Goal: Task Accomplishment & Management: Manage account settings

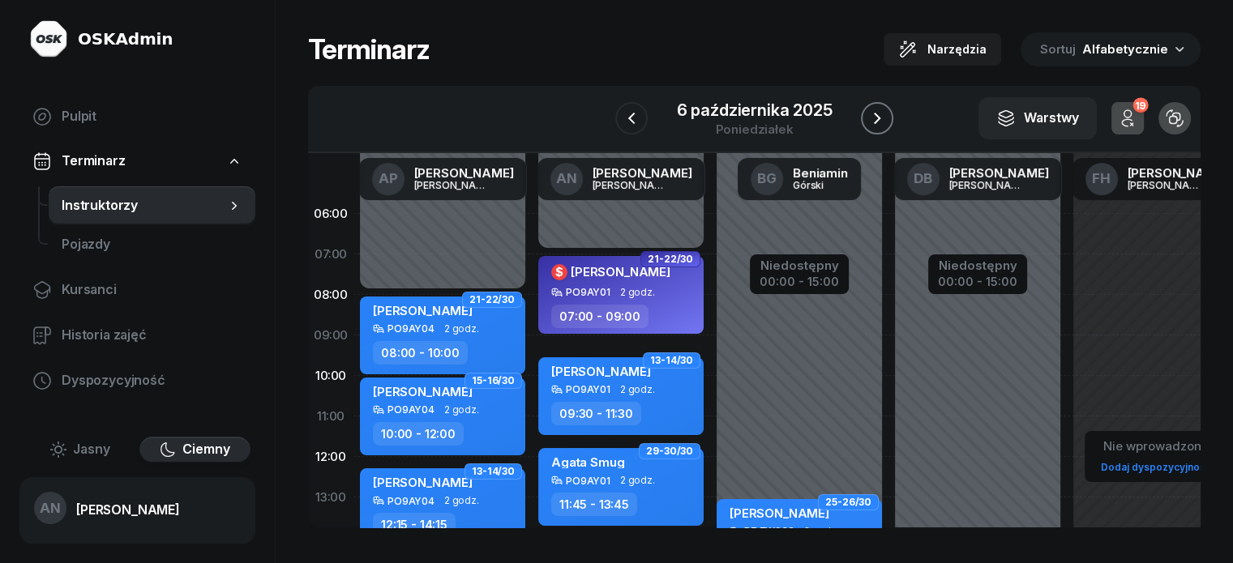
click at [885, 128] on icon "button" at bounding box center [877, 118] width 19 height 19
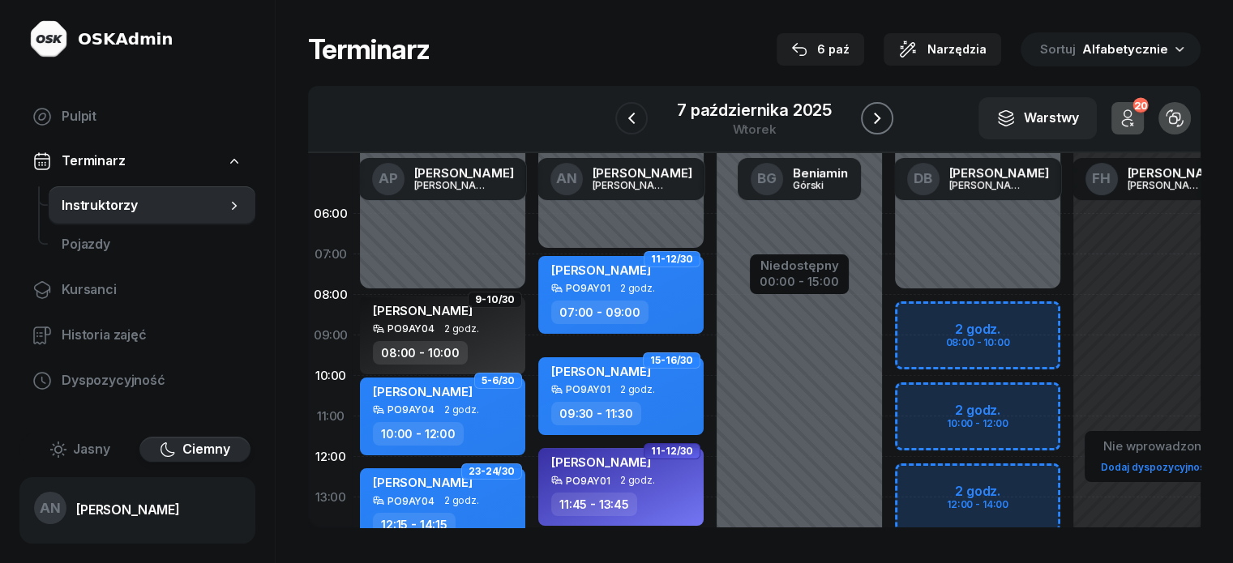
click at [885, 128] on icon "button" at bounding box center [877, 118] width 19 height 19
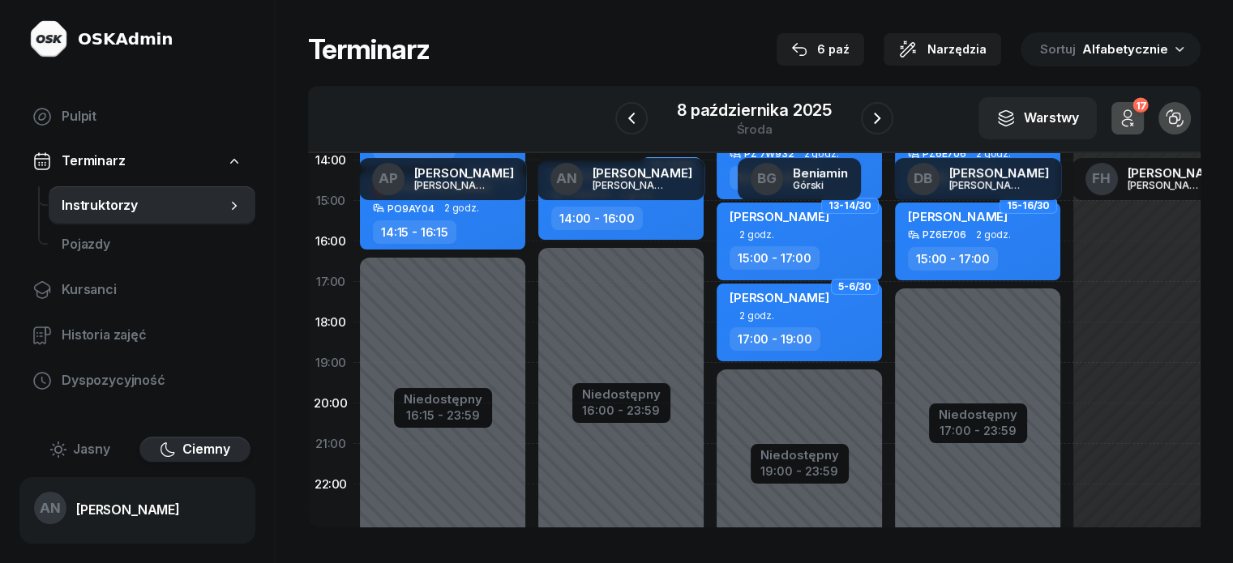
scroll to position [405, 0]
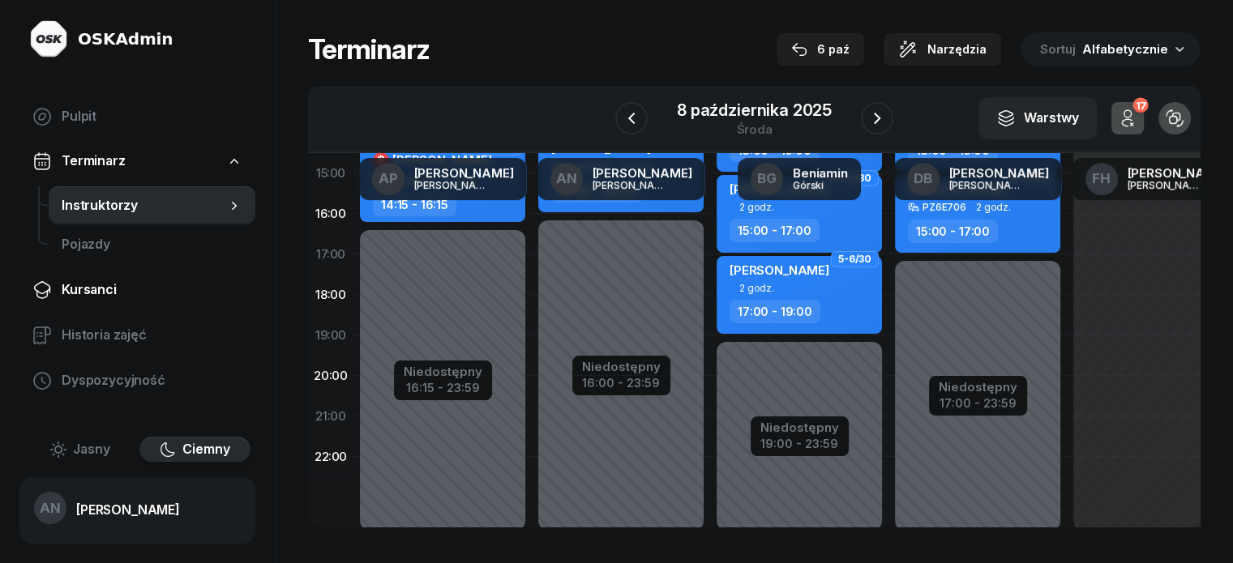
click at [117, 301] on span "Kursanci" at bounding box center [152, 290] width 181 height 21
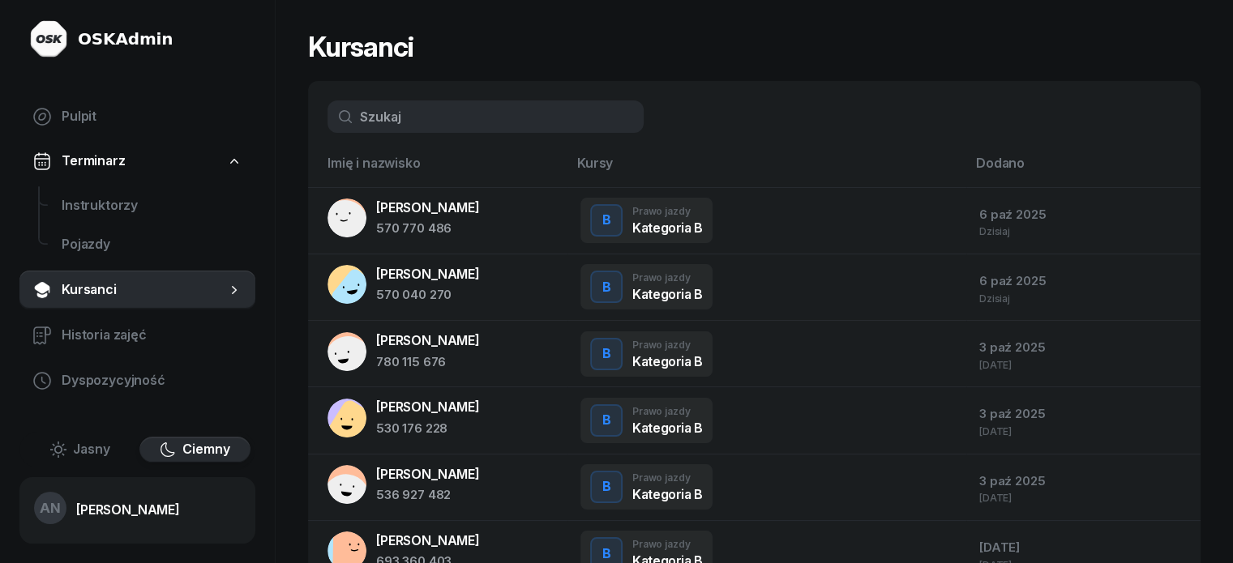
click at [399, 125] on input "text" at bounding box center [486, 117] width 316 height 32
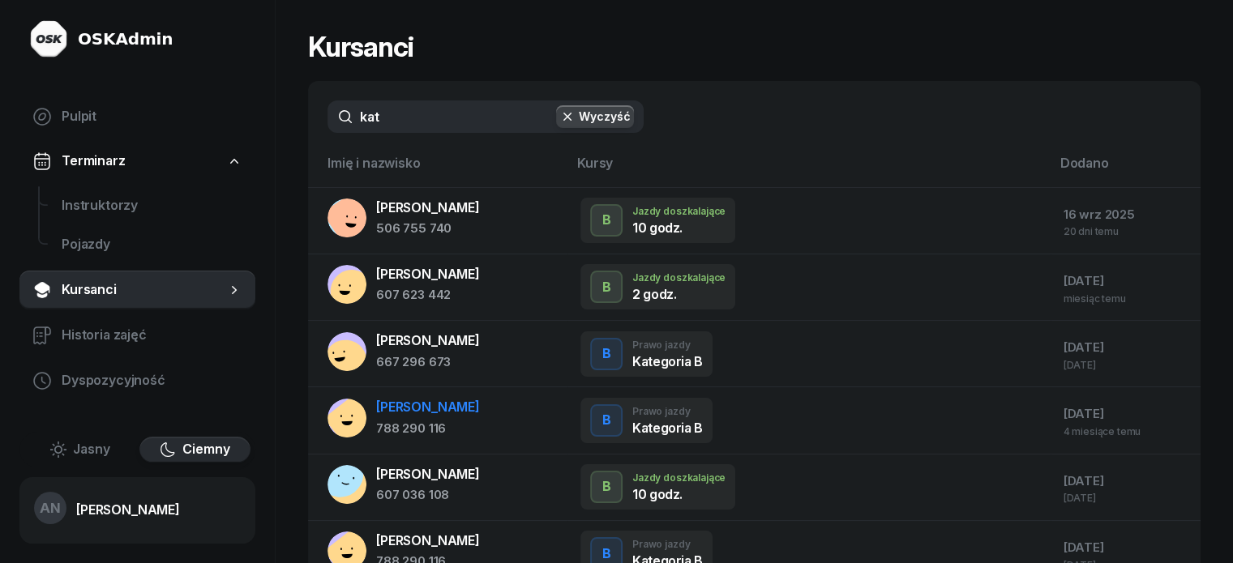
type input "kat"
click at [449, 439] on div "788 290 116" at bounding box center [428, 428] width 104 height 21
click at [386, 418] on div "[PERSON_NAME]" at bounding box center [428, 407] width 104 height 21
click at [114, 216] on span "Instruktorzy" at bounding box center [152, 205] width 181 height 21
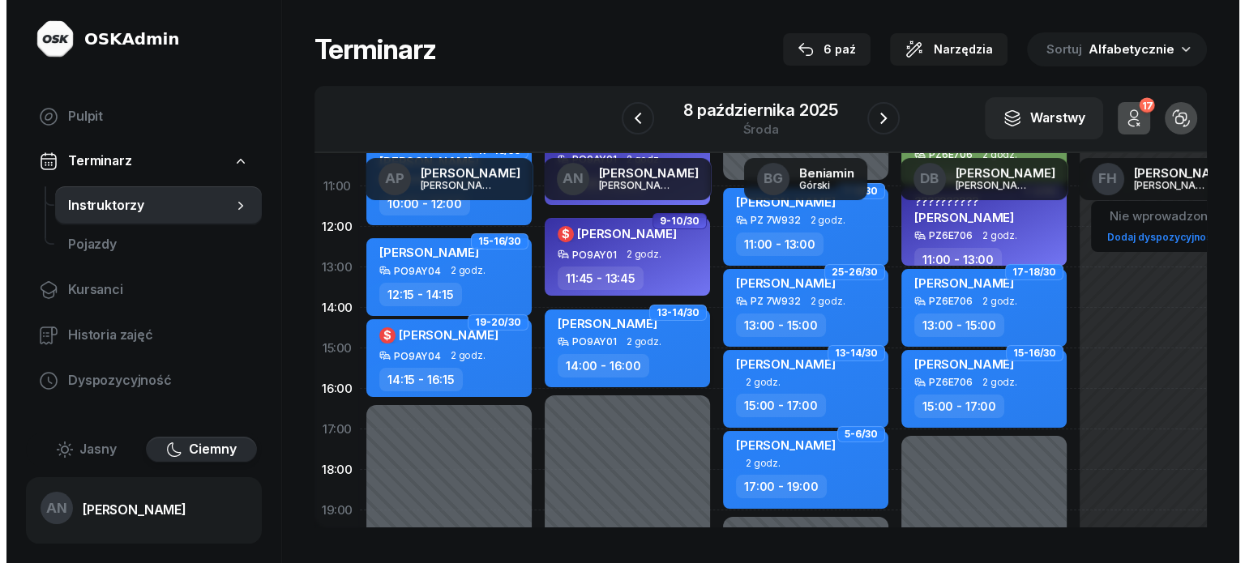
scroll to position [324, 0]
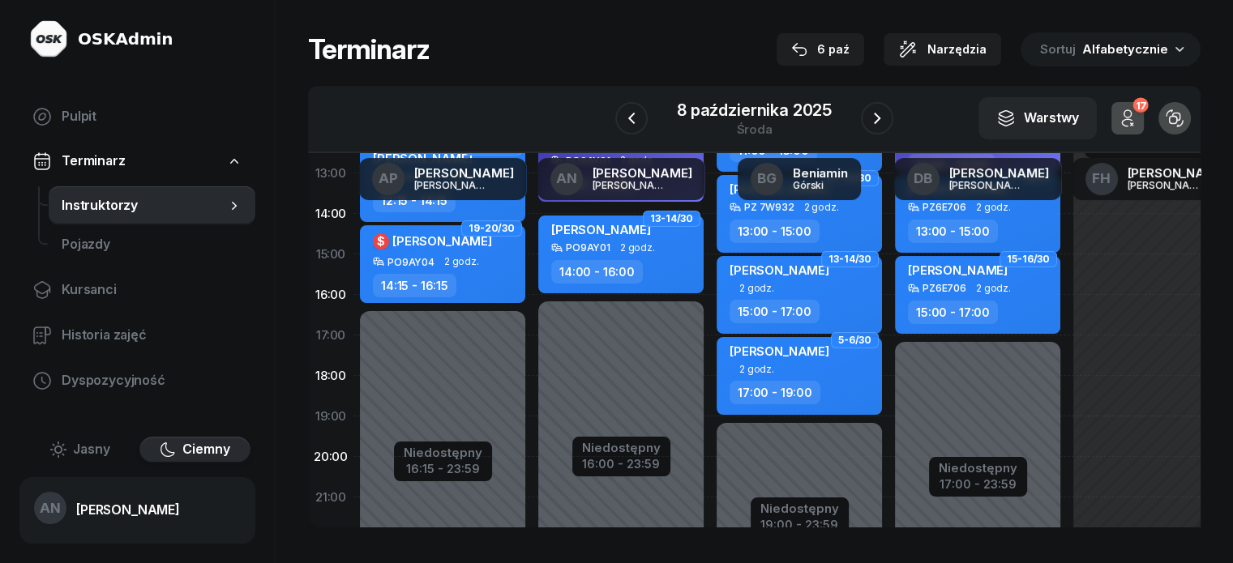
click at [532, 361] on div "Niedostępny 00:00 - 07:00 Niedostępny 16:00 - 23:59 7-8/30 kursant odwołał [PER…" at bounding box center [621, 254] width 178 height 770
select select "17"
select select "19"
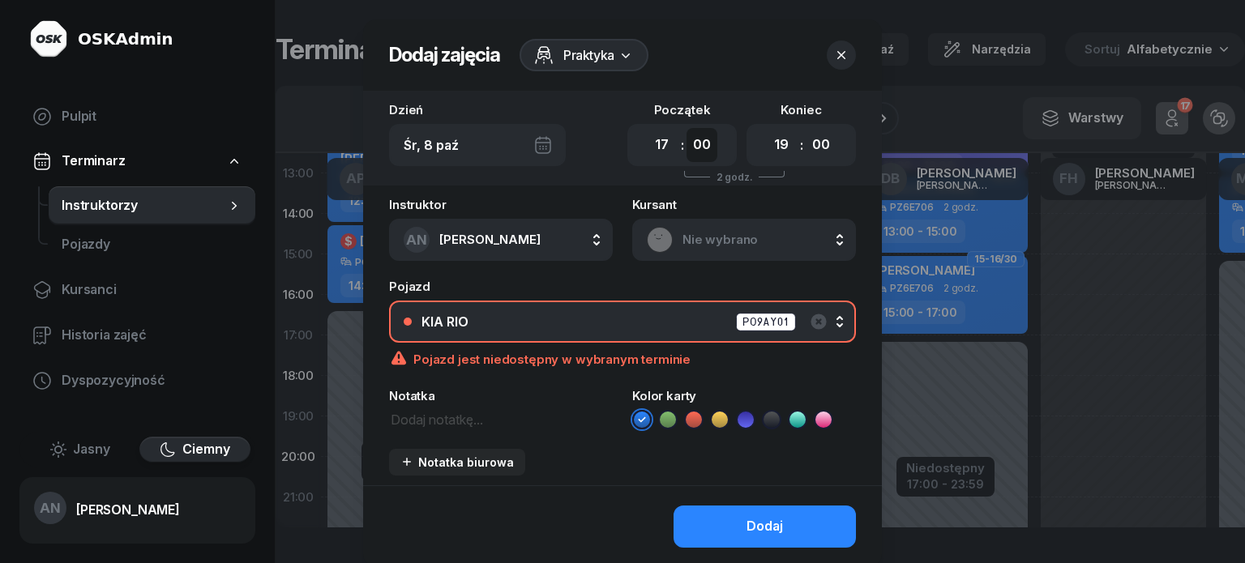
click at [707, 162] on select "00 05 10 15 20 25 30 35 40 45 50 55" at bounding box center [702, 145] width 31 height 34
select select "30"
click at [689, 142] on select "00 05 10 15 20 25 30 35 40 45 50 55" at bounding box center [702, 145] width 31 height 34
click at [834, 159] on select "00 05 10 15 20 25 30 35 40 45 50 55" at bounding box center [821, 145] width 31 height 34
select select "30"
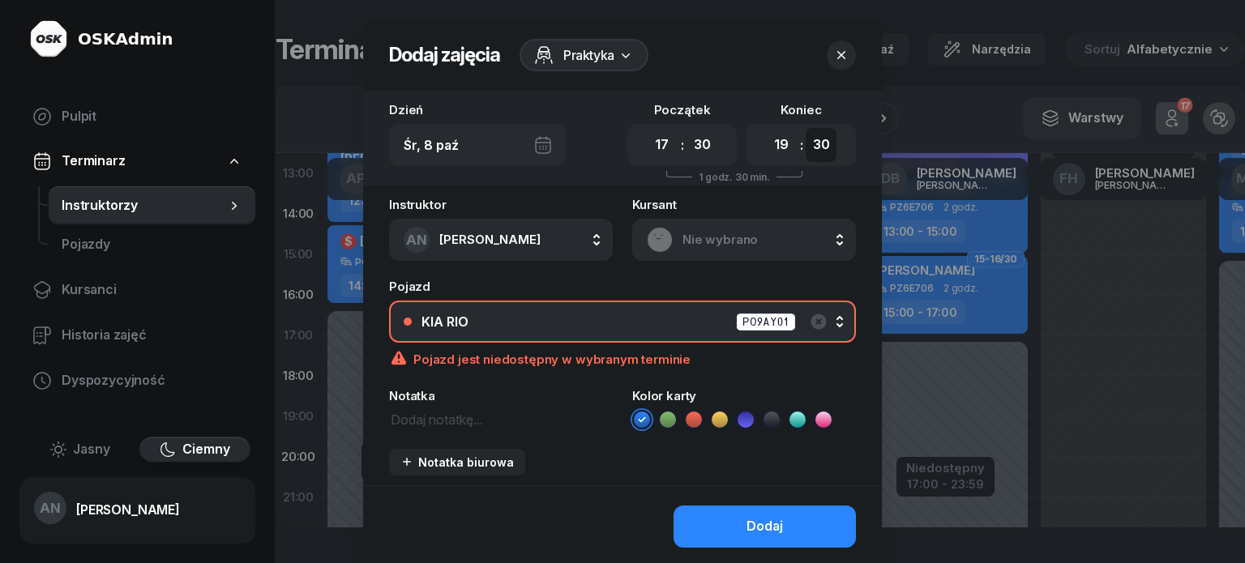
click at [823, 142] on select "00 05 10 15 20 25 30 35 40 45 50 55" at bounding box center [821, 145] width 31 height 34
click at [597, 332] on div "KIA RIO PO9AY01" at bounding box center [632, 322] width 420 height 20
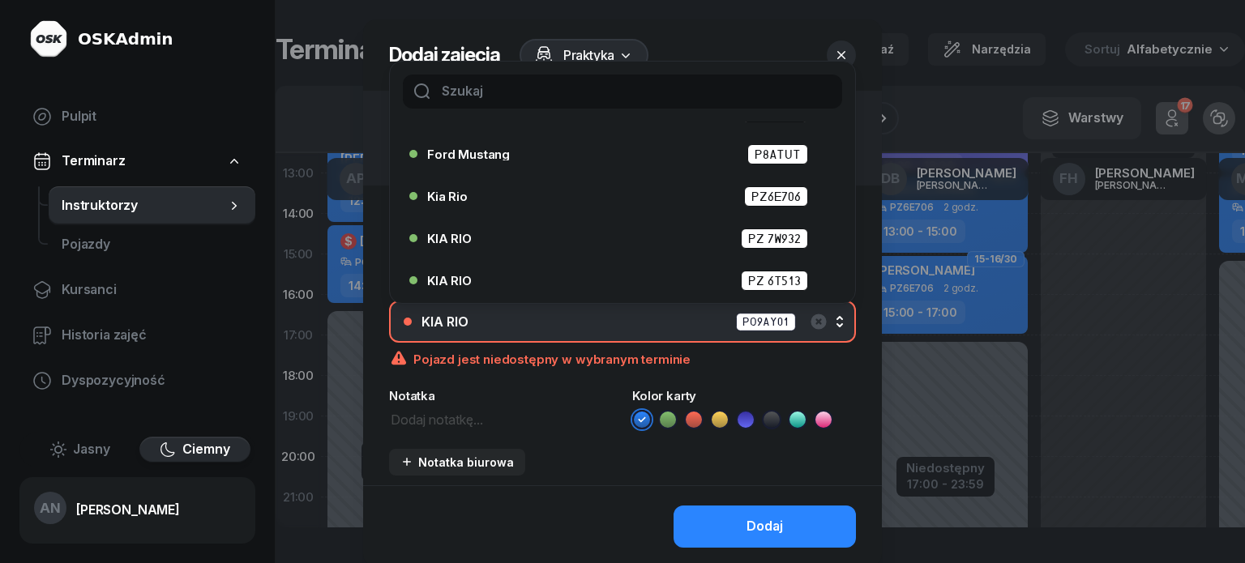
scroll to position [226, 0]
click at [703, 207] on div "Kia Rio PZ6E706" at bounding box center [626, 196] width 399 height 20
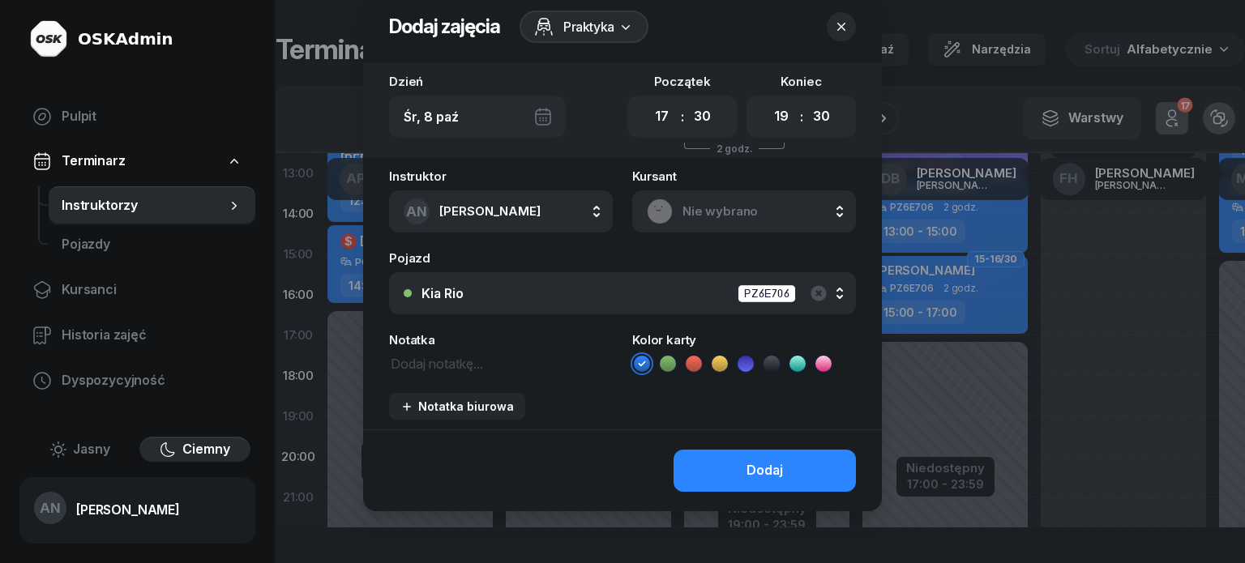
scroll to position [84, 0]
click at [671, 356] on icon at bounding box center [668, 364] width 16 height 16
click at [422, 353] on textarea at bounding box center [501, 363] width 224 height 21
type textarea "k"
click at [718, 199] on div "Nie wybrano" at bounding box center [744, 212] width 195 height 26
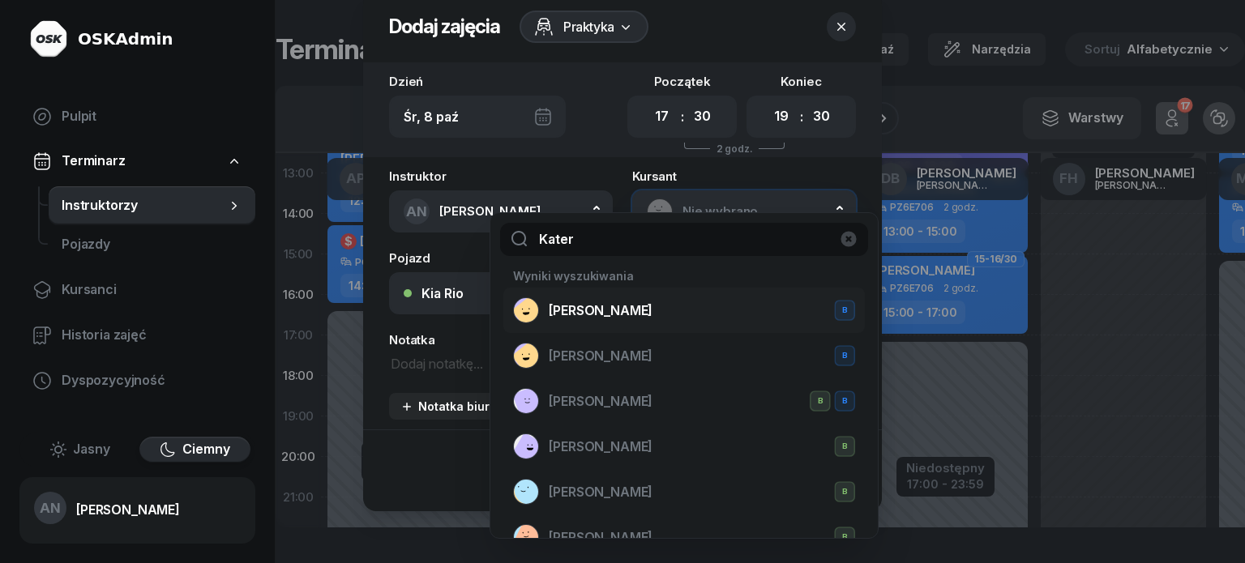
type input "Kater"
click at [607, 322] on span "[PERSON_NAME]" at bounding box center [601, 311] width 104 height 21
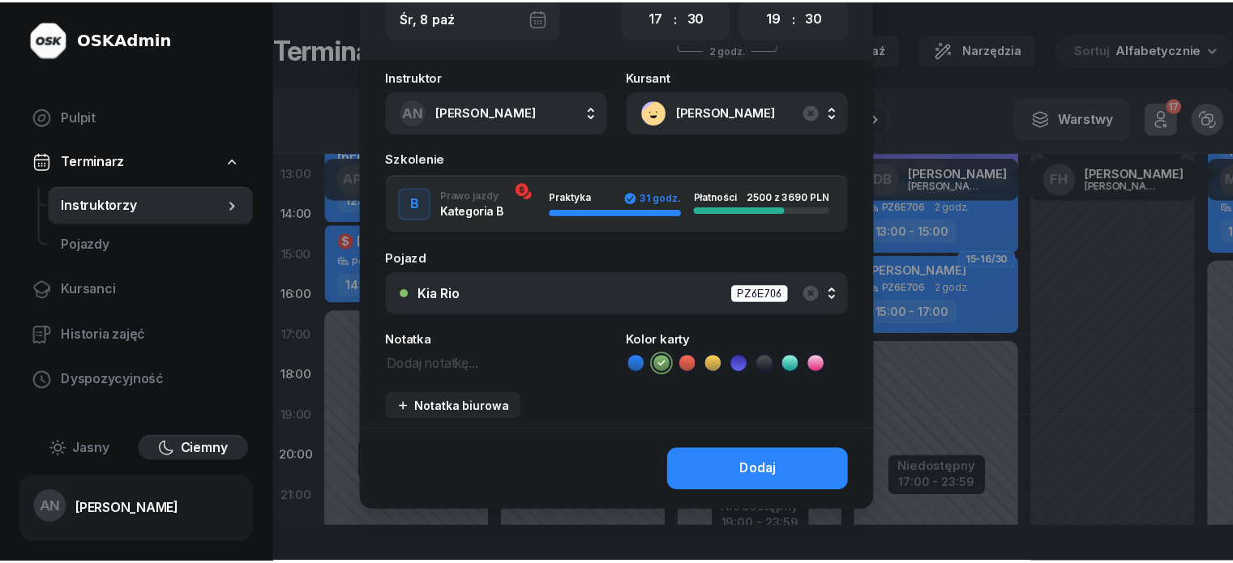
scroll to position [165, 0]
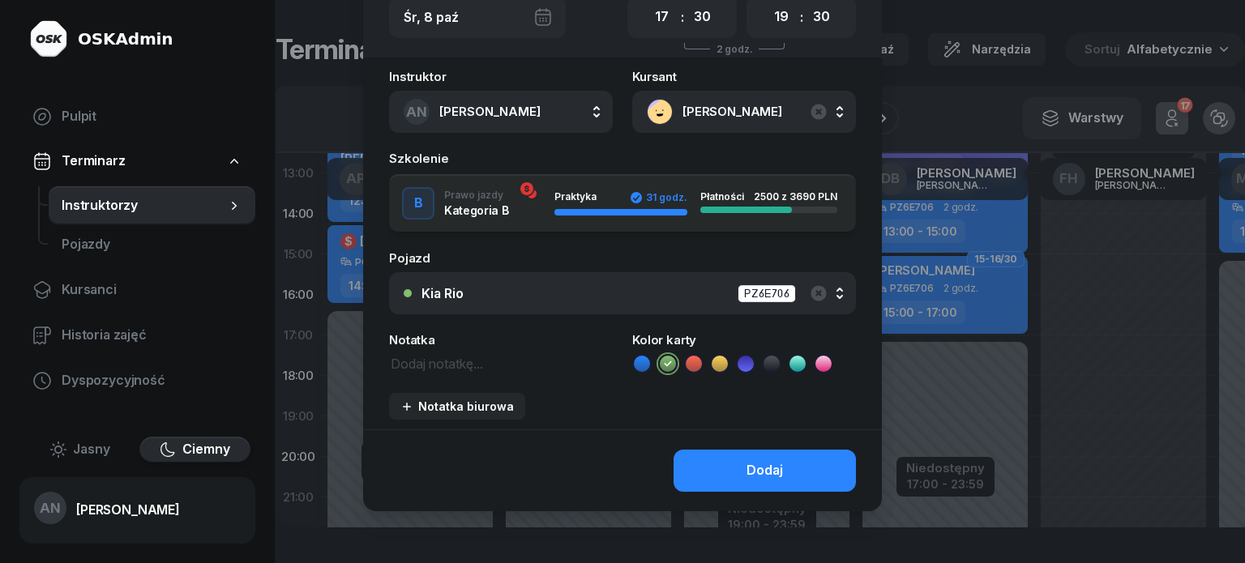
click at [406, 374] on textarea at bounding box center [501, 363] width 224 height 21
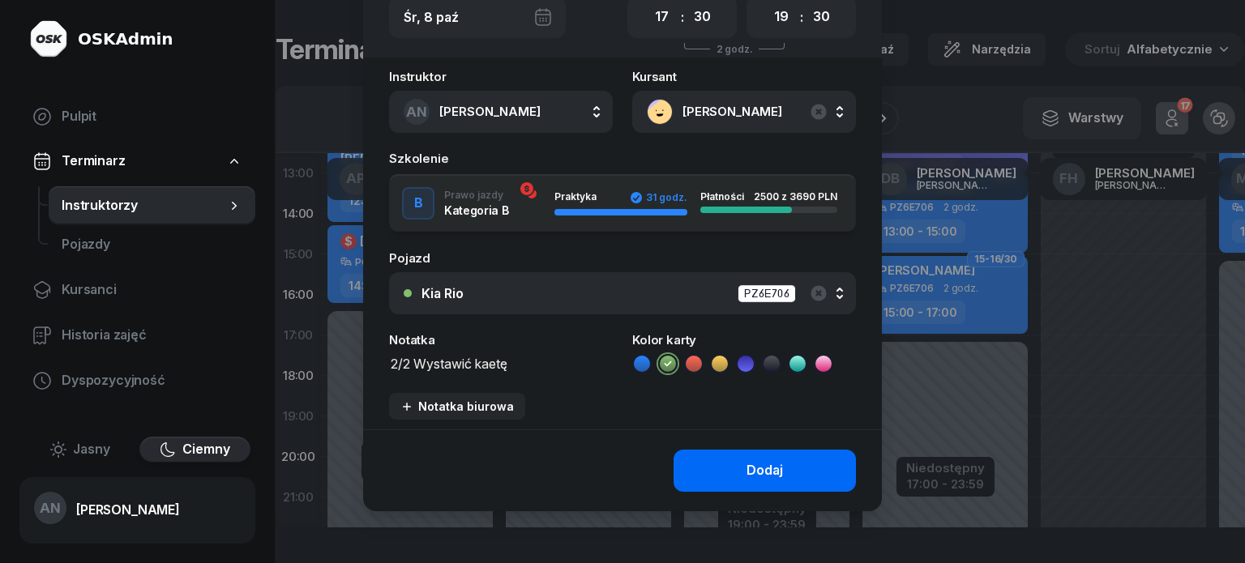
type textarea "2/2 Wystawić kaetę"
click at [726, 489] on button "Dodaj" at bounding box center [765, 471] width 182 height 42
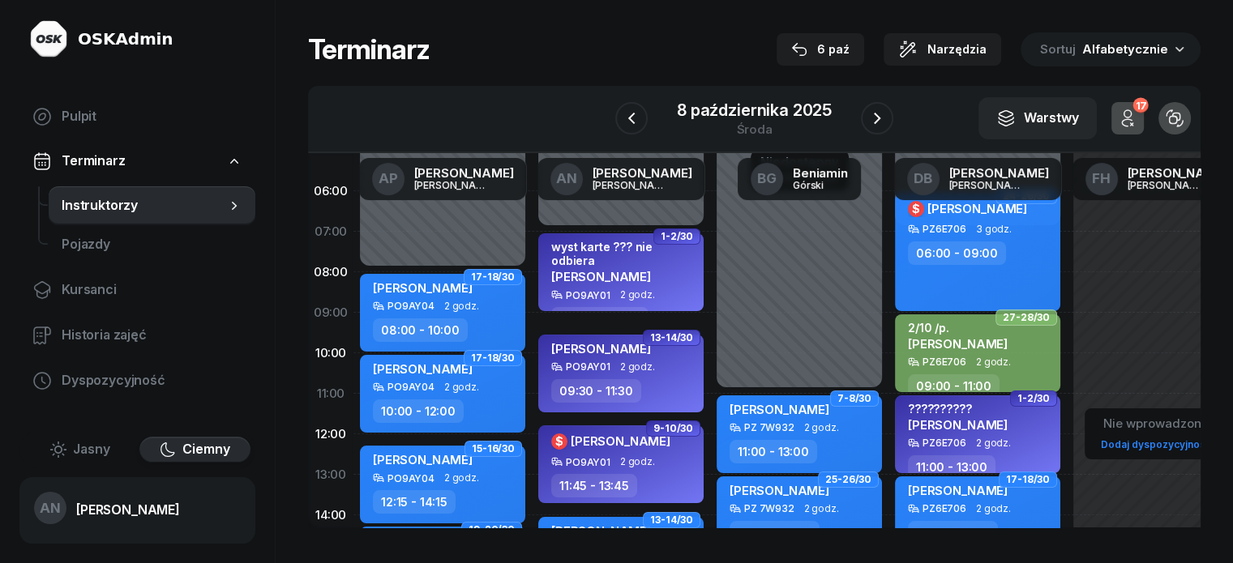
scroll to position [0, 0]
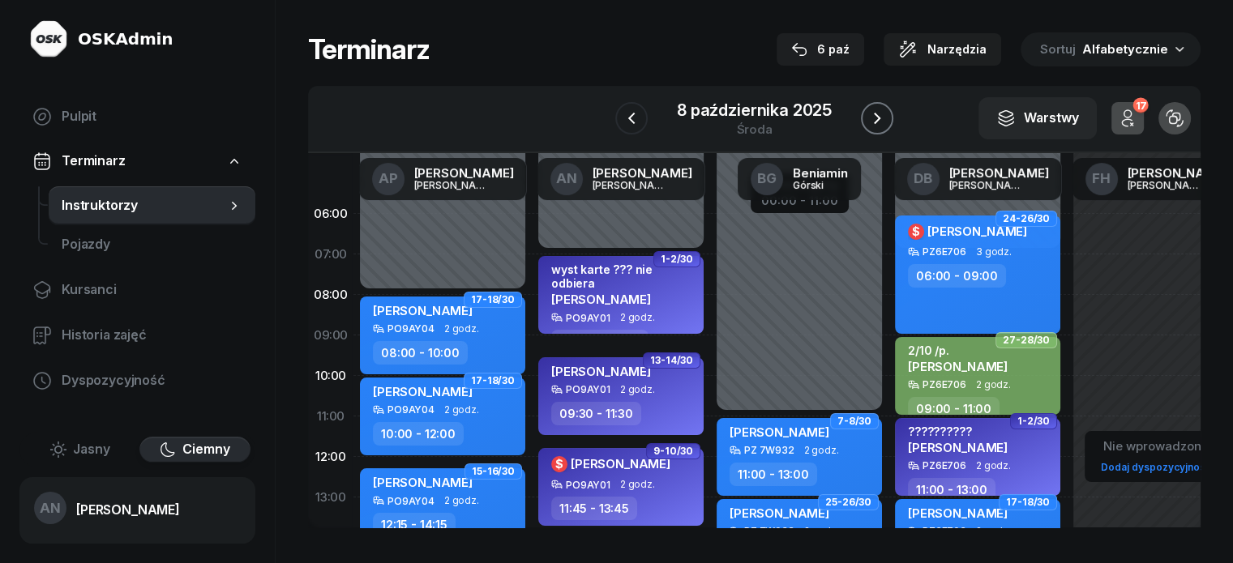
click at [893, 135] on button "button" at bounding box center [877, 118] width 32 height 32
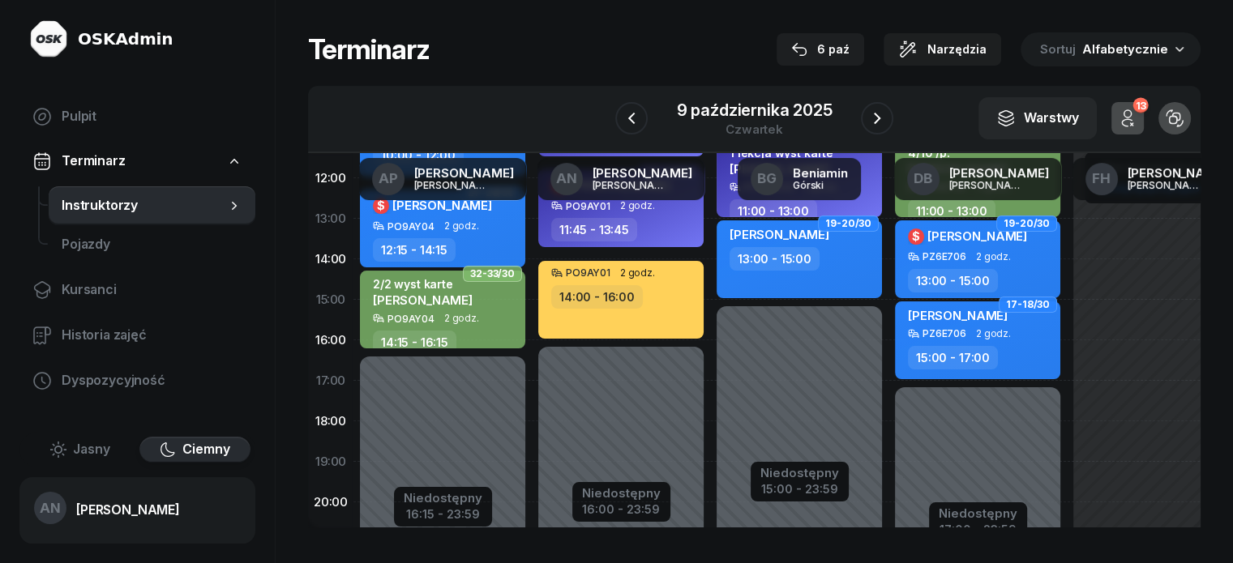
scroll to position [243, 0]
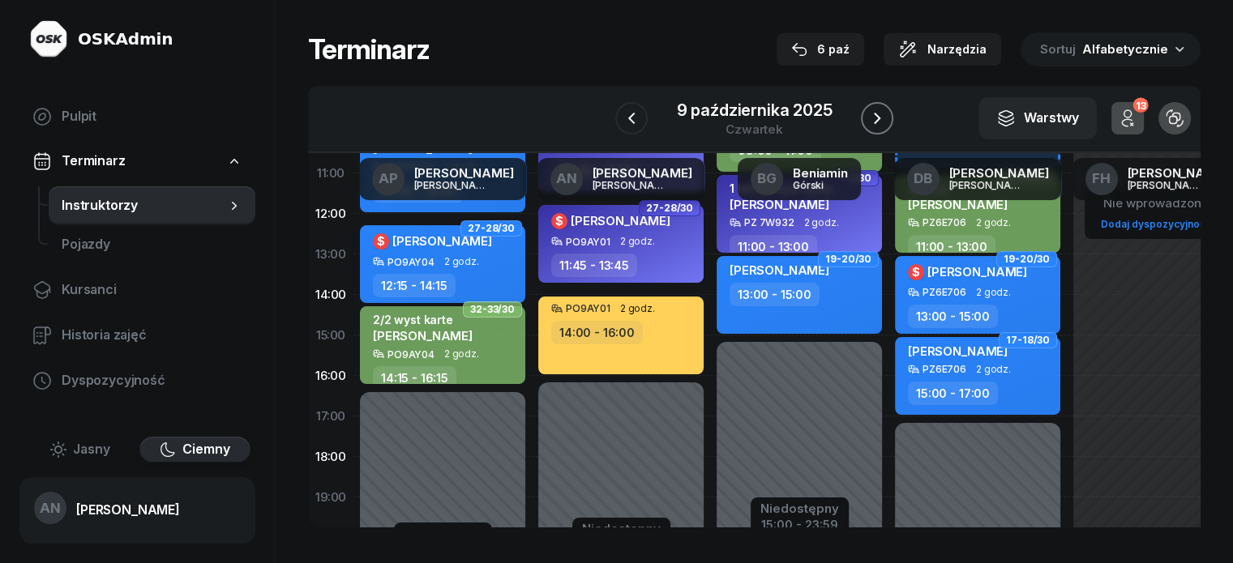
click at [884, 128] on icon "button" at bounding box center [877, 118] width 19 height 19
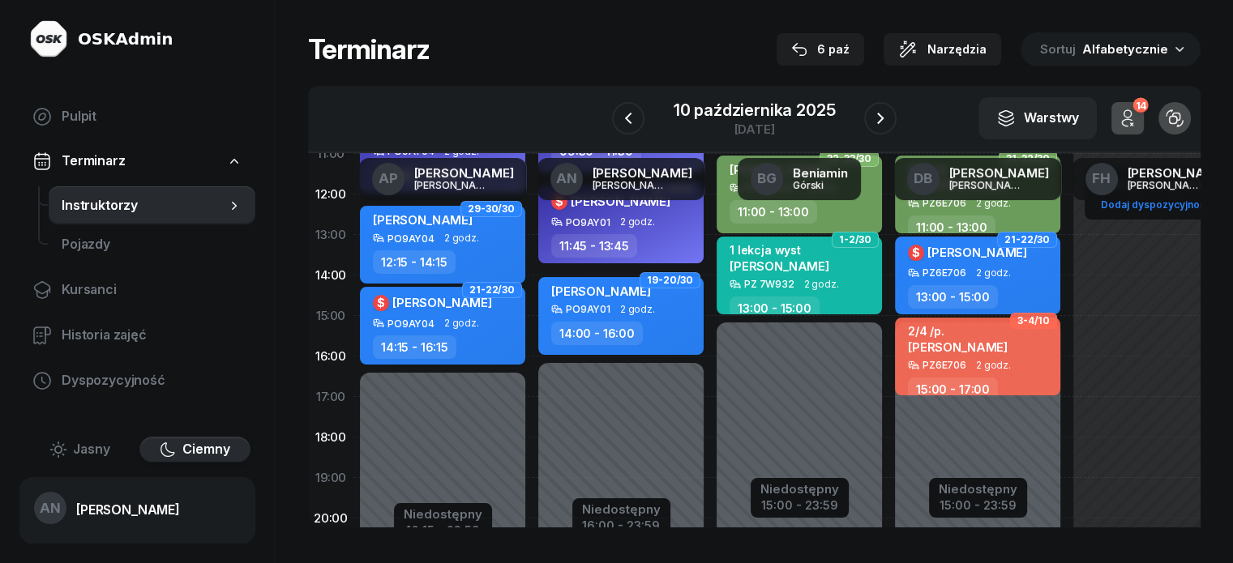
scroll to position [324, 0]
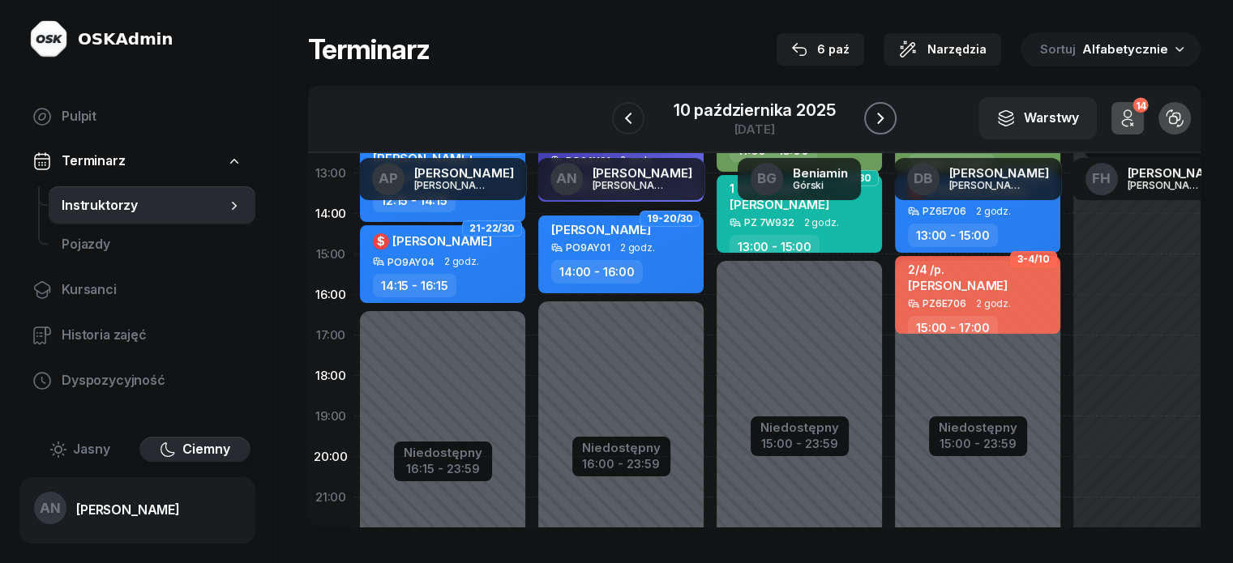
click at [893, 135] on button "button" at bounding box center [880, 118] width 32 height 32
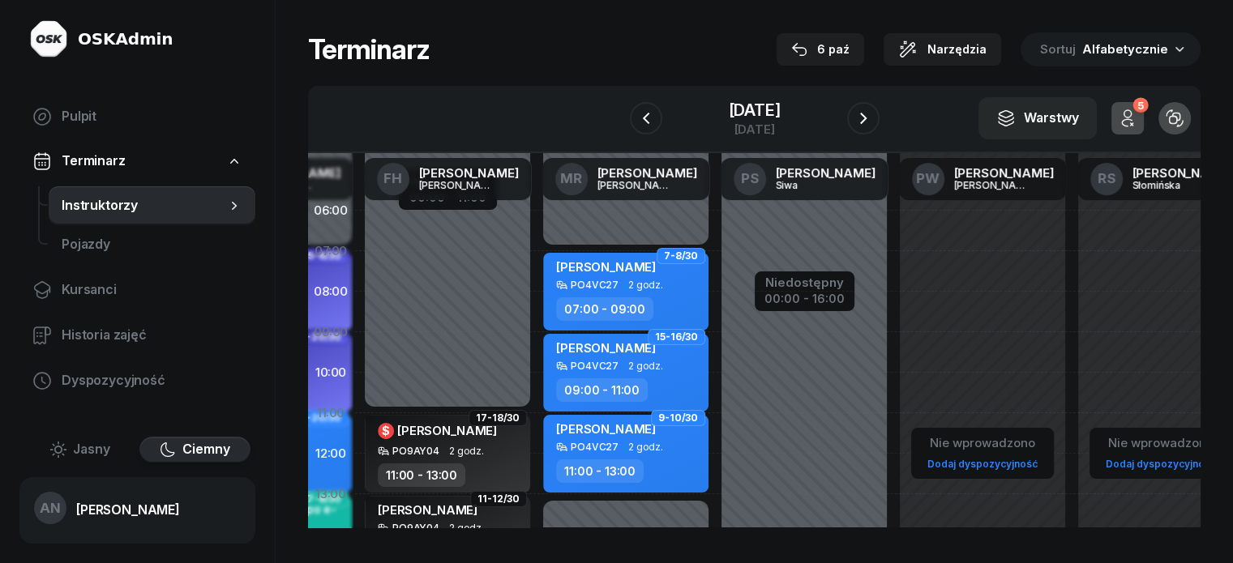
scroll to position [0, 709]
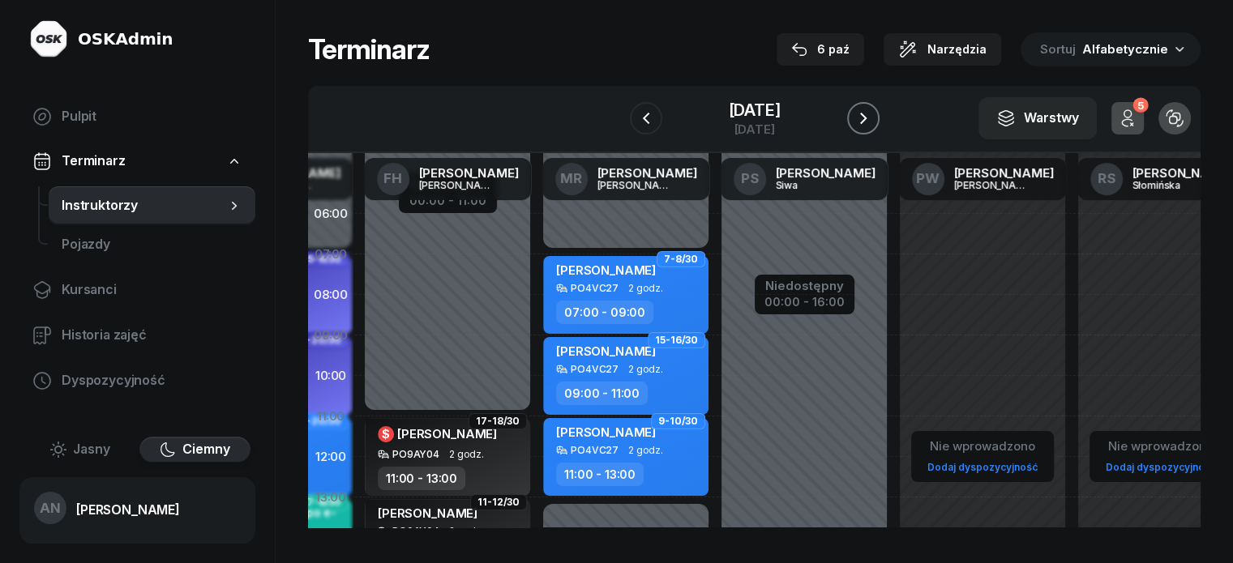
click at [873, 128] on icon "button" at bounding box center [863, 118] width 19 height 19
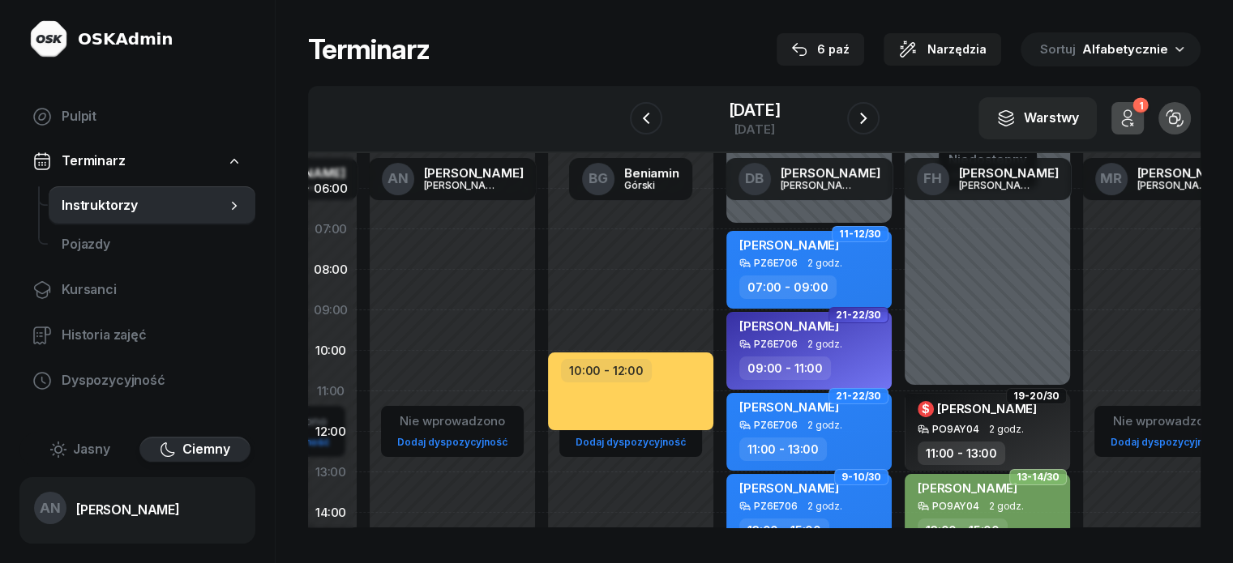
scroll to position [0, 169]
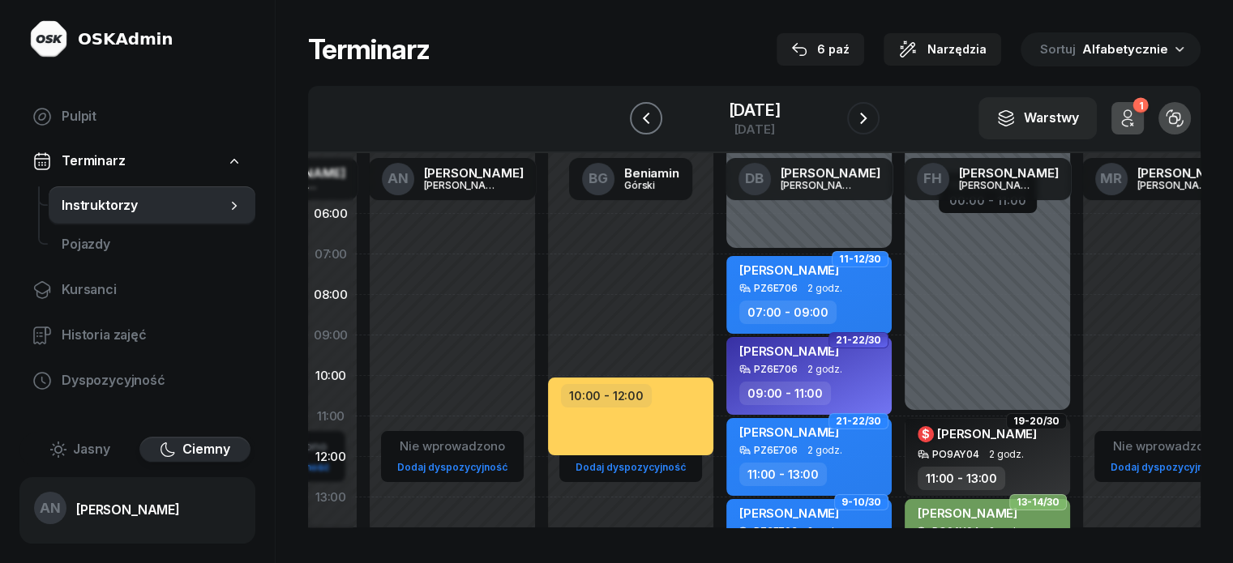
click at [636, 128] on icon "button" at bounding box center [645, 118] width 19 height 19
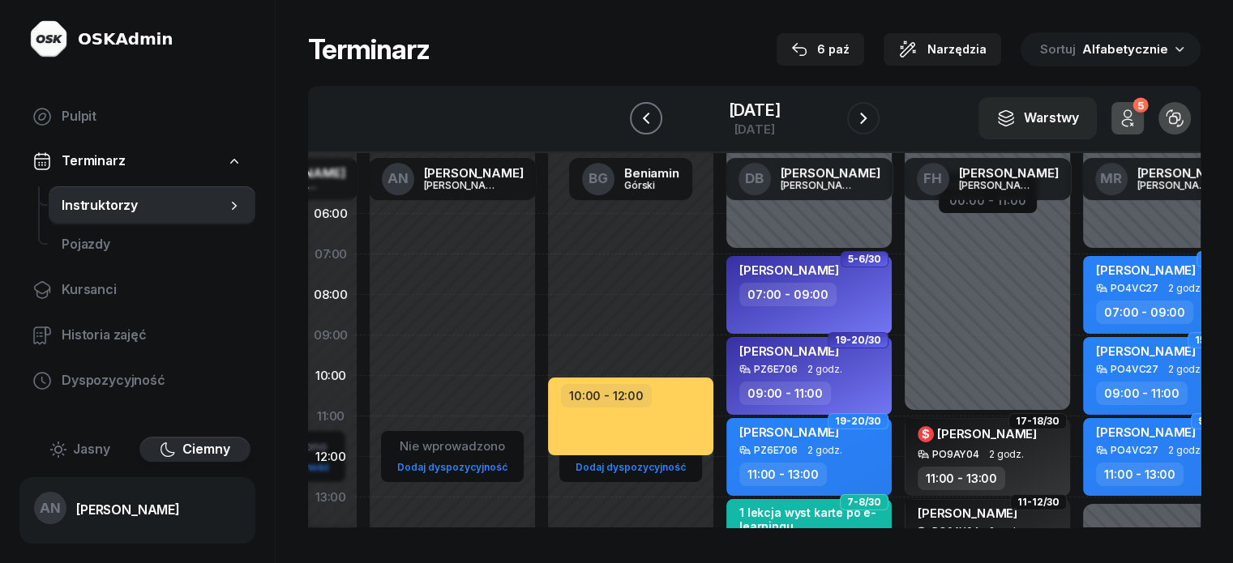
click at [636, 128] on icon "button" at bounding box center [645, 118] width 19 height 19
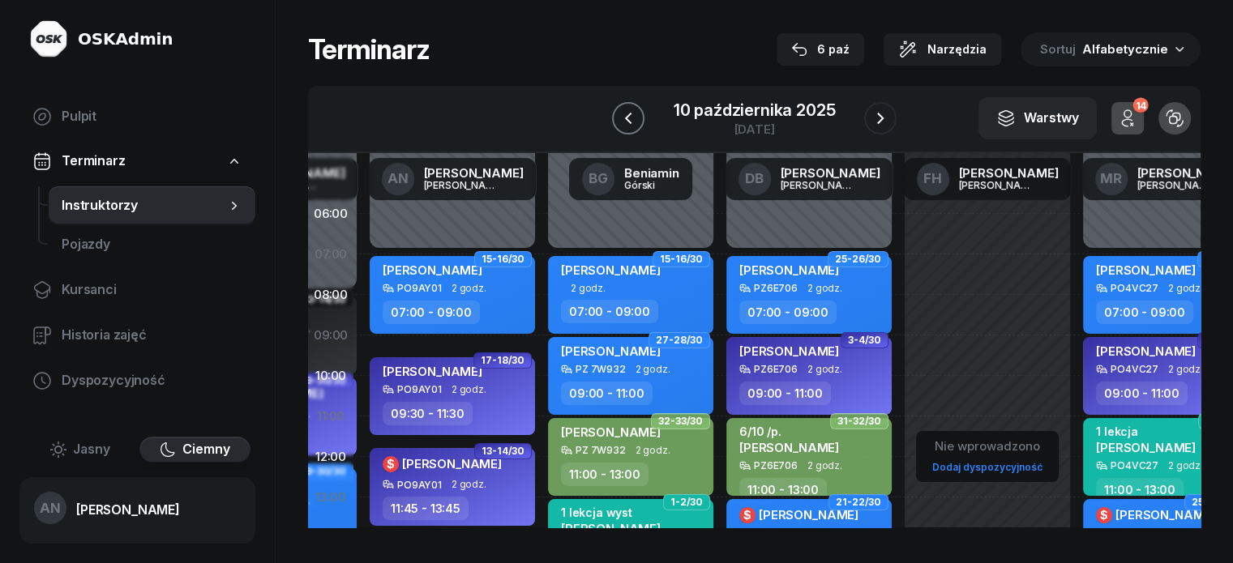
click at [619, 128] on icon "button" at bounding box center [628, 118] width 19 height 19
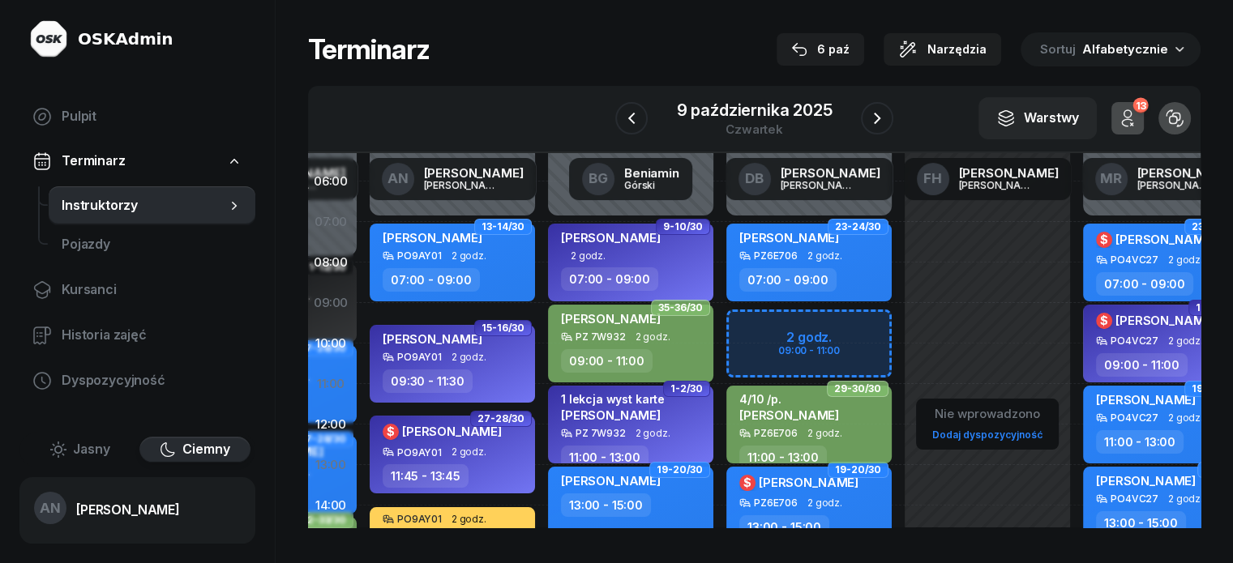
scroll to position [0, 169]
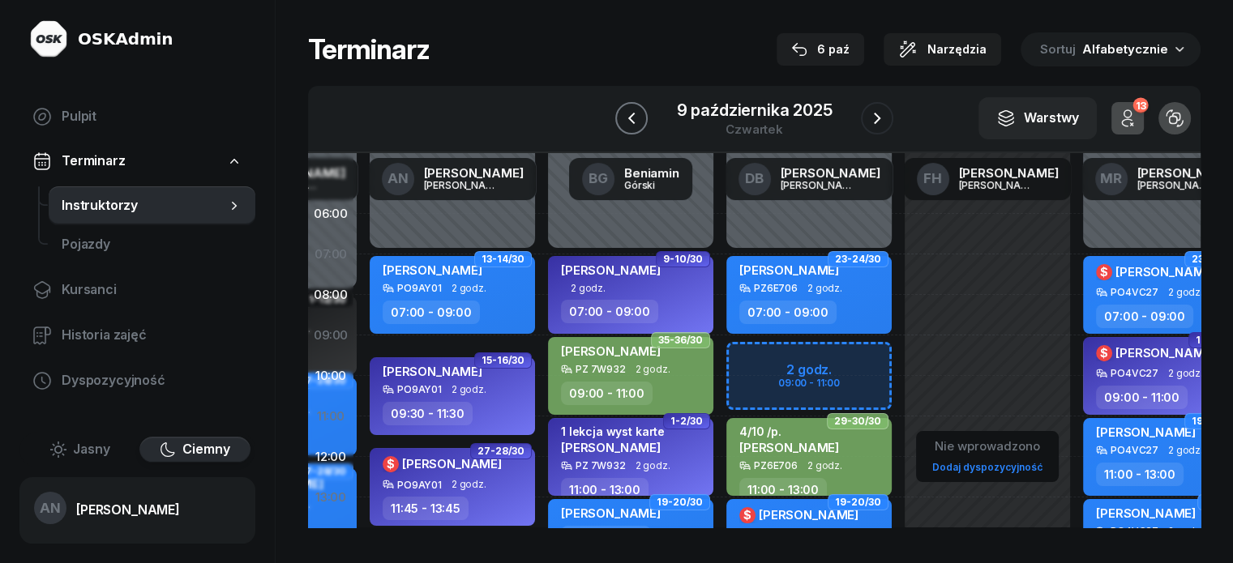
click at [634, 130] on button "button" at bounding box center [631, 118] width 32 height 32
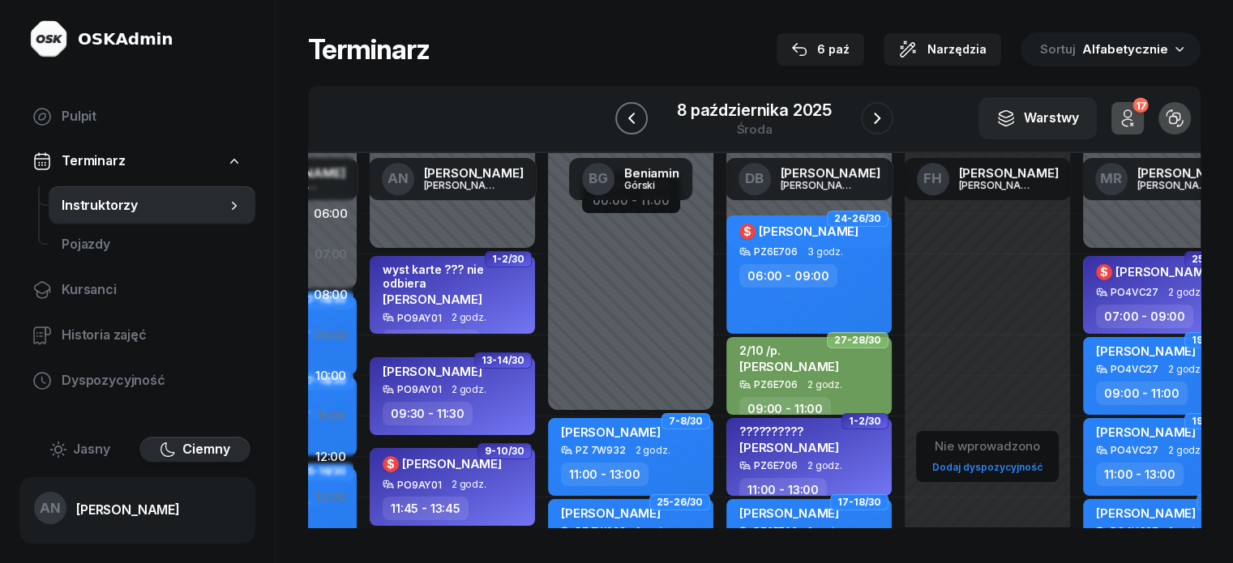
click at [632, 133] on button "button" at bounding box center [631, 118] width 32 height 32
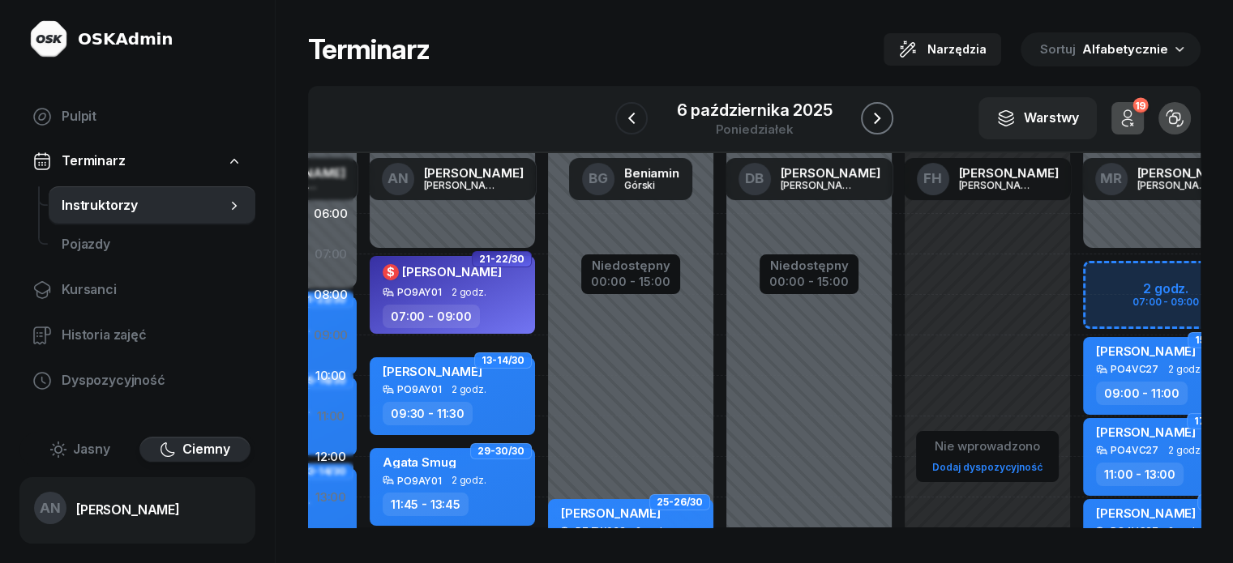
click at [893, 119] on button "button" at bounding box center [877, 118] width 32 height 32
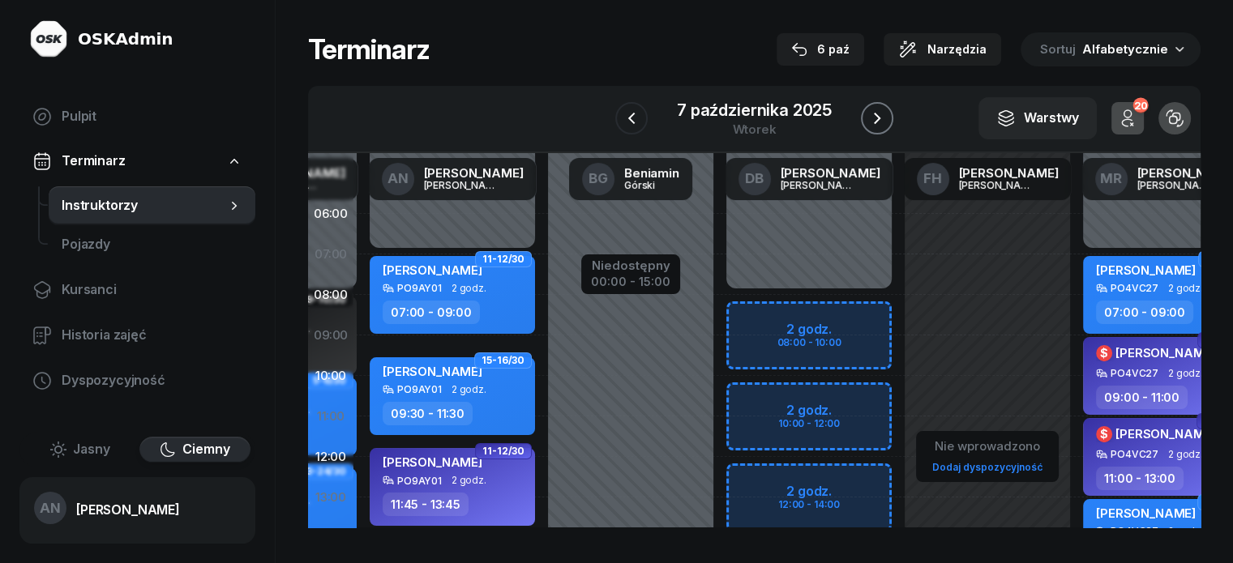
click at [893, 121] on button "button" at bounding box center [877, 118] width 32 height 32
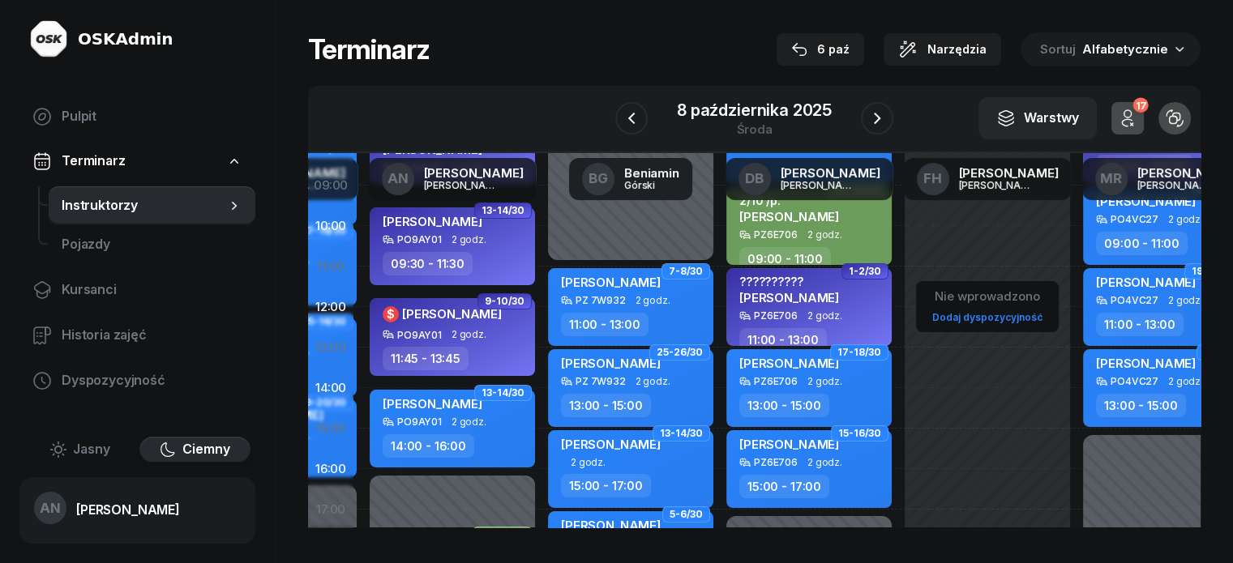
scroll to position [243, 169]
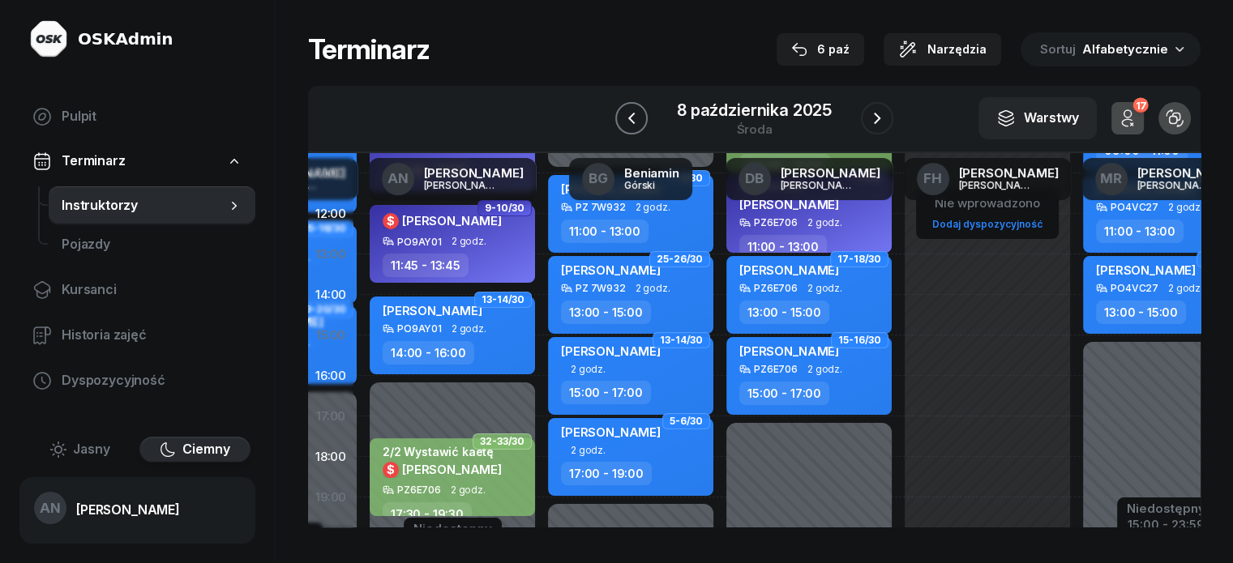
click at [622, 126] on icon "button" at bounding box center [631, 118] width 19 height 19
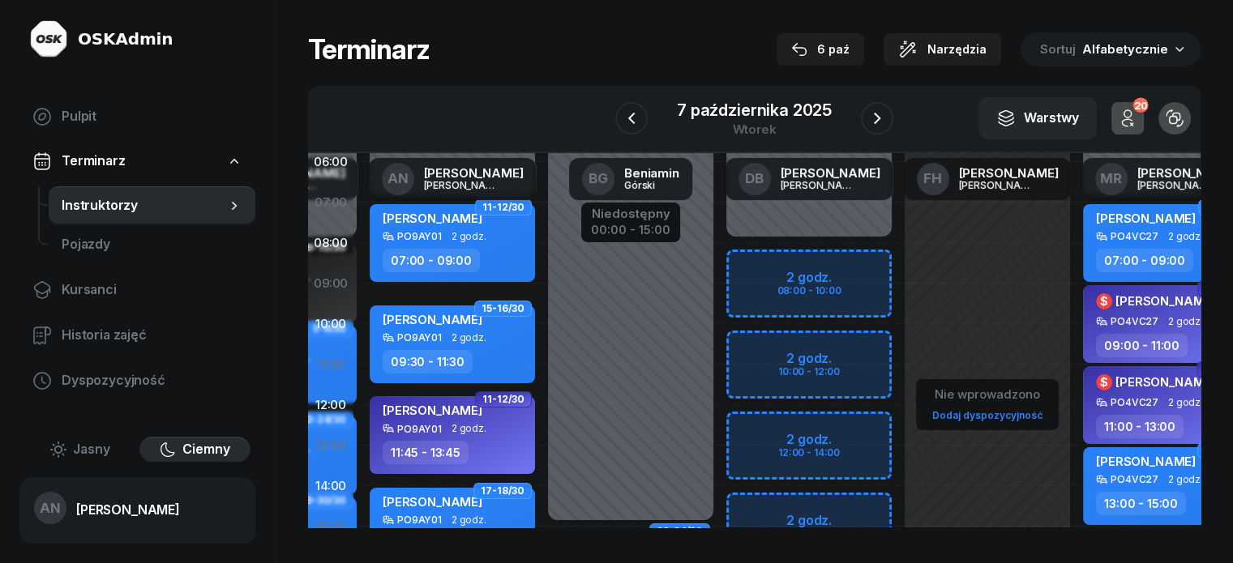
scroll to position [0, 169]
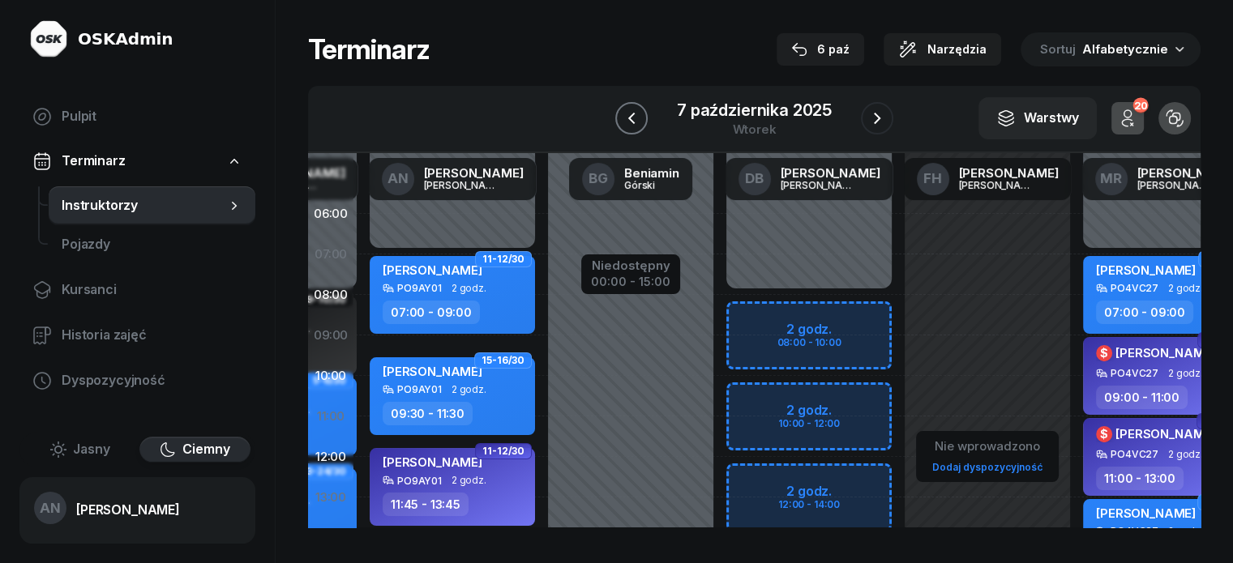
click at [622, 128] on icon "button" at bounding box center [631, 118] width 19 height 19
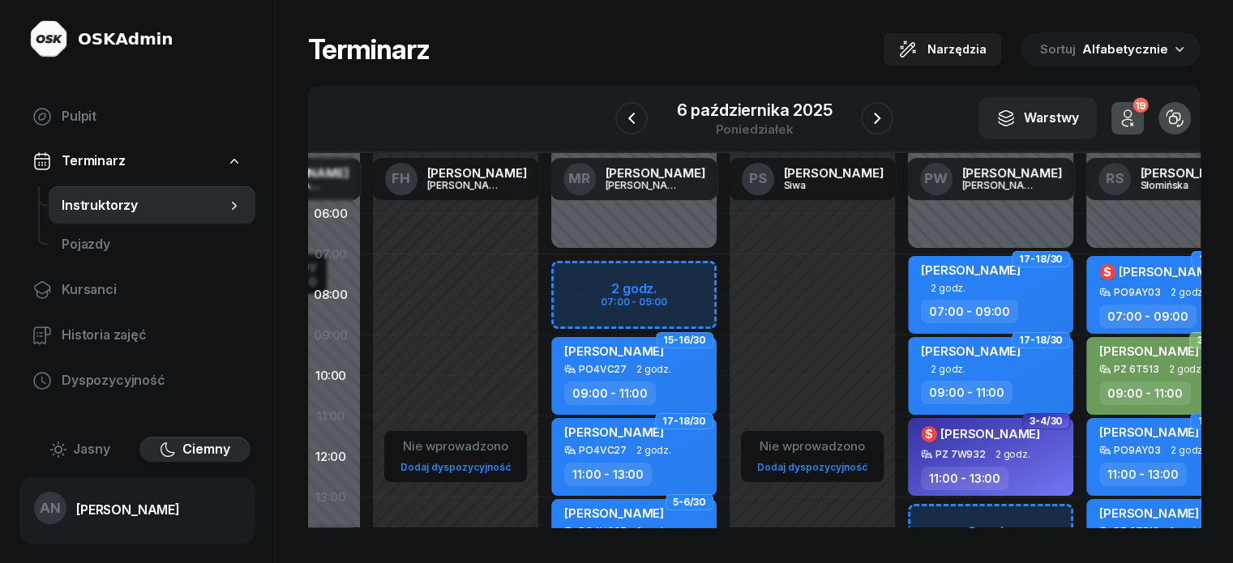
scroll to position [0, 709]
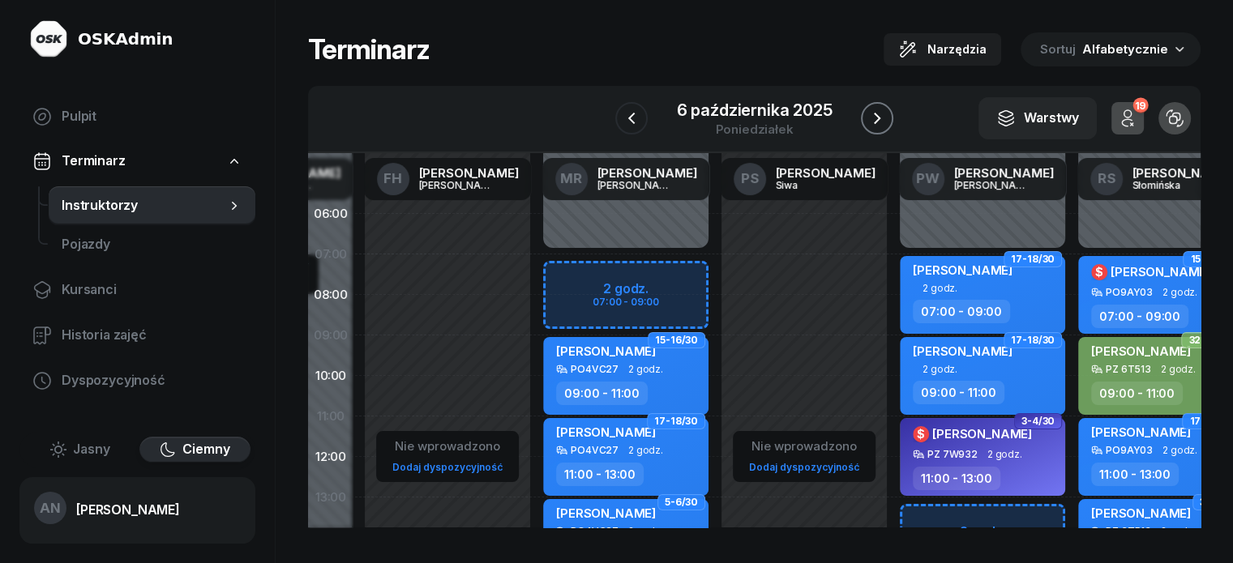
click at [878, 124] on button "button" at bounding box center [877, 118] width 32 height 32
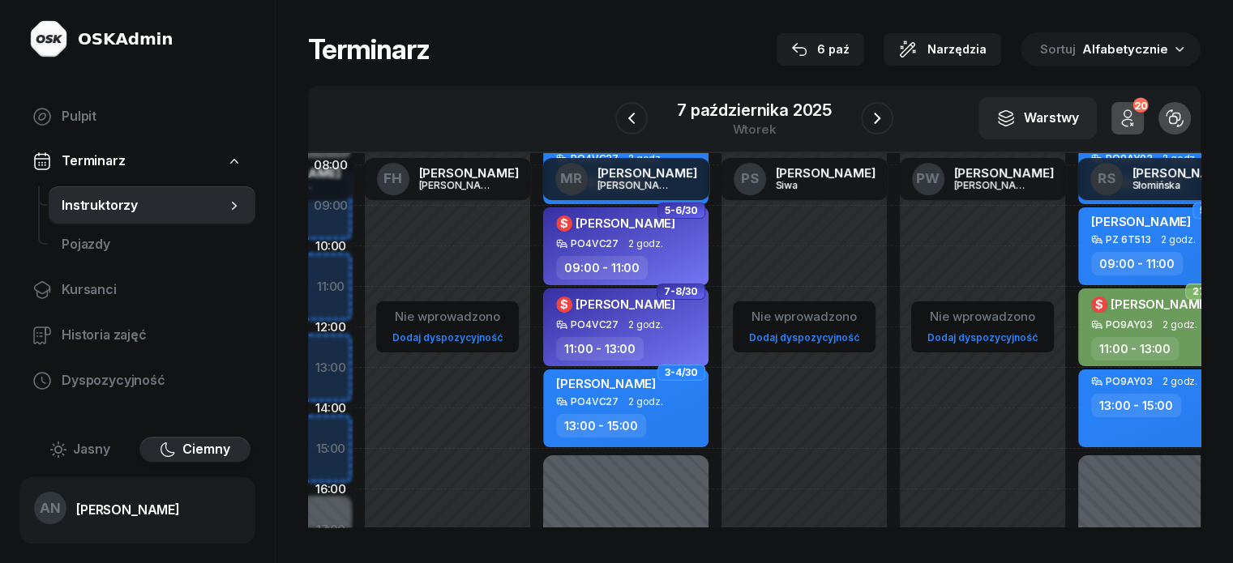
scroll to position [0, 709]
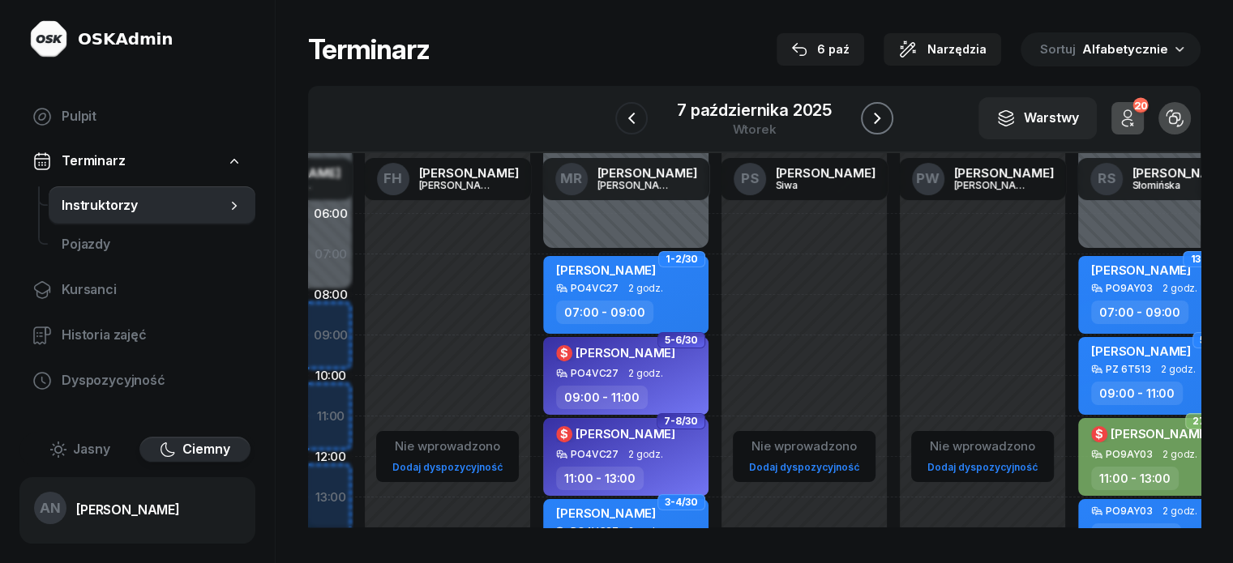
click at [881, 128] on icon "button" at bounding box center [877, 118] width 19 height 19
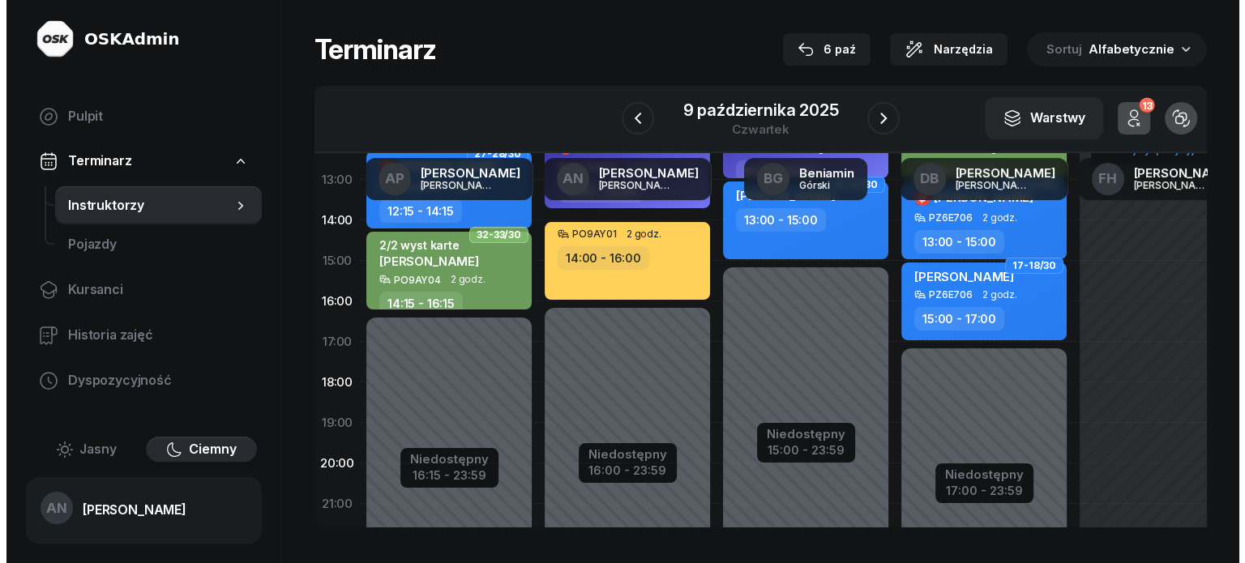
scroll to position [324, 0]
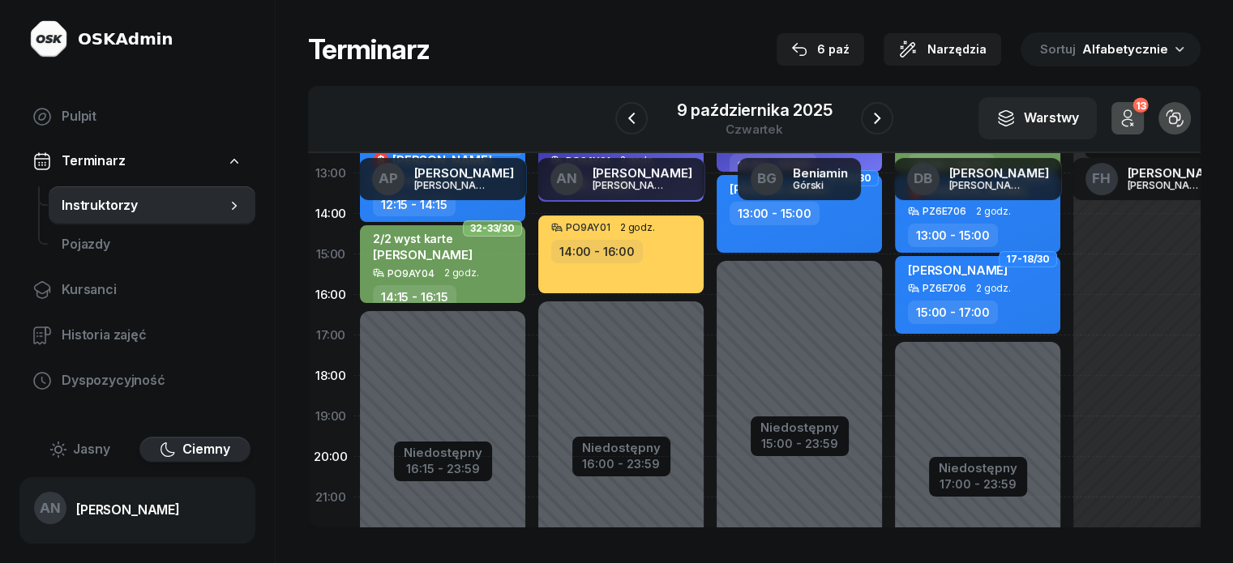
click at [532, 363] on div "Niedostępny 00:00 - 07:00 Niedostępny 16:00 - 23:59 13-14/30 [PERSON_NAME] PO9A…" at bounding box center [621, 254] width 178 height 770
select select "17"
select select "19"
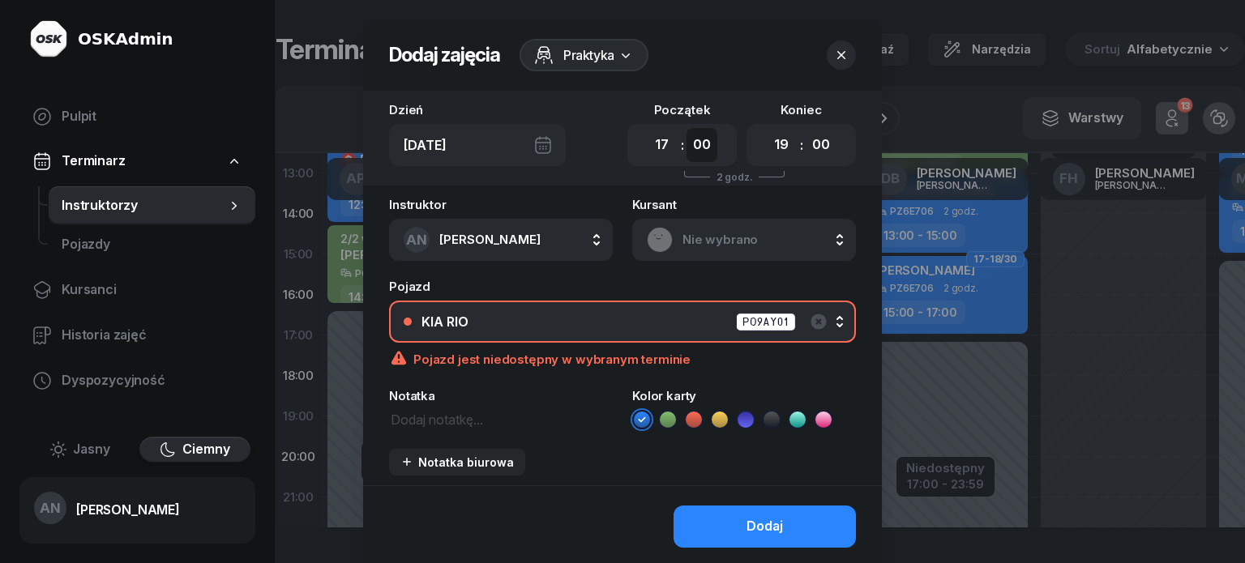
click at [710, 158] on select "00 05 10 15 20 25 30 35 40 45 50 55" at bounding box center [702, 145] width 31 height 34
select select "30"
click at [689, 142] on select "00 05 10 15 20 25 30 35 40 45 50 55" at bounding box center [702, 145] width 31 height 34
click at [837, 160] on select "00 05 10 15 20 25 30 35 40 45 50 55" at bounding box center [821, 145] width 31 height 34
select select "30"
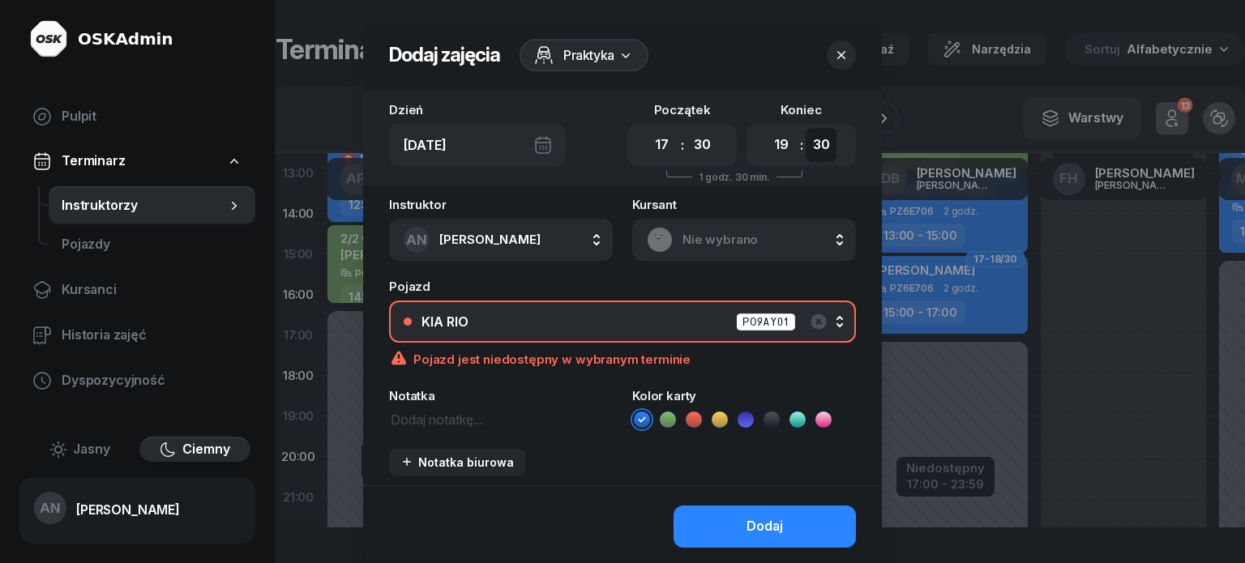
click at [823, 142] on select "00 05 10 15 20 25 30 35 40 45 50 55" at bounding box center [821, 145] width 31 height 34
click at [588, 332] on div "KIA RIO PO9AY01" at bounding box center [632, 322] width 420 height 20
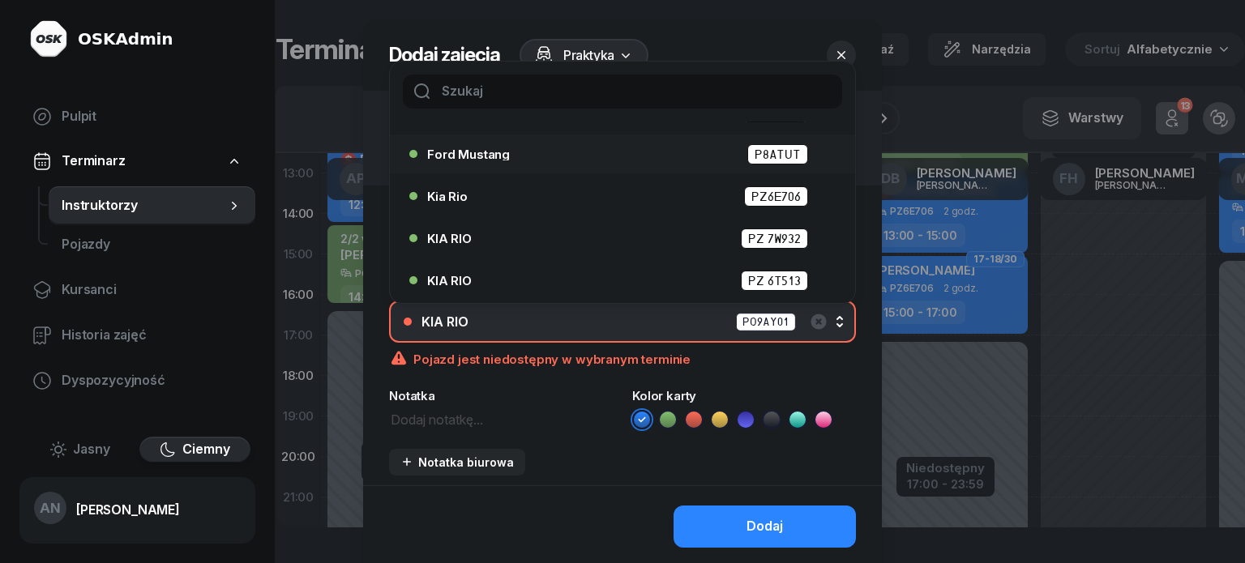
scroll to position [226, 0]
click at [702, 207] on div "Kia Rio PZ6E706" at bounding box center [626, 196] width 399 height 20
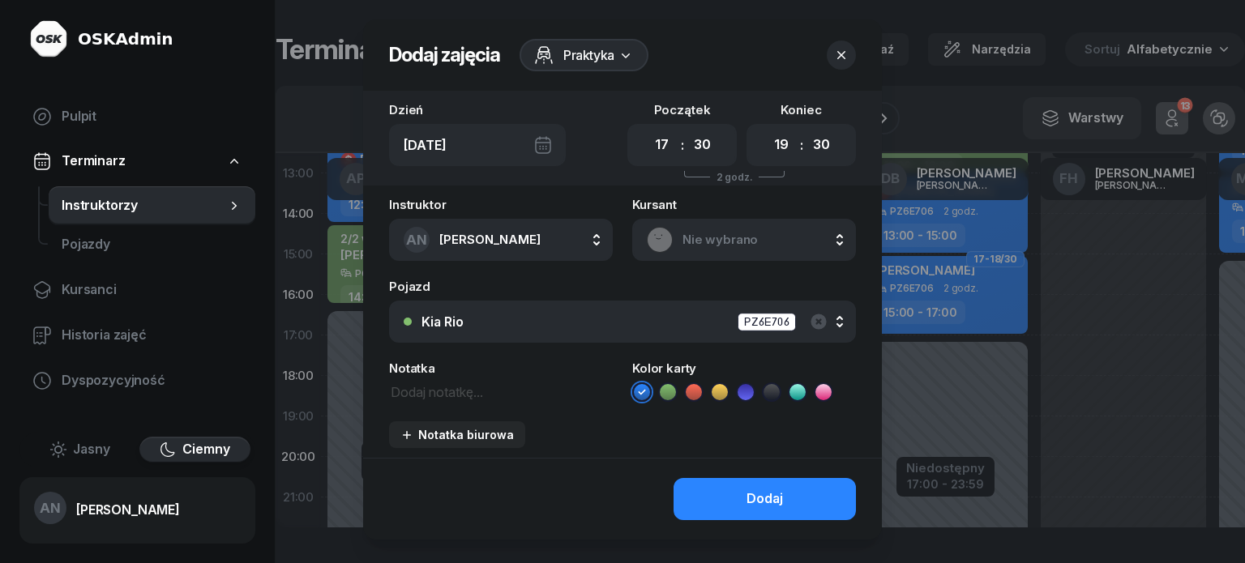
click at [763, 251] on span "Nie wybrano" at bounding box center [762, 239] width 159 height 21
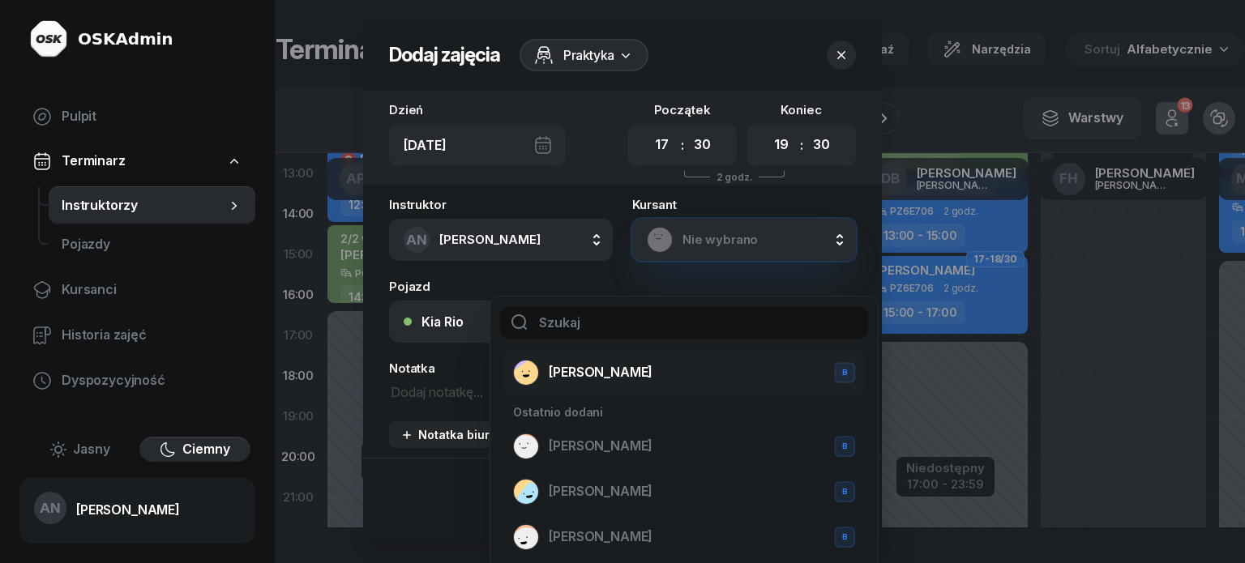
scroll to position [0, 0]
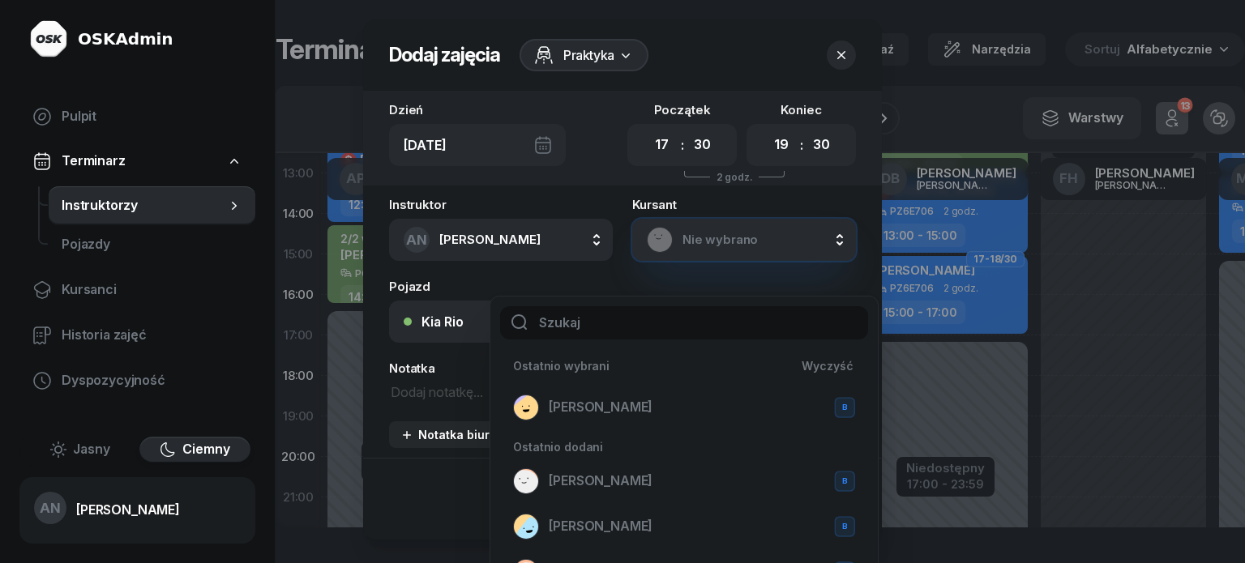
click at [705, 251] on span "Nie wybrano" at bounding box center [762, 239] width 159 height 21
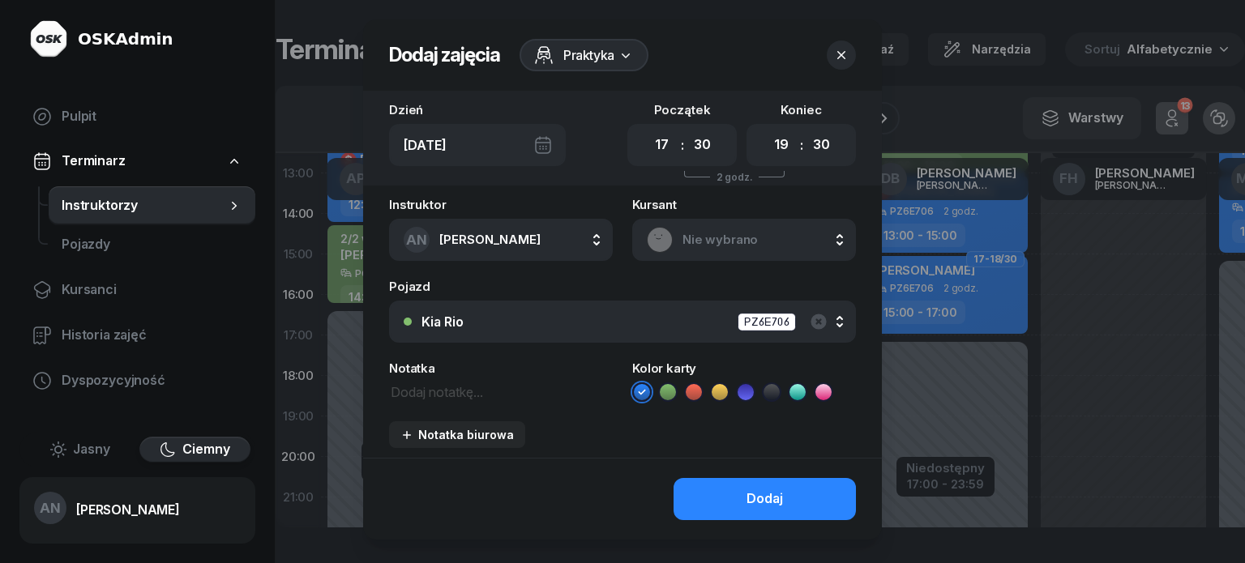
click at [719, 251] on span "Nie wybrano" at bounding box center [762, 239] width 159 height 21
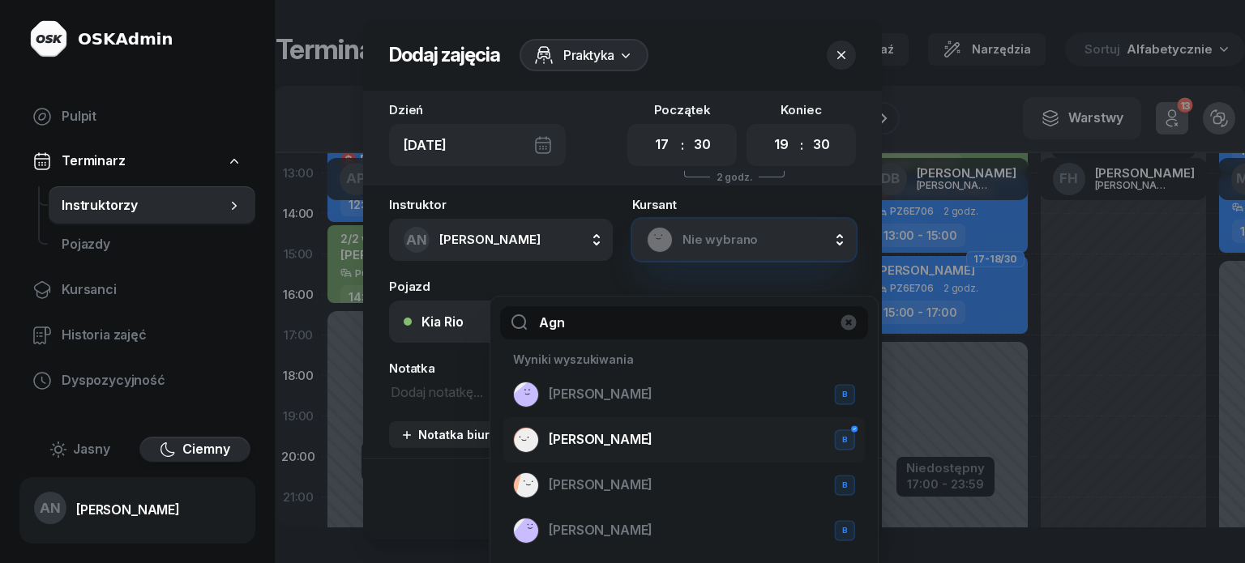
type input "Agn"
click at [653, 451] on span "[PERSON_NAME]" at bounding box center [601, 440] width 104 height 21
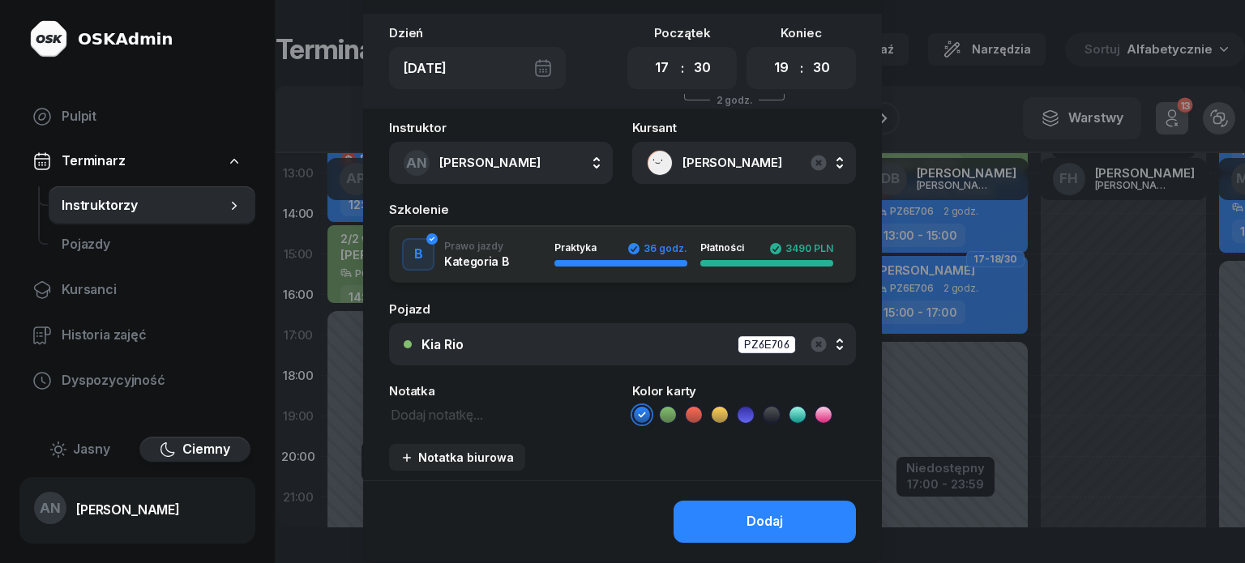
scroll to position [81, 0]
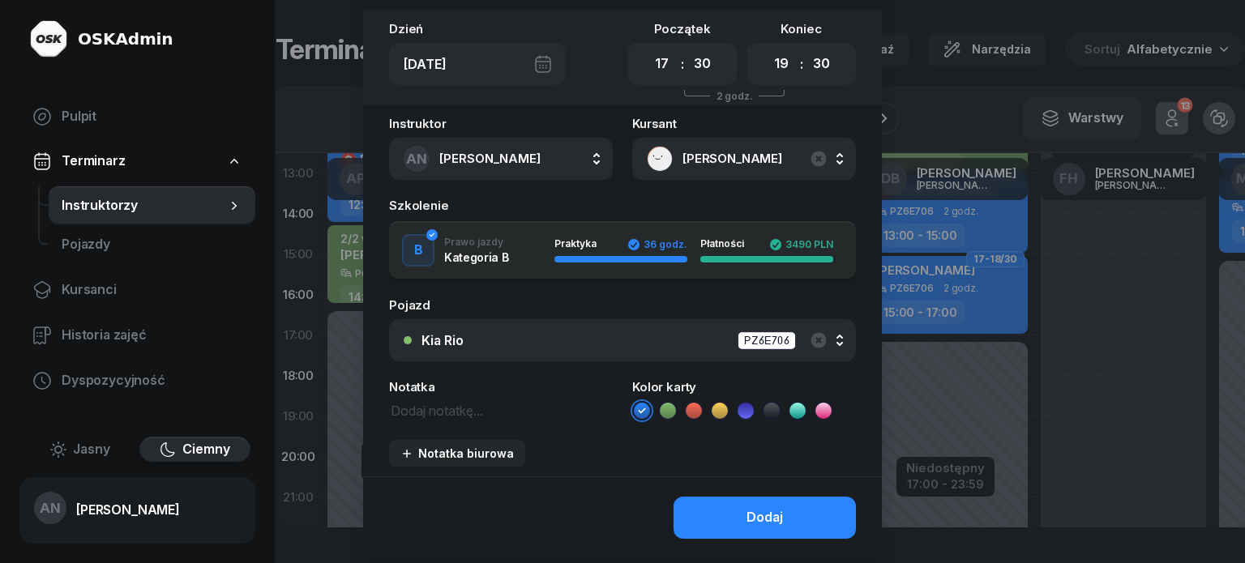
click at [670, 419] on icon at bounding box center [668, 411] width 16 height 16
click at [422, 421] on textarea at bounding box center [501, 410] width 224 height 21
click at [431, 421] on textarea at bounding box center [501, 410] width 224 height 21
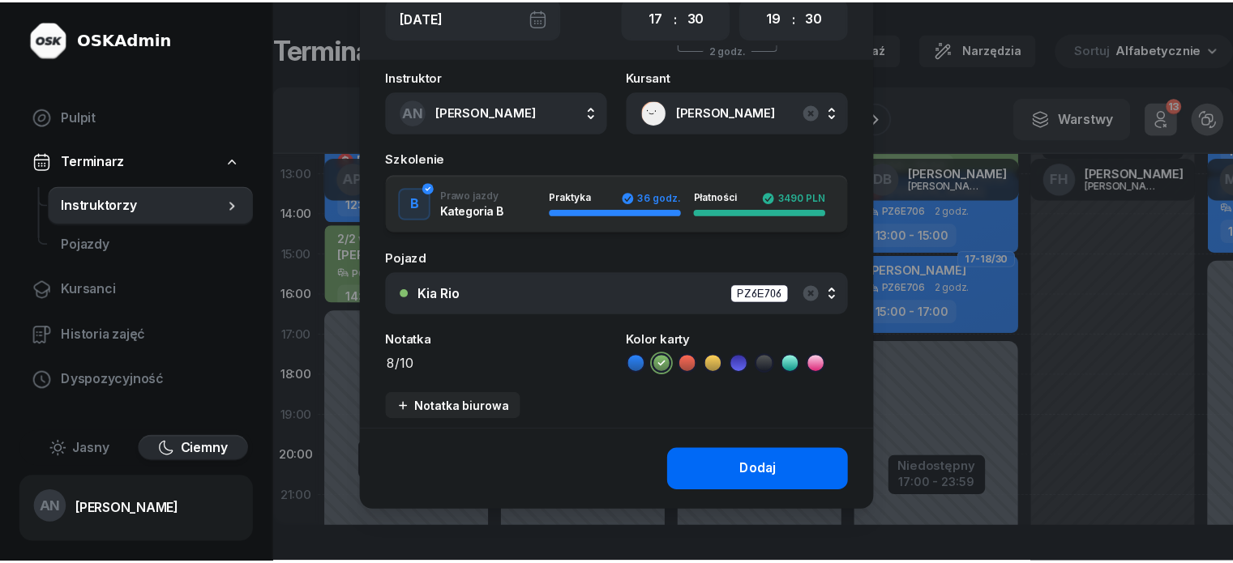
scroll to position [162, 0]
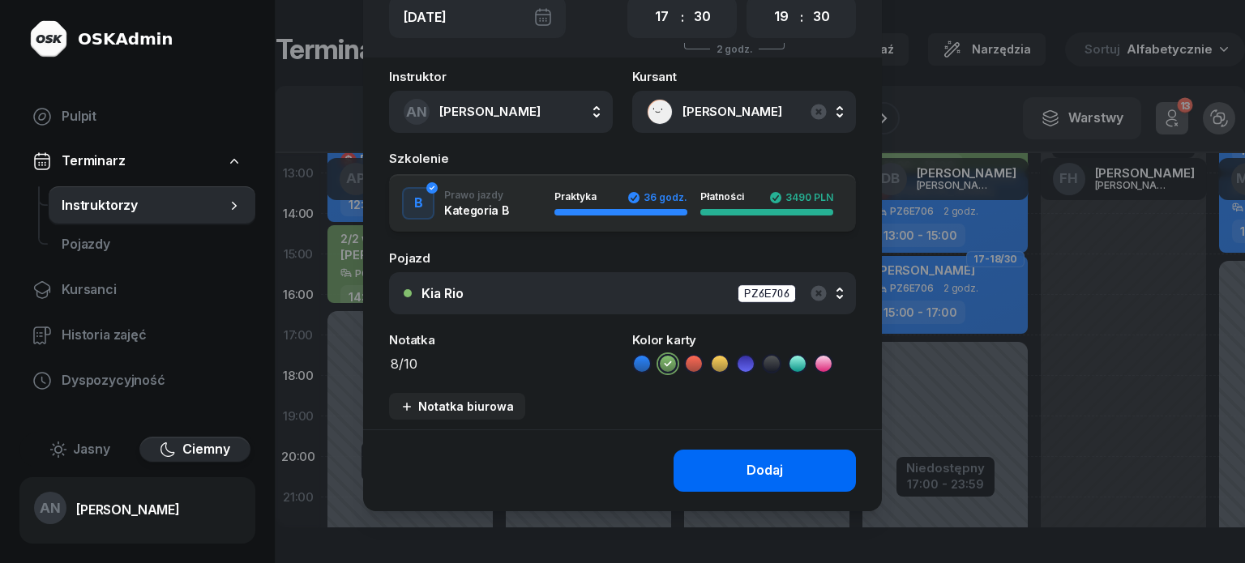
type textarea "8/10"
click at [733, 492] on button "Dodaj" at bounding box center [765, 471] width 182 height 42
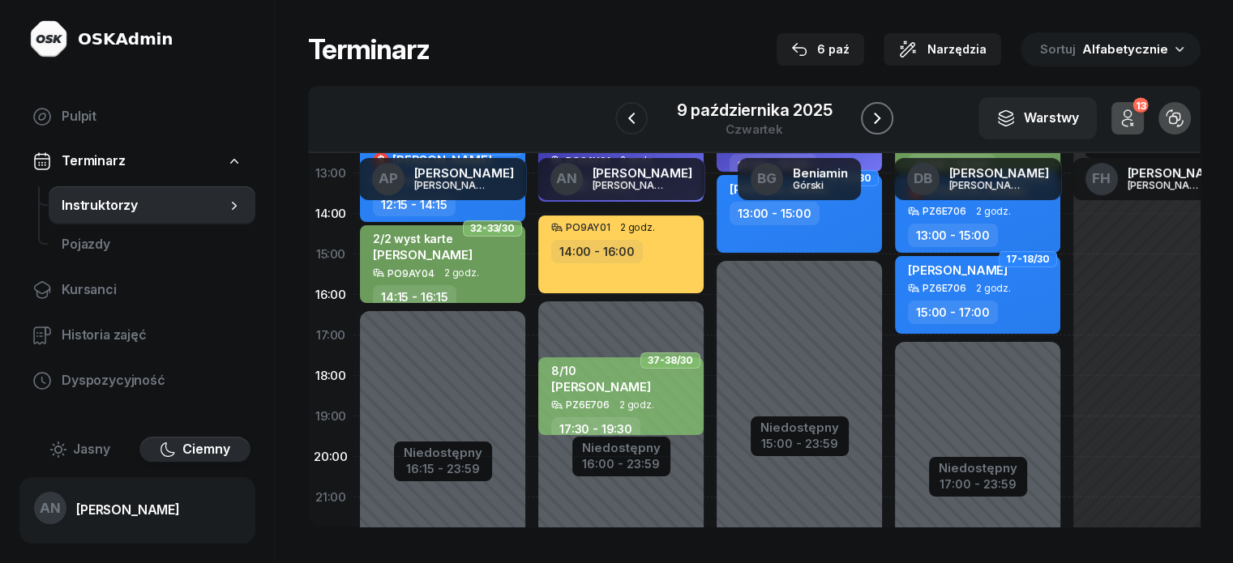
click at [887, 127] on icon "button" at bounding box center [877, 118] width 19 height 19
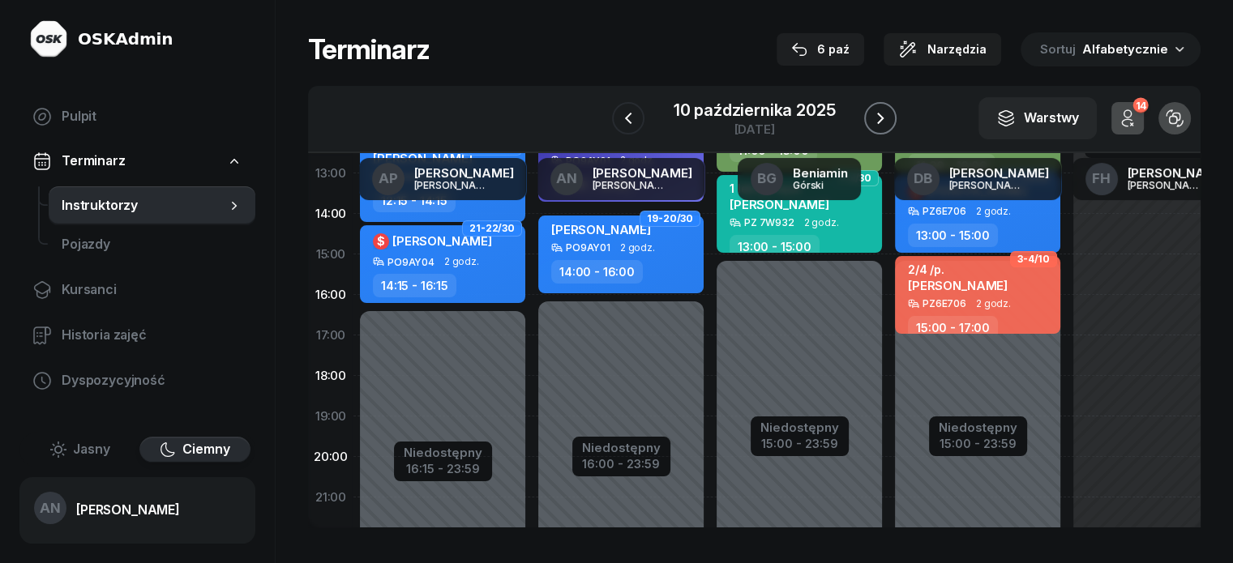
click at [889, 127] on icon "button" at bounding box center [880, 118] width 19 height 19
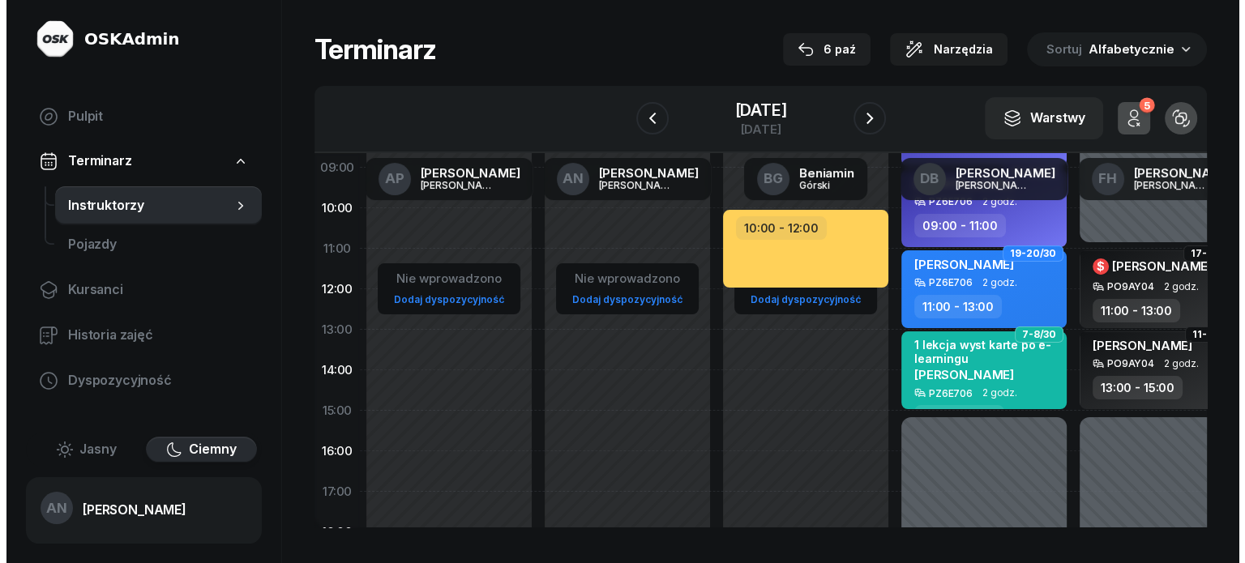
scroll to position [162, 0]
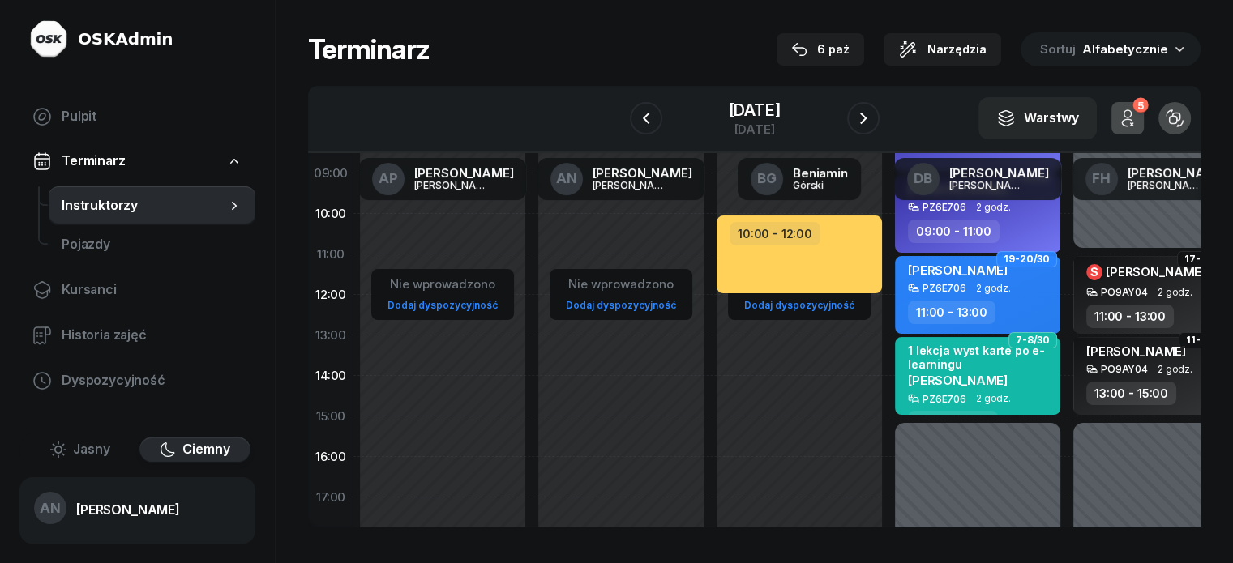
click at [532, 275] on div "Nie wprowadzono Dodaj dyspozycyjność" at bounding box center [621, 417] width 178 height 770
select select "11"
select select "13"
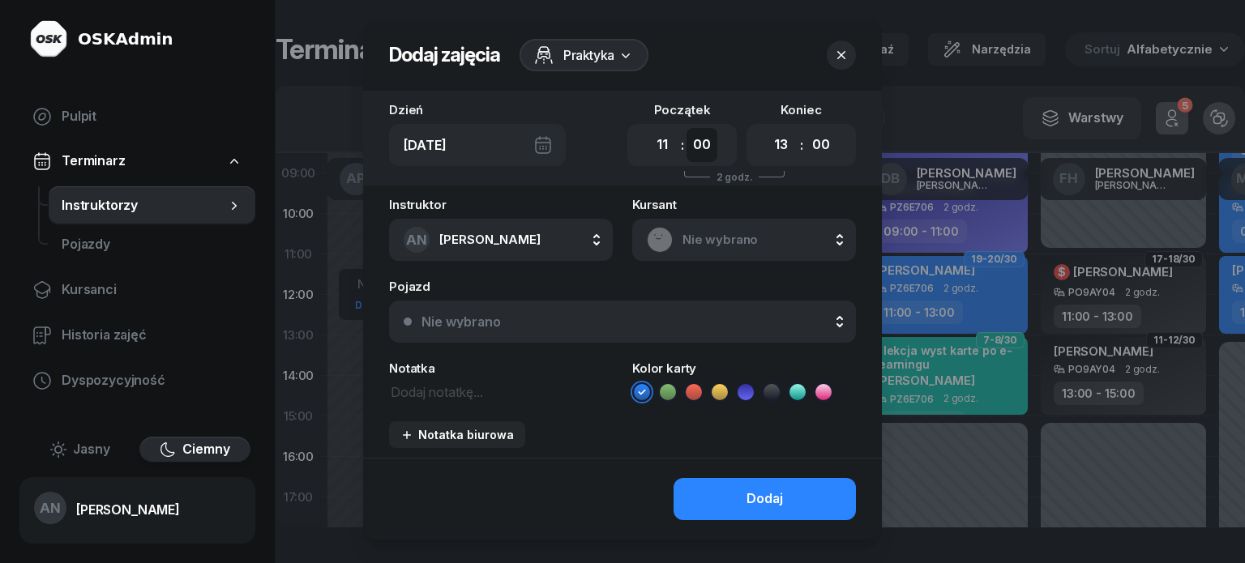
click at [707, 161] on select "00 05 10 15 20 25 30 35 40 45 50 55" at bounding box center [702, 145] width 31 height 34
click at [689, 142] on select "00 05 10 15 20 25 30 35 40 45 50 55" at bounding box center [702, 145] width 31 height 34
click at [713, 158] on select "00 05 10 15 20 25 30 35 40 45 50 55" at bounding box center [702, 145] width 31 height 34
select select "45"
click at [689, 142] on select "00 05 10 15 20 25 30 35 40 45 50 55" at bounding box center [702, 145] width 31 height 34
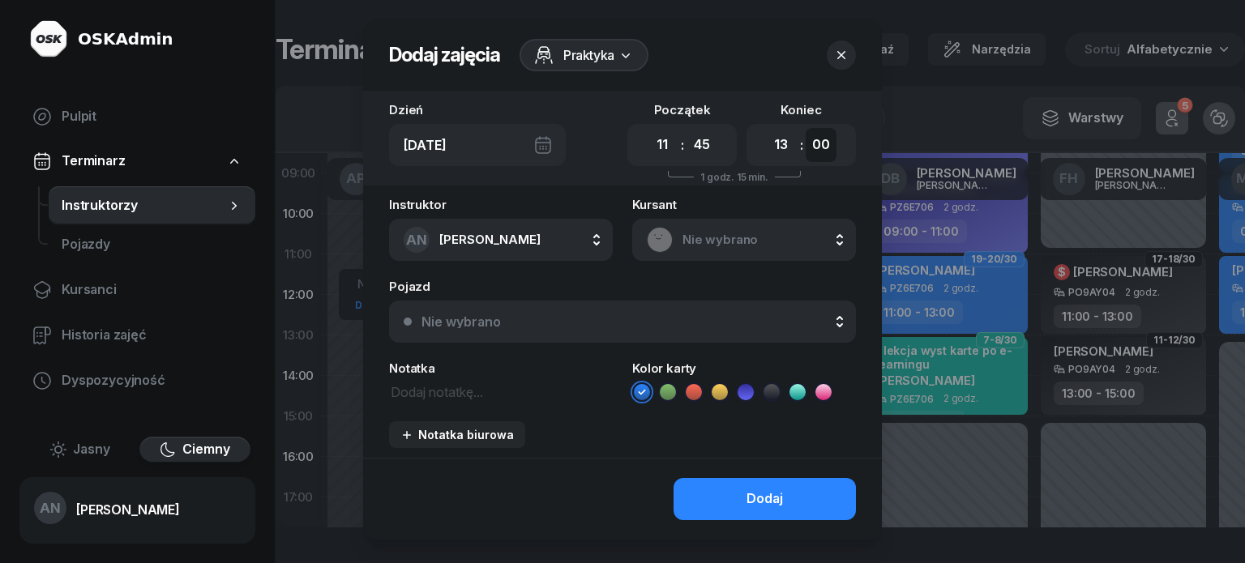
click at [837, 155] on select "00 05 10 15 20 25 30 35 40 45 50 55" at bounding box center [821, 145] width 31 height 34
select select "45"
click at [823, 142] on select "00 05 10 15 20 25 30 35 40 45 50 55" at bounding box center [821, 145] width 31 height 34
click at [707, 251] on span "Nie wybrano" at bounding box center [762, 239] width 159 height 21
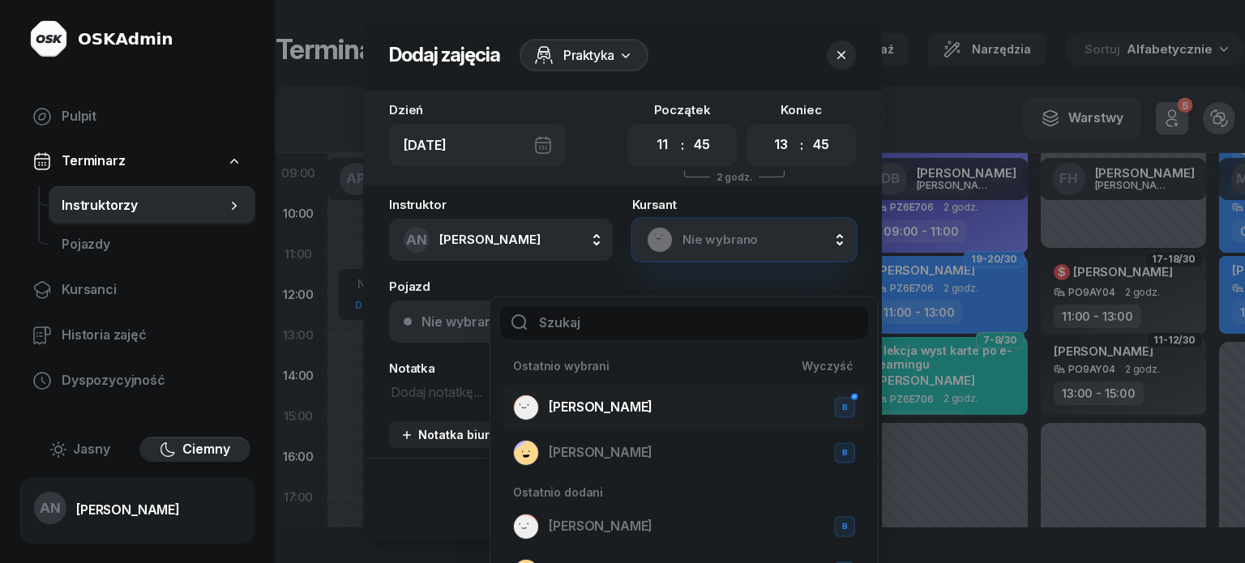
click at [615, 410] on span "[PERSON_NAME]" at bounding box center [601, 407] width 104 height 21
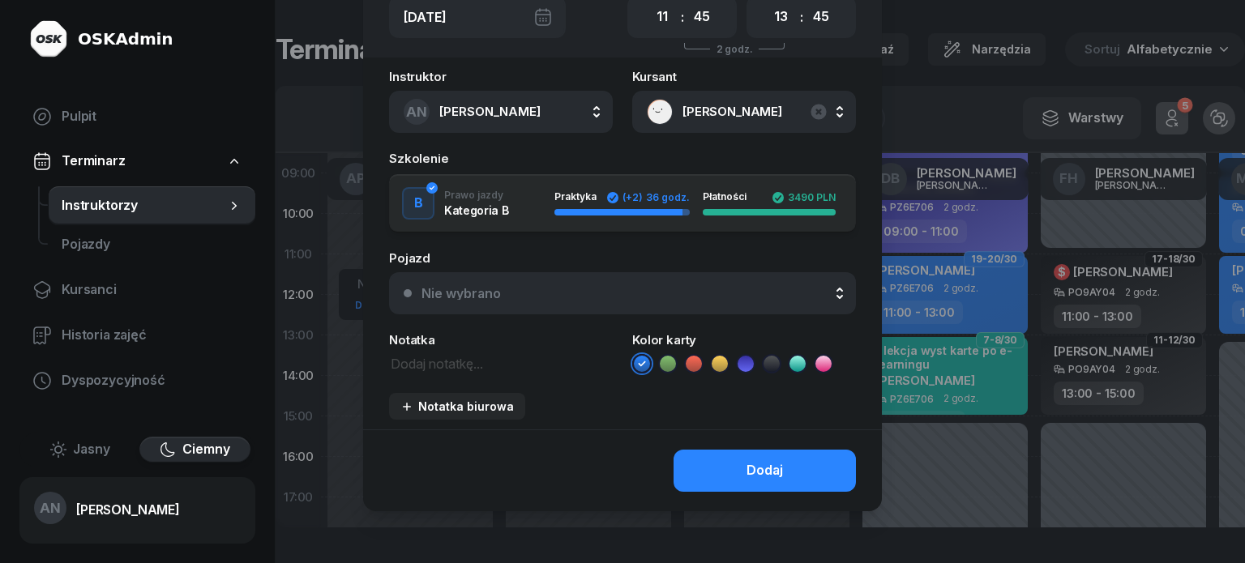
click at [504, 284] on button "Nie wybrano" at bounding box center [622, 293] width 467 height 42
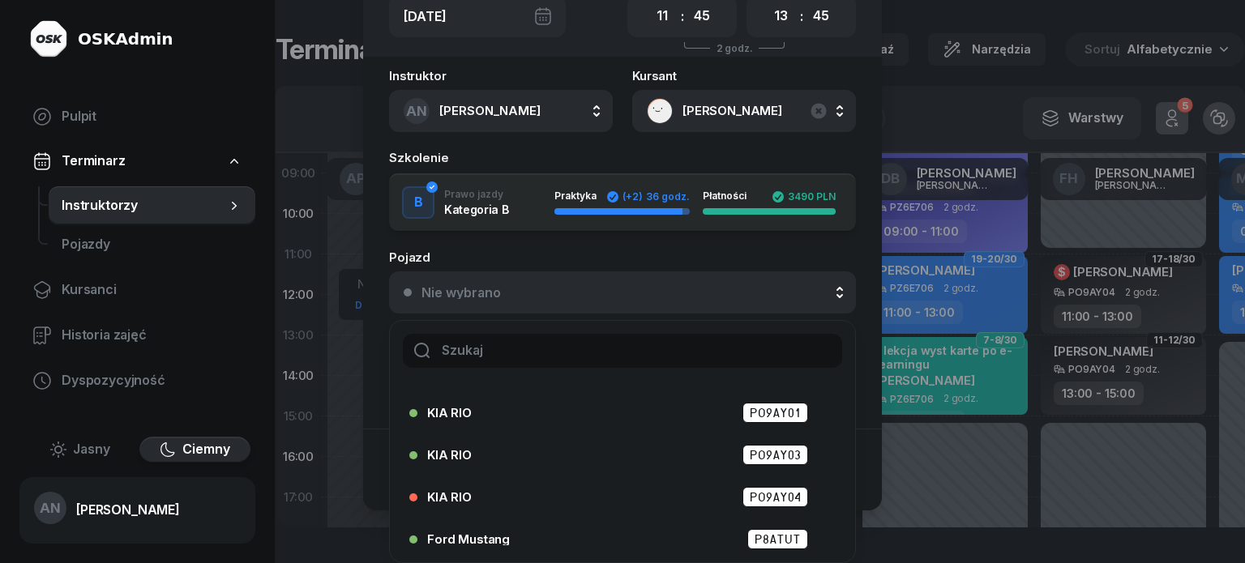
scroll to position [81, 0]
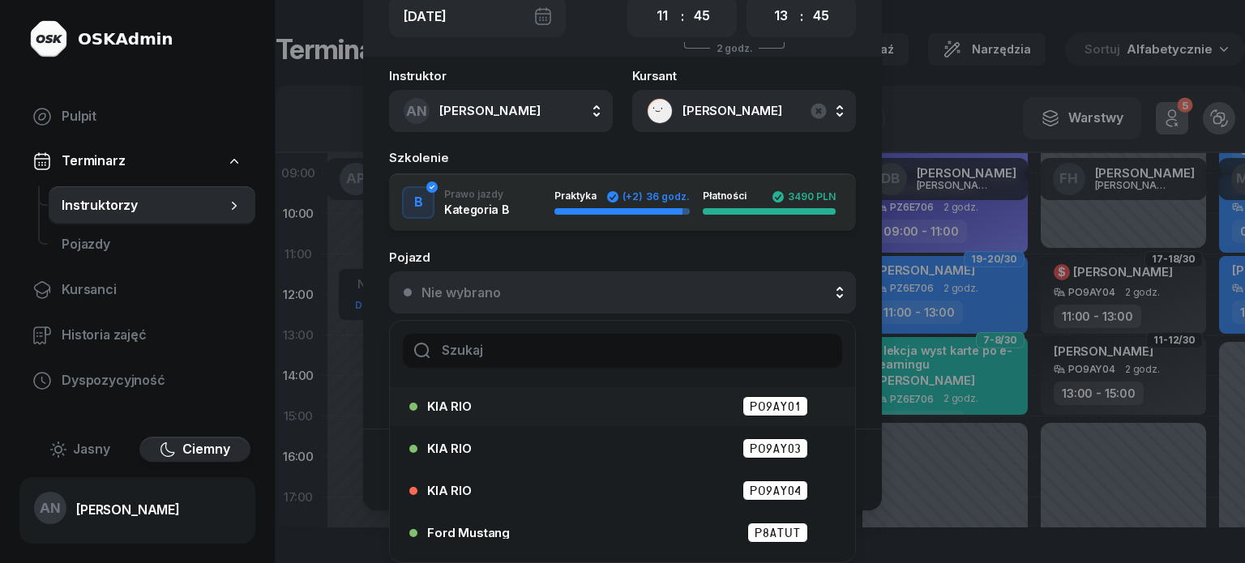
click at [682, 399] on div "KIA RIO PO9AY01" at bounding box center [626, 406] width 399 height 20
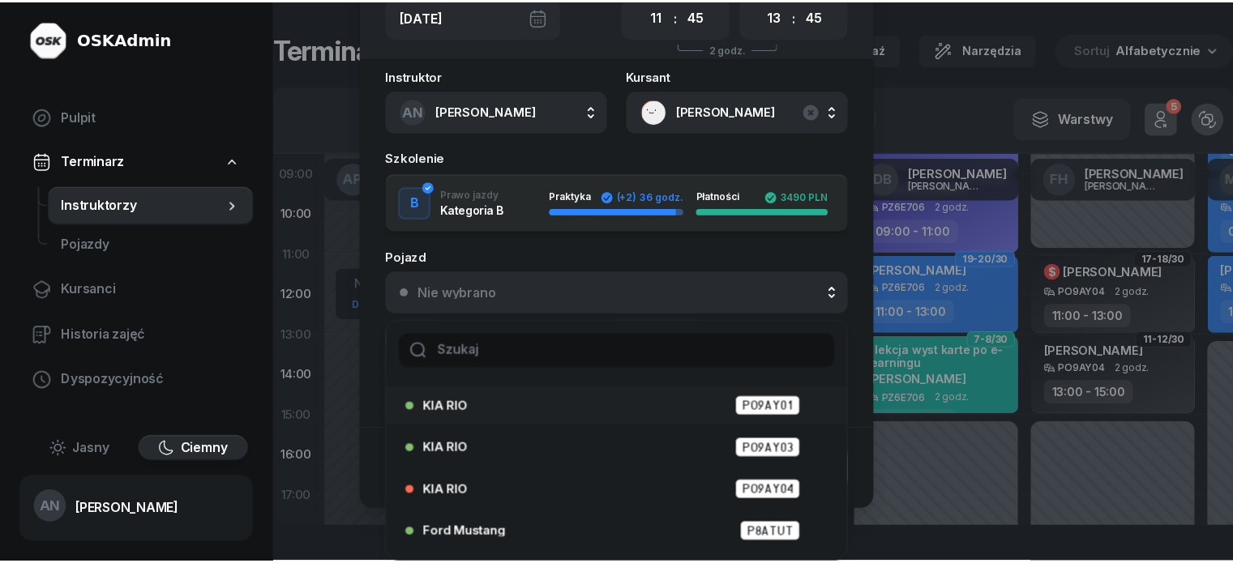
scroll to position [194, 0]
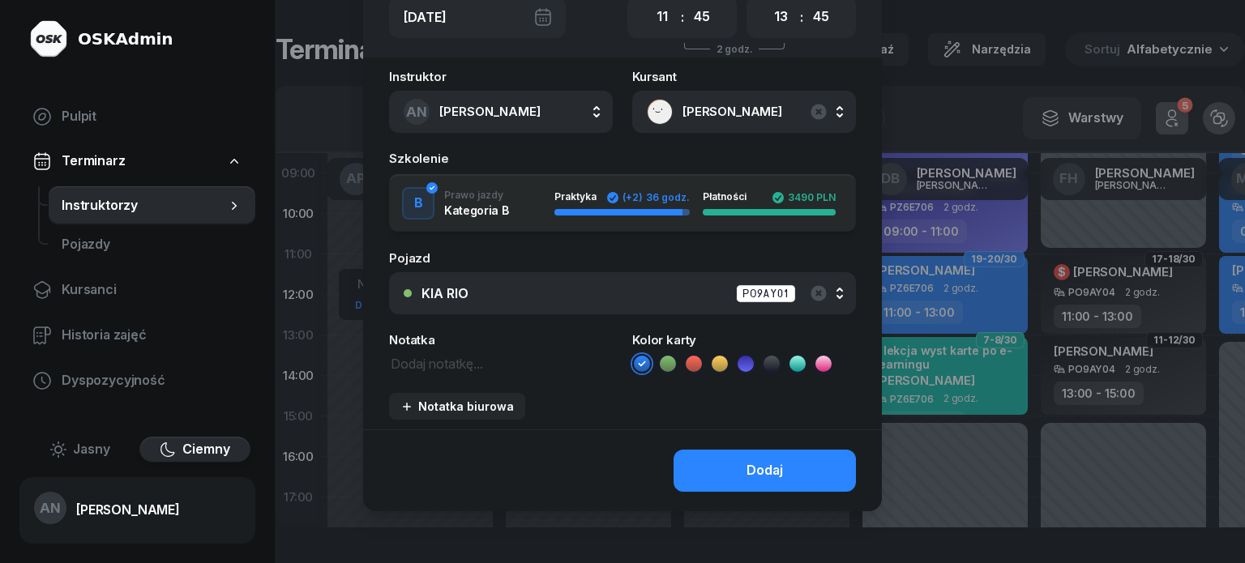
click at [671, 356] on icon at bounding box center [668, 364] width 16 height 16
click at [396, 353] on textarea at bounding box center [501, 363] width 224 height 21
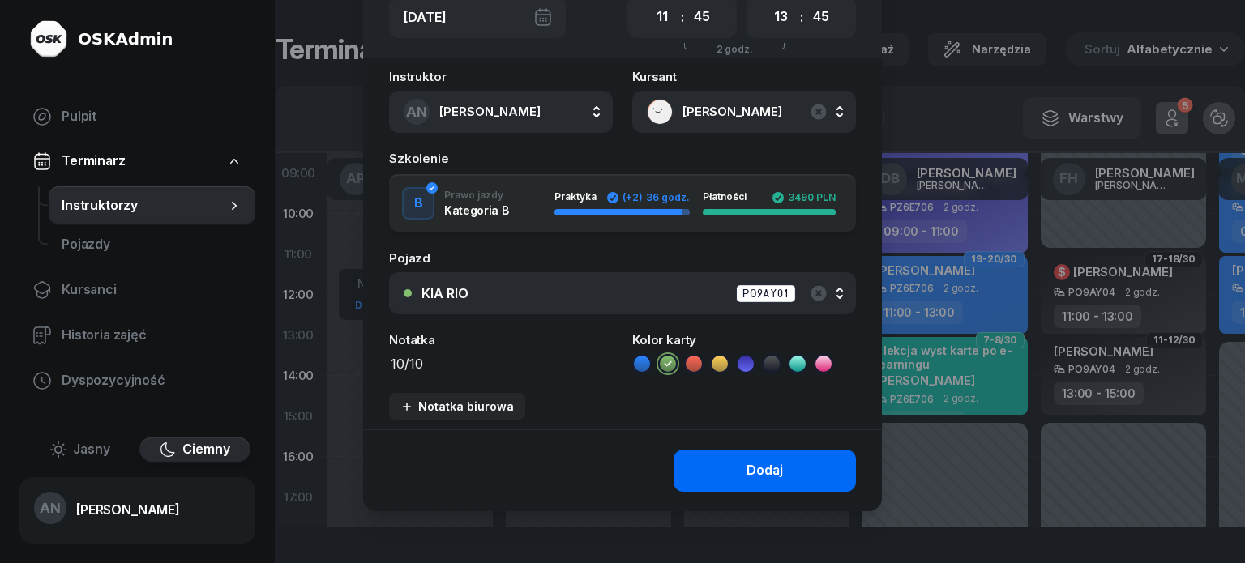
type textarea "10/10"
click at [686, 480] on button "Dodaj" at bounding box center [765, 471] width 182 height 42
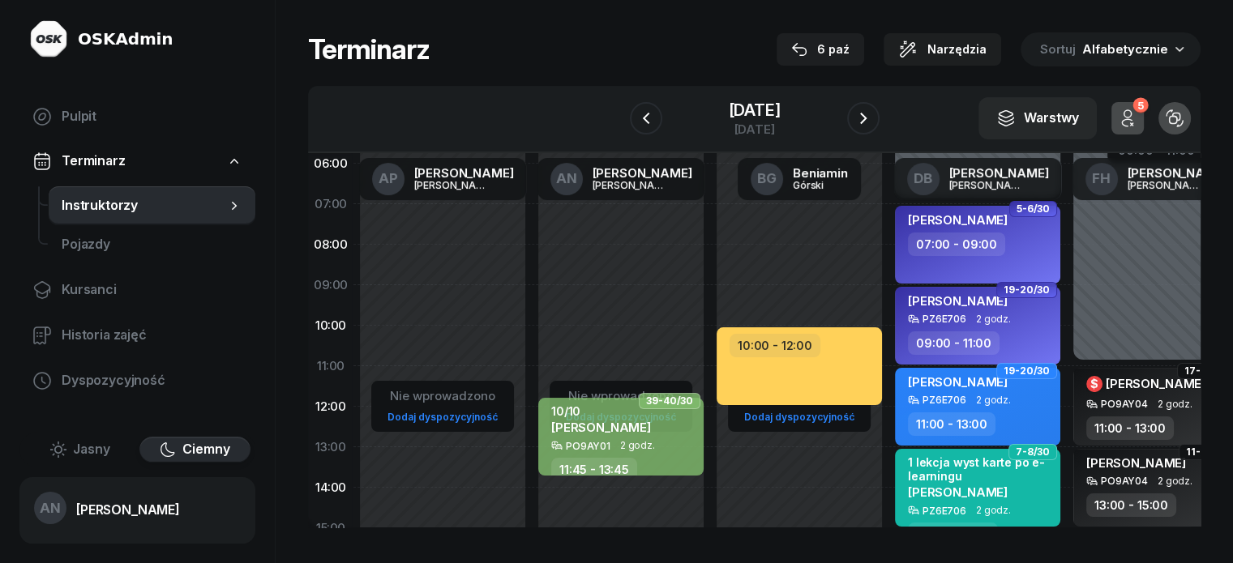
scroll to position [0, 0]
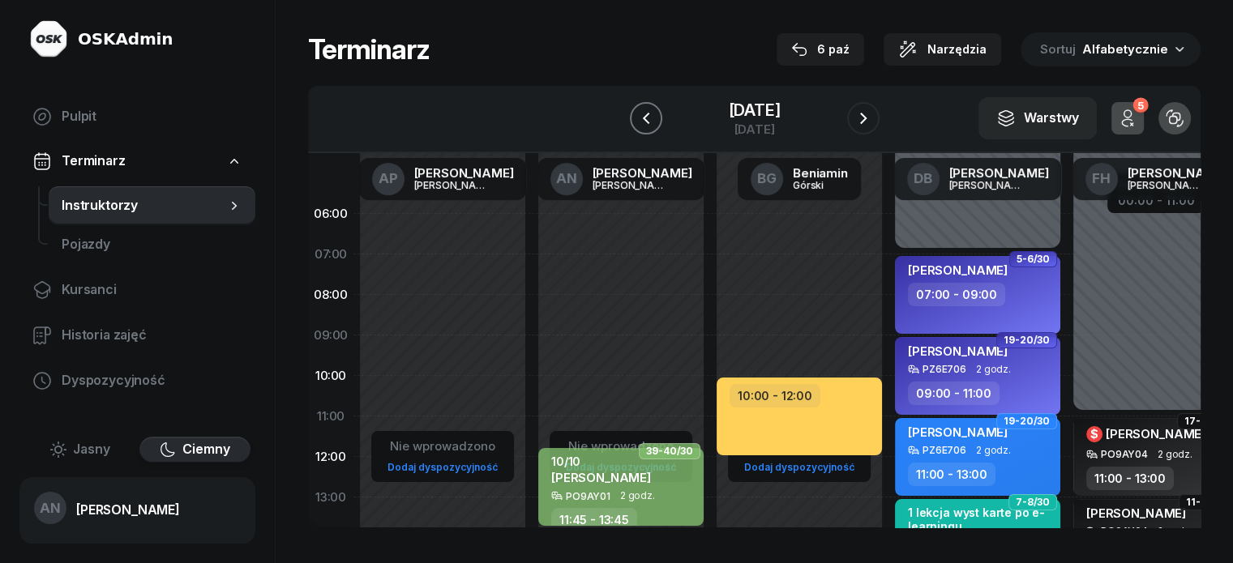
click at [630, 135] on button "button" at bounding box center [646, 118] width 32 height 32
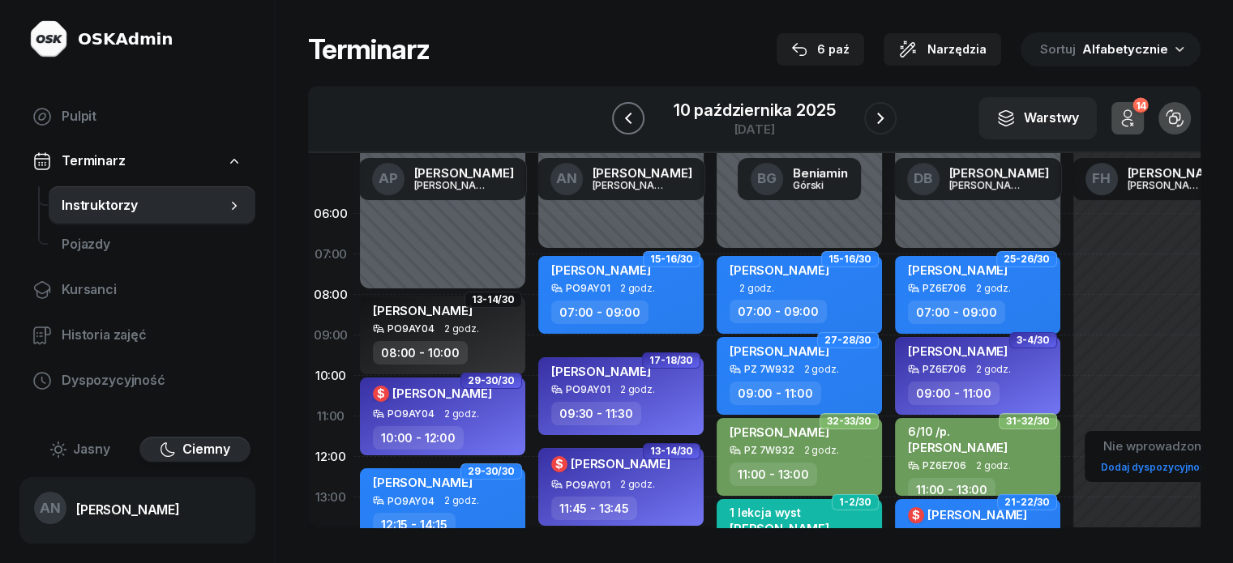
click at [612, 135] on button "button" at bounding box center [628, 118] width 32 height 32
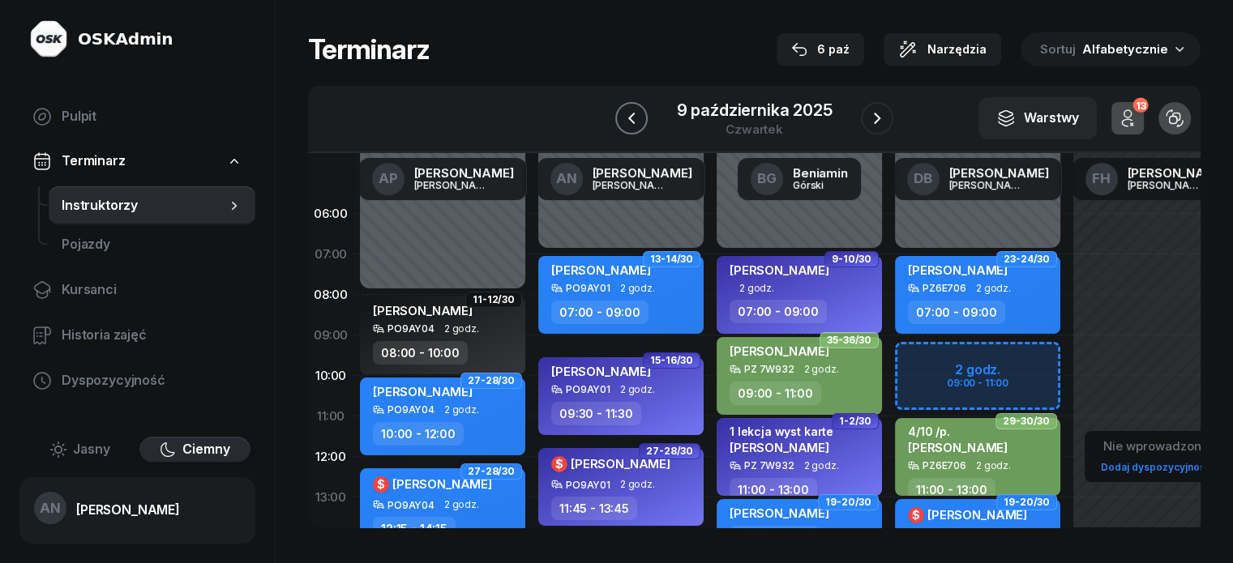
click at [615, 135] on button "button" at bounding box center [631, 118] width 32 height 32
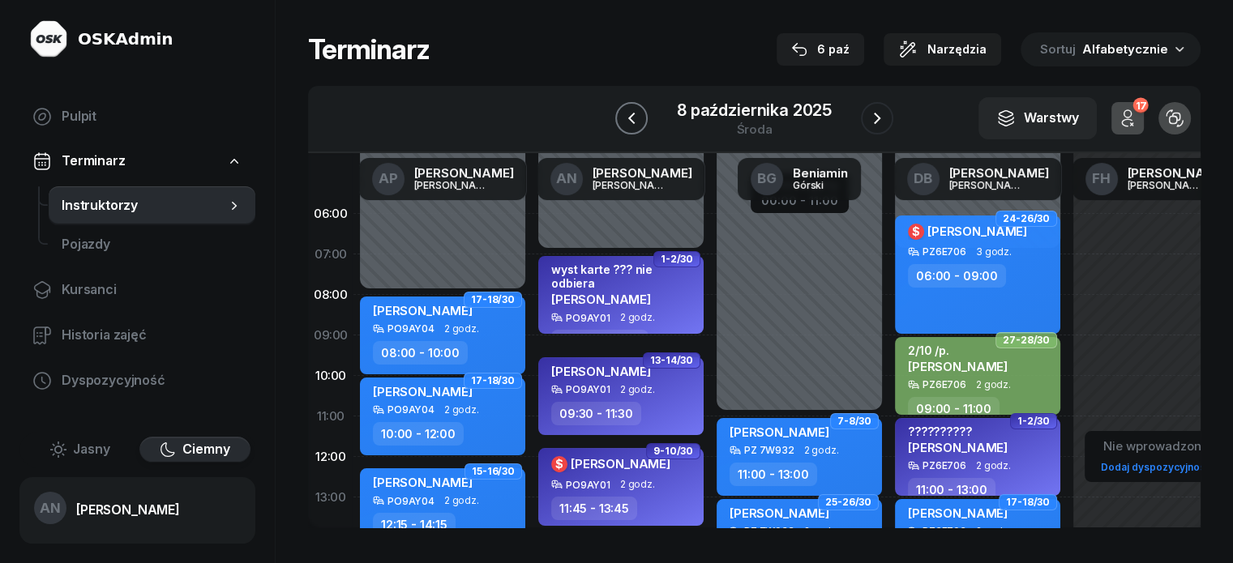
click at [622, 128] on icon "button" at bounding box center [631, 118] width 19 height 19
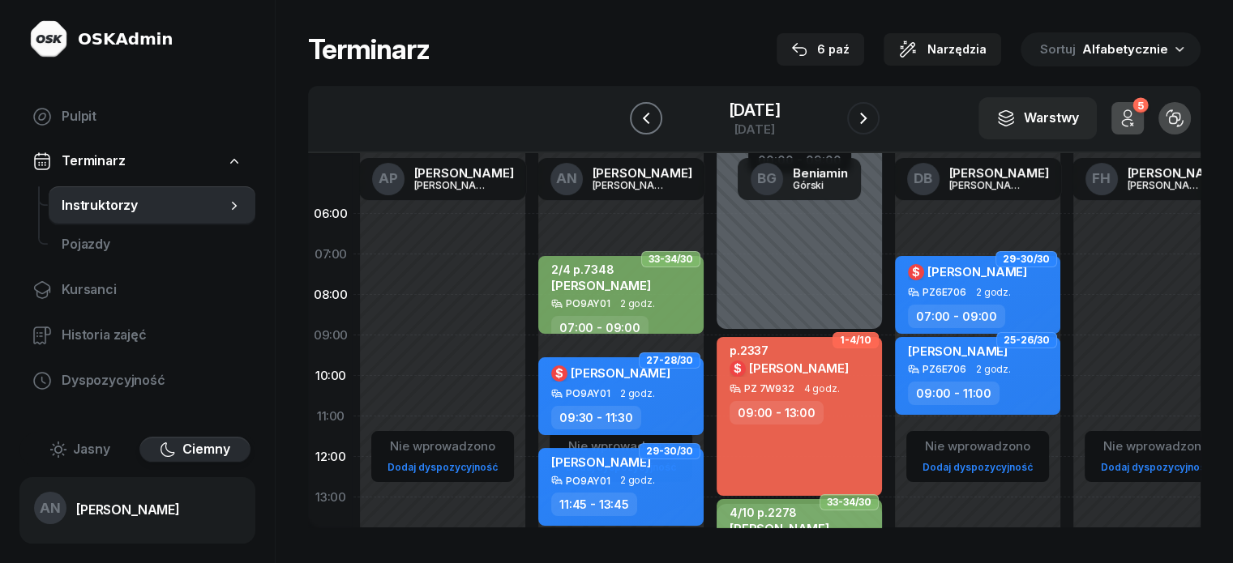
click at [630, 135] on button "button" at bounding box center [646, 118] width 32 height 32
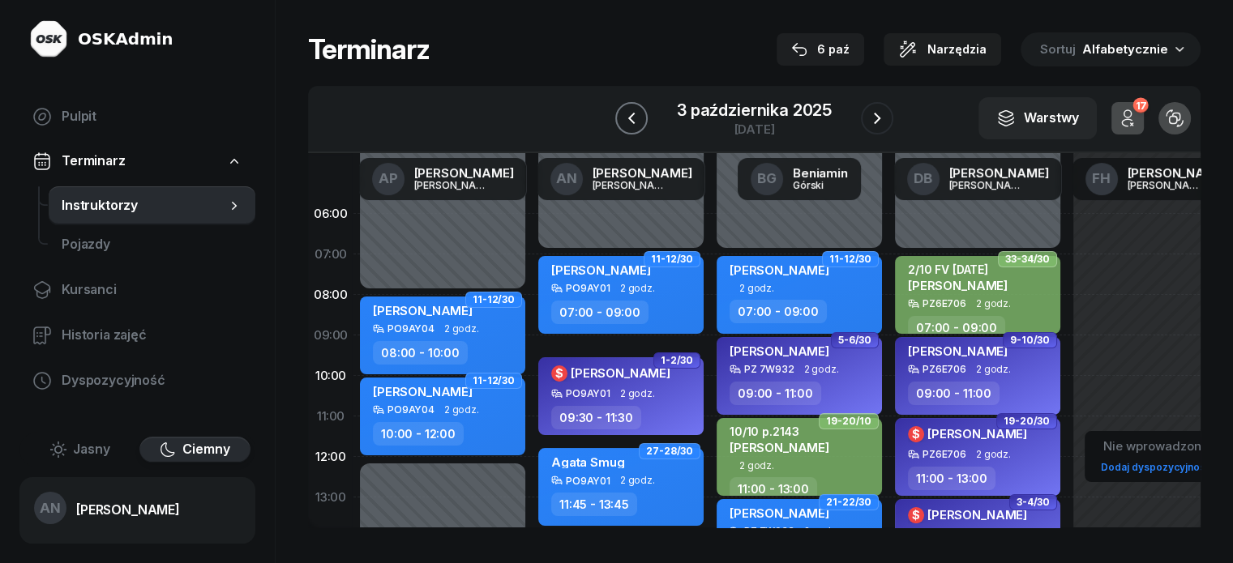
click at [616, 116] on button "button" at bounding box center [631, 118] width 32 height 32
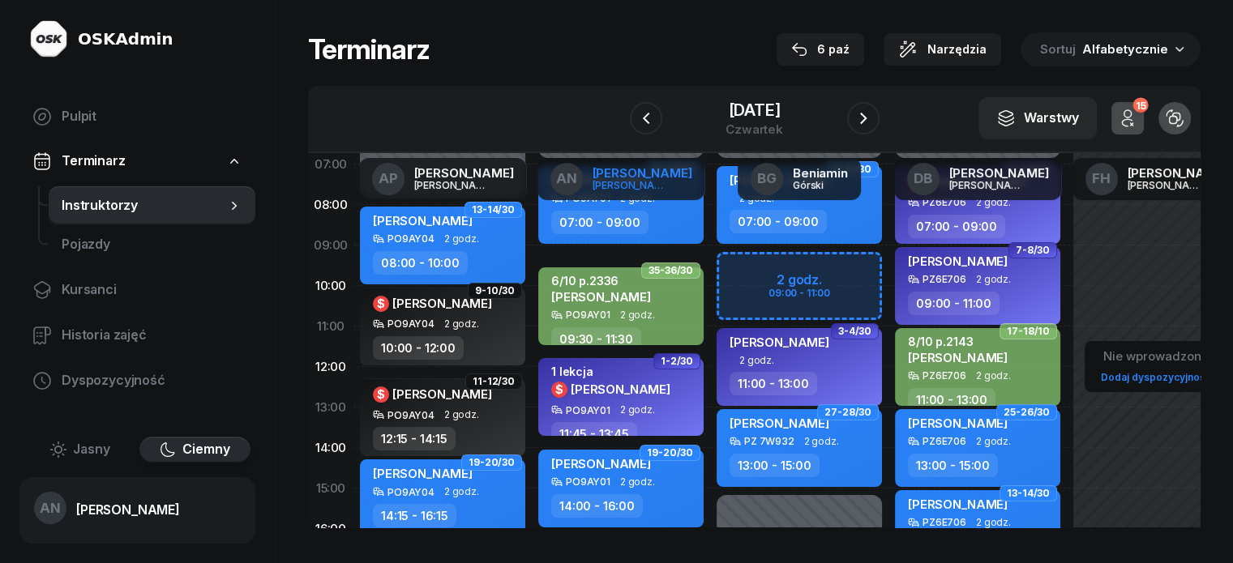
scroll to position [81, 0]
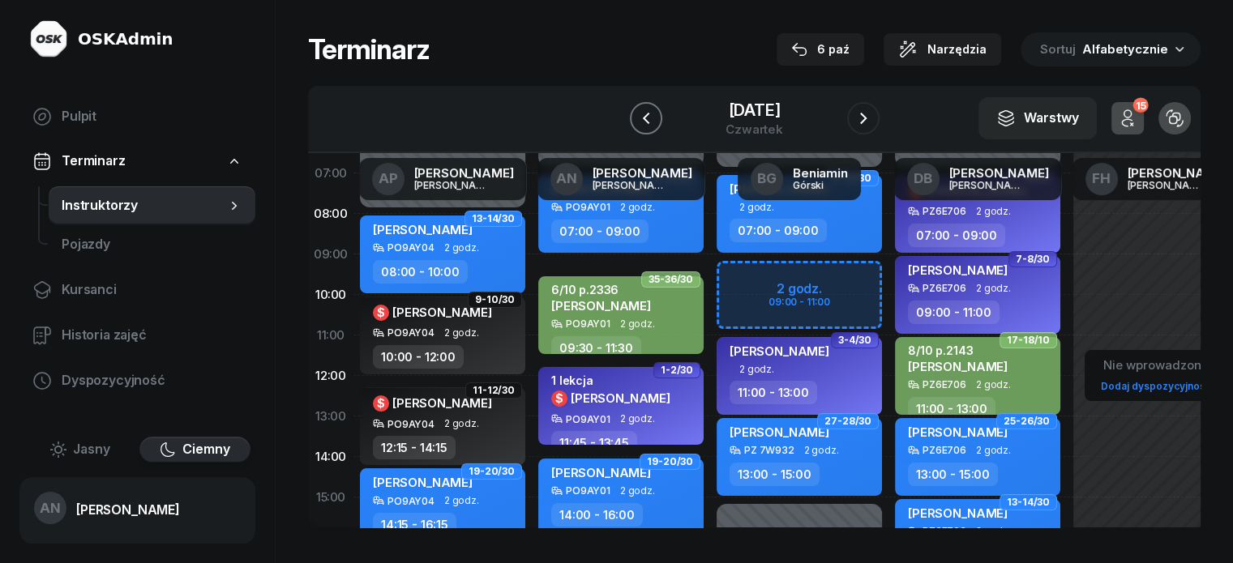
click at [636, 124] on icon "button" at bounding box center [645, 118] width 19 height 19
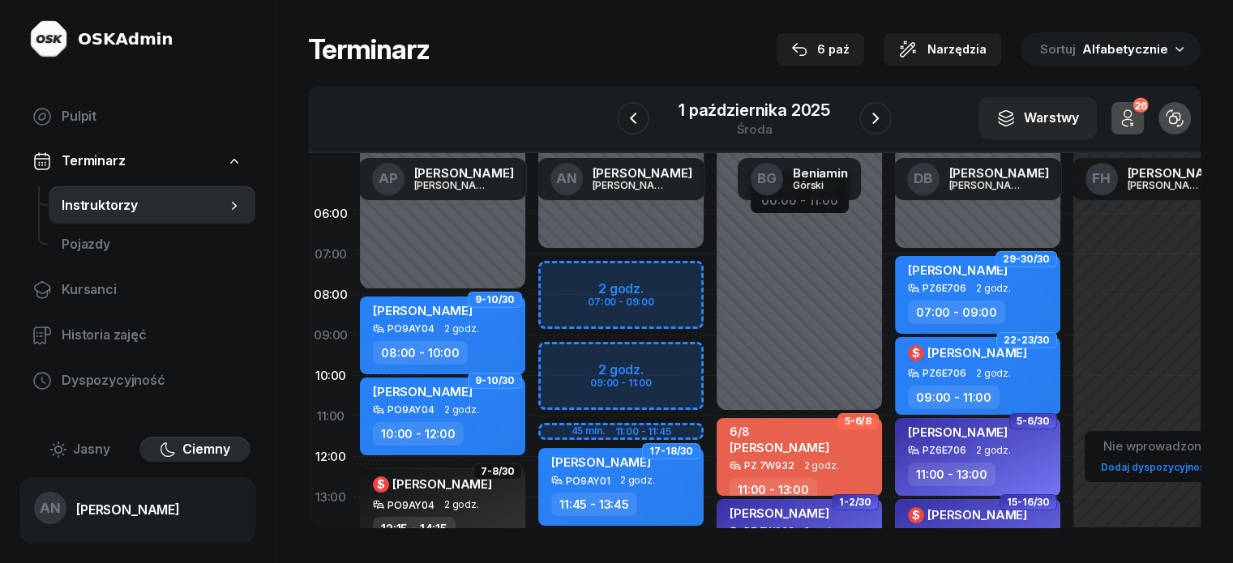
click at [1138, 128] on icon "button" at bounding box center [1127, 118] width 19 height 19
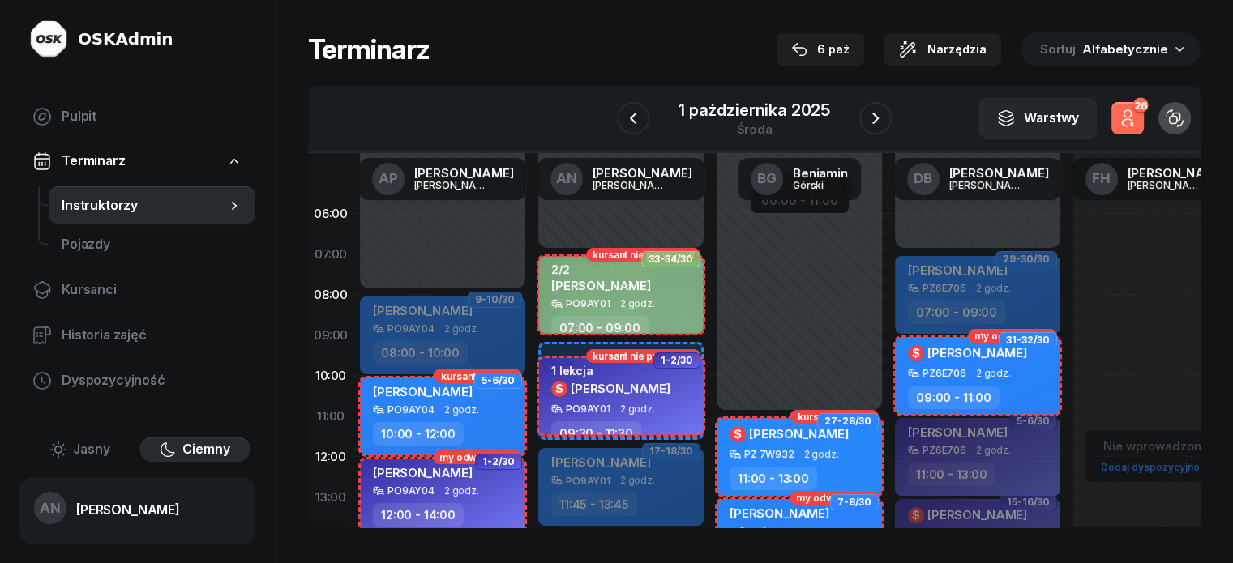
click at [1138, 128] on icon "button" at bounding box center [1127, 118] width 19 height 19
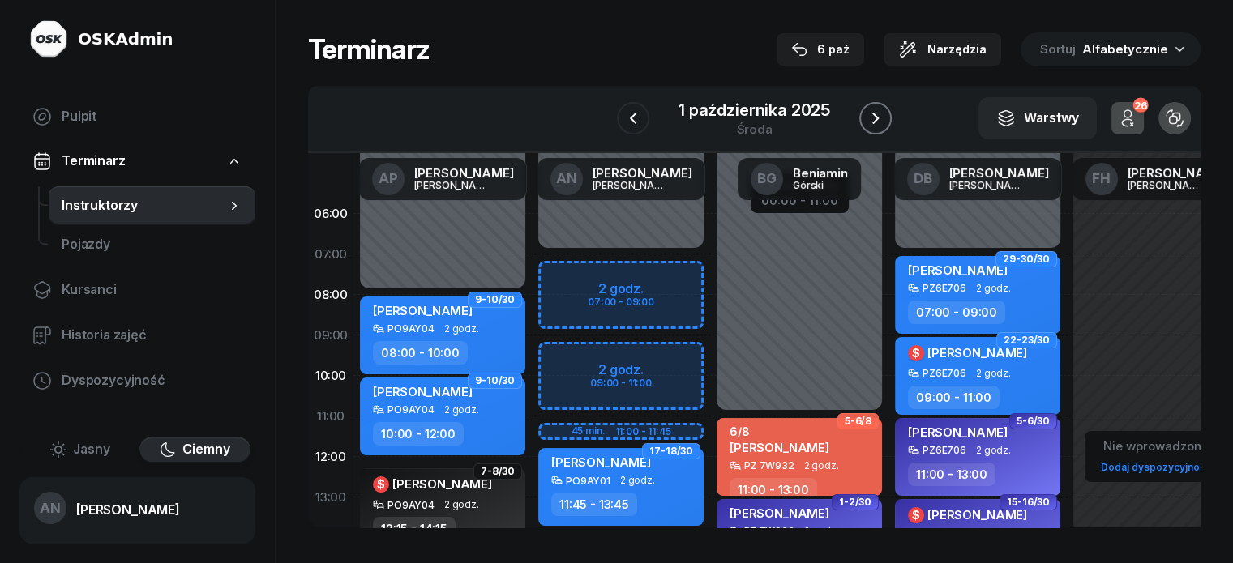
click at [885, 109] on icon "button" at bounding box center [875, 118] width 19 height 19
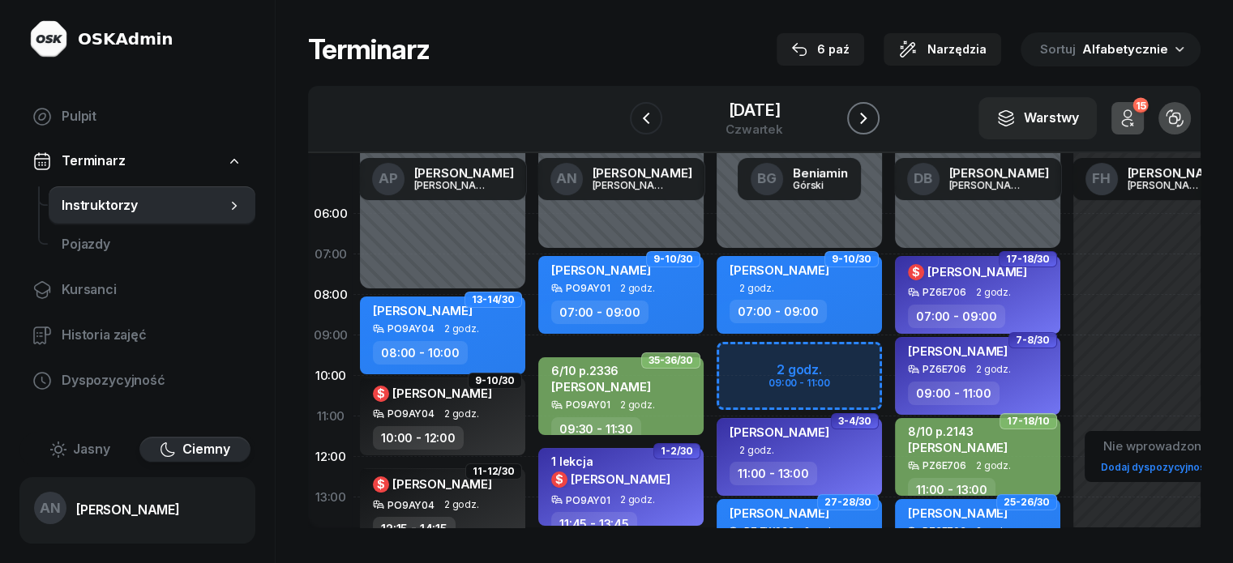
click at [873, 128] on icon "button" at bounding box center [863, 118] width 19 height 19
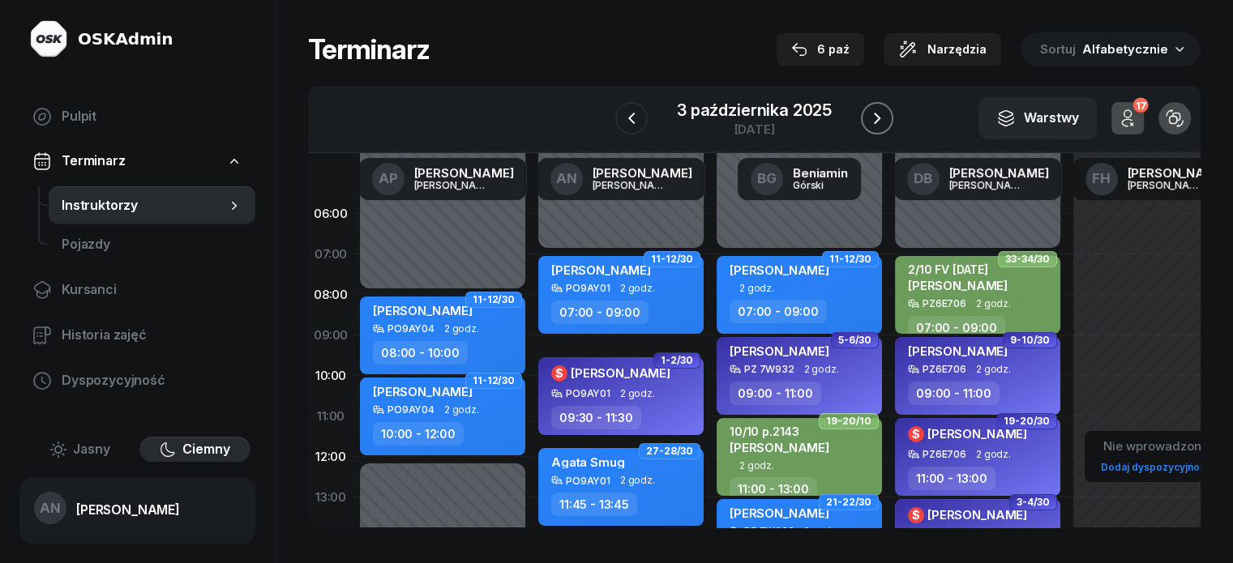
click at [881, 128] on icon "button" at bounding box center [877, 118] width 19 height 19
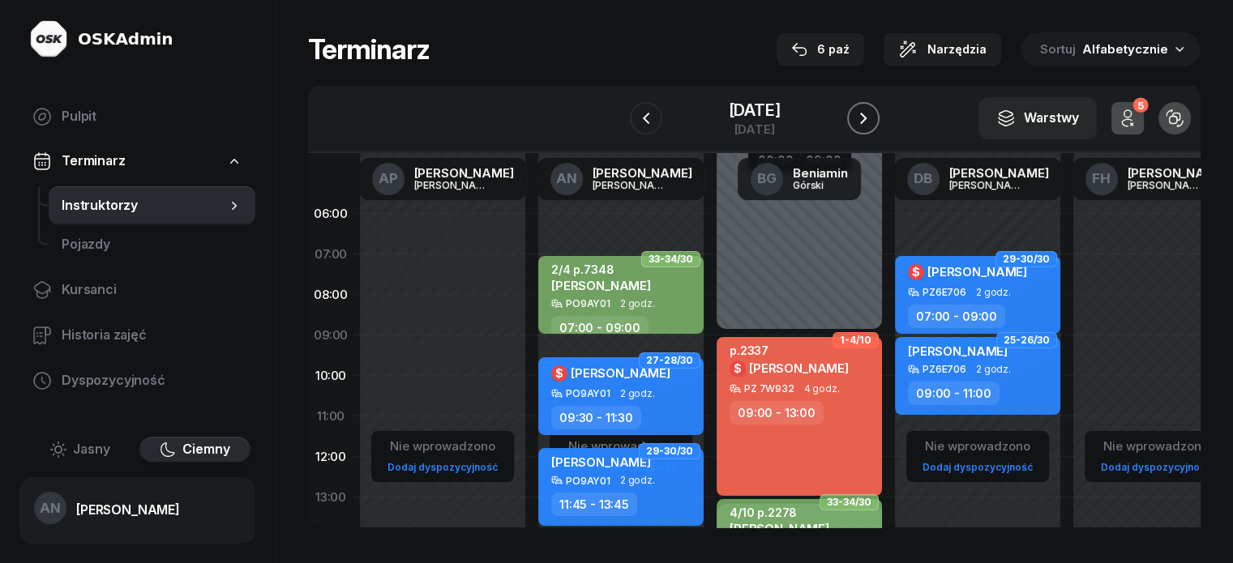
click at [873, 128] on icon "button" at bounding box center [863, 118] width 19 height 19
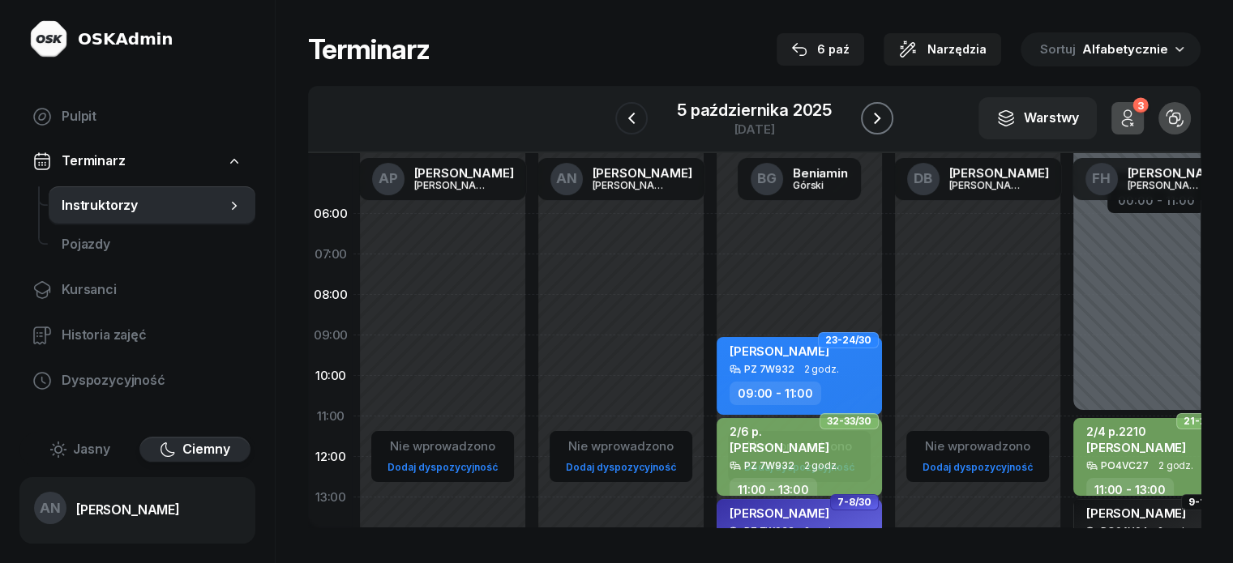
click at [887, 128] on icon "button" at bounding box center [877, 118] width 19 height 19
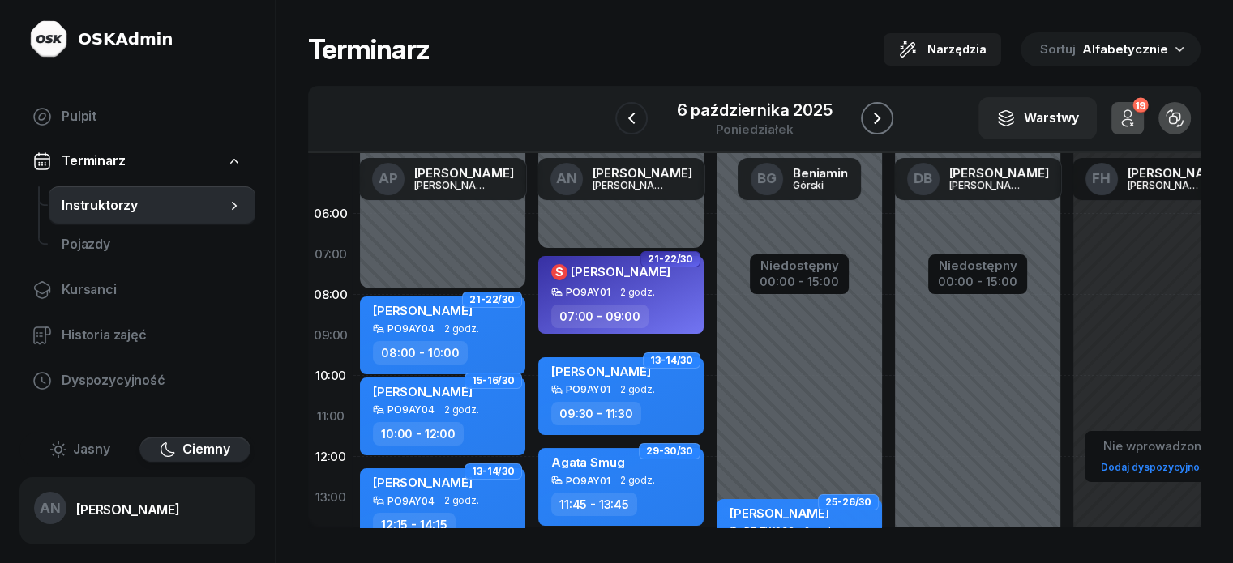
click at [887, 128] on icon "button" at bounding box center [877, 118] width 19 height 19
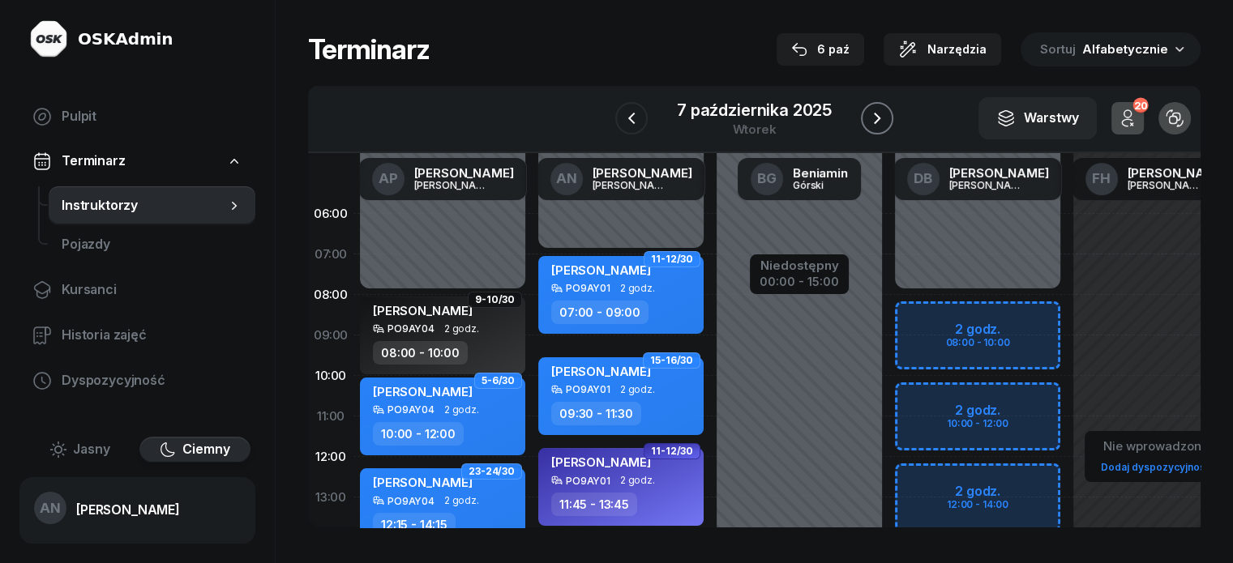
click at [887, 135] on button "button" at bounding box center [877, 118] width 32 height 32
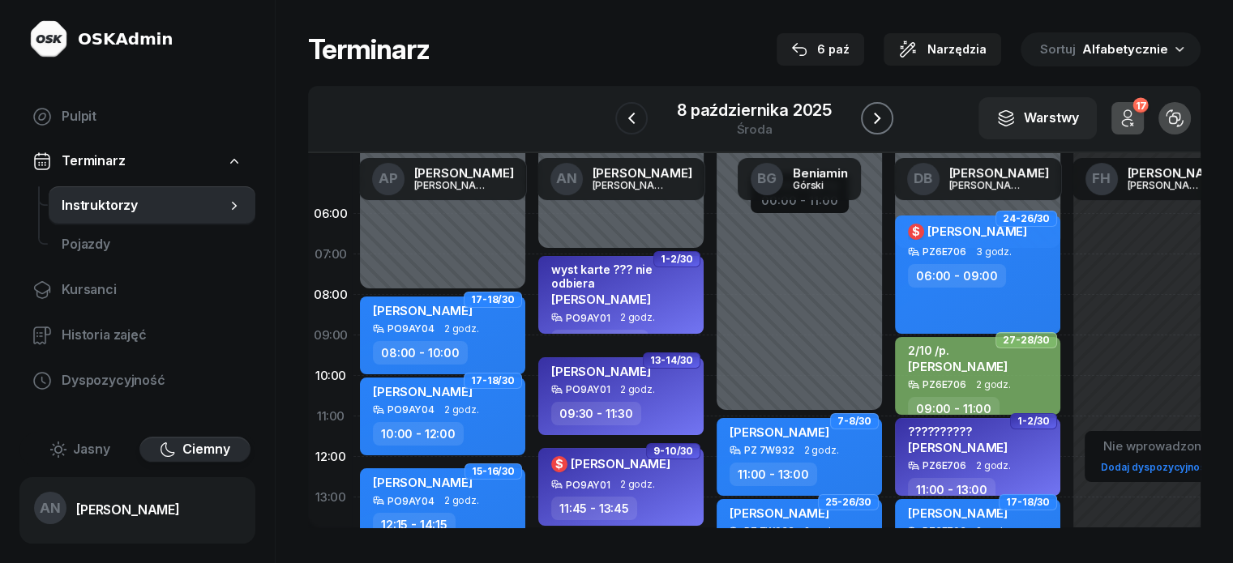
click at [887, 135] on button "button" at bounding box center [877, 118] width 32 height 32
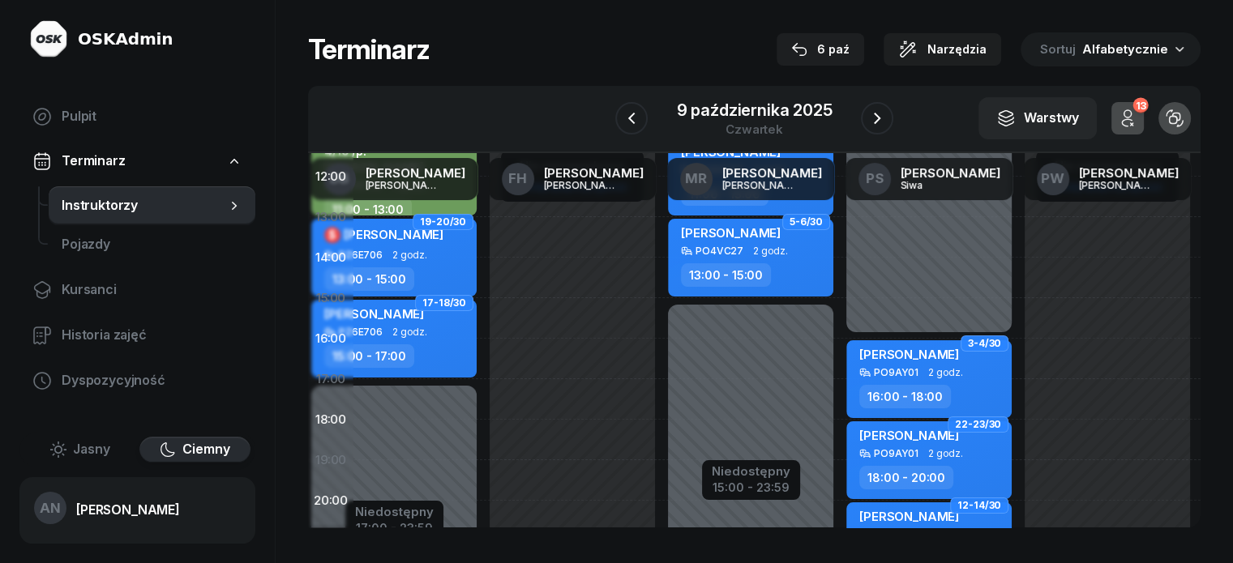
scroll to position [324, 584]
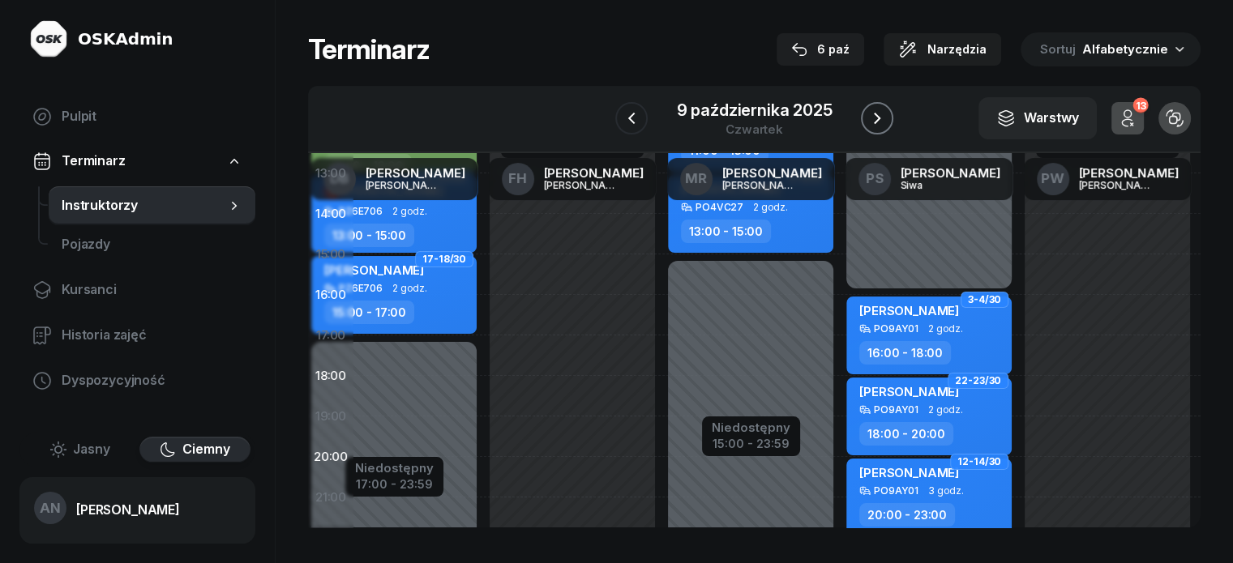
click at [893, 126] on button "button" at bounding box center [877, 118] width 32 height 32
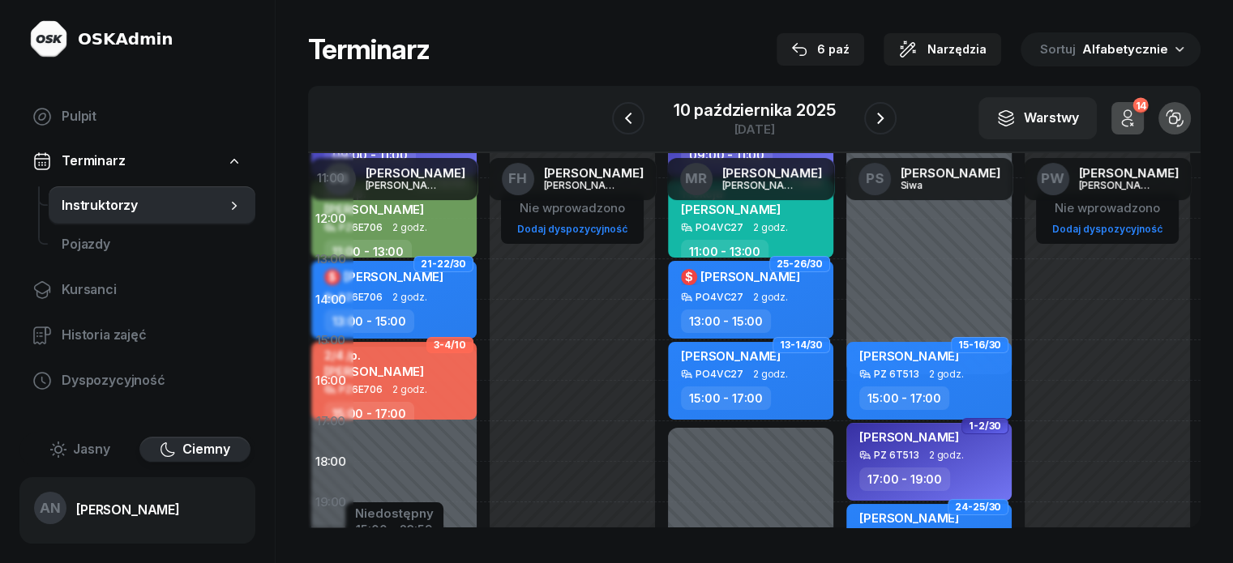
scroll to position [243, 584]
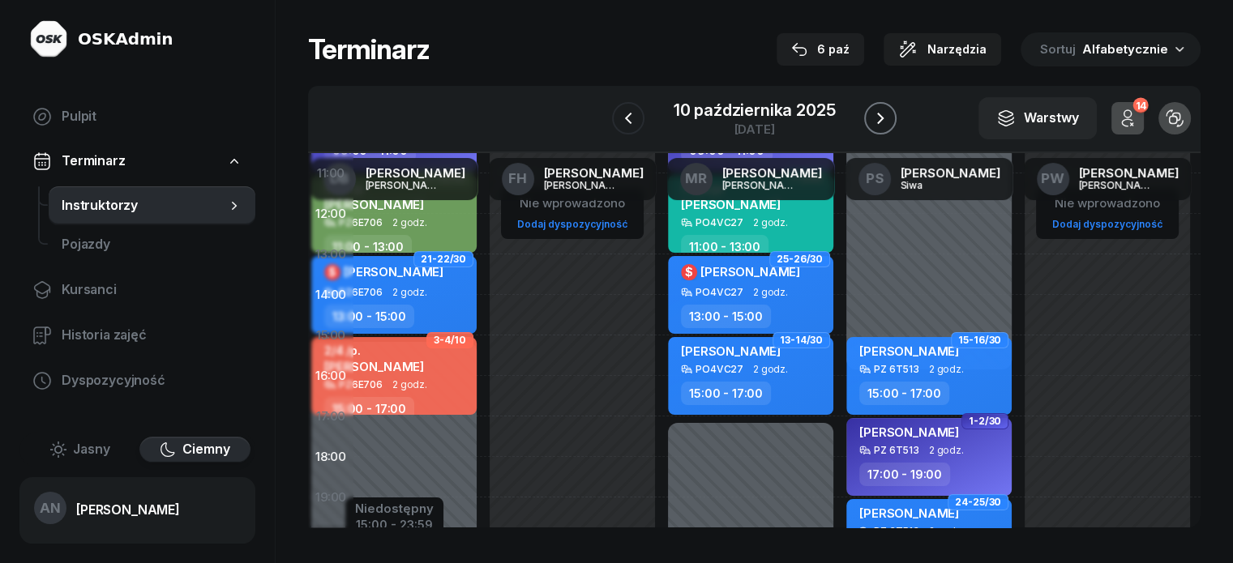
click at [890, 123] on icon "button" at bounding box center [880, 118] width 19 height 19
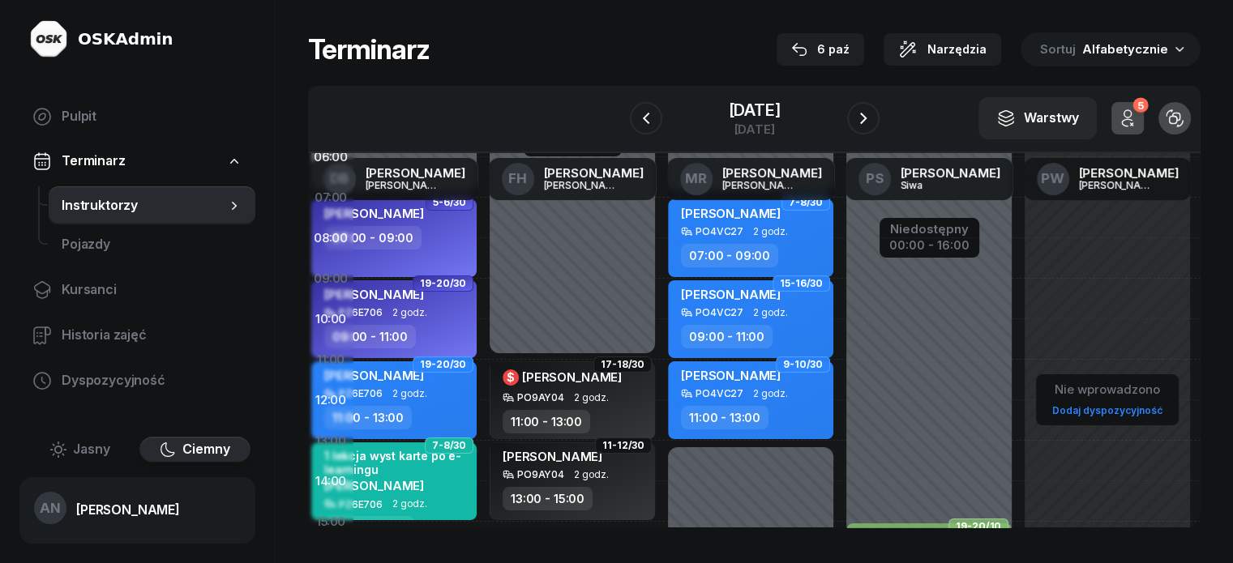
scroll to position [0, 584]
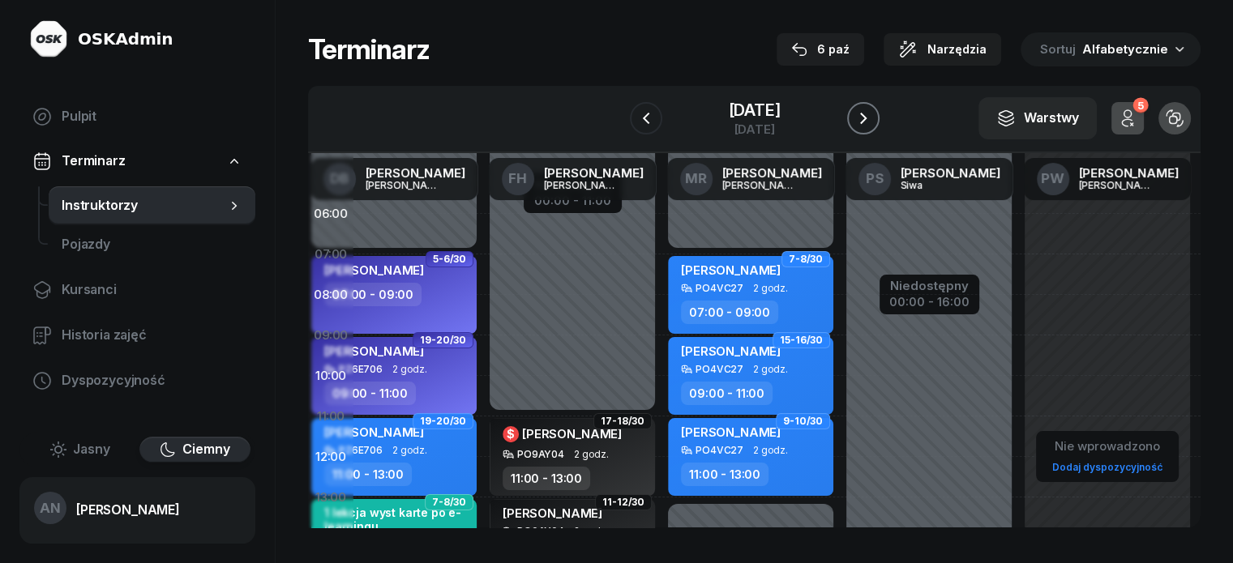
click at [867, 124] on icon "button" at bounding box center [863, 118] width 6 height 11
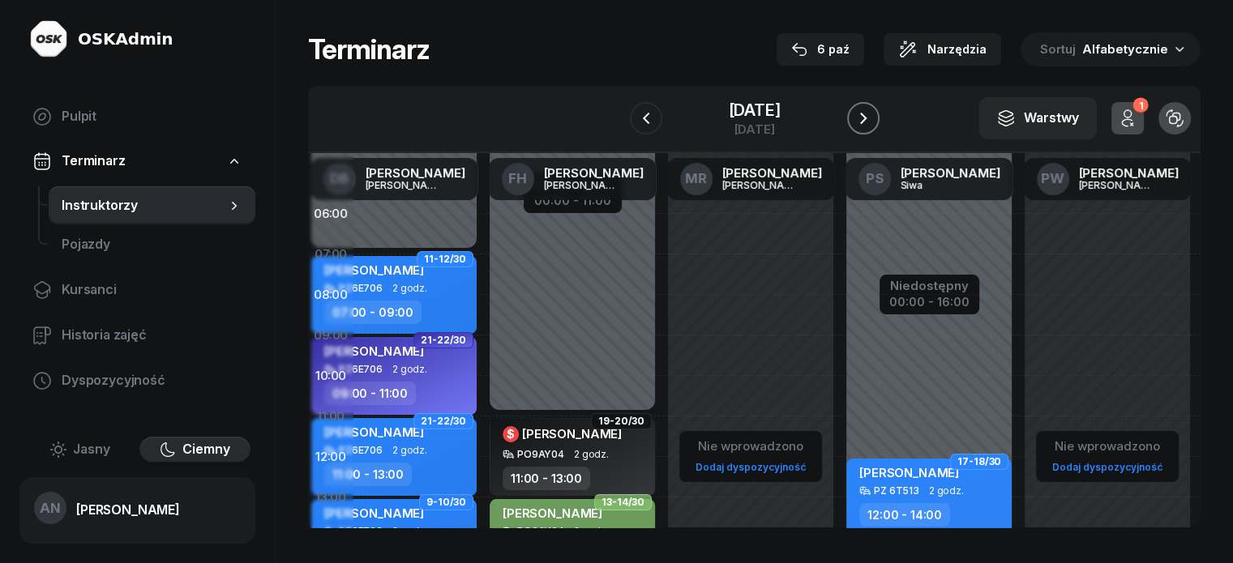
click at [873, 126] on icon "button" at bounding box center [863, 118] width 19 height 19
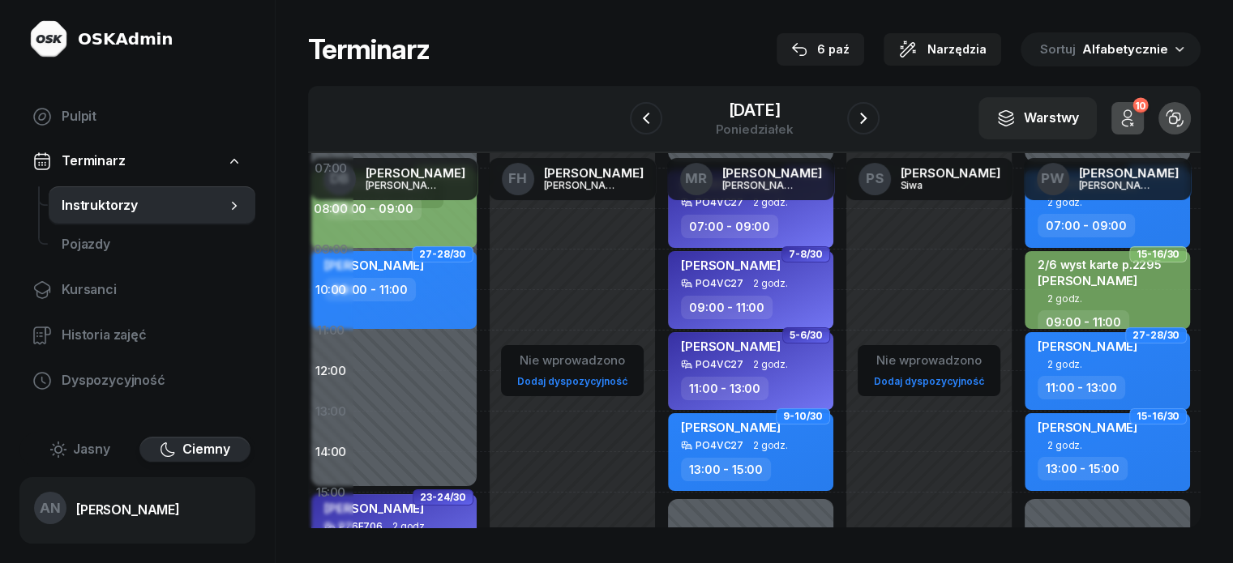
scroll to position [81, 584]
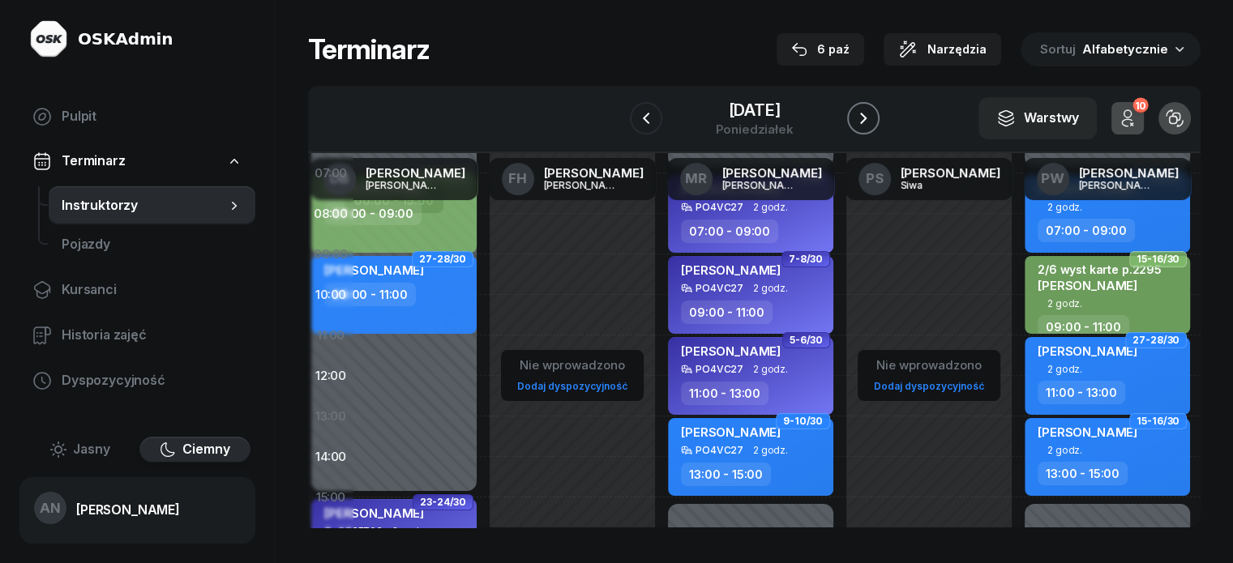
click at [873, 126] on icon "button" at bounding box center [863, 118] width 19 height 19
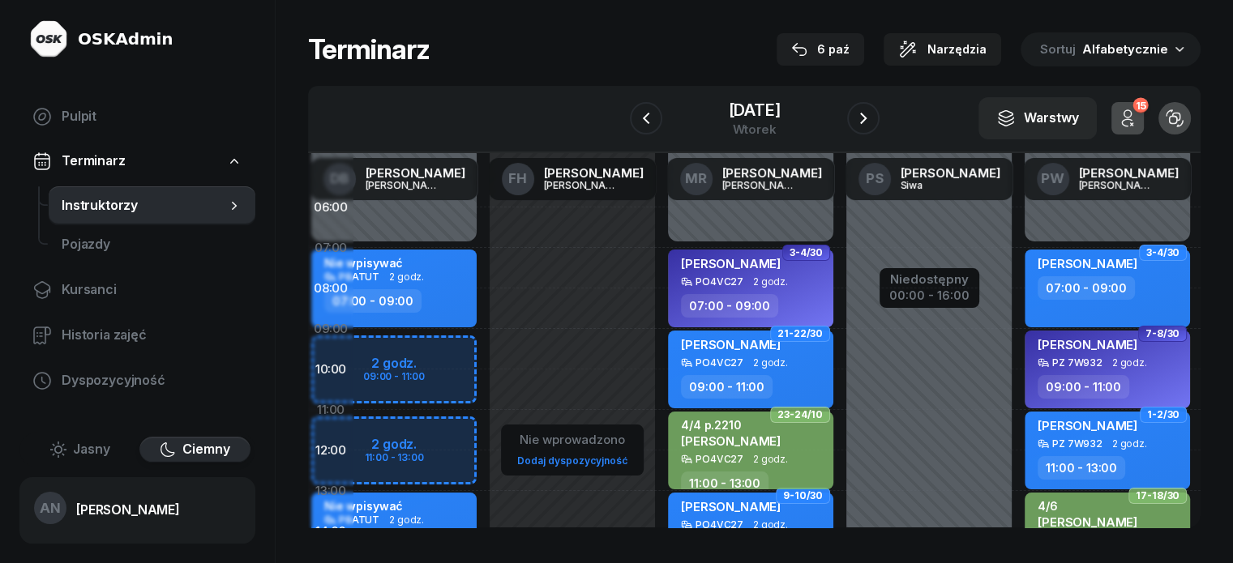
scroll to position [0, 584]
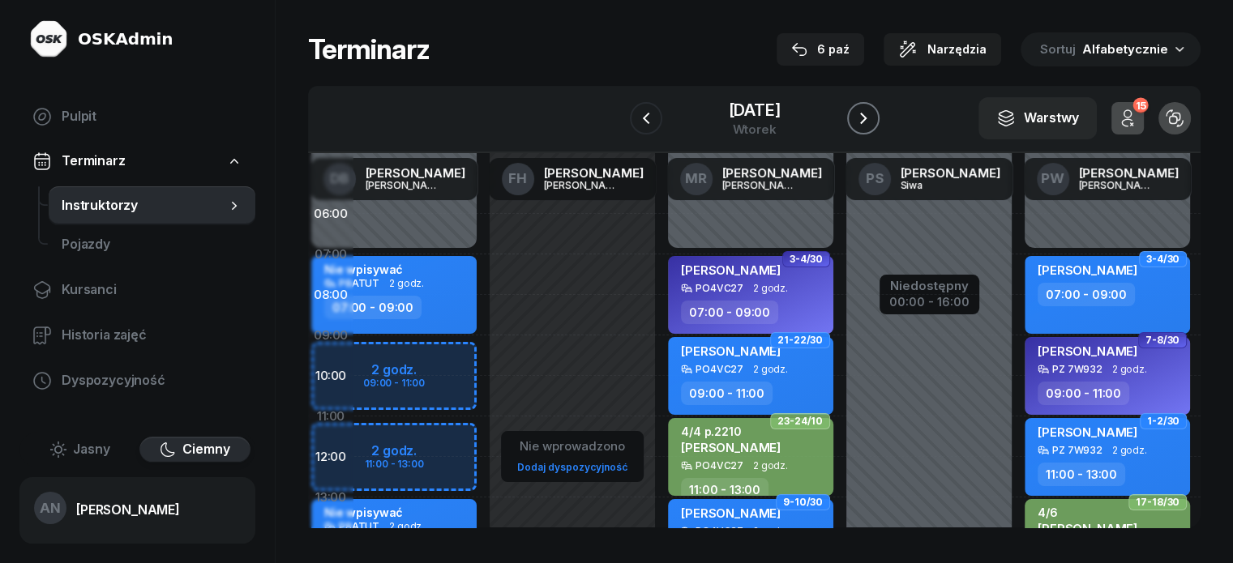
click at [873, 128] on icon "button" at bounding box center [863, 118] width 19 height 19
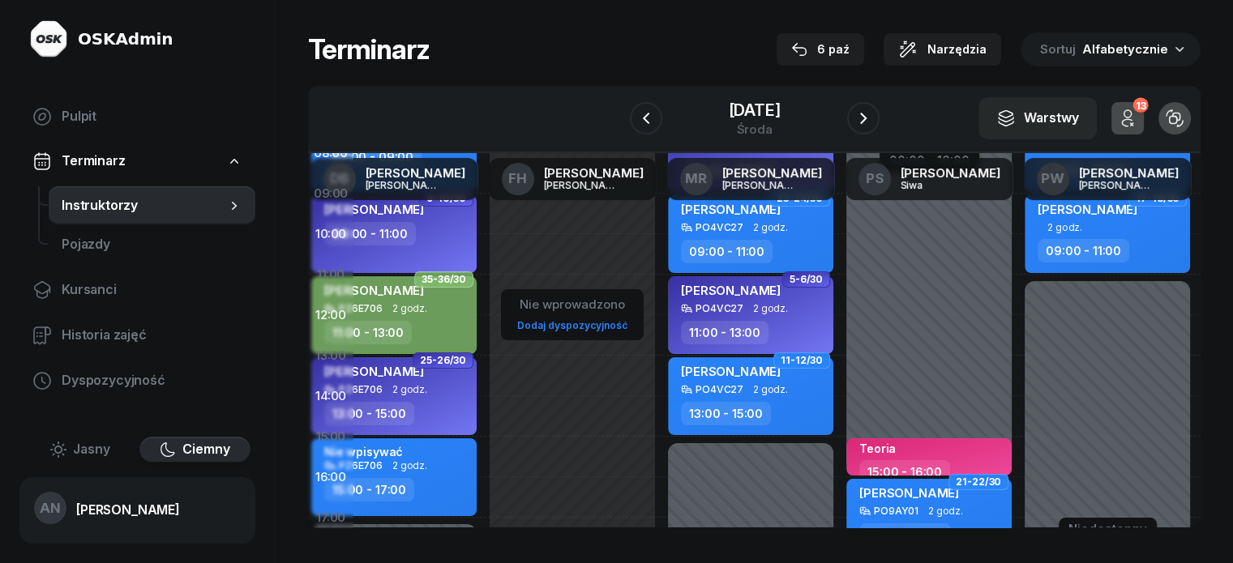
scroll to position [162, 584]
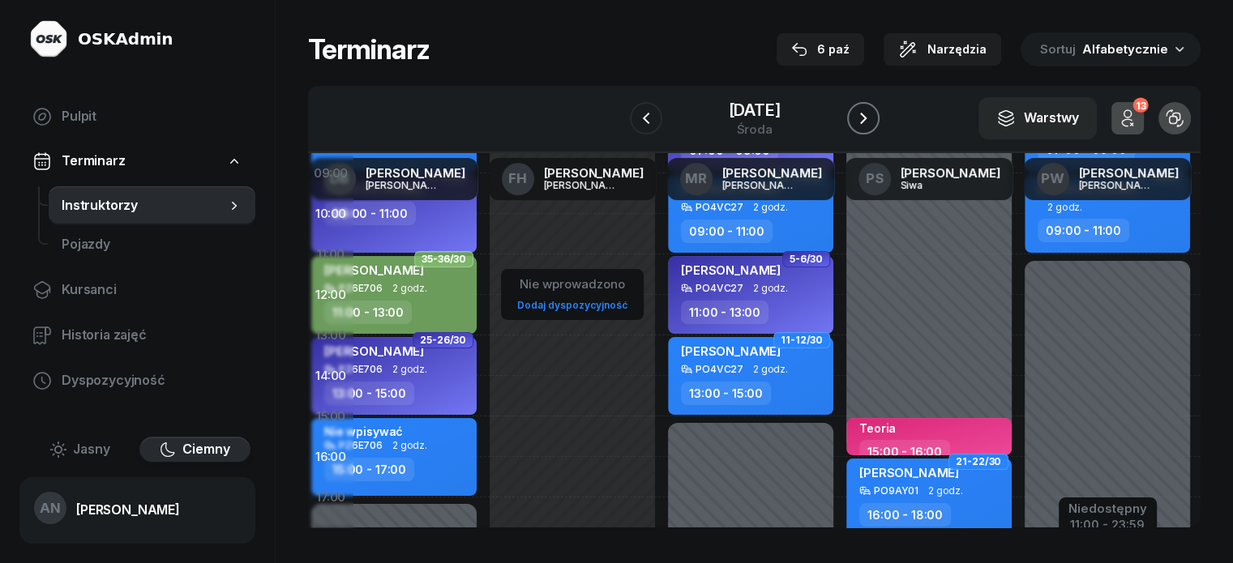
click at [873, 128] on icon "button" at bounding box center [863, 118] width 19 height 19
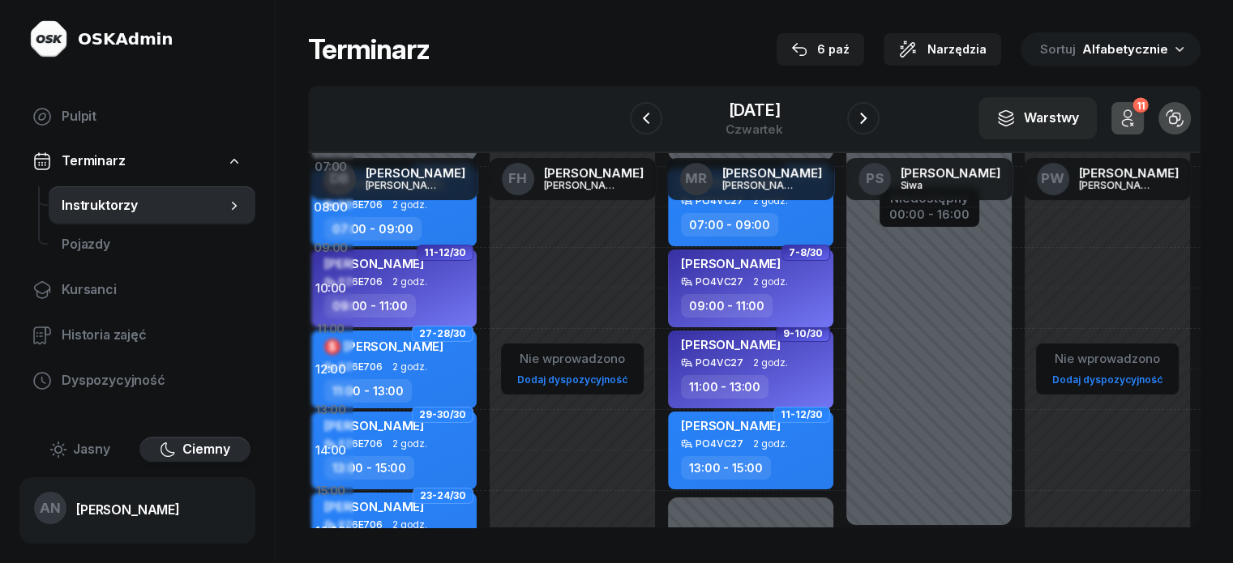
scroll to position [81, 584]
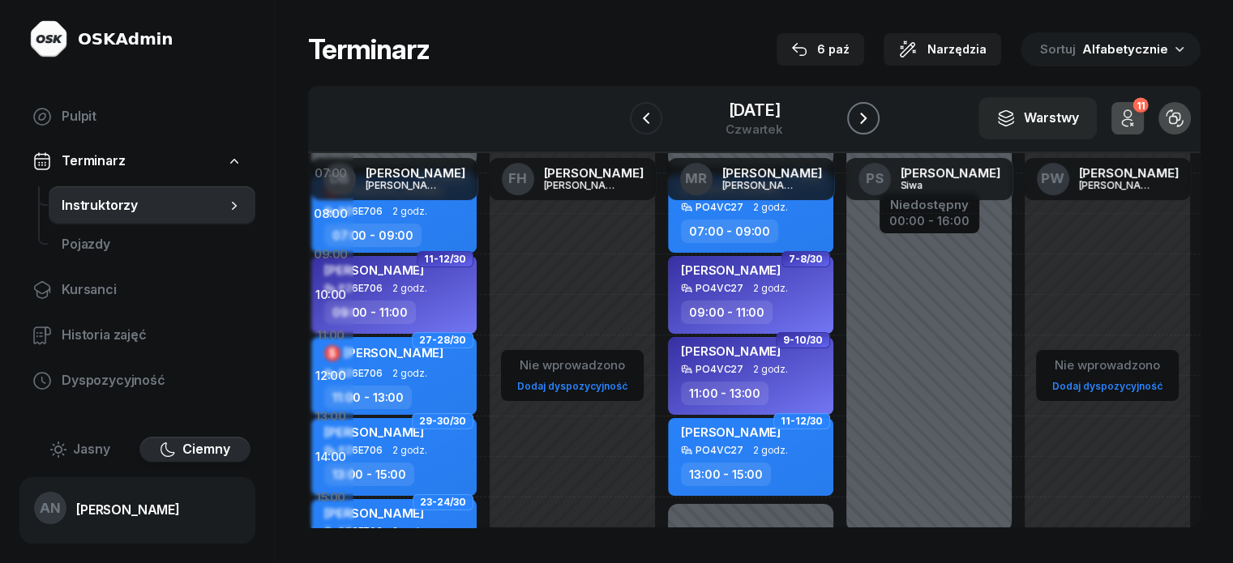
click at [873, 126] on icon "button" at bounding box center [863, 118] width 19 height 19
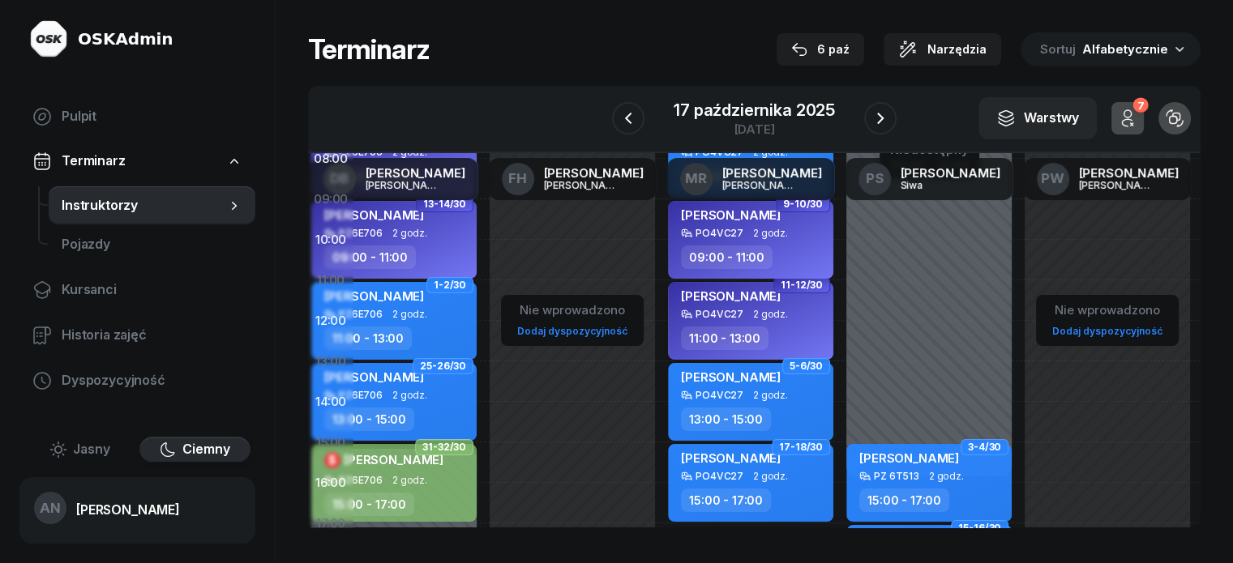
scroll to position [162, 584]
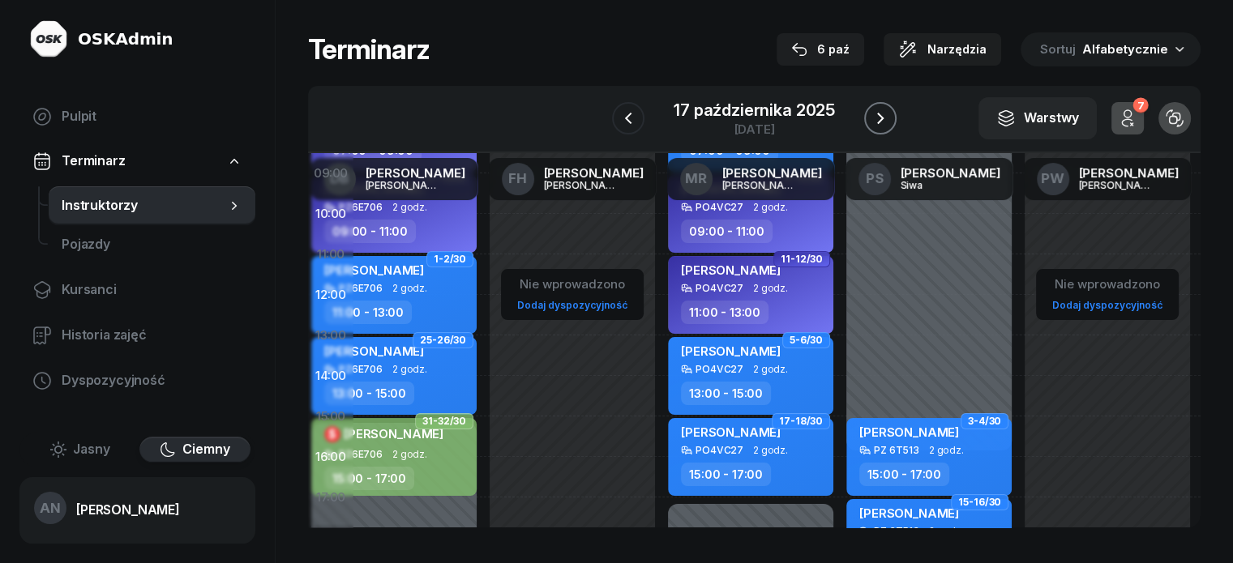
click at [888, 128] on icon "button" at bounding box center [880, 118] width 19 height 19
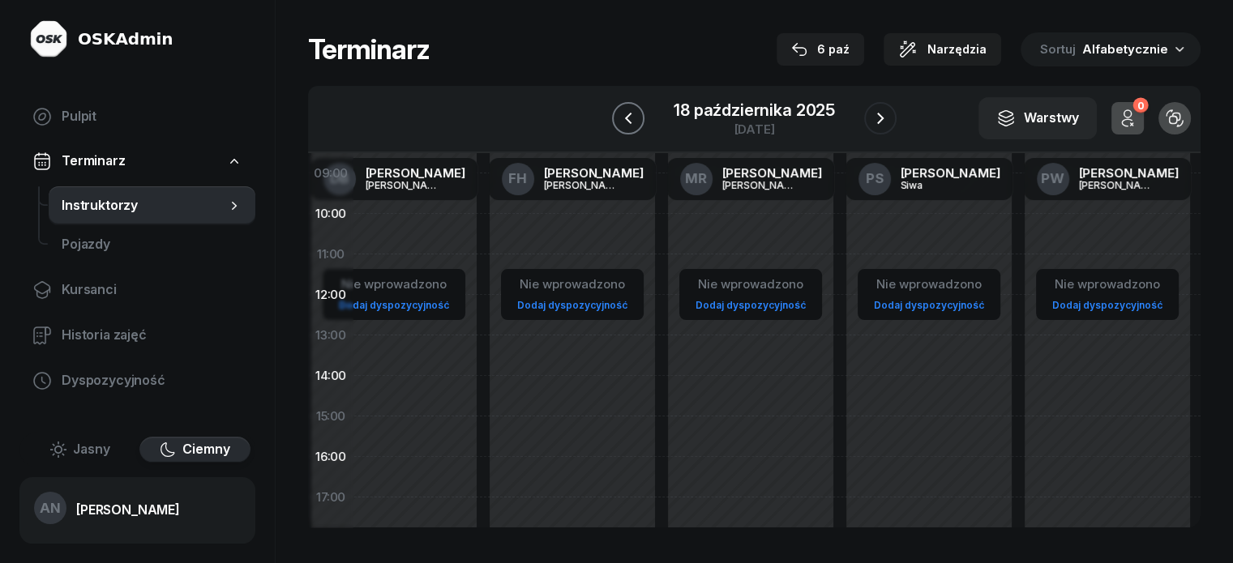
click at [612, 135] on button "button" at bounding box center [628, 118] width 32 height 32
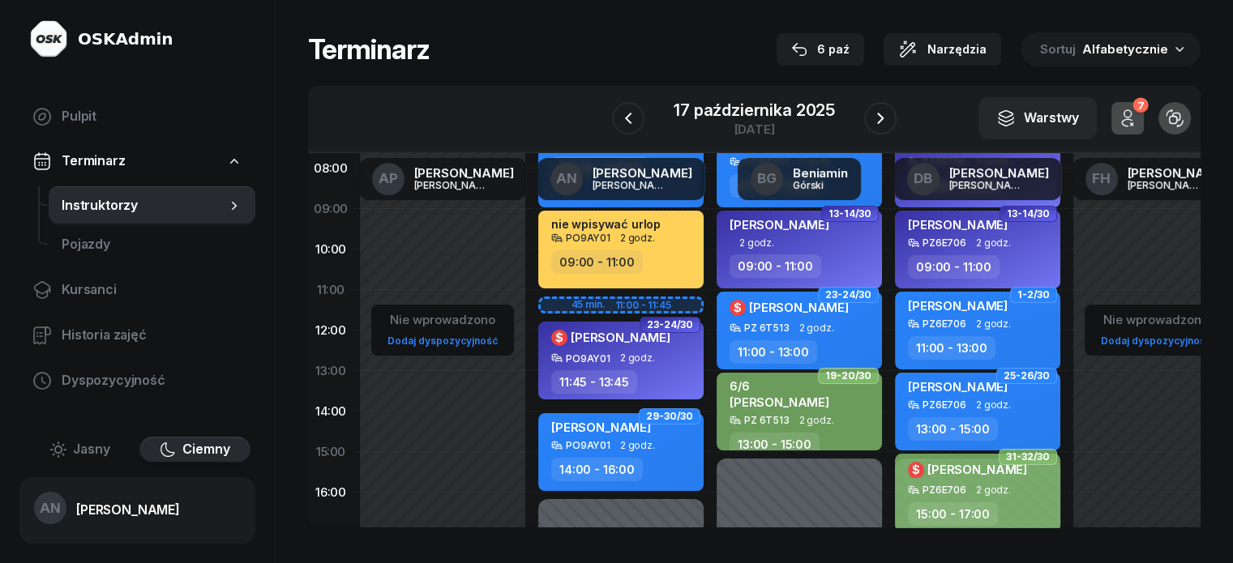
scroll to position [162, 0]
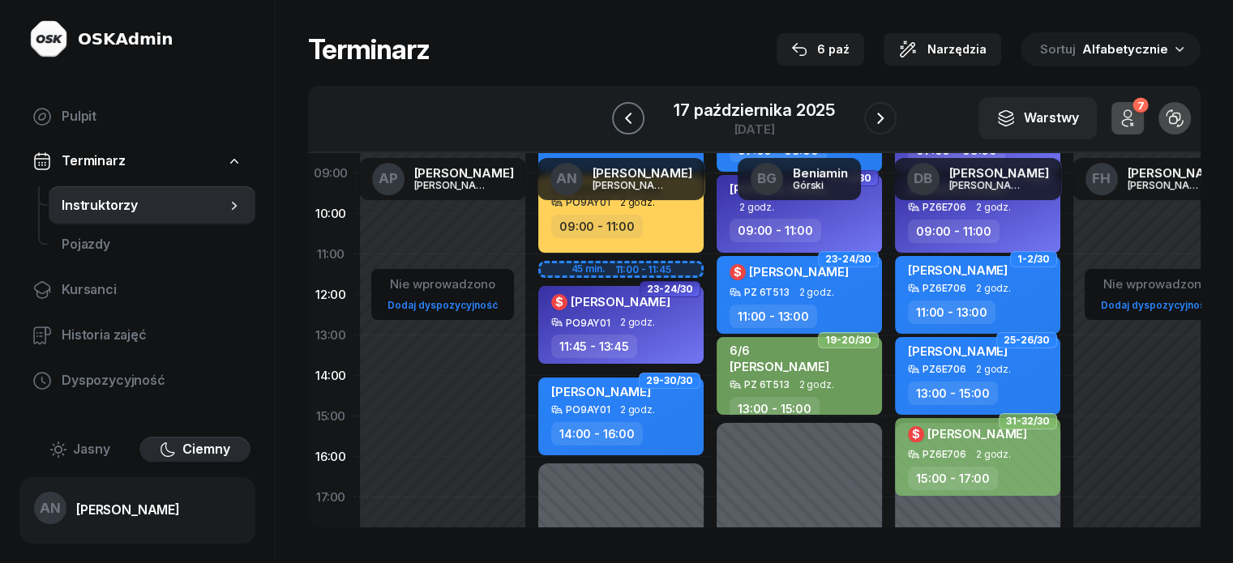
click at [619, 128] on icon "button" at bounding box center [628, 118] width 19 height 19
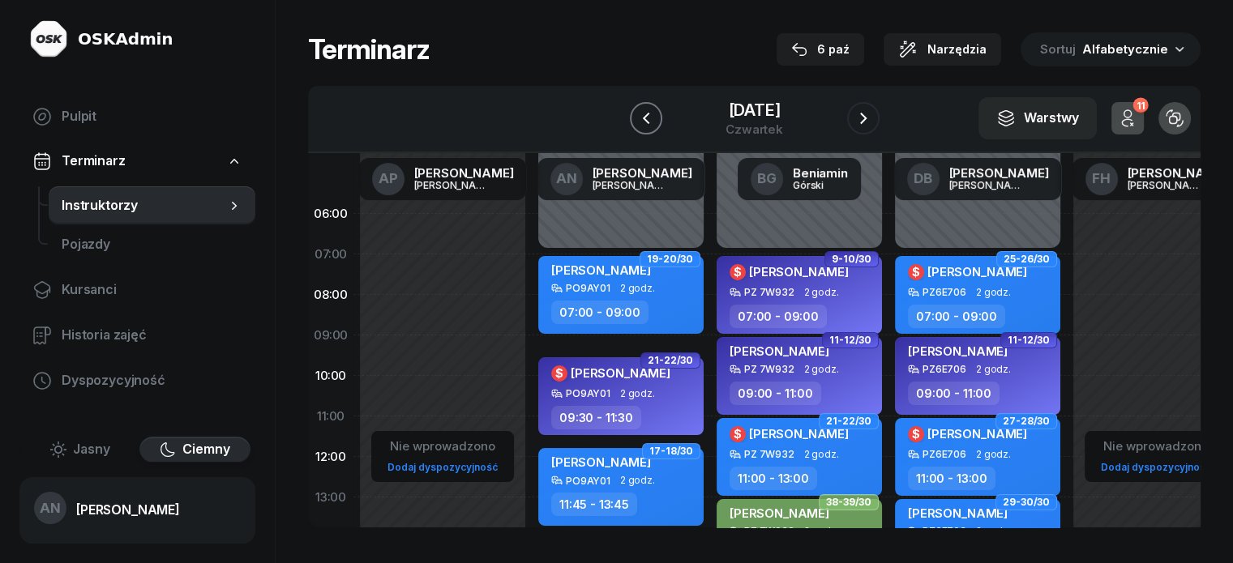
click at [636, 128] on icon "button" at bounding box center [645, 118] width 19 height 19
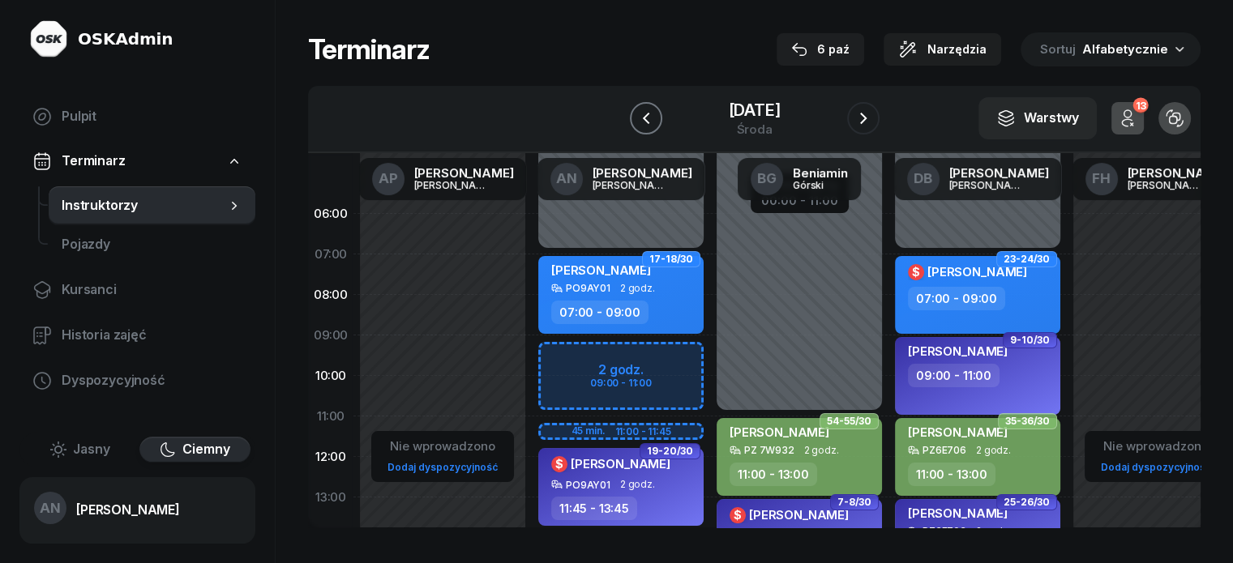
click at [636, 123] on icon "button" at bounding box center [645, 118] width 19 height 19
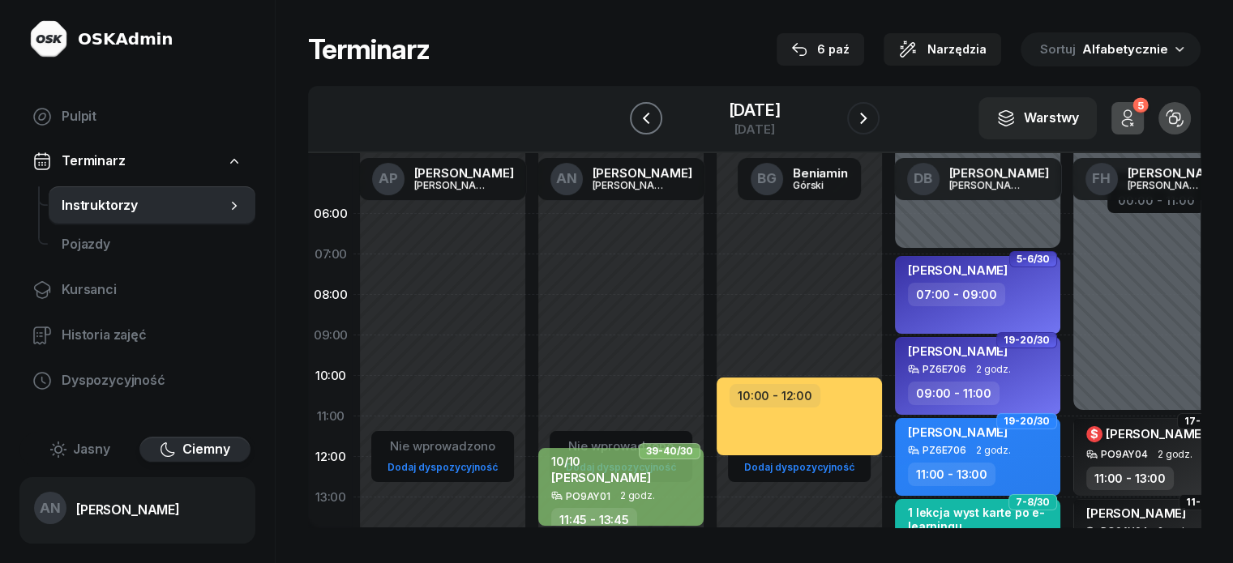
click at [636, 123] on icon "button" at bounding box center [645, 118] width 19 height 19
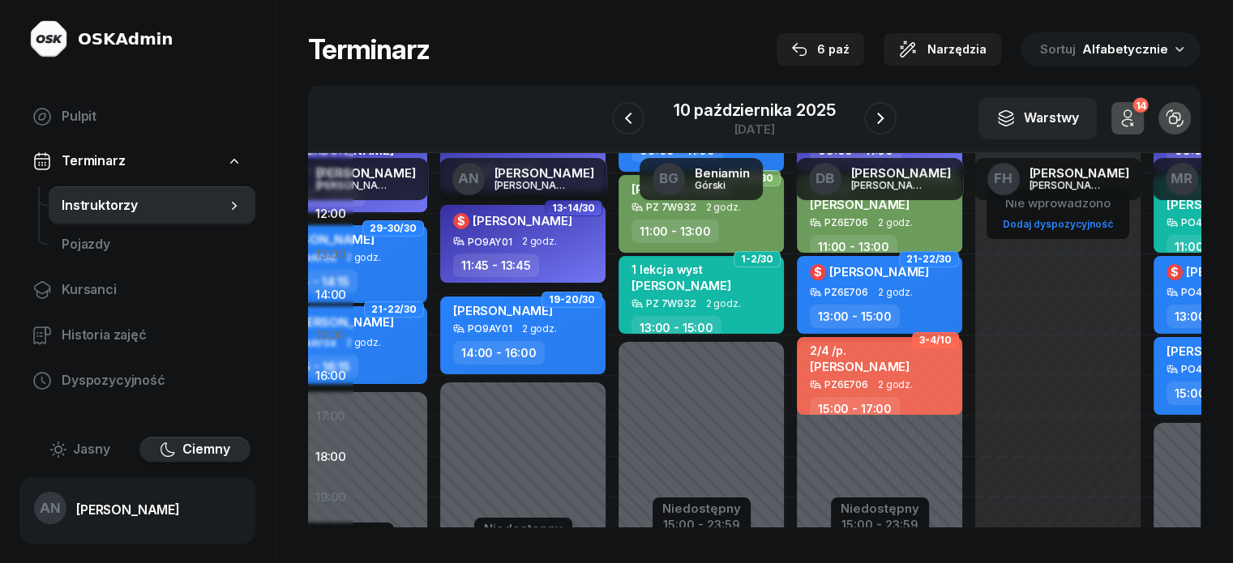
scroll to position [243, 0]
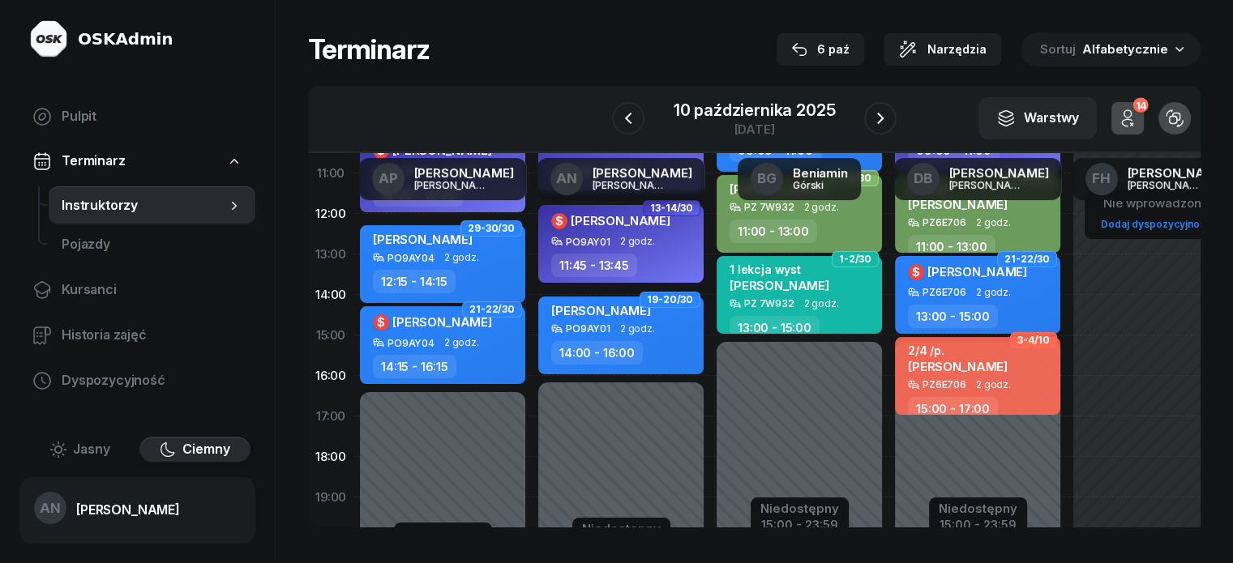
click at [538, 441] on div "Niedostępny 00:00 - 07:00 Niedostępny 16:00 - 23:59 15-16/30 [PERSON_NAME] PO9A…" at bounding box center [621, 336] width 178 height 770
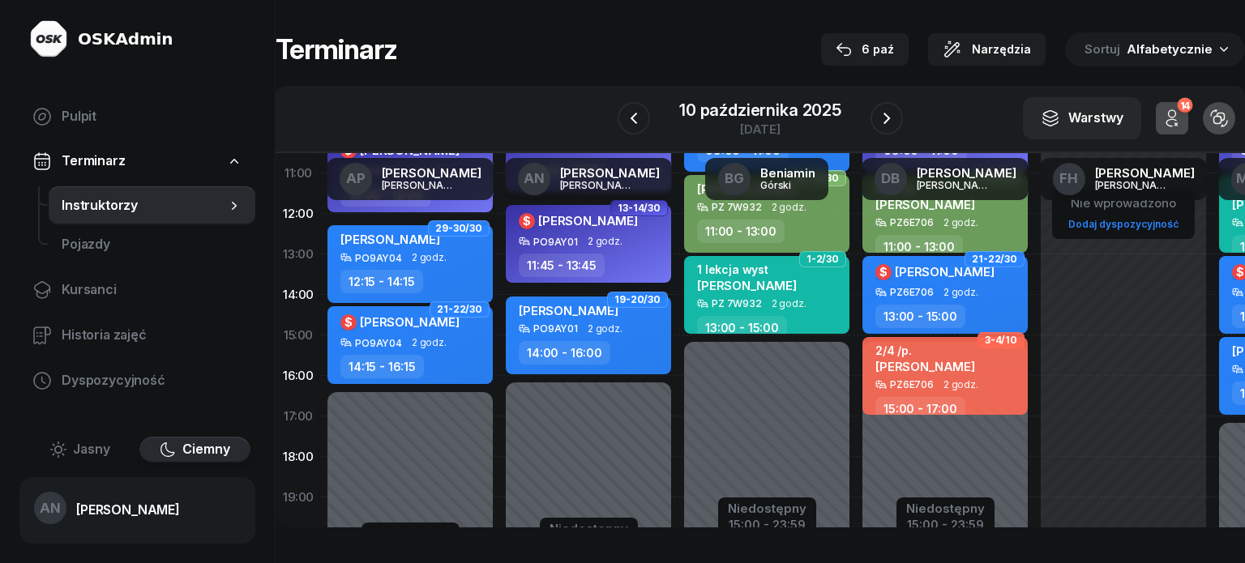
select select "17"
select select "19"
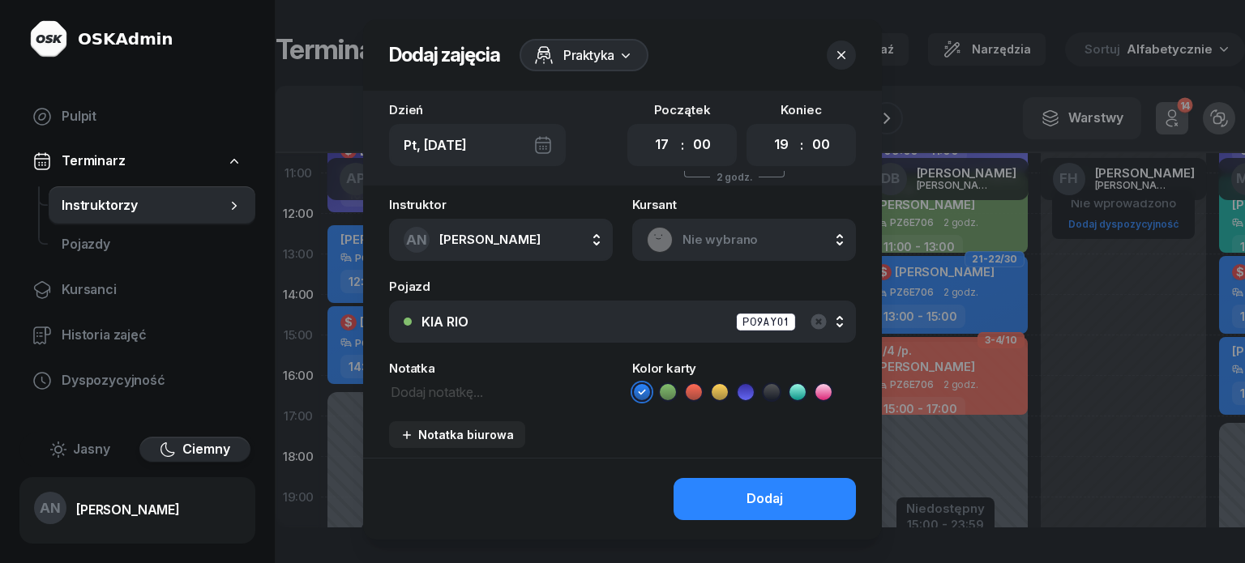
click at [664, 401] on icon at bounding box center [668, 392] width 16 height 16
click at [714, 251] on span "Nie wybrano" at bounding box center [762, 239] width 159 height 21
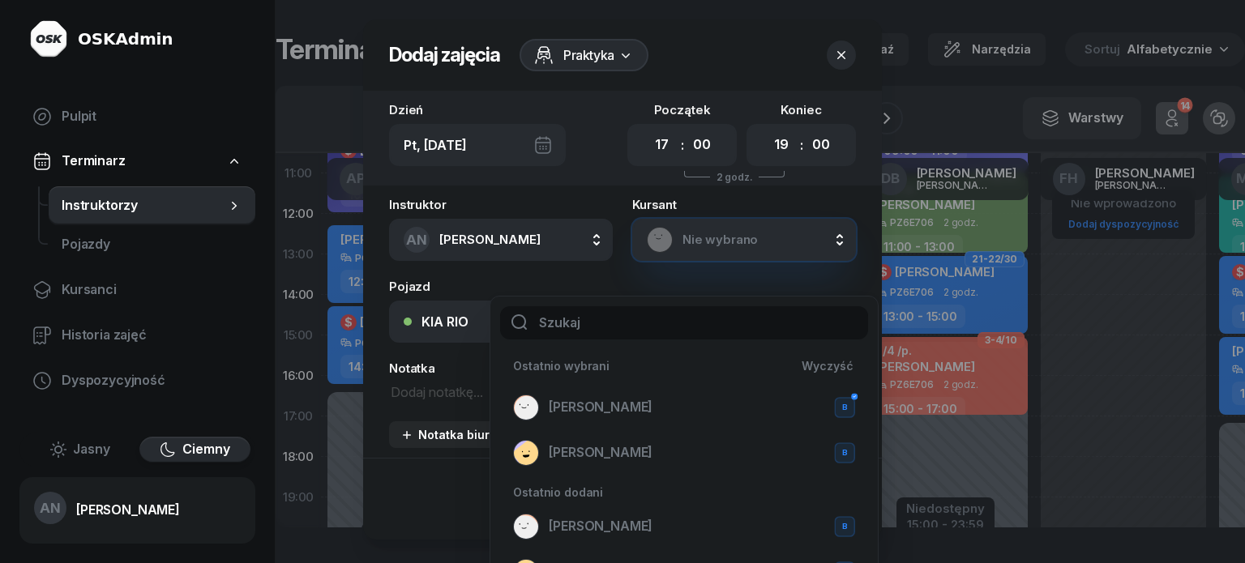
type input "G"
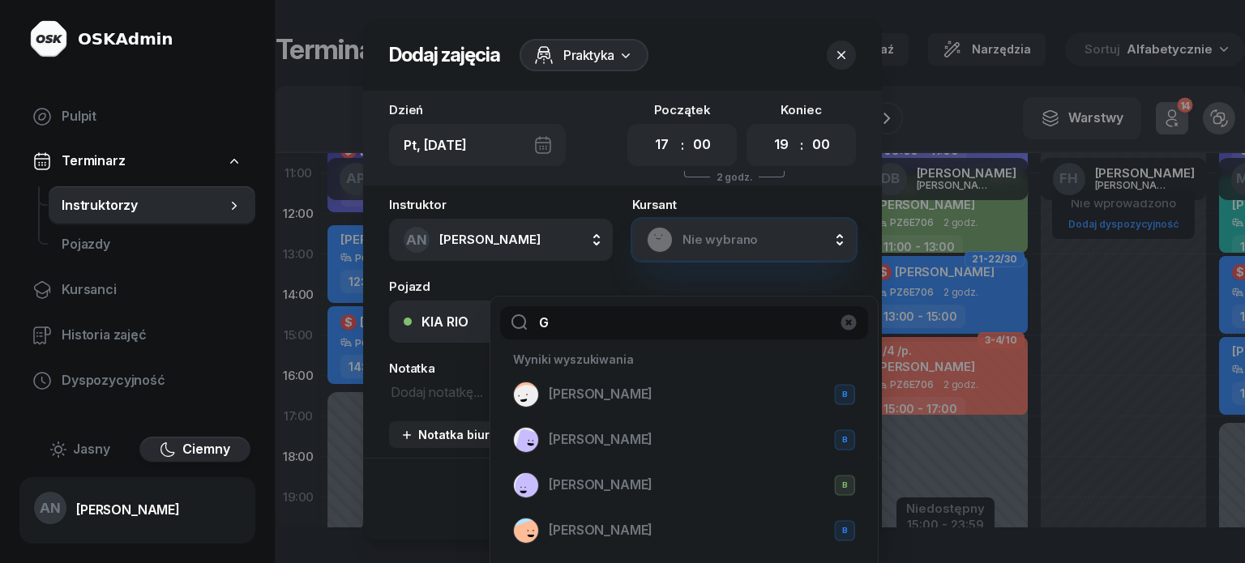
click at [598, 325] on input "G" at bounding box center [684, 323] width 368 height 34
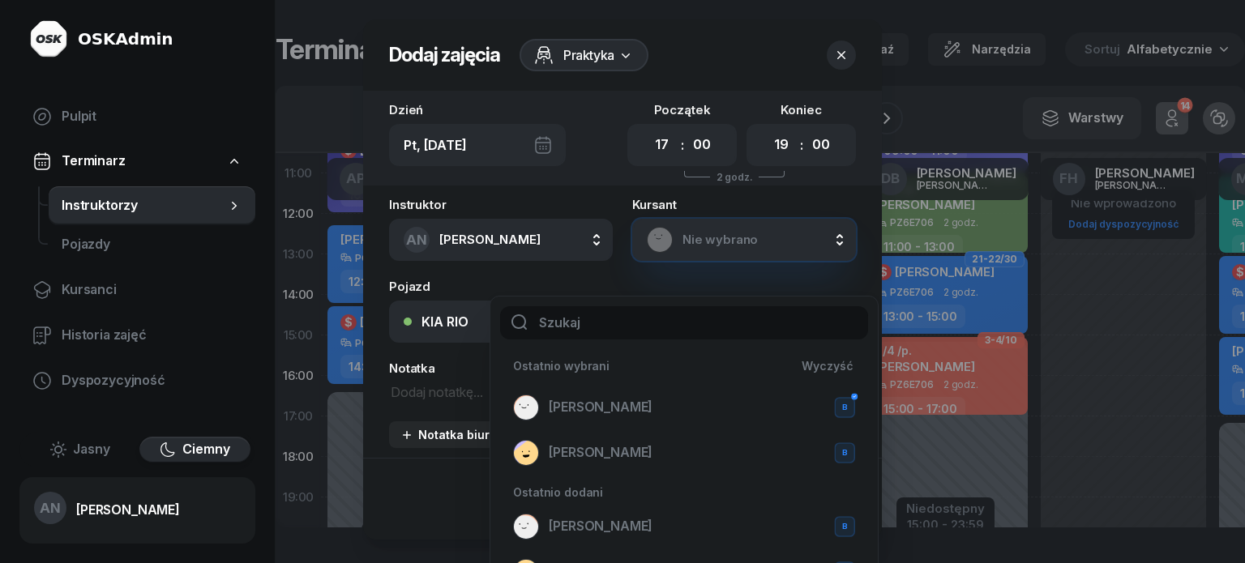
click at [696, 54] on header "Dodaj zajęcia Praktyka" at bounding box center [622, 54] width 519 height 71
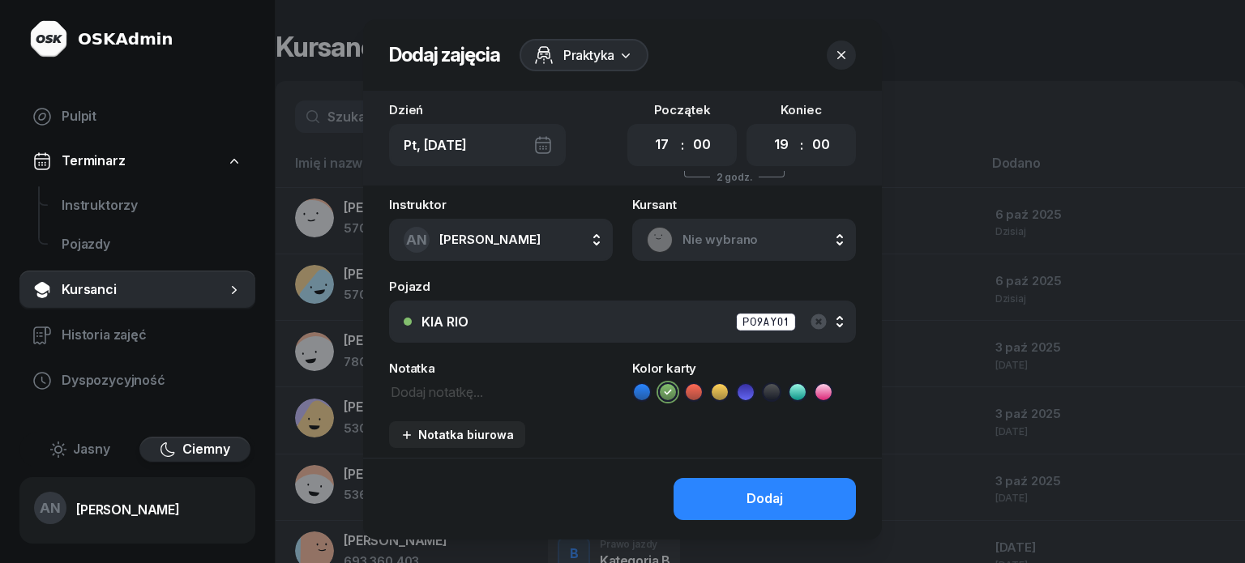
click at [856, 70] on button "button" at bounding box center [841, 55] width 29 height 29
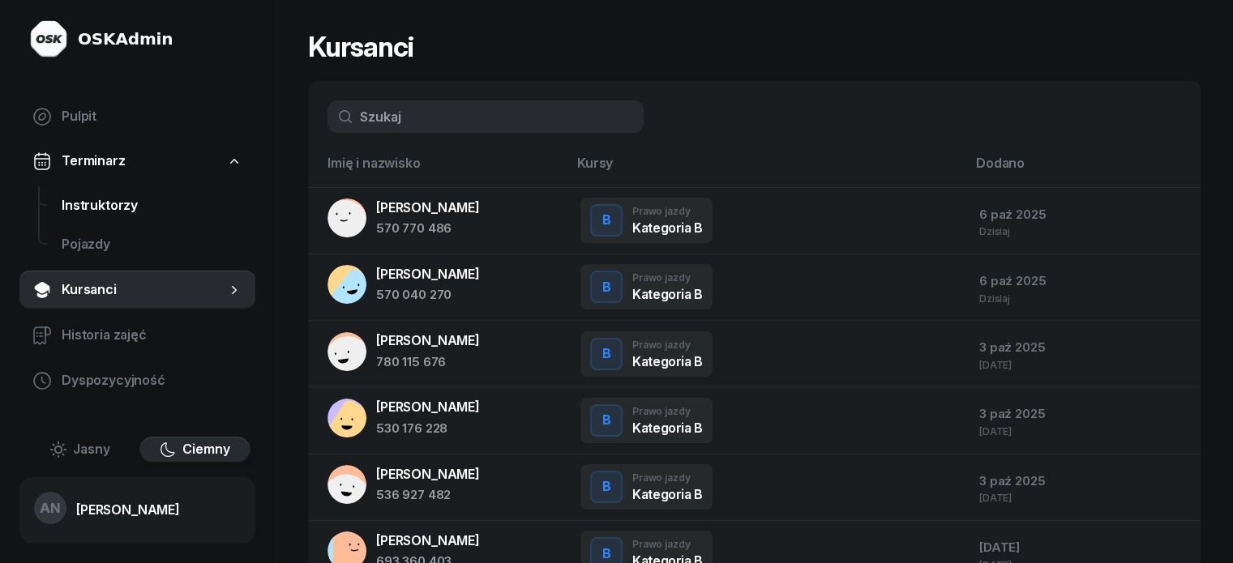
click at [101, 216] on span "Instruktorzy" at bounding box center [152, 205] width 181 height 21
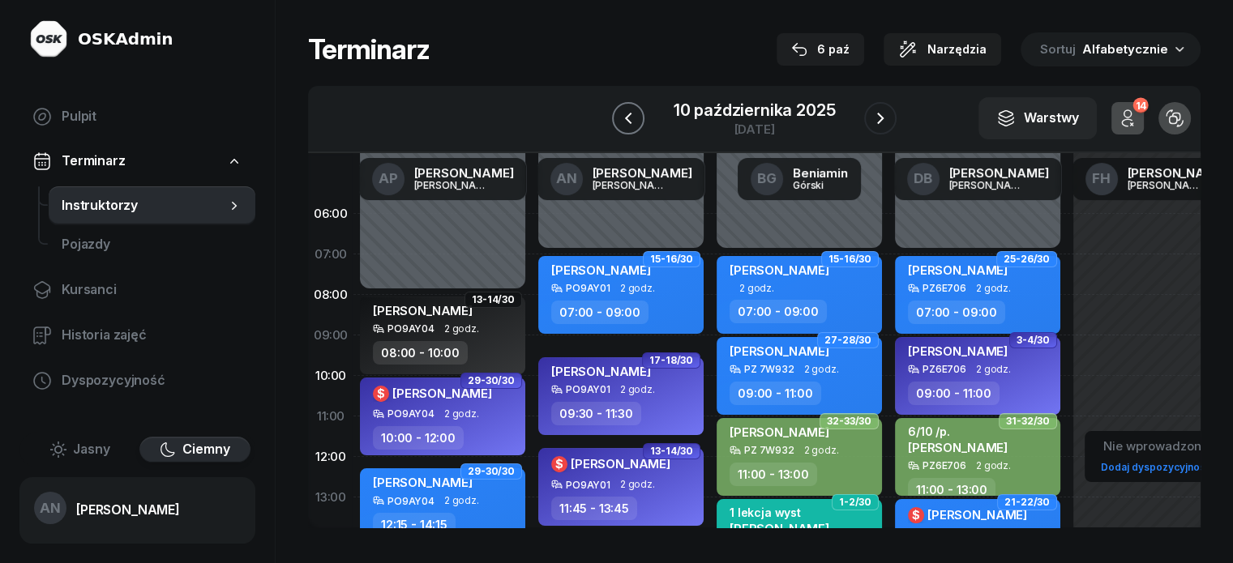
click at [612, 129] on button "button" at bounding box center [628, 118] width 32 height 32
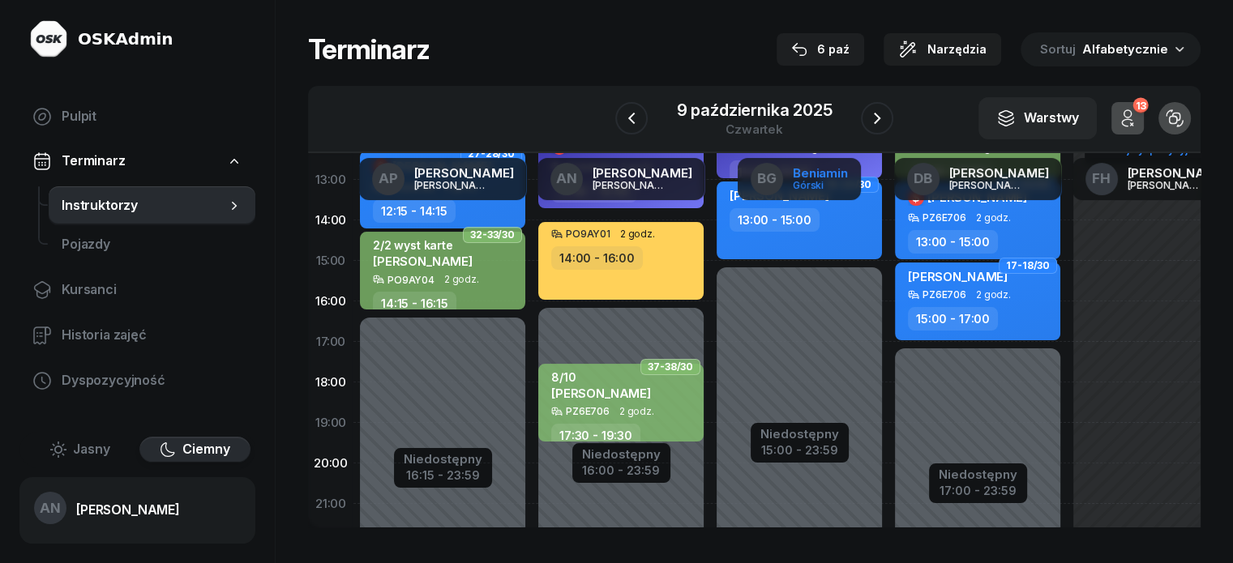
scroll to position [324, 0]
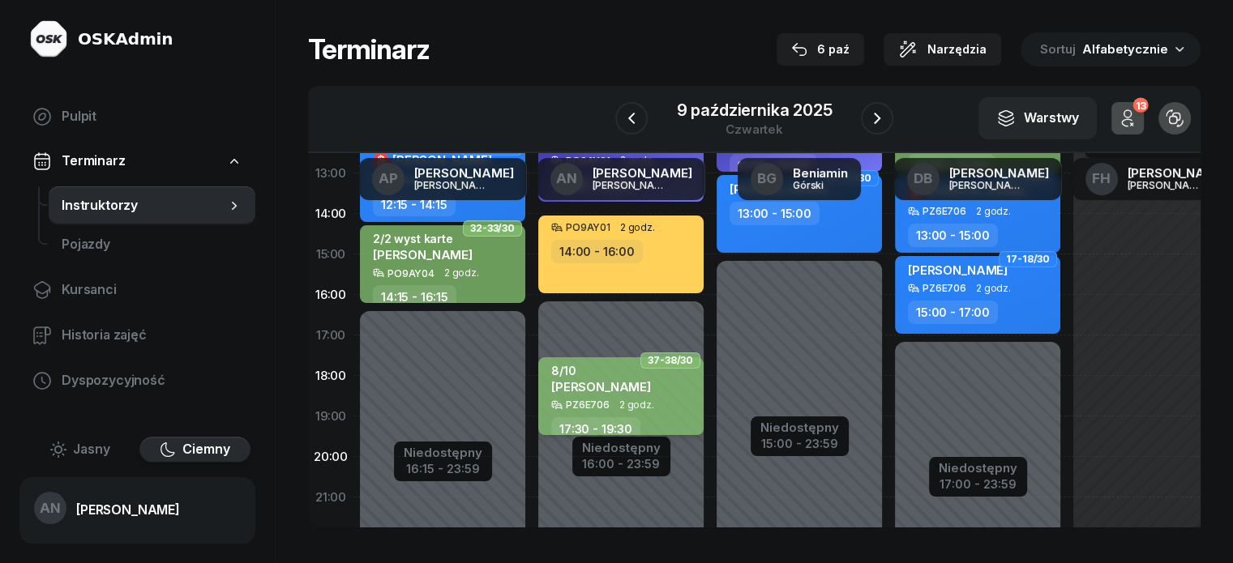
click at [603, 400] on div "8/10 [PERSON_NAME]" at bounding box center [601, 382] width 100 height 36
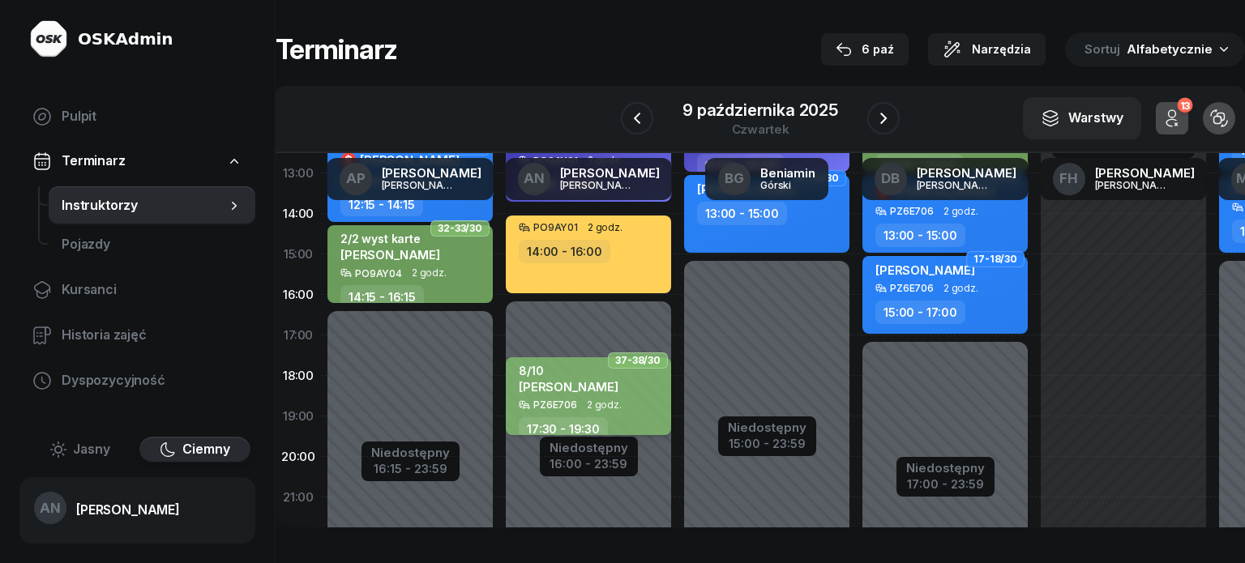
select select "17"
select select "30"
select select "19"
select select "30"
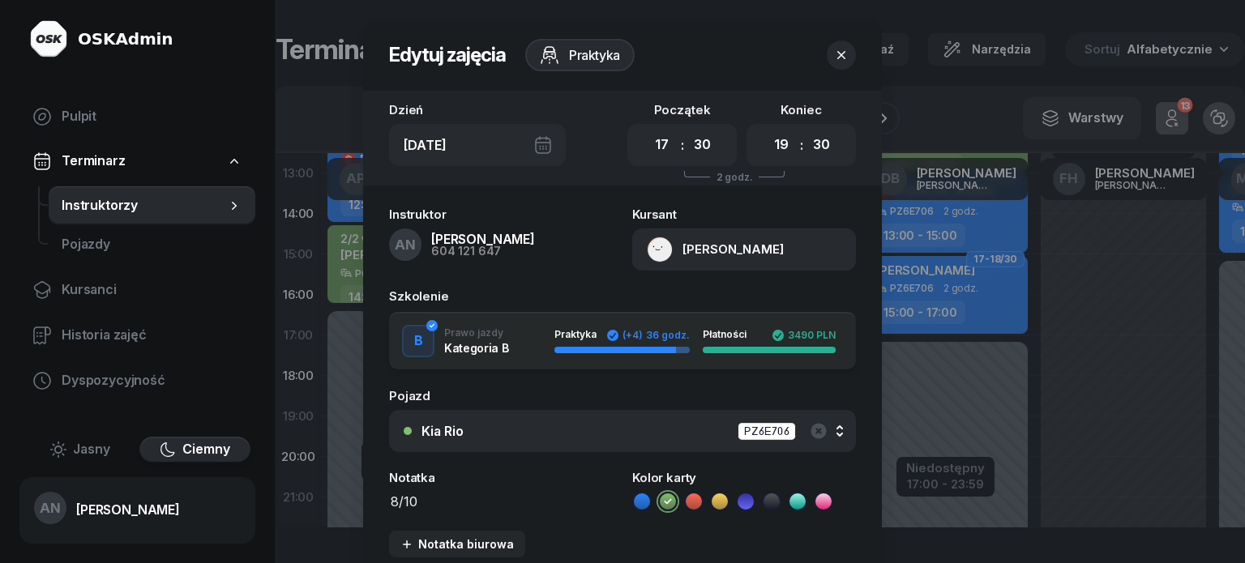
click at [850, 63] on icon "button" at bounding box center [841, 55] width 16 height 16
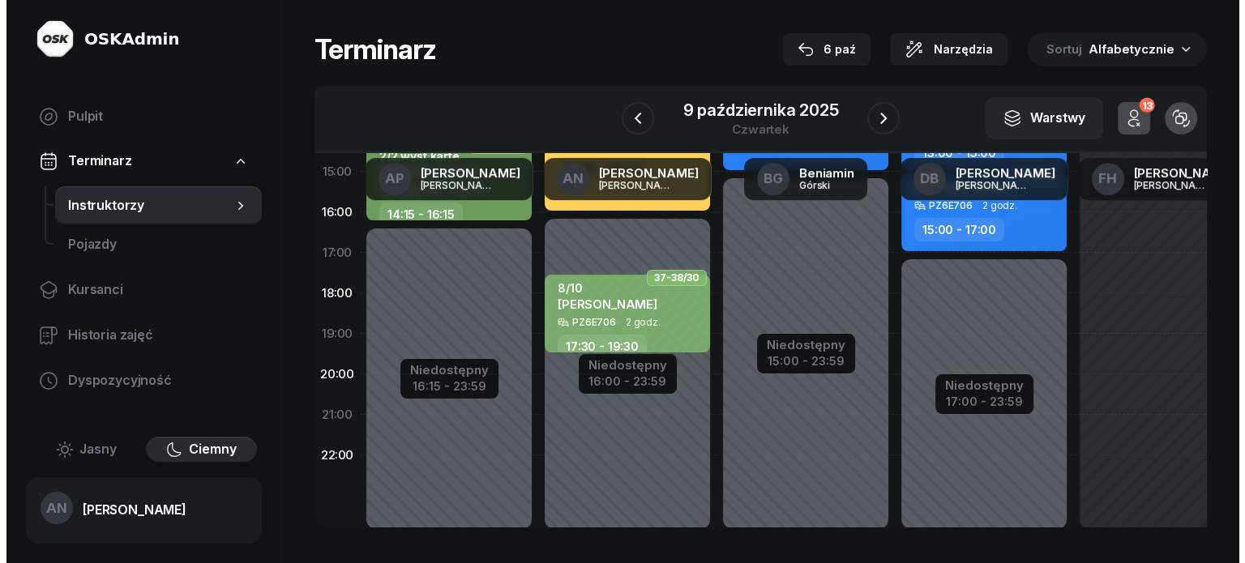
scroll to position [458, 0]
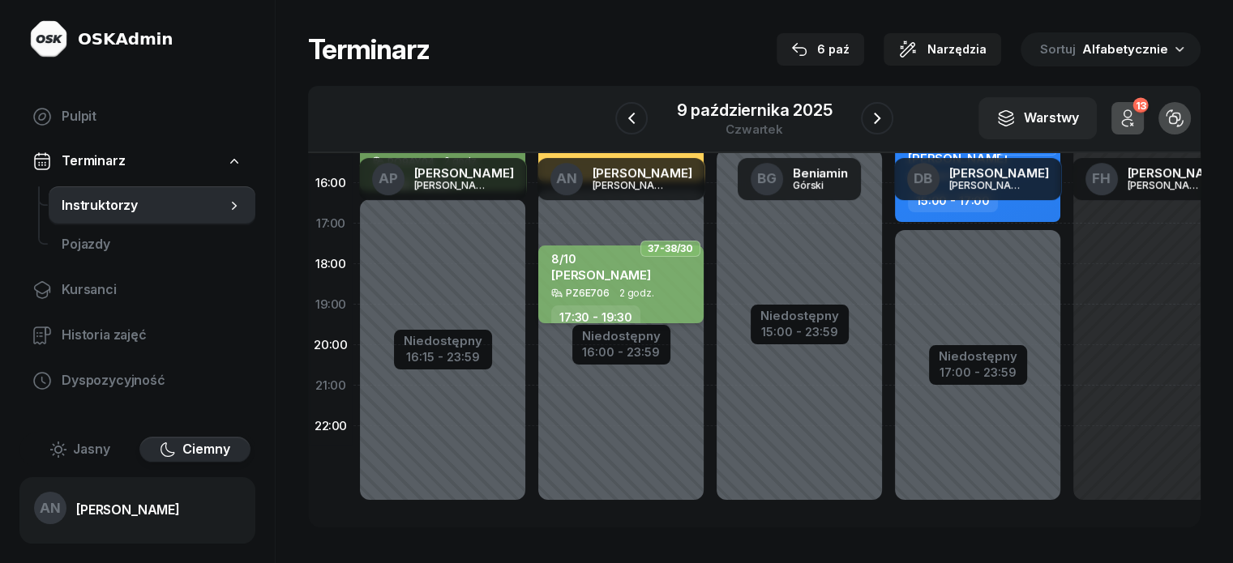
click at [619, 288] on span "2 godz." at bounding box center [636, 293] width 35 height 11
select select "17"
select select "30"
select select "19"
select select "30"
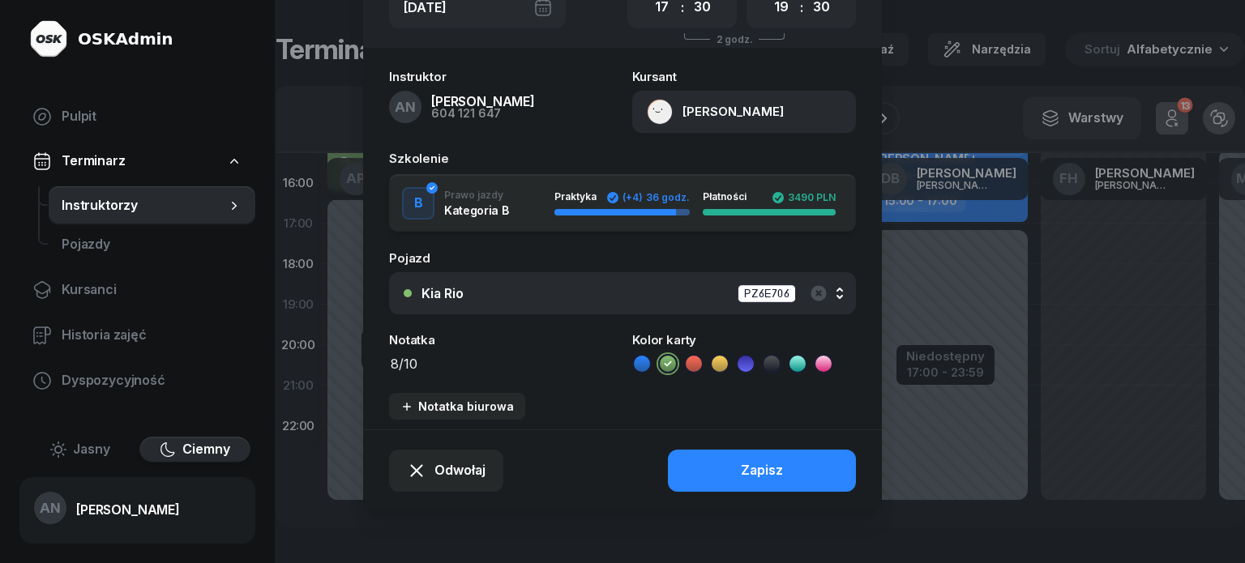
scroll to position [204, 0]
click at [440, 469] on span "Odwołaj" at bounding box center [460, 471] width 51 height 21
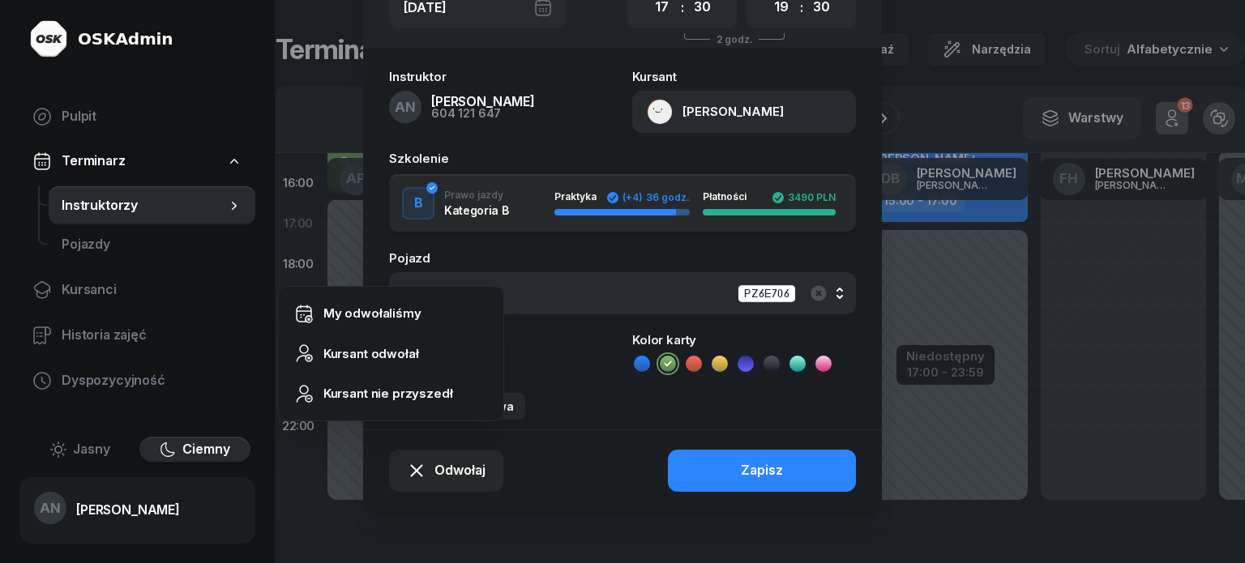
click at [536, 461] on div "Odwołaj Zapisz" at bounding box center [622, 471] width 519 height 82
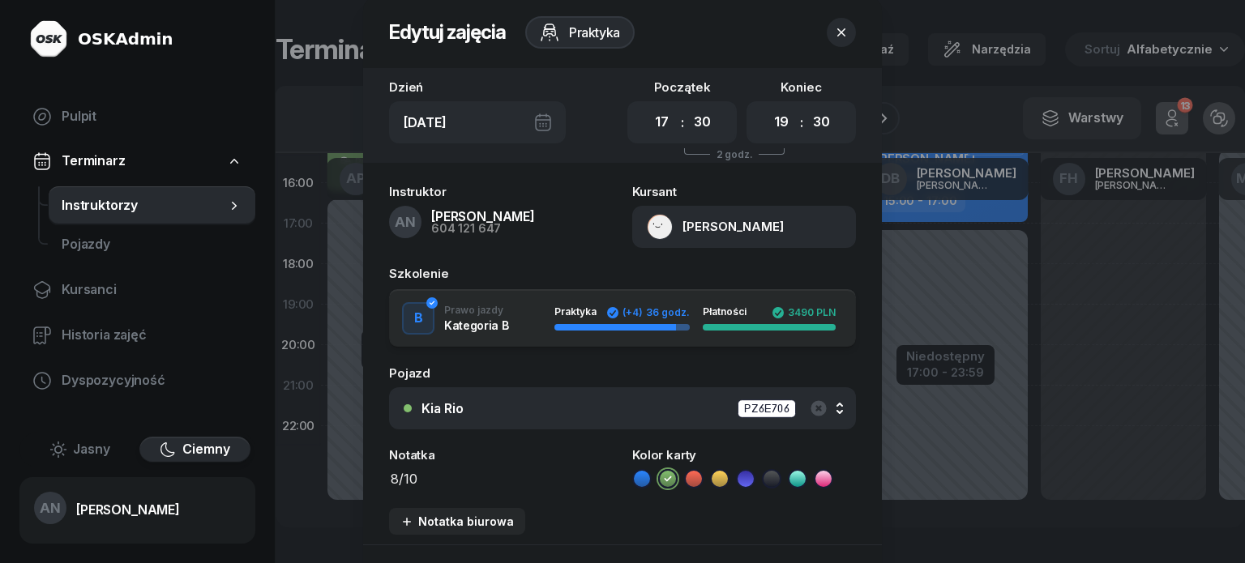
scroll to position [0, 0]
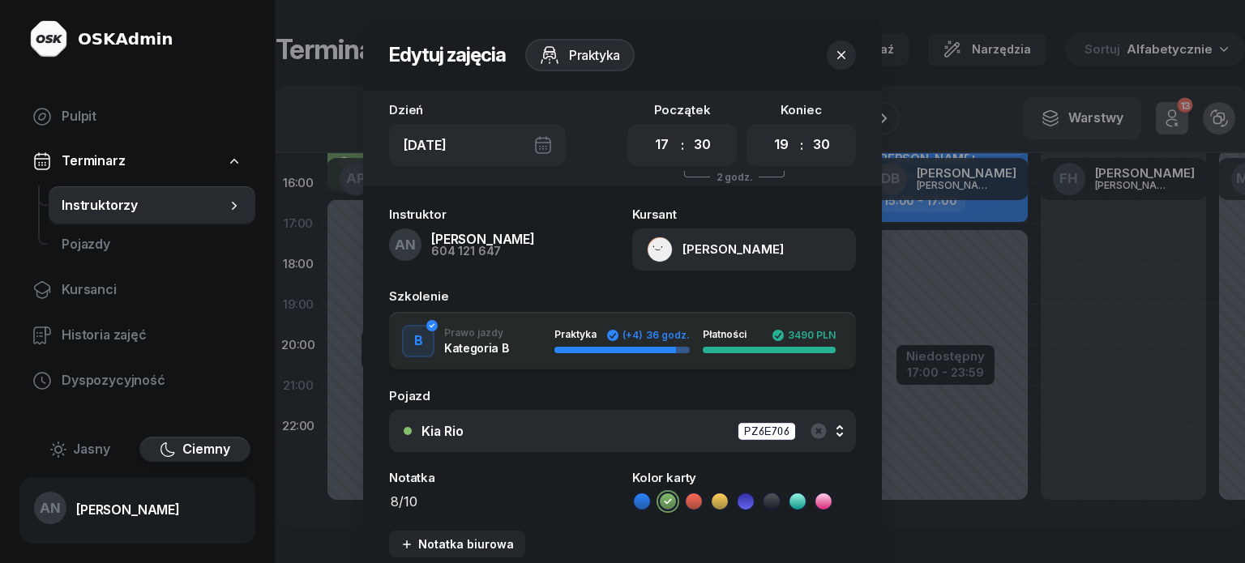
click at [850, 58] on icon "button" at bounding box center [841, 55] width 16 height 16
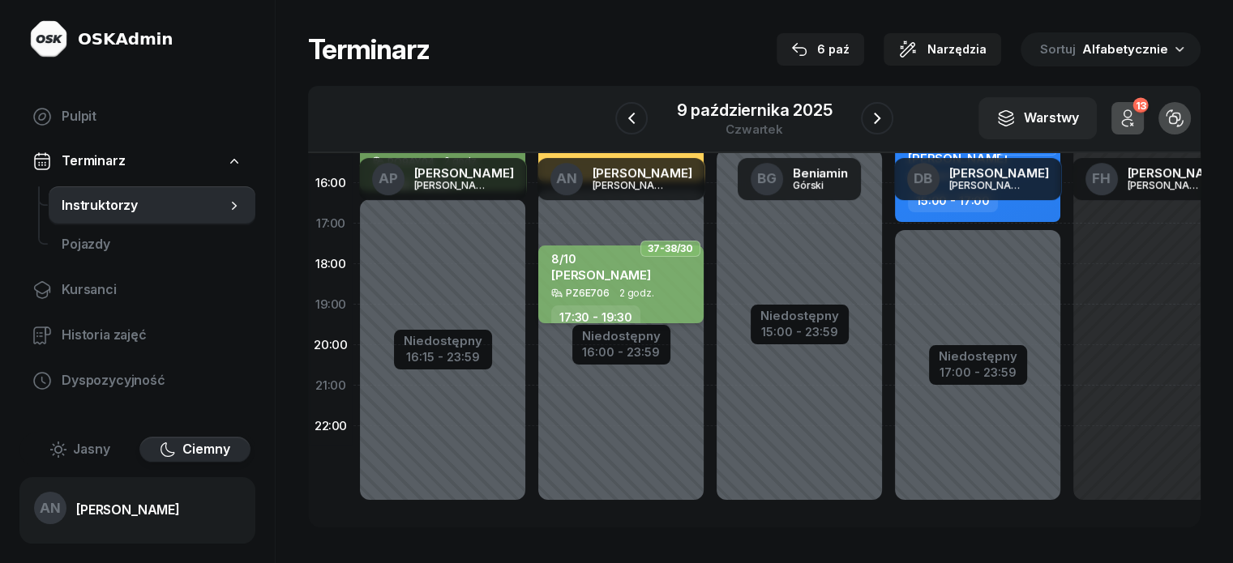
click at [593, 276] on div "8/10 [PERSON_NAME]" at bounding box center [601, 270] width 100 height 36
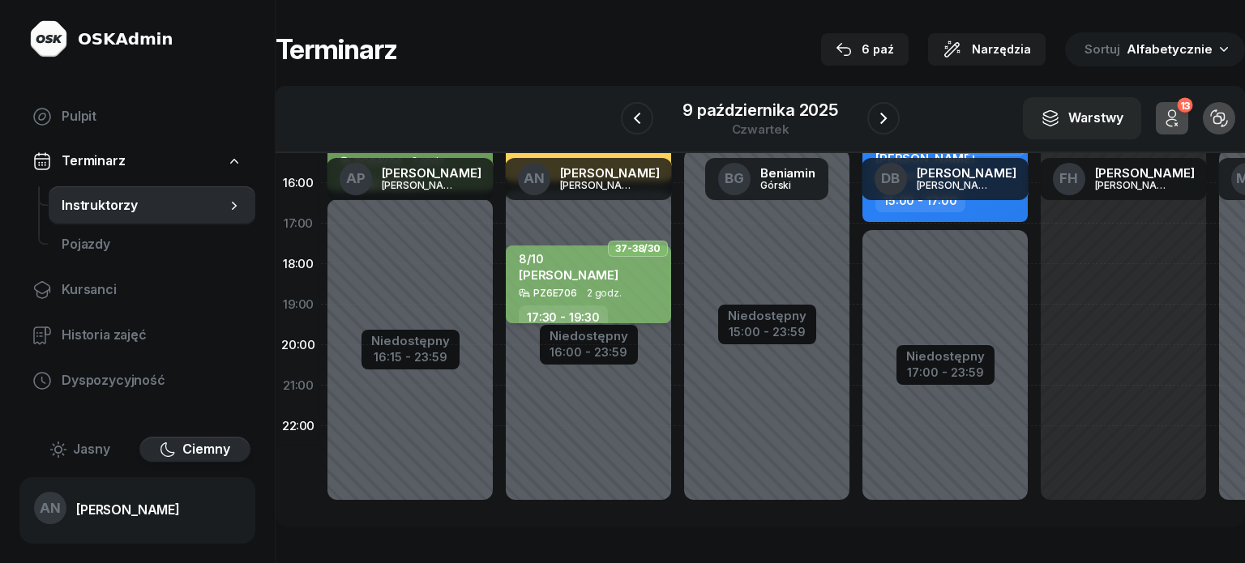
select select "17"
select select "30"
select select "19"
select select "30"
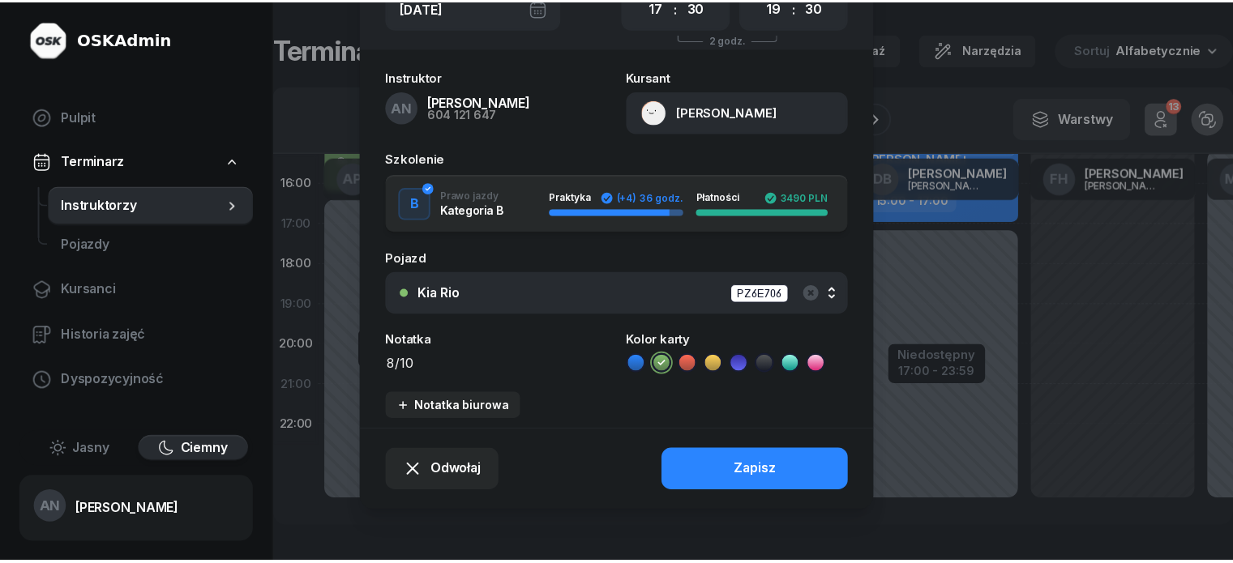
scroll to position [204, 0]
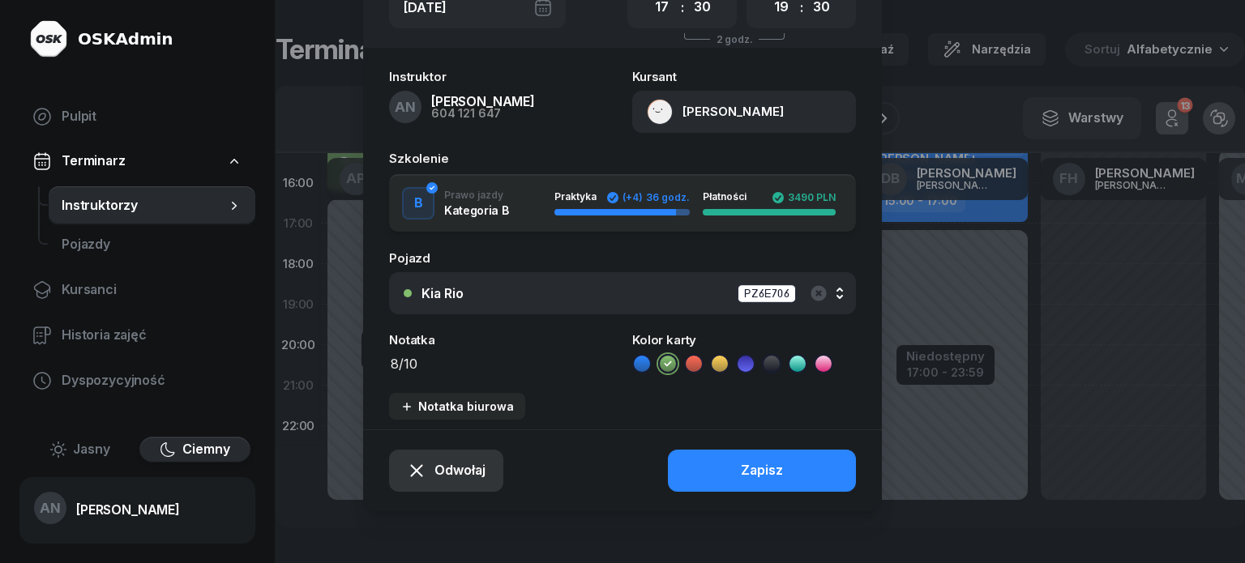
click at [435, 465] on span "Odwołaj" at bounding box center [460, 471] width 51 height 21
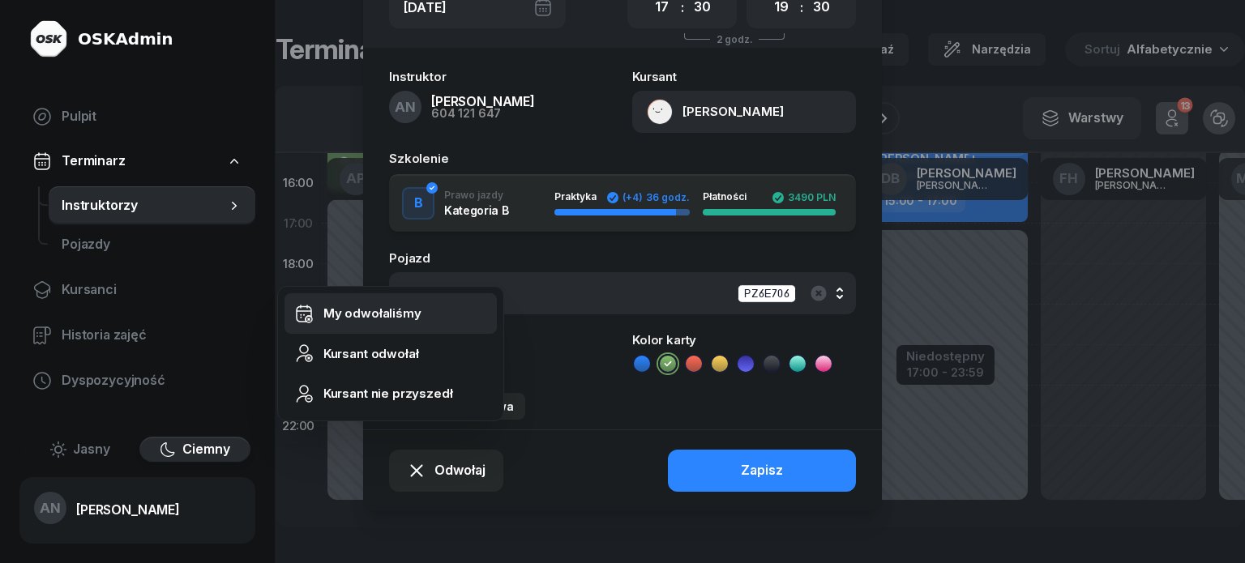
click at [393, 320] on div "My odwołaliśmy" at bounding box center [373, 313] width 98 height 21
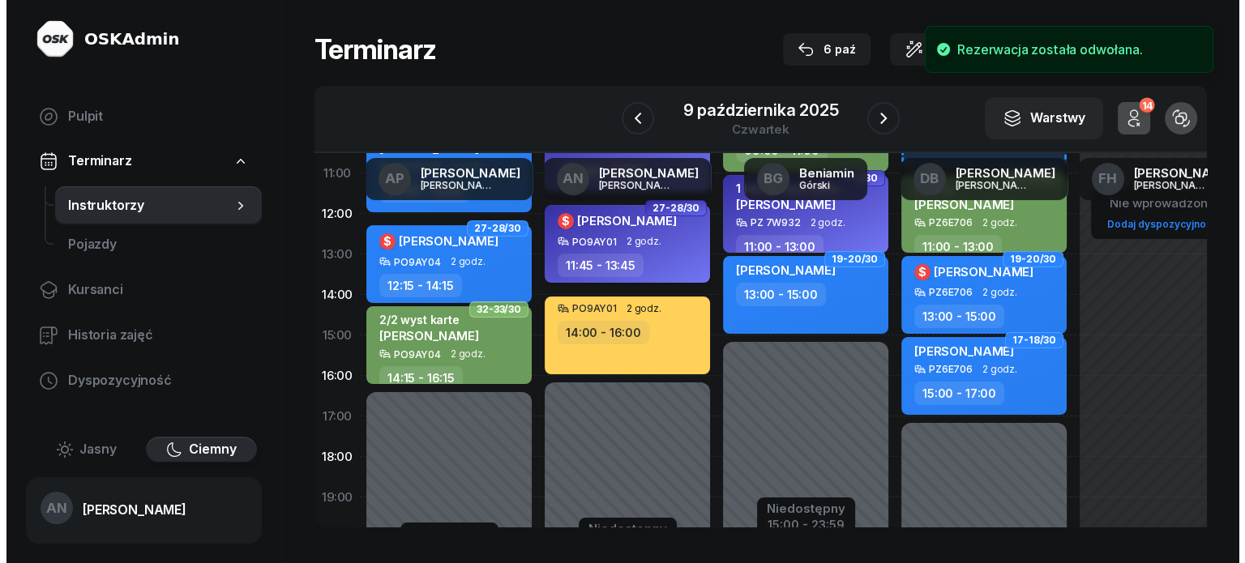
scroll to position [215, 0]
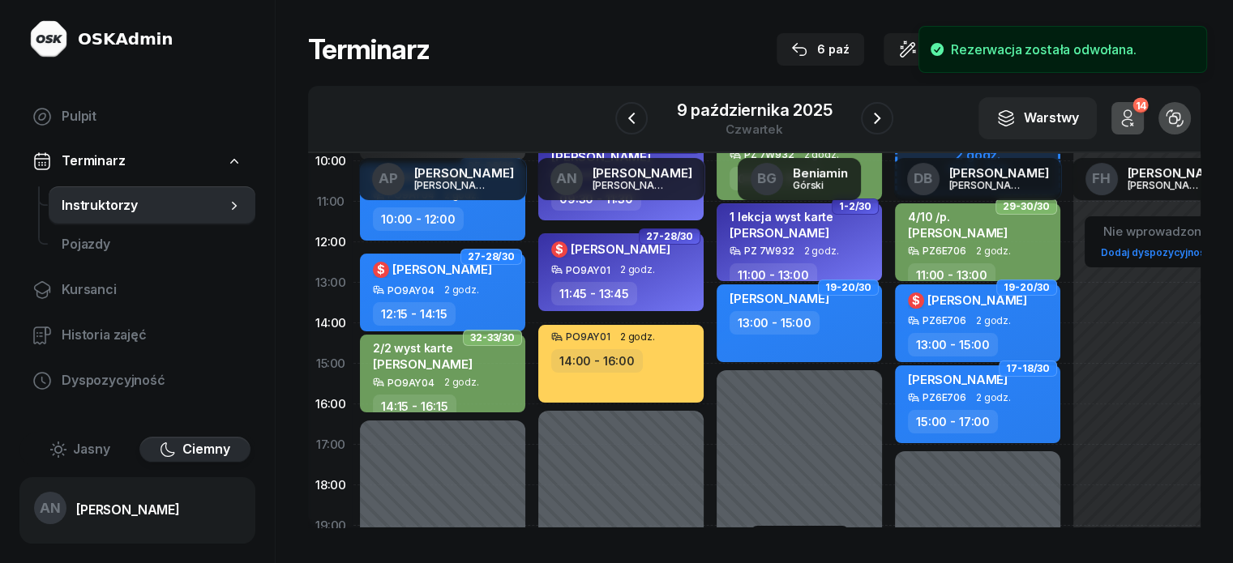
click at [576, 373] on div "14:00 - 16:00" at bounding box center [597, 361] width 92 height 24
select select "14"
select select "16"
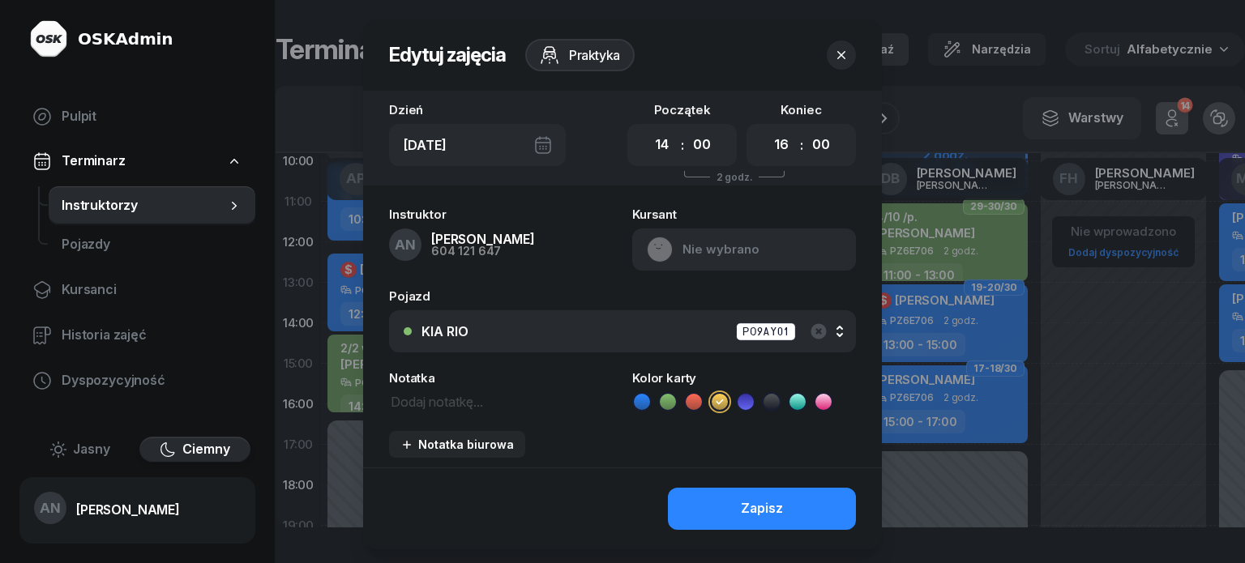
click at [856, 51] on button "button" at bounding box center [841, 55] width 29 height 29
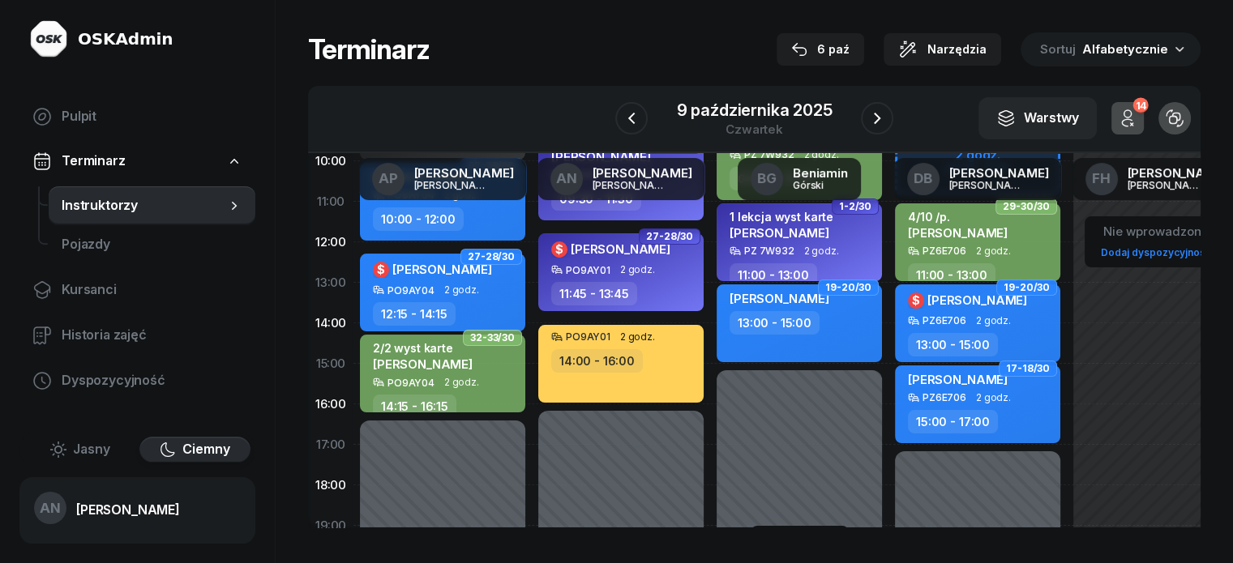
click at [584, 403] on div "PO9AY01 2 godz. 14:00 - 16:00" at bounding box center [620, 364] width 165 height 78
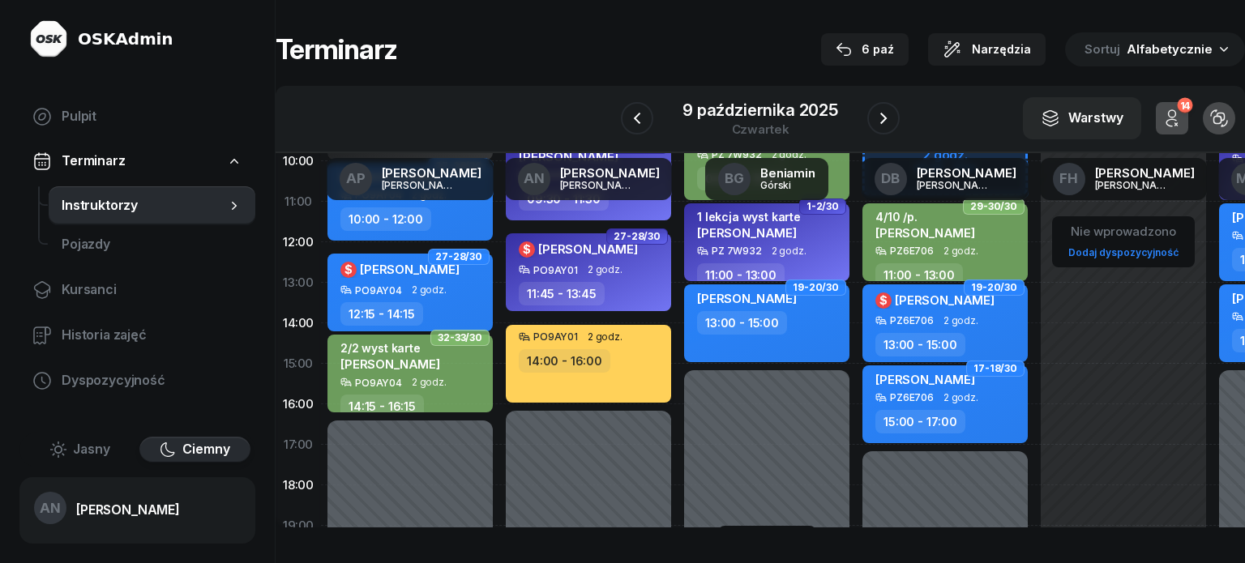
select select "14"
select select "16"
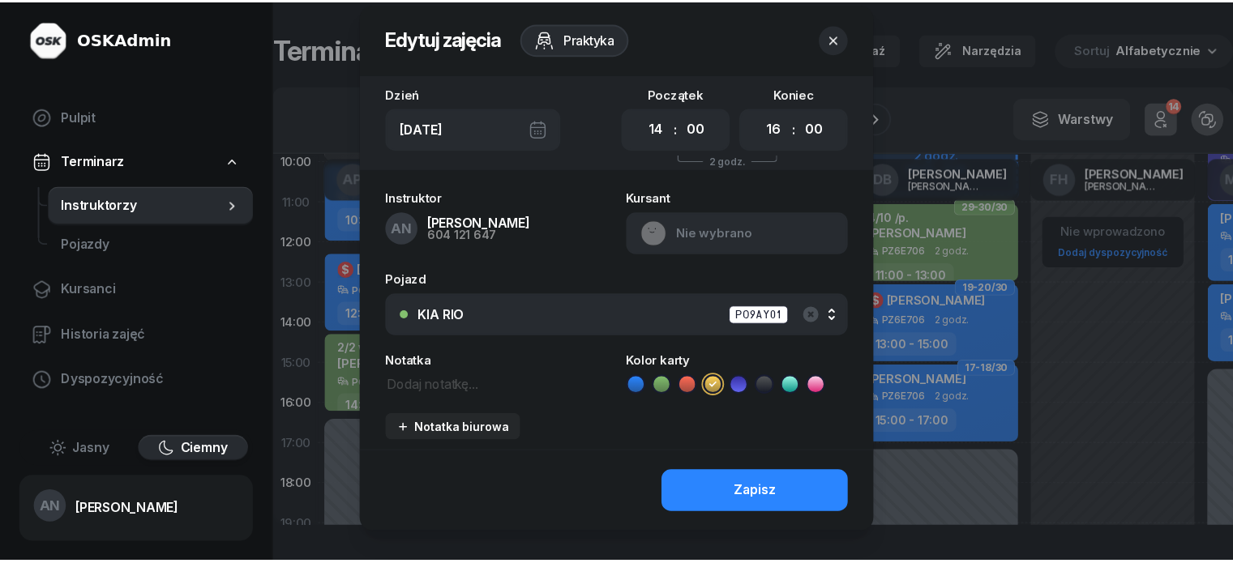
scroll to position [0, 0]
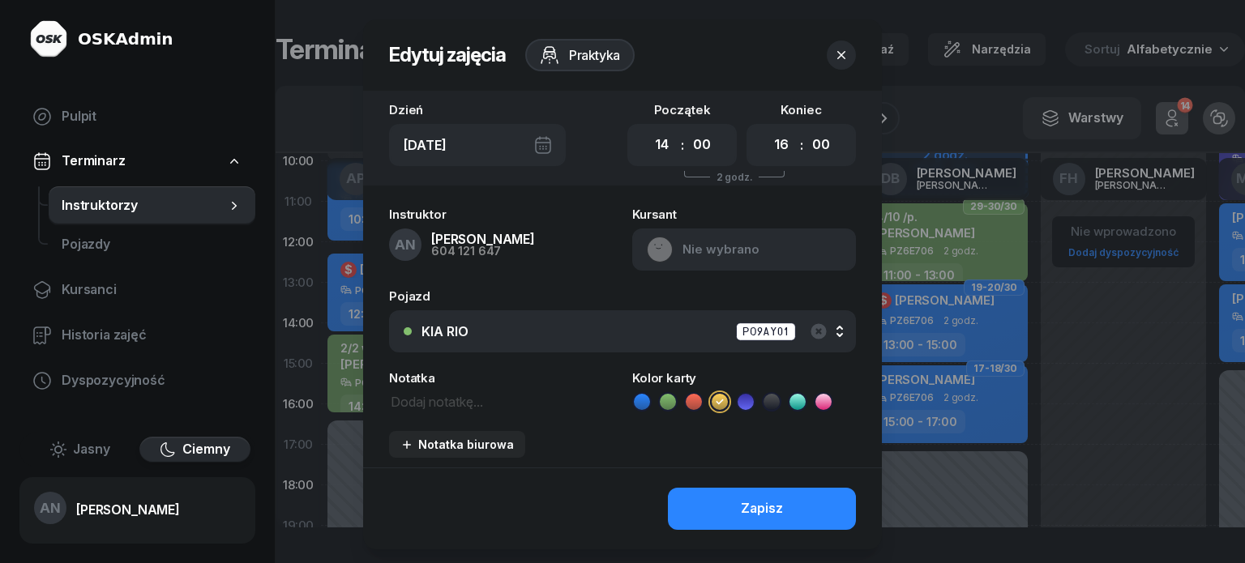
click at [850, 63] on icon "button" at bounding box center [841, 55] width 16 height 16
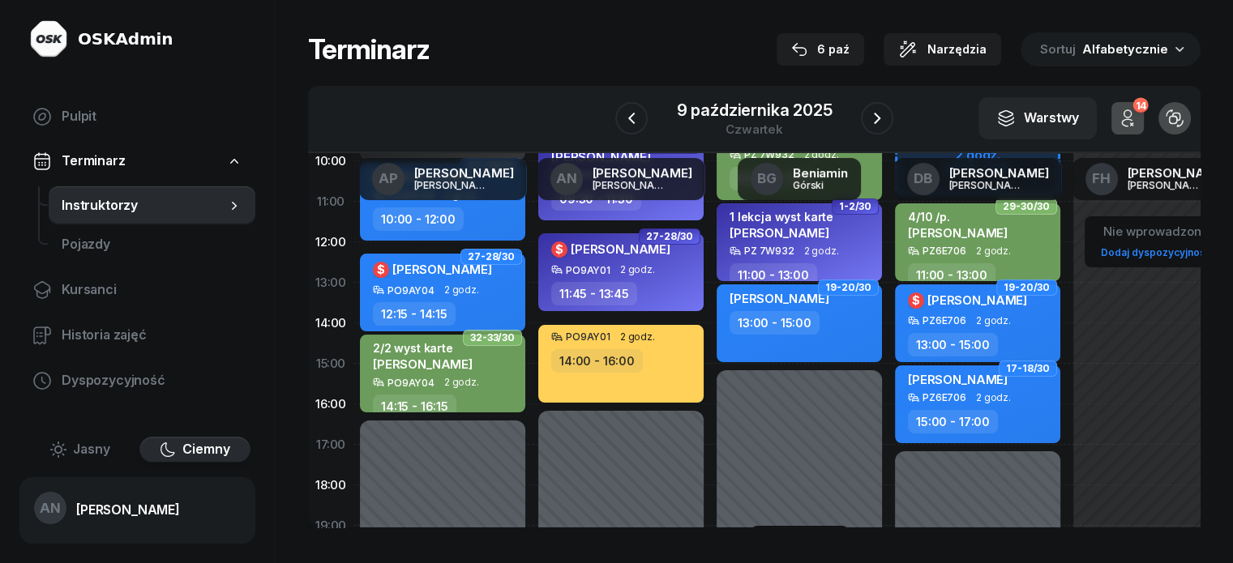
drag, startPoint x: 597, startPoint y: 375, endPoint x: 581, endPoint y: 382, distance: 17.8
click at [581, 373] on div "14:00 - 16:00" at bounding box center [597, 361] width 92 height 24
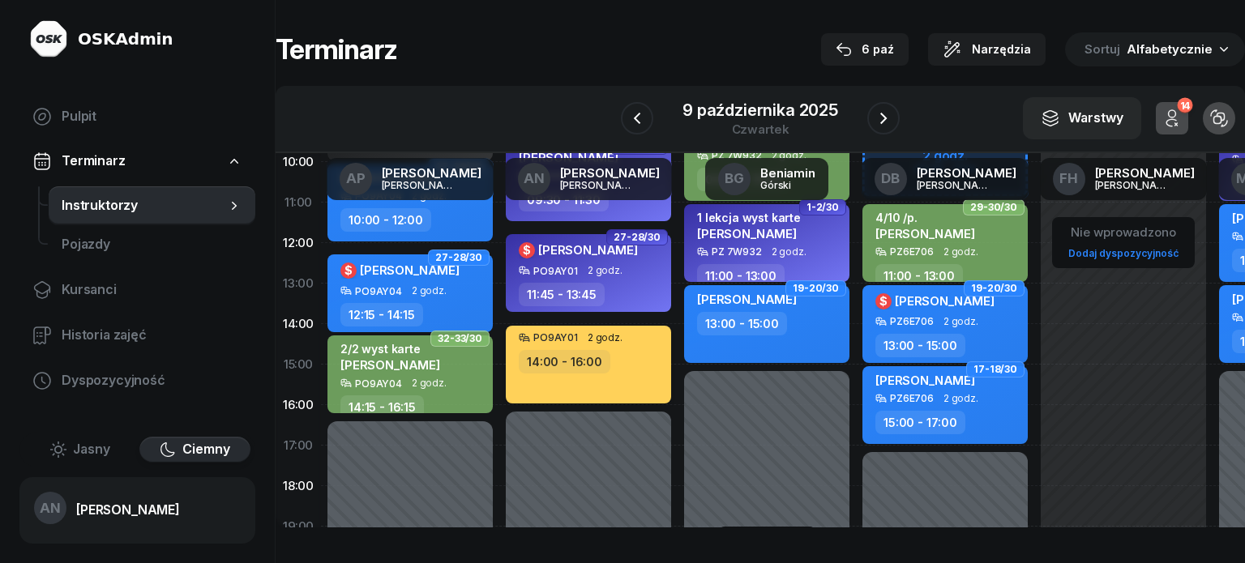
select select "14"
select select "16"
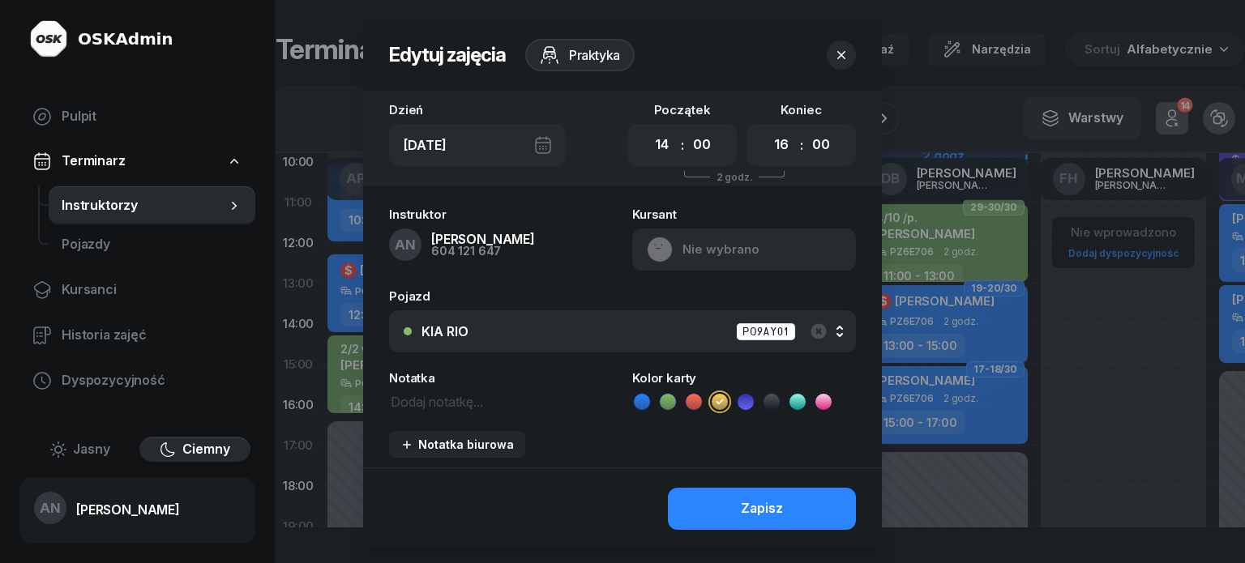
click at [850, 63] on icon "button" at bounding box center [841, 55] width 16 height 16
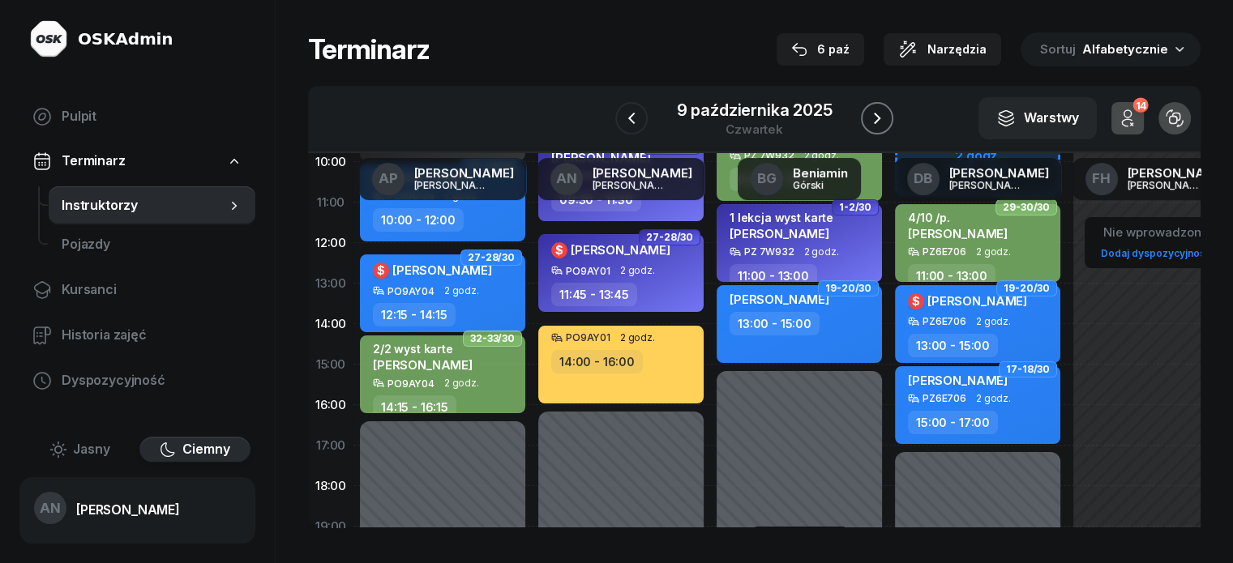
click at [887, 124] on icon "button" at bounding box center [877, 118] width 19 height 19
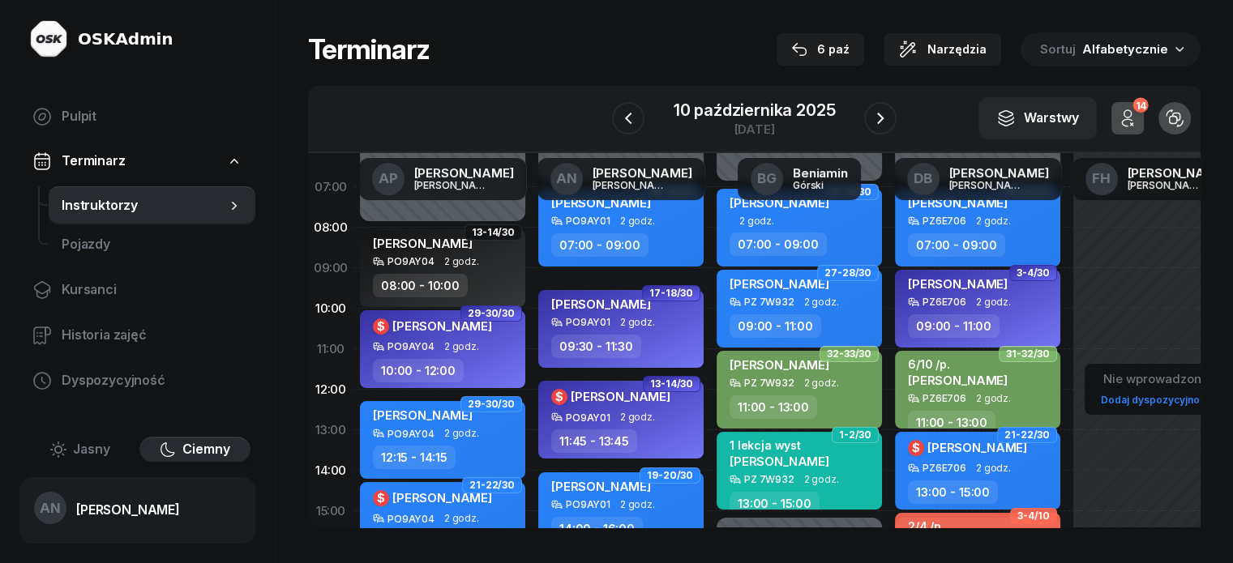
scroll to position [52, 0]
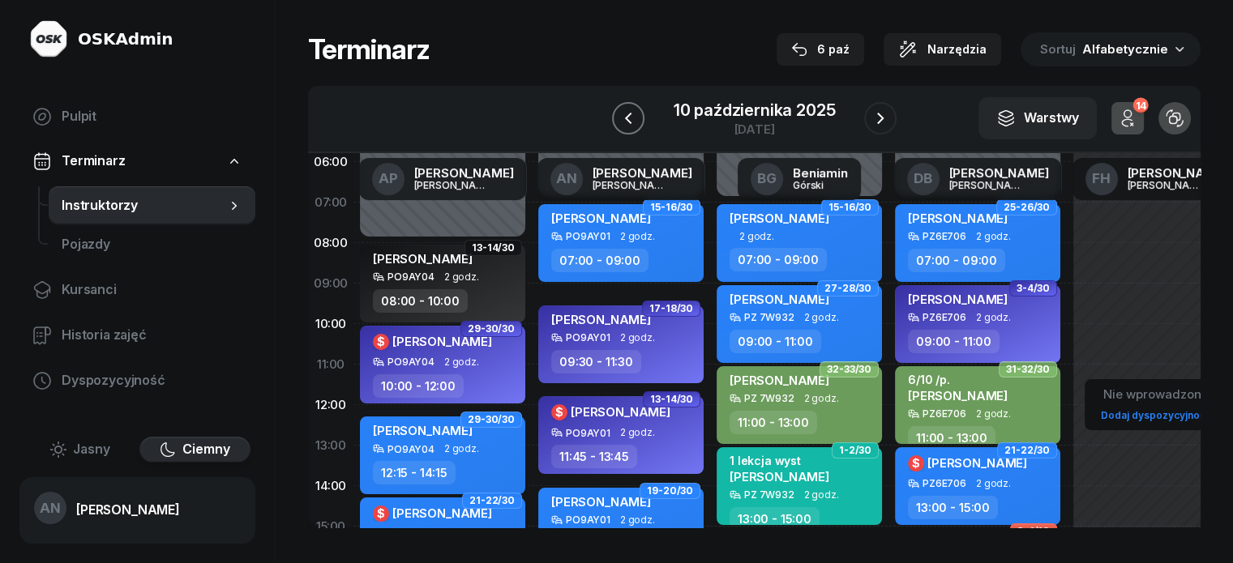
click at [619, 128] on icon "button" at bounding box center [628, 118] width 19 height 19
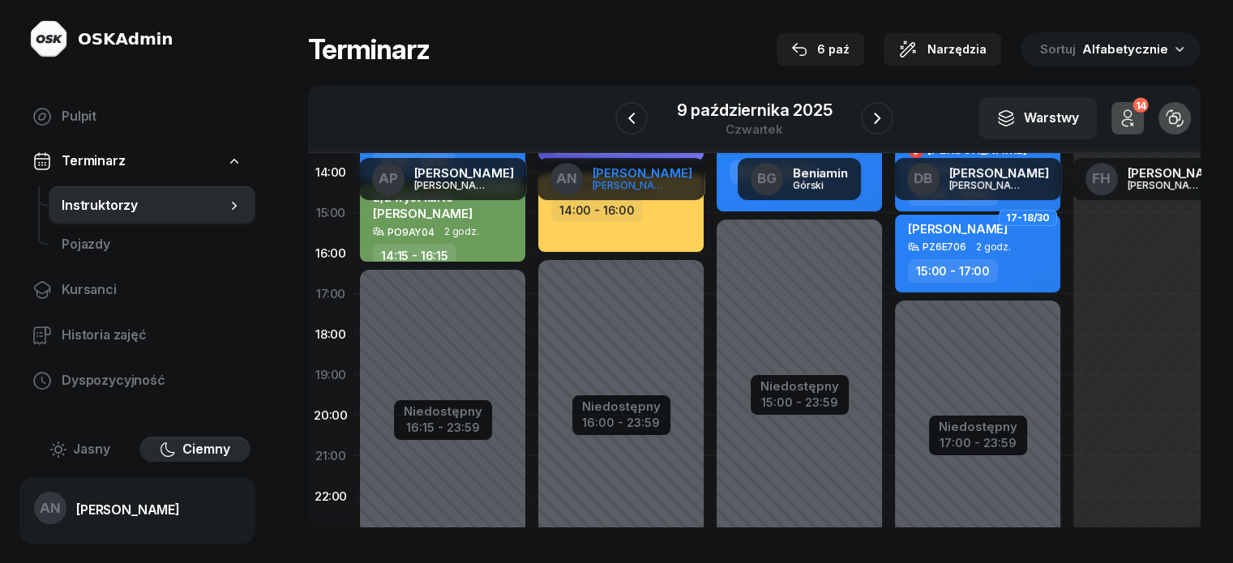
scroll to position [376, 0]
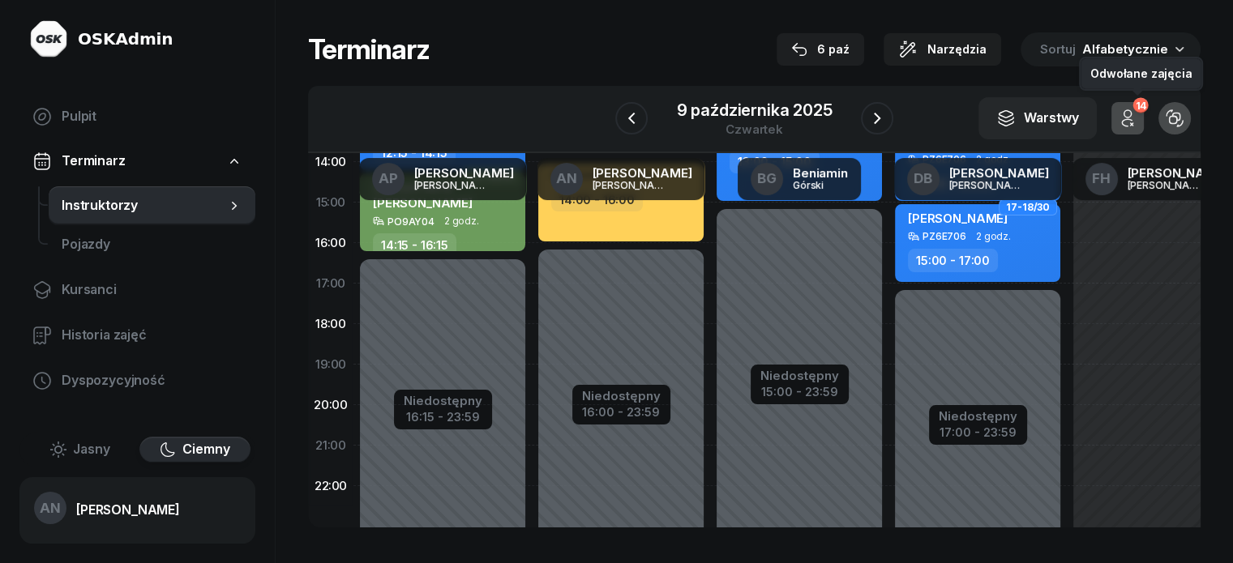
click at [1144, 125] on button "14" at bounding box center [1128, 118] width 32 height 32
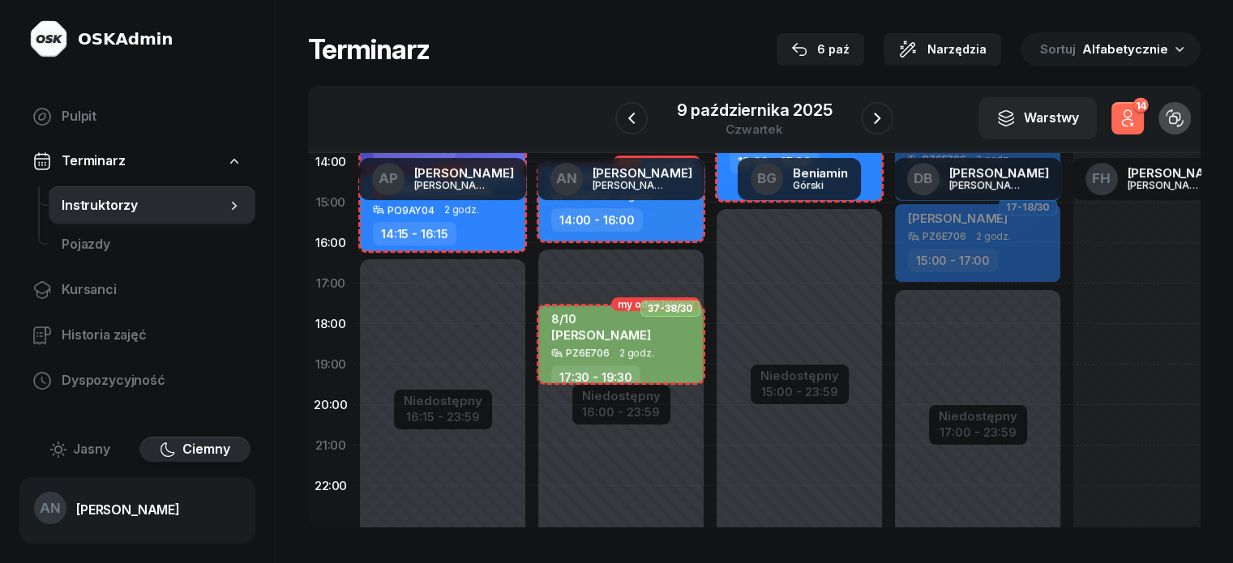
click at [1144, 125] on button "14" at bounding box center [1128, 118] width 32 height 32
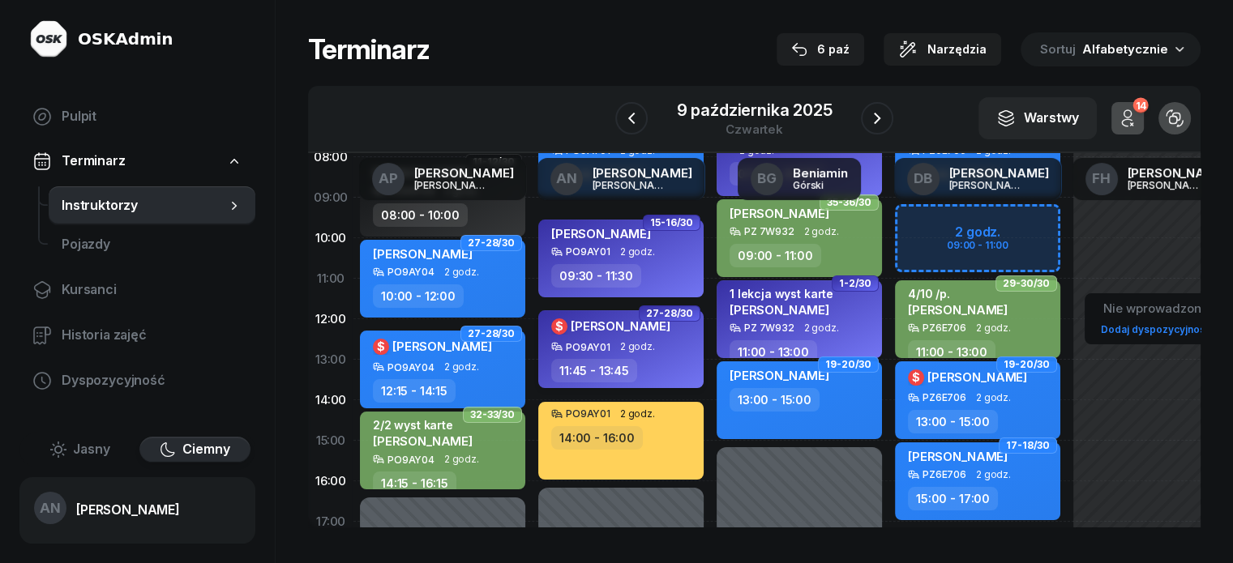
scroll to position [133, 0]
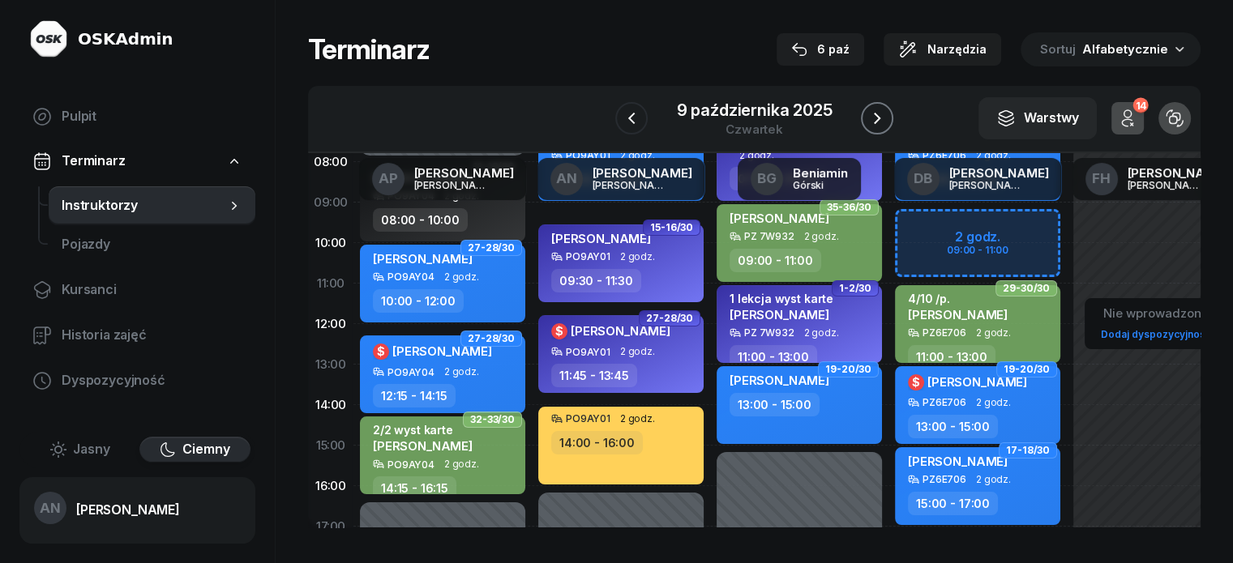
click at [887, 126] on icon "button" at bounding box center [877, 118] width 19 height 19
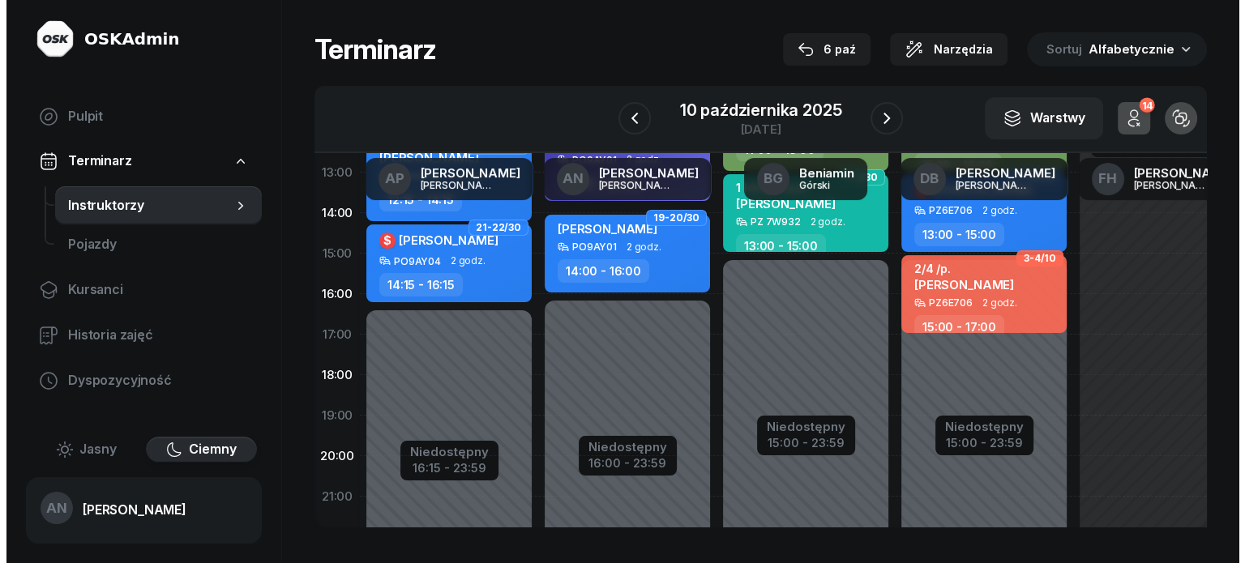
scroll to position [376, 0]
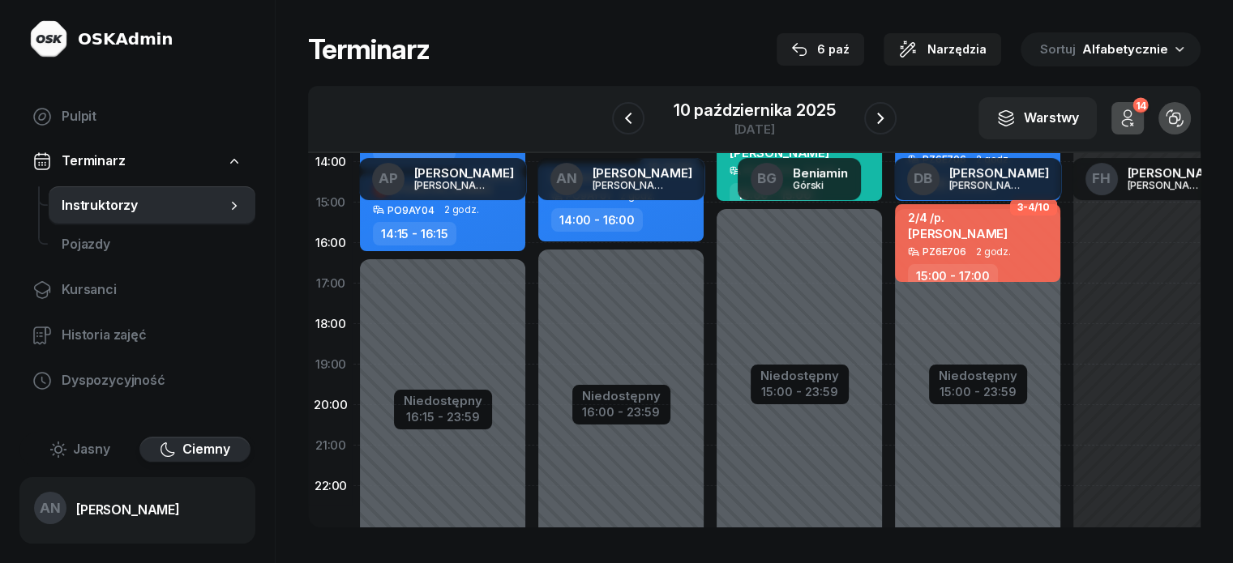
click at [532, 313] on div "Niedostępny 00:00 - 07:00 Niedostępny 16:00 - 23:59 15-16/30 [PERSON_NAME] PO9A…" at bounding box center [621, 203] width 178 height 770
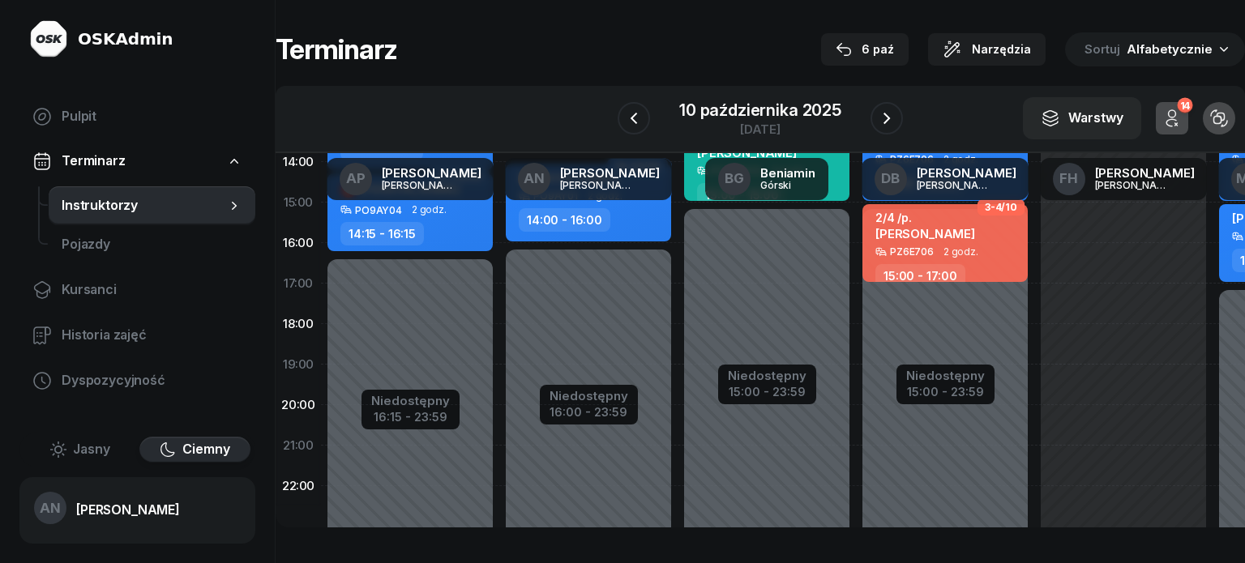
select select "17"
select select "19"
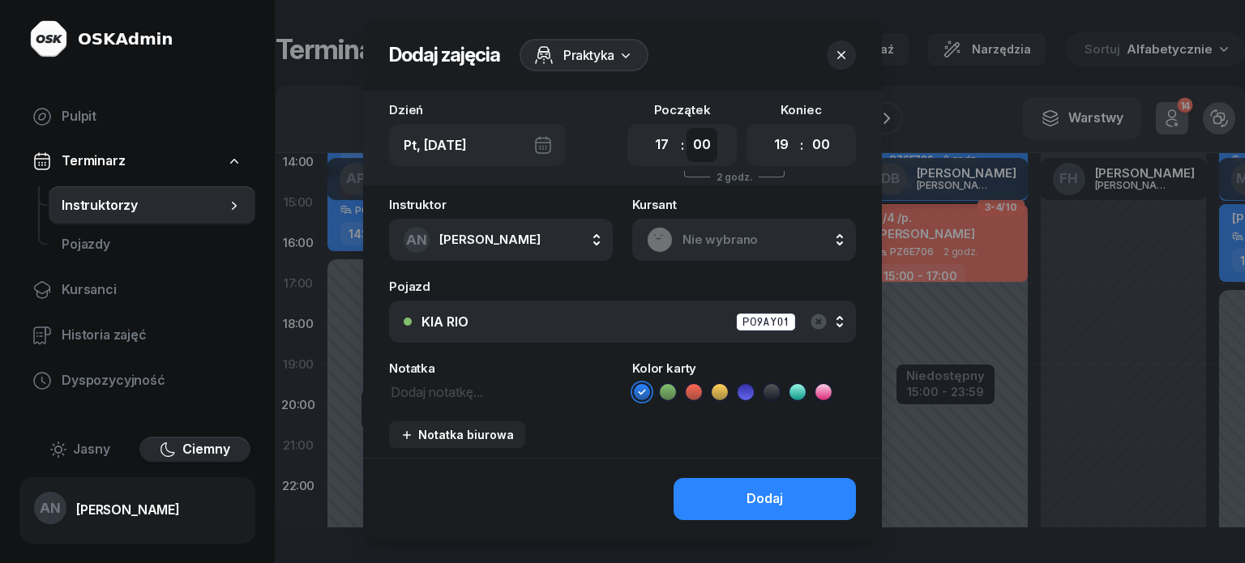
click at [696, 162] on select "00 05 10 15 20 25 30 35 40 45 50 55" at bounding box center [702, 145] width 31 height 34
select select "30"
click at [689, 142] on select "00 05 10 15 20 25 30 35 40 45 50 55" at bounding box center [702, 145] width 31 height 34
click at [833, 156] on select "00 05 10 15 20 25 30 35 40 45 50 55" at bounding box center [821, 145] width 31 height 34
select select "30"
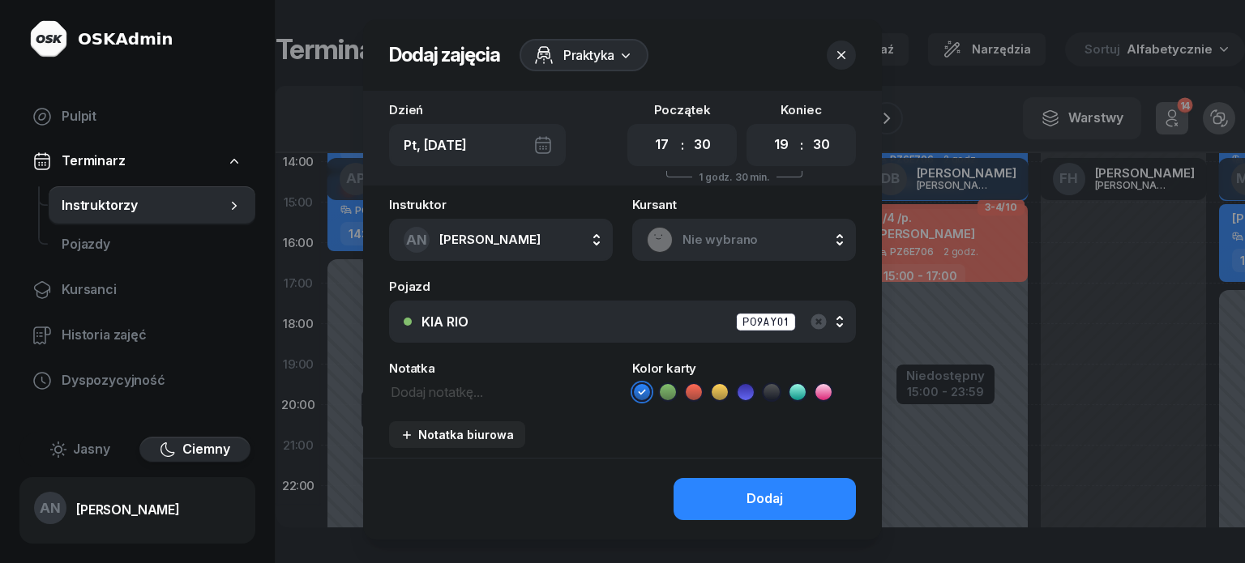
click at [823, 142] on select "00 05 10 15 20 25 30 35 40 45 50 55" at bounding box center [821, 145] width 31 height 34
click at [716, 251] on span "Nie wybrano" at bounding box center [762, 239] width 159 height 21
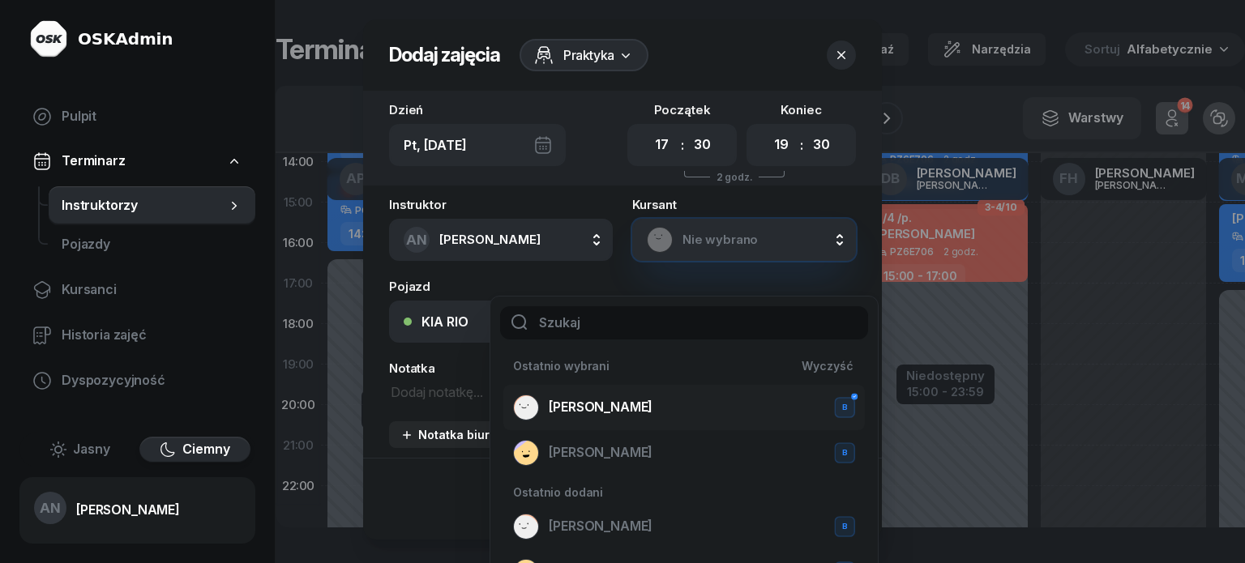
click at [633, 414] on span "[PERSON_NAME]" at bounding box center [601, 407] width 104 height 21
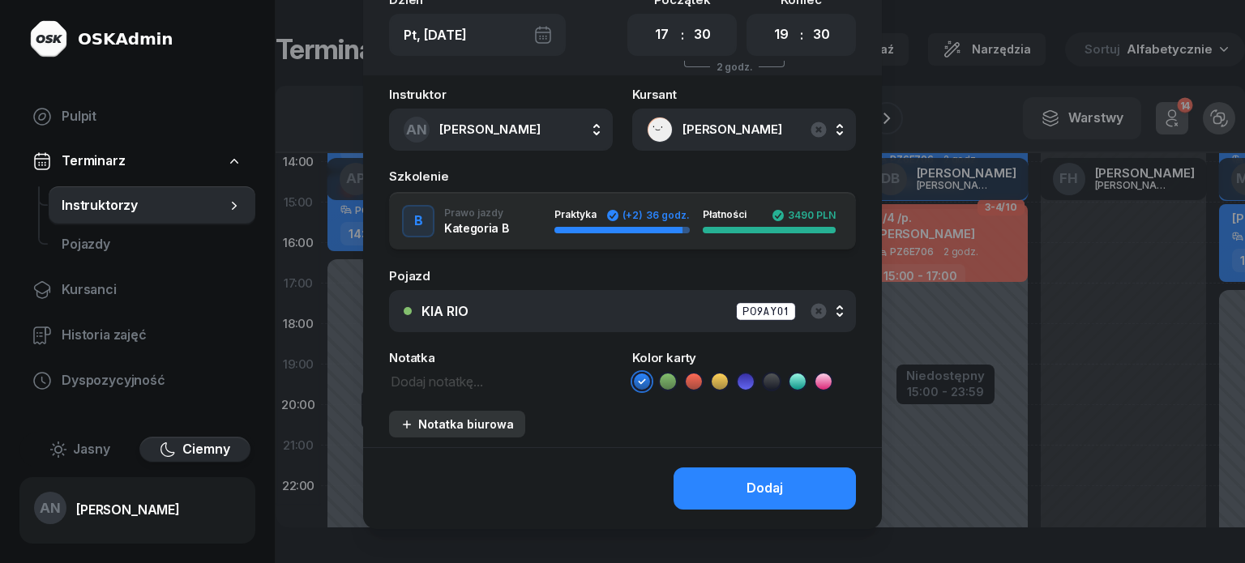
scroll to position [162, 0]
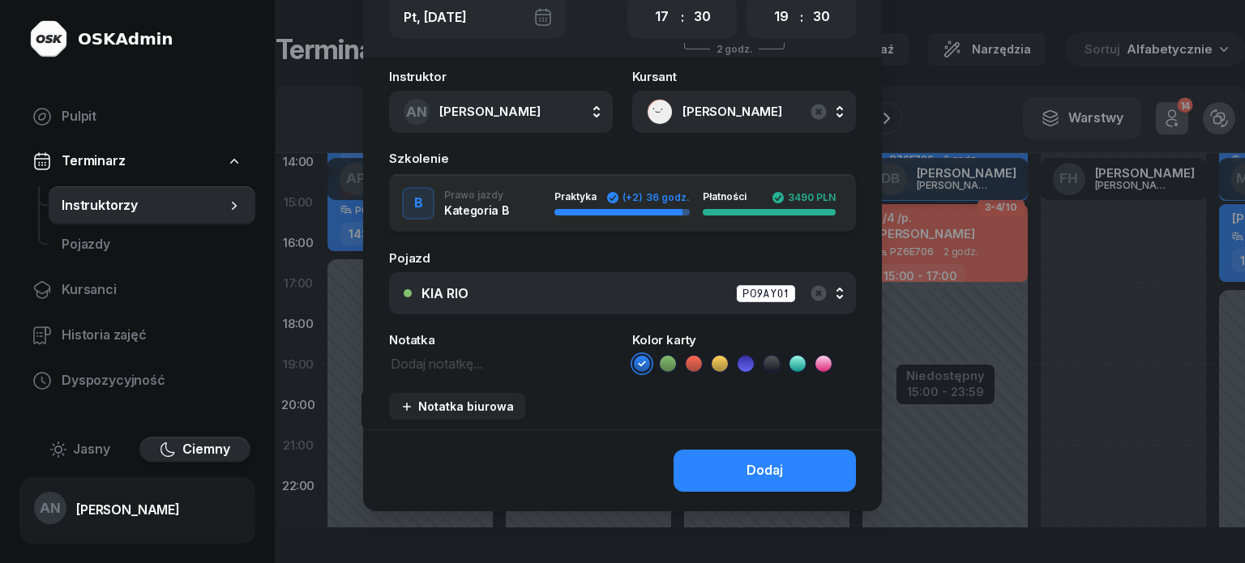
click at [439, 374] on textarea at bounding box center [501, 363] width 224 height 21
type textarea "8/10"
click at [766, 482] on div "Dodaj" at bounding box center [765, 471] width 36 height 21
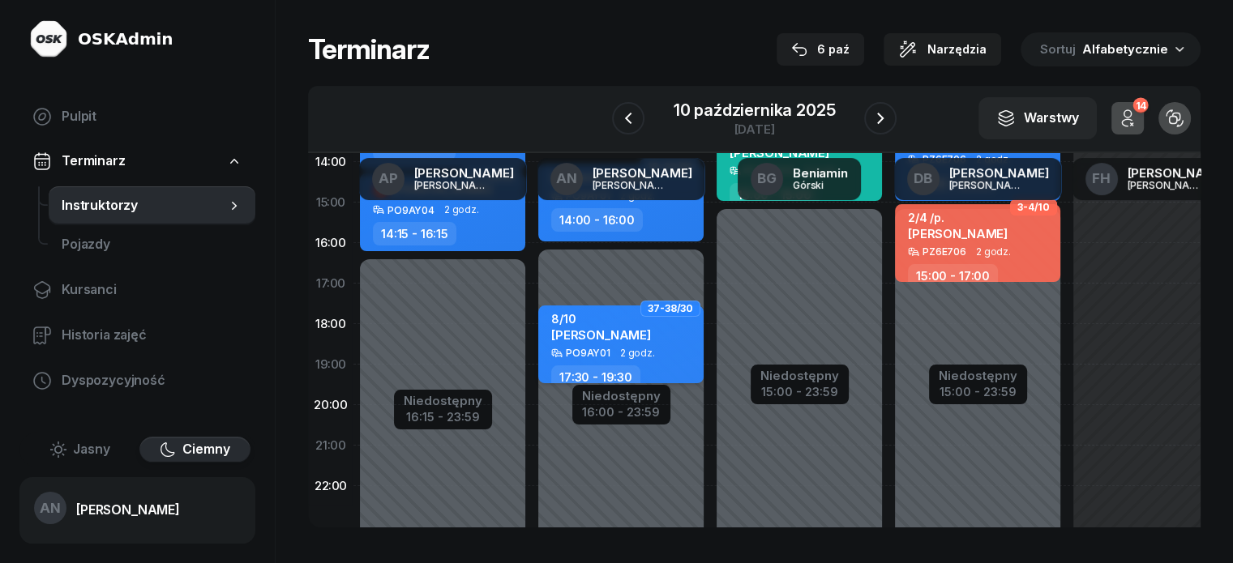
click at [645, 379] on div "8/10 [PERSON_NAME] PO9AY01 2 godz. 17:30 - 19:30" at bounding box center [620, 345] width 165 height 78
select select "17"
select select "30"
select select "19"
select select "30"
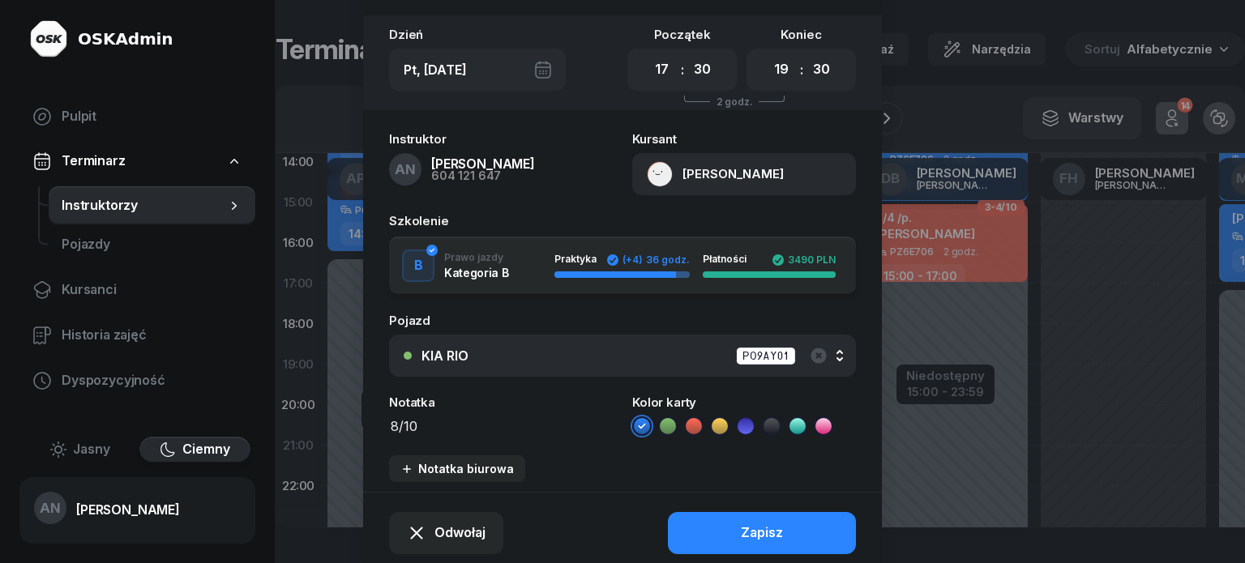
scroll to position [81, 0]
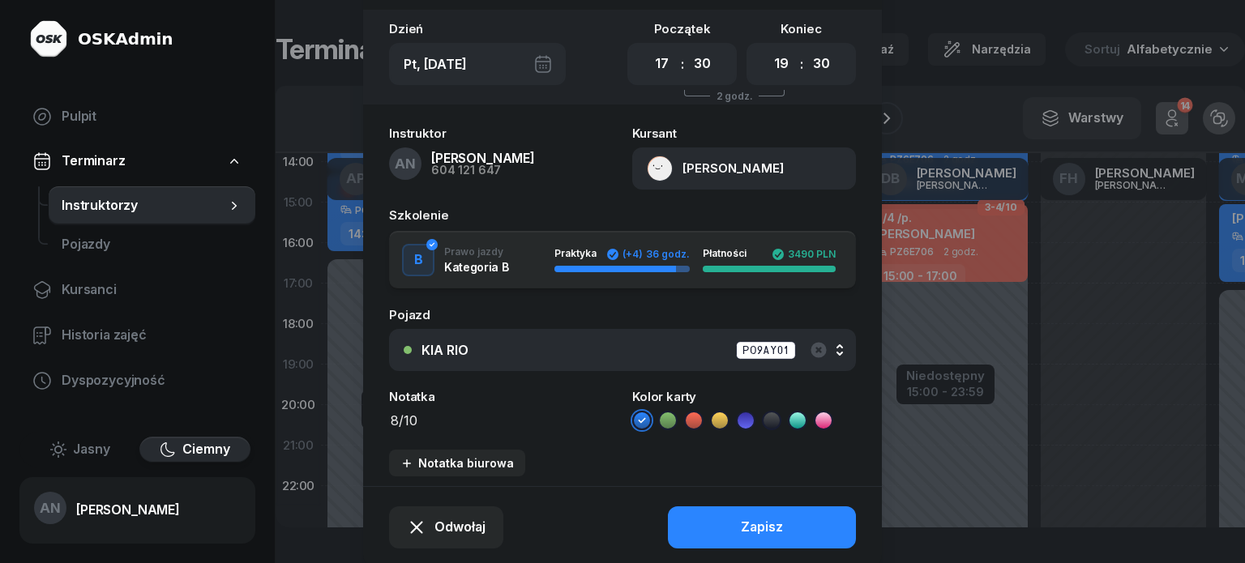
click at [661, 429] on icon at bounding box center [668, 421] width 16 height 16
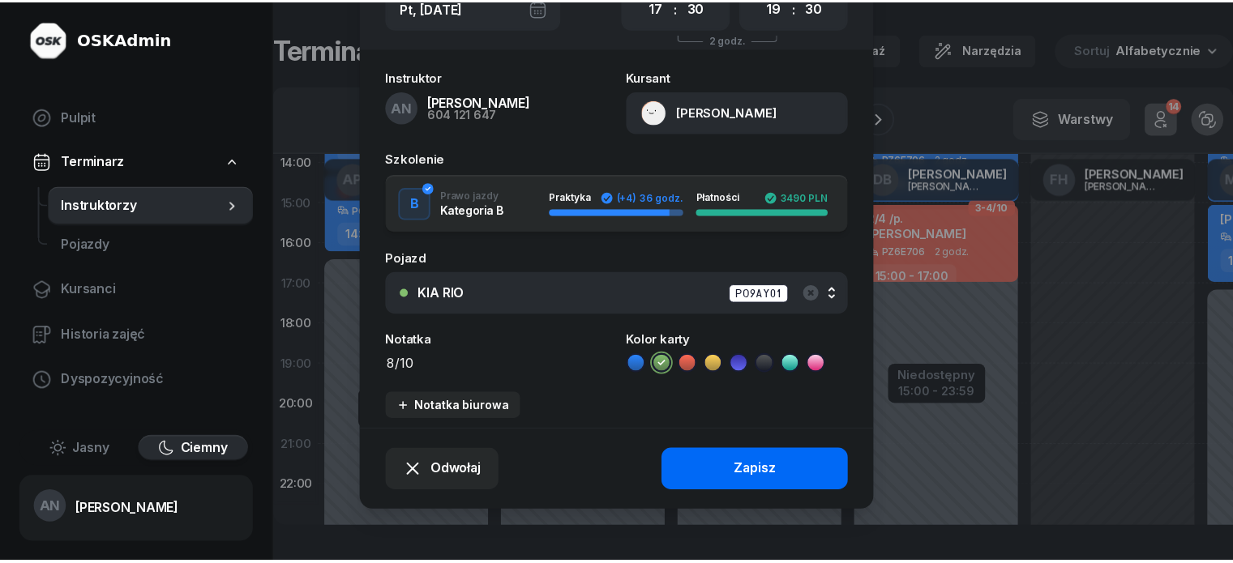
scroll to position [162, 0]
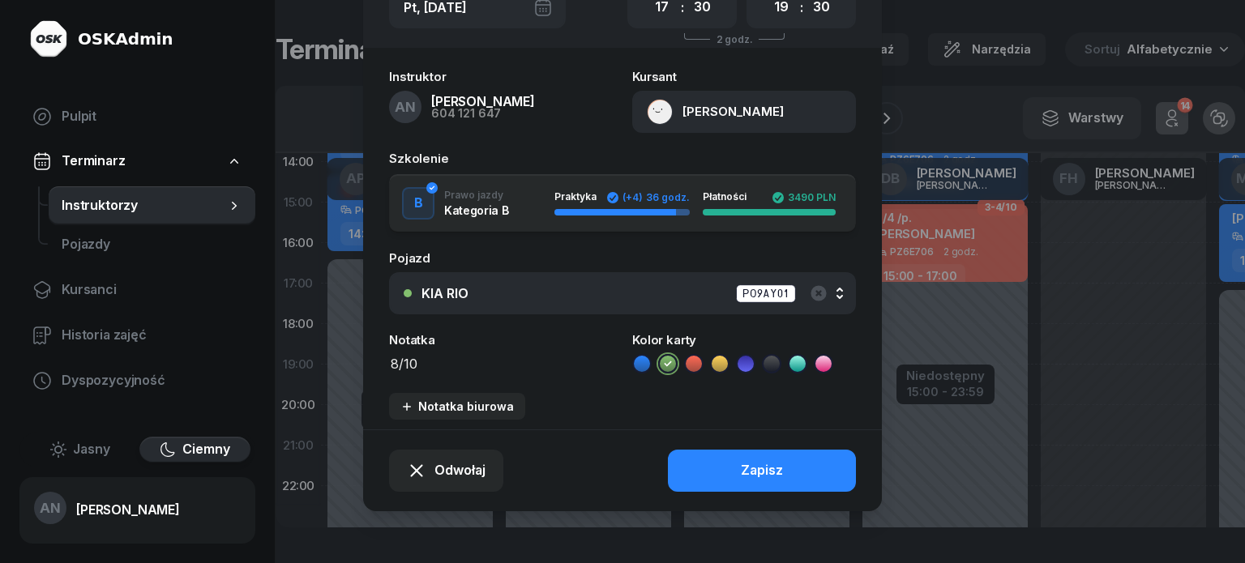
click at [727, 492] on button "Zapisz" at bounding box center [762, 471] width 188 height 42
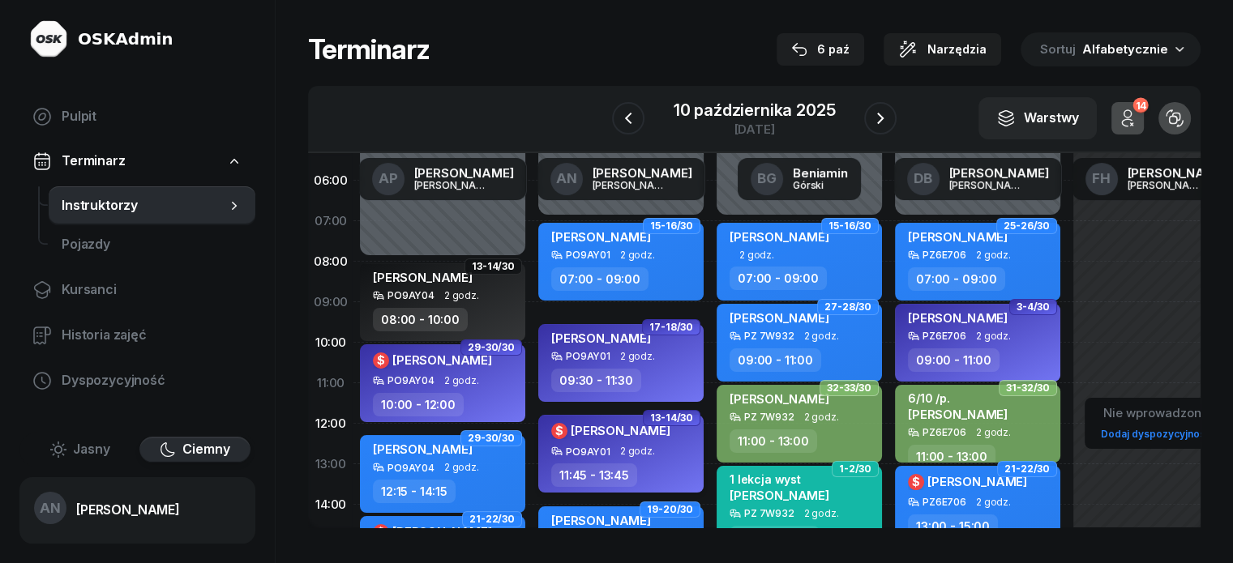
scroll to position [0, 0]
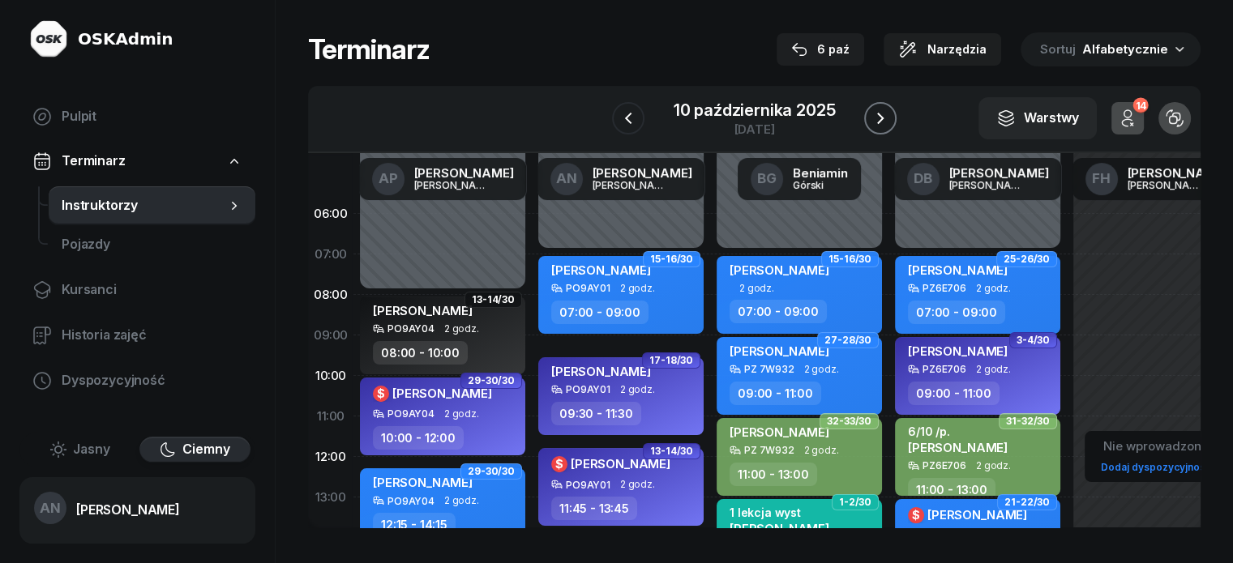
click at [890, 126] on icon "button" at bounding box center [880, 118] width 19 height 19
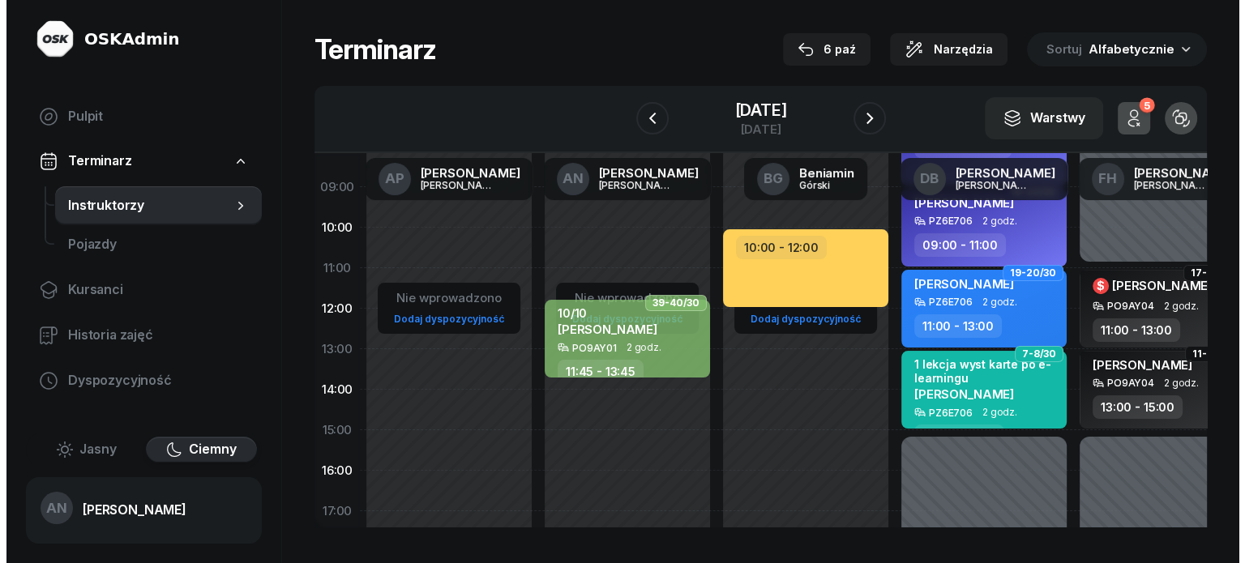
scroll to position [162, 0]
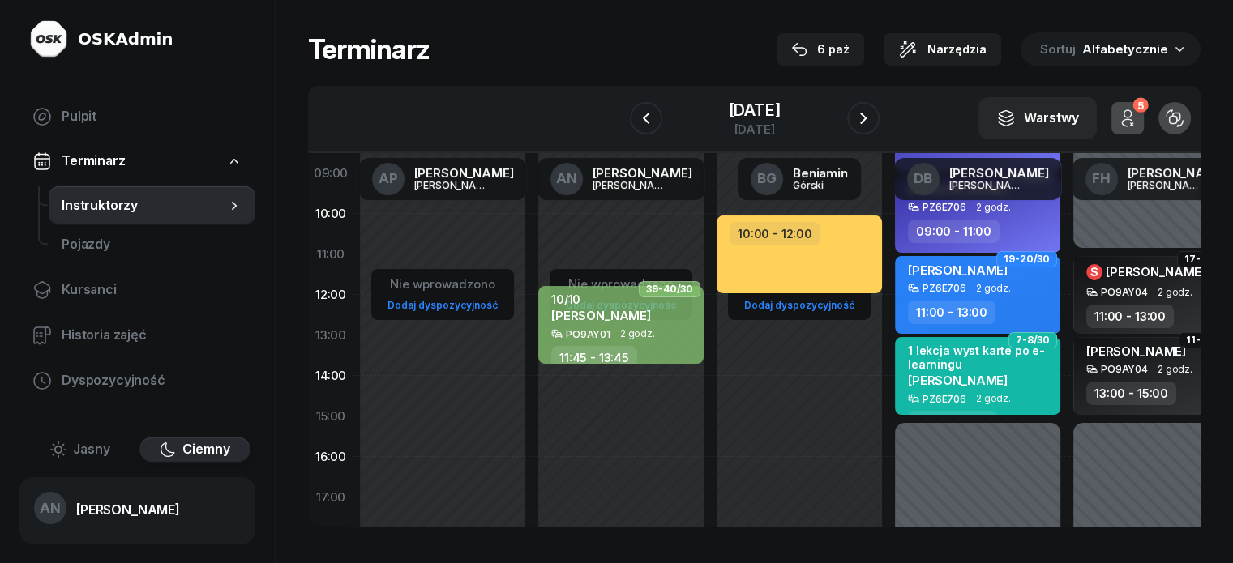
click at [542, 398] on div "Nie wprowadzono Dodaj dyspozycyjność 39-40/30 10/10 [PERSON_NAME] PO9AY01 2 god…" at bounding box center [621, 417] width 178 height 770
select select "14"
select select "16"
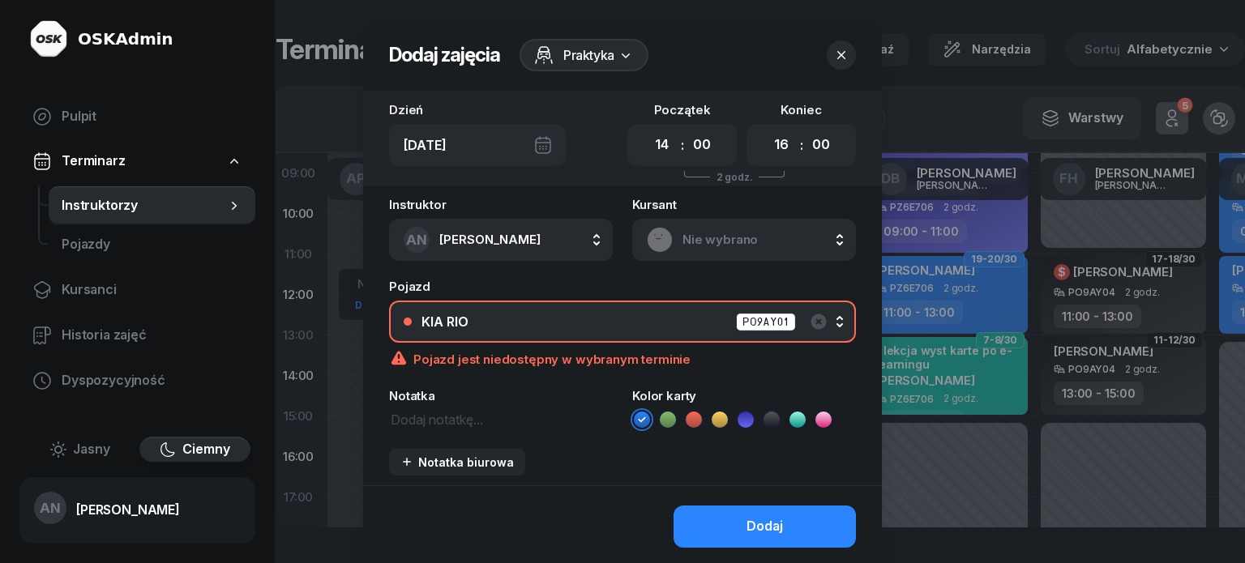
click at [563, 332] on div "KIA RIO PO9AY01" at bounding box center [632, 322] width 420 height 20
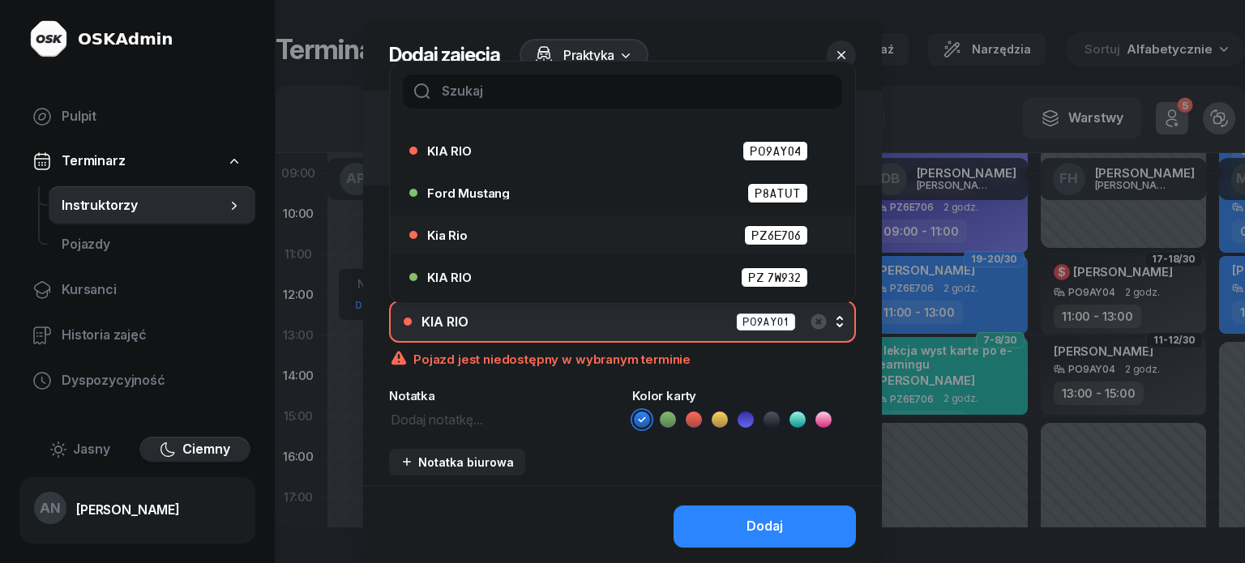
click at [679, 246] on div "Kia Rio PZ6E706" at bounding box center [626, 235] width 399 height 20
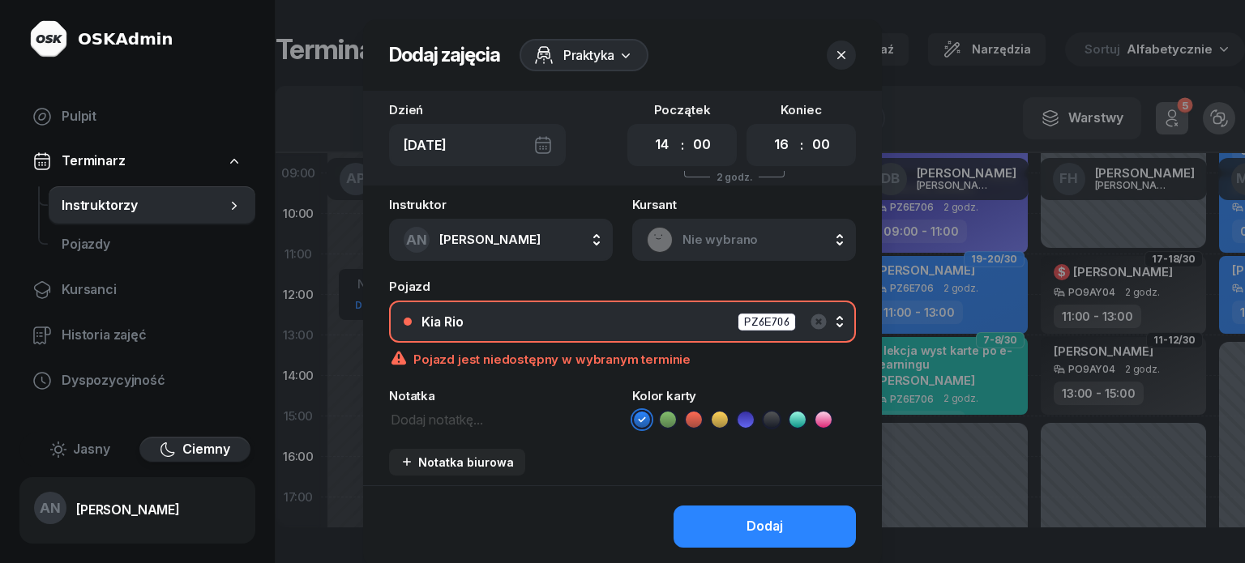
click at [850, 61] on icon "button" at bounding box center [841, 55] width 16 height 16
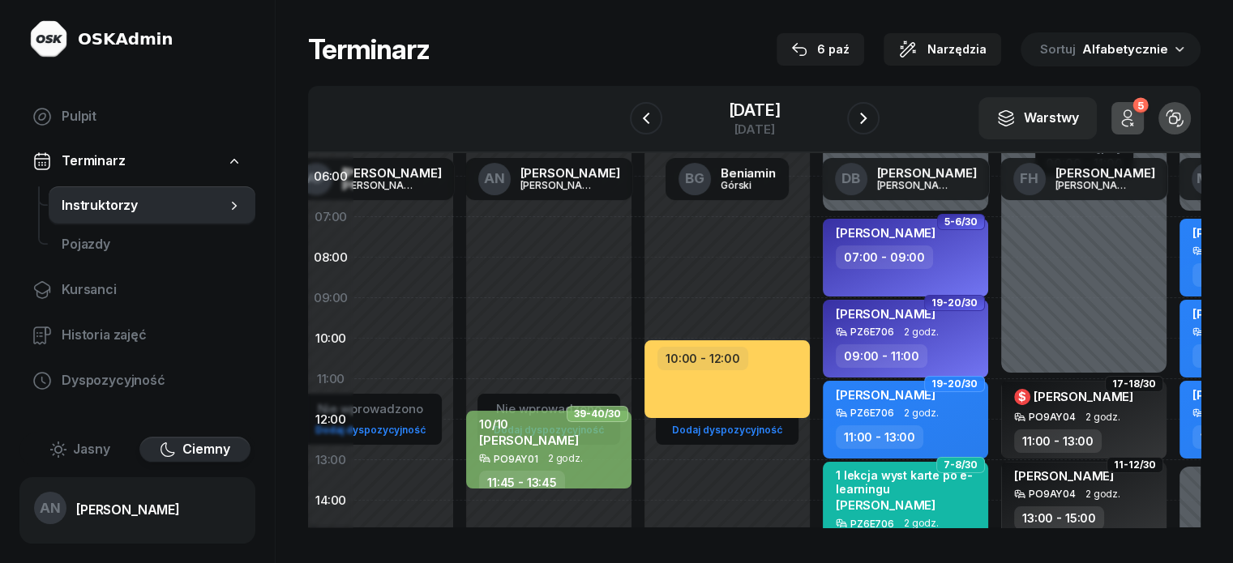
scroll to position [162, 72]
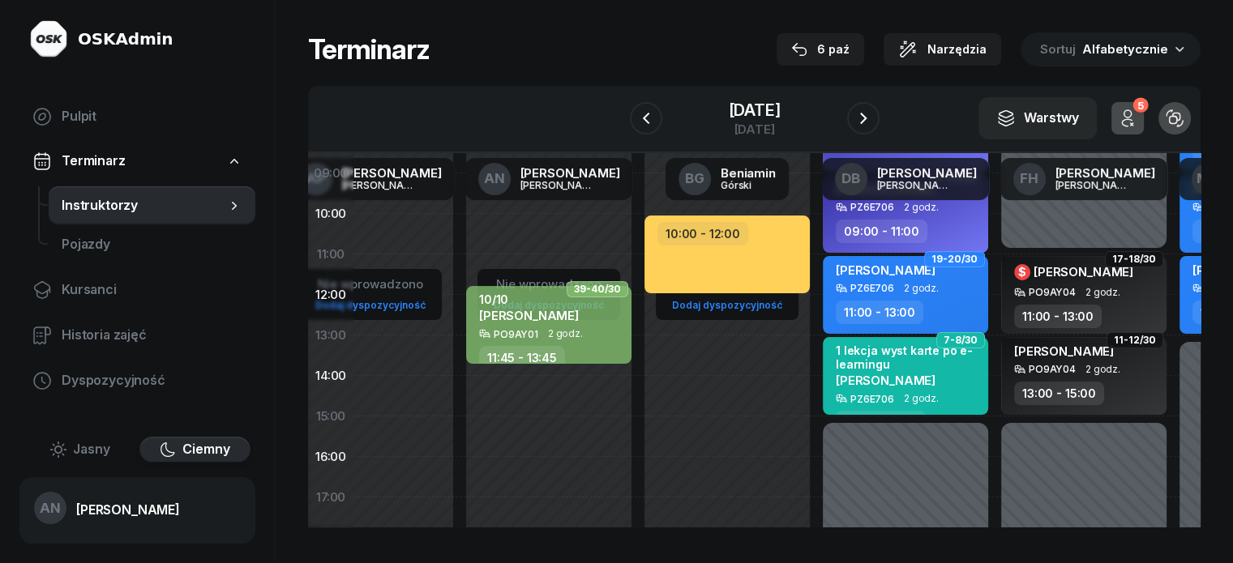
click at [472, 395] on div "Nie wprowadzono Dodaj dyspozycyjność 39-40/30 10/10 [PERSON_NAME] PO9AY01 2 god…" at bounding box center [549, 417] width 178 height 770
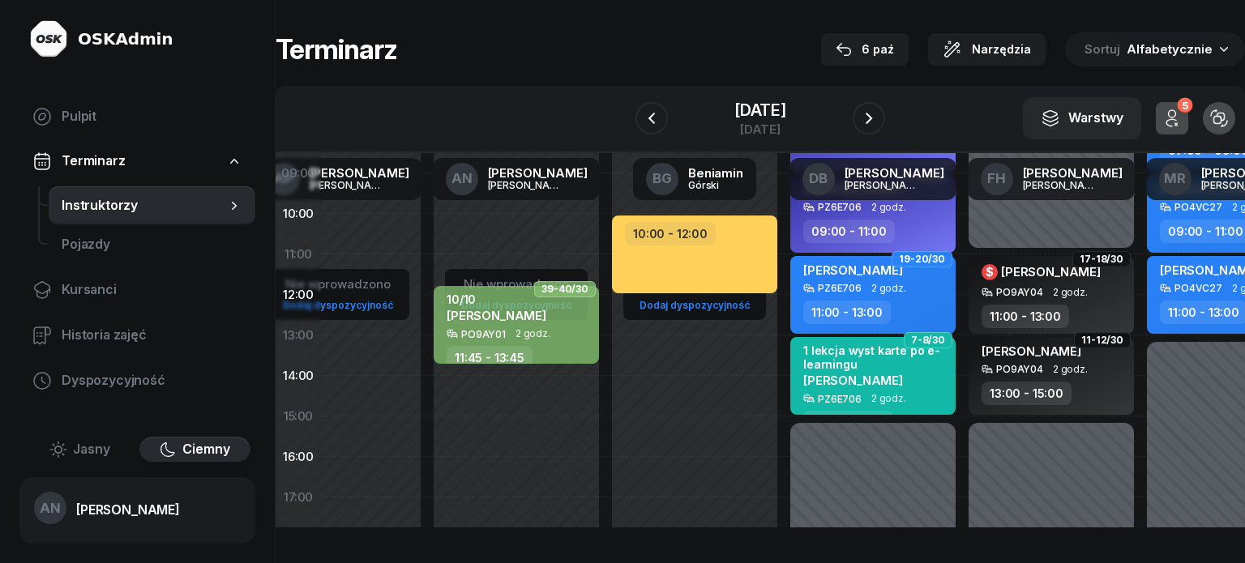
select select "14"
select select "16"
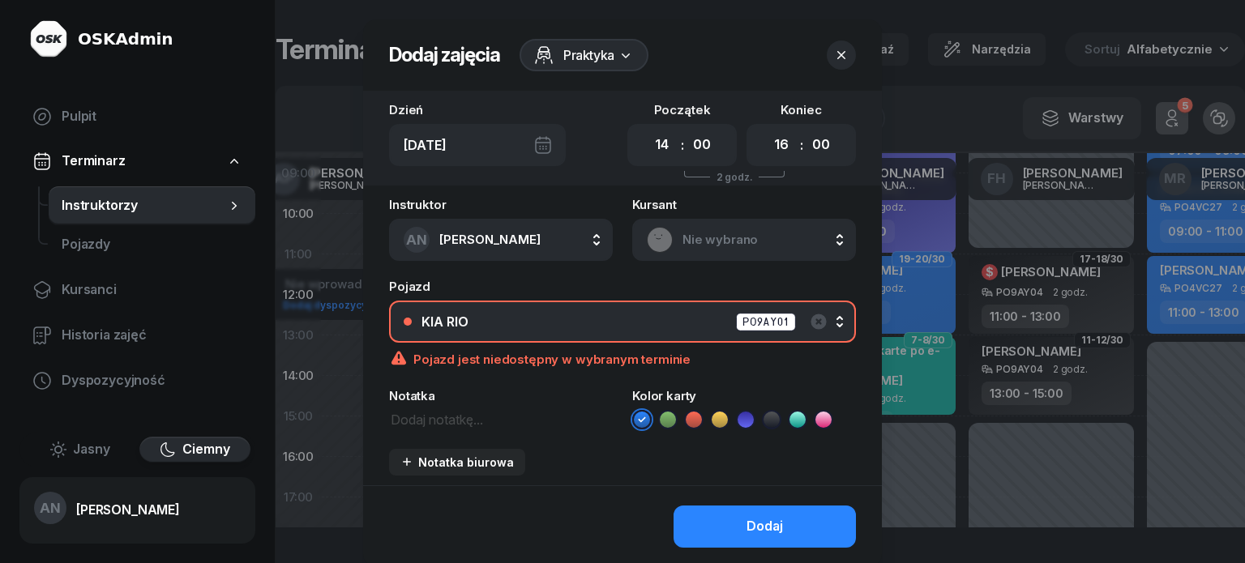
click at [850, 62] on icon "button" at bounding box center [841, 55] width 16 height 16
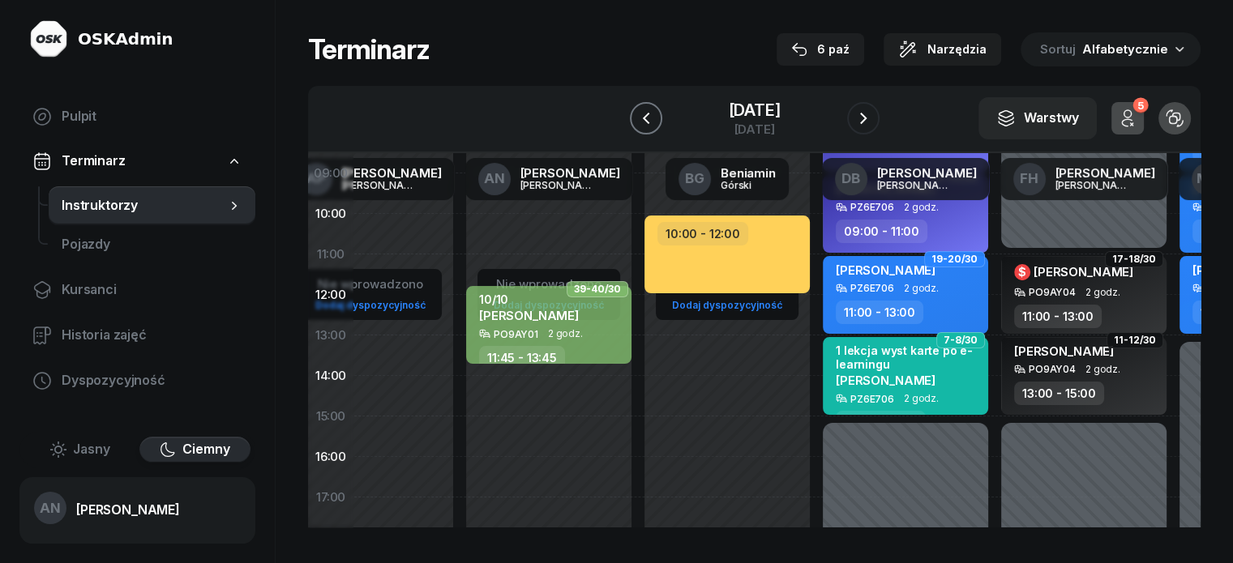
click at [636, 128] on icon "button" at bounding box center [645, 118] width 19 height 19
click at [619, 128] on icon "button" at bounding box center [628, 118] width 19 height 19
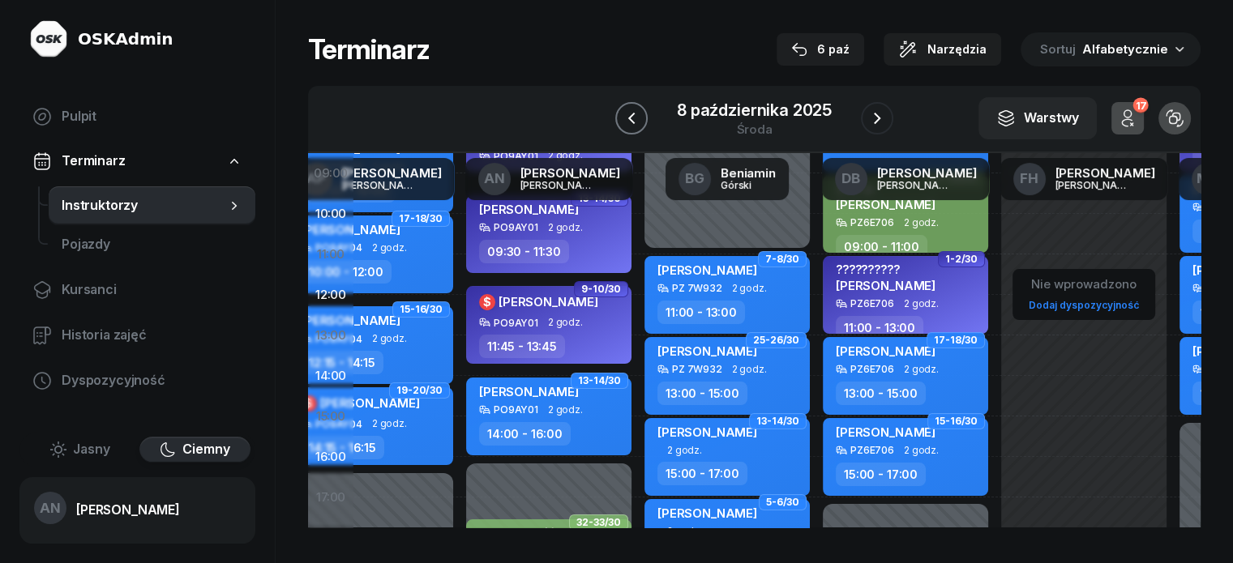
click at [622, 128] on icon "button" at bounding box center [631, 118] width 19 height 19
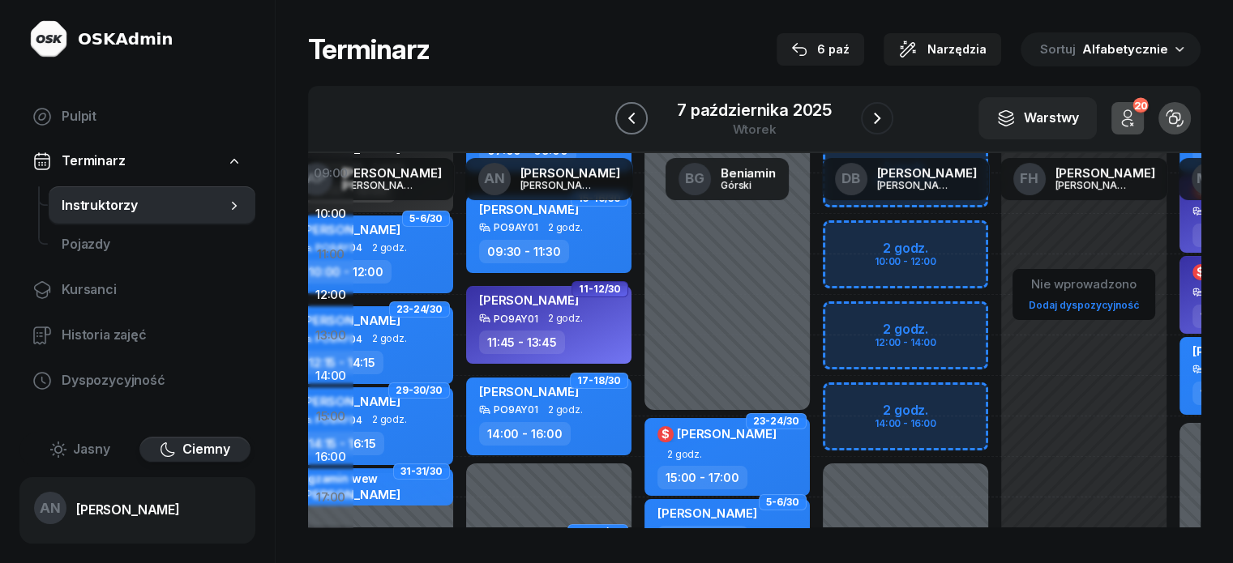
click at [622, 128] on icon "button" at bounding box center [631, 118] width 19 height 19
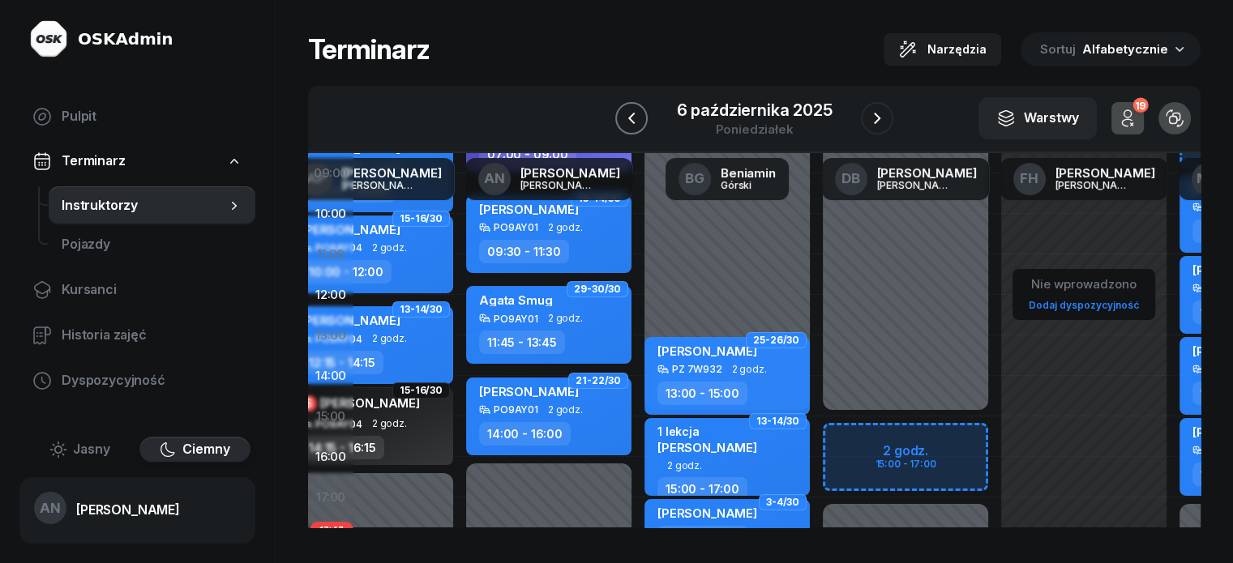
click at [622, 128] on icon "button" at bounding box center [631, 118] width 19 height 19
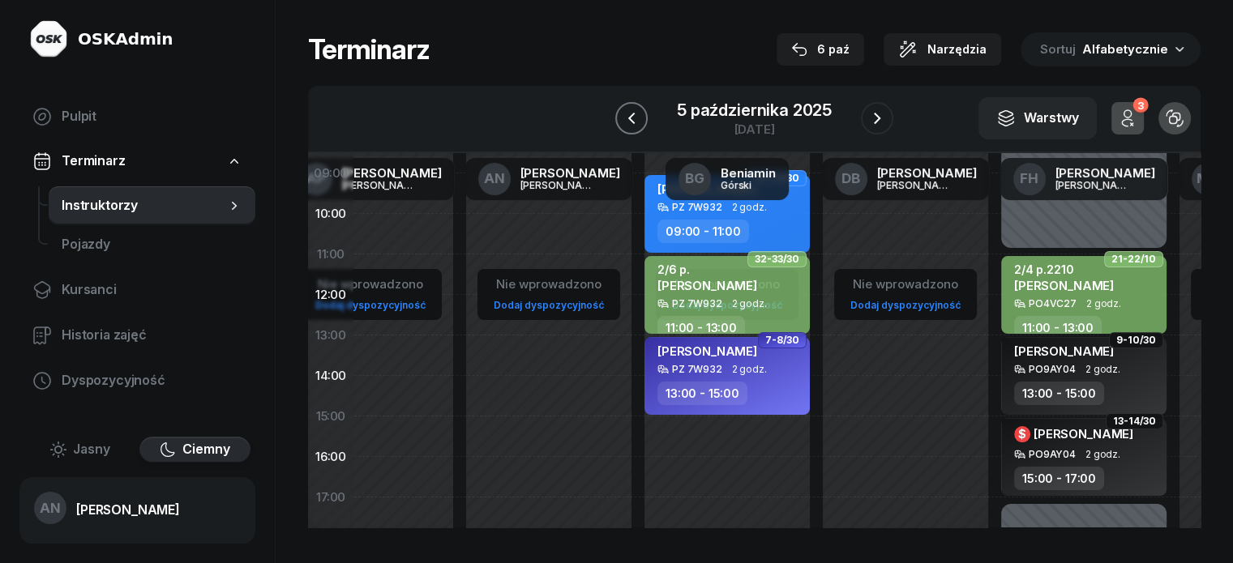
click at [622, 128] on icon "button" at bounding box center [631, 118] width 19 height 19
click at [636, 128] on icon "button" at bounding box center [645, 118] width 19 height 19
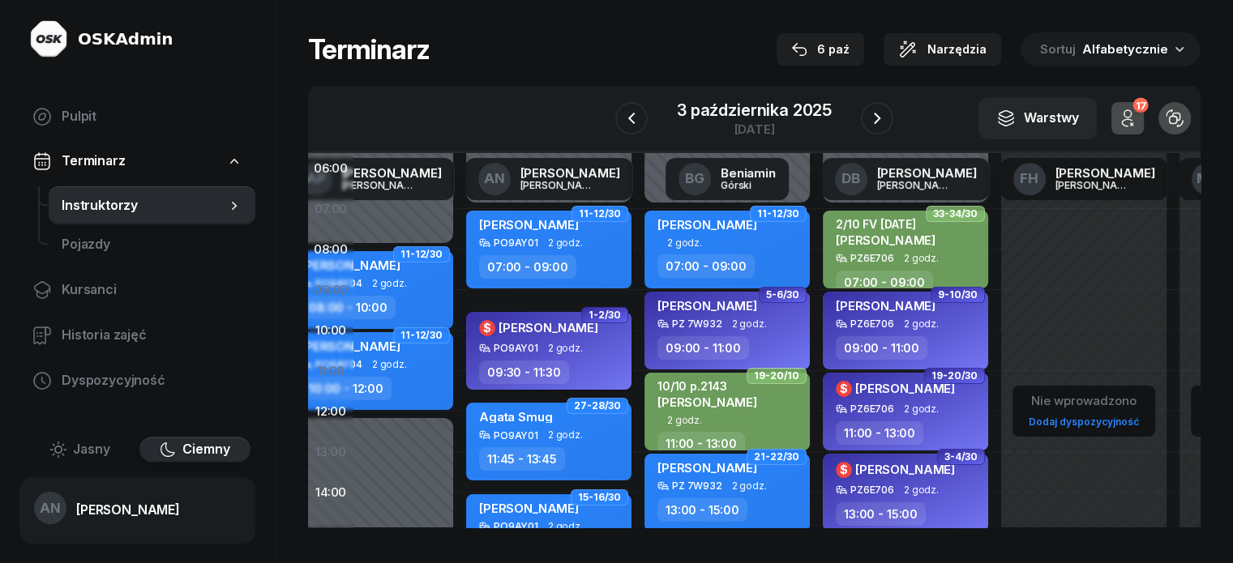
scroll to position [0, 72]
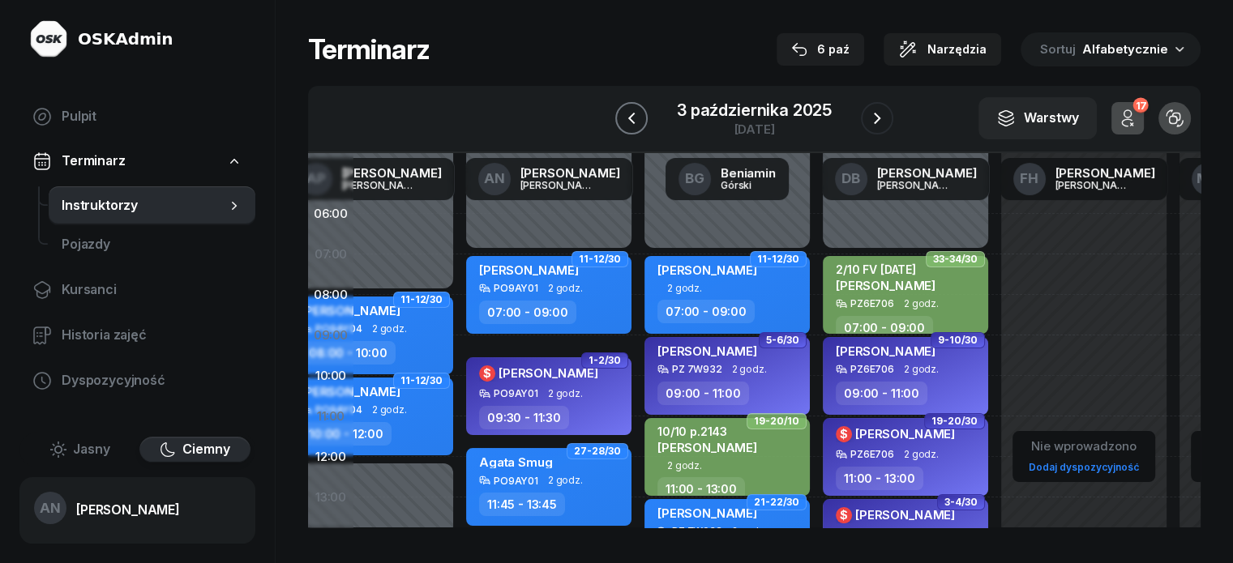
click at [623, 119] on button "button" at bounding box center [631, 118] width 32 height 32
click at [630, 119] on button "button" at bounding box center [646, 118] width 32 height 32
click at [623, 119] on button "button" at bounding box center [633, 118] width 32 height 32
click at [624, 119] on button "button" at bounding box center [640, 118] width 32 height 32
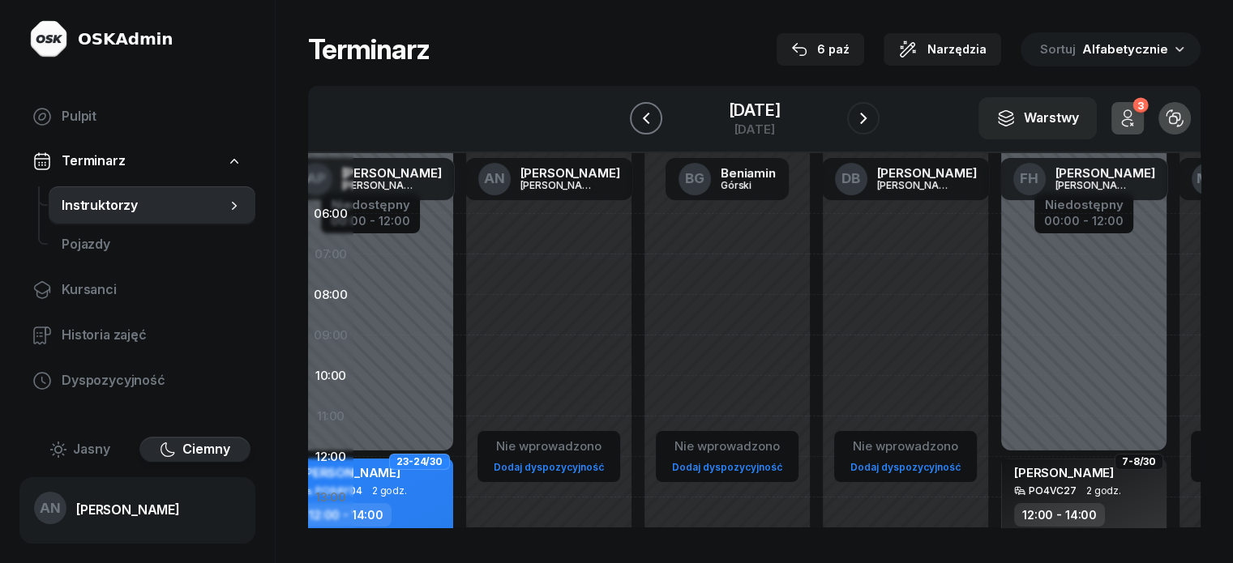
click at [630, 119] on button "button" at bounding box center [646, 118] width 32 height 32
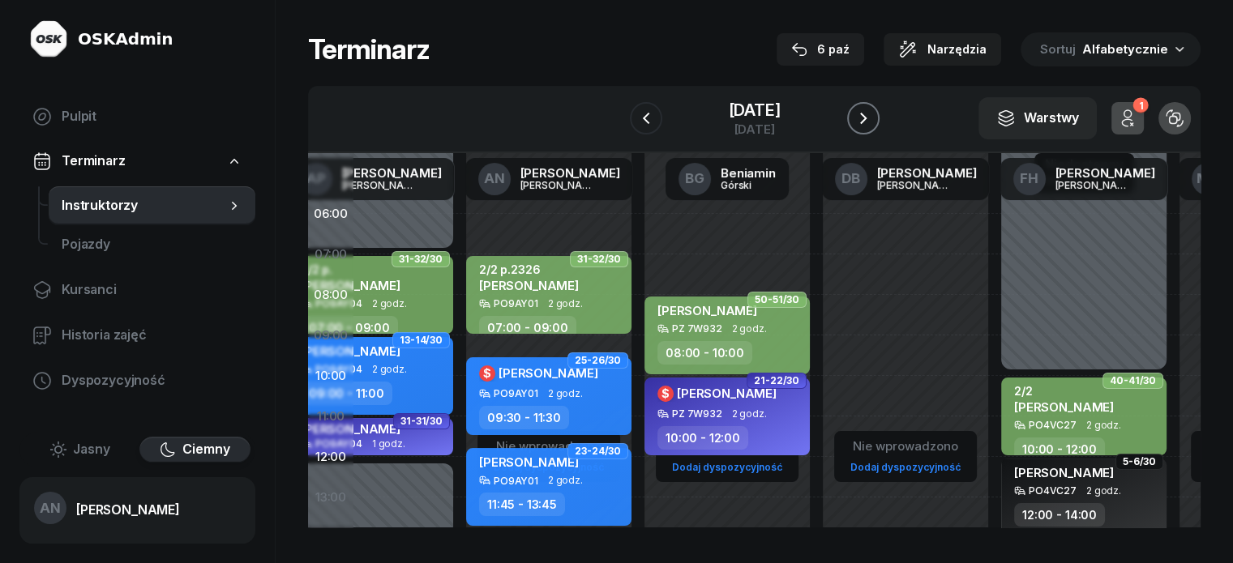
click at [867, 124] on icon "button" at bounding box center [863, 118] width 6 height 11
click at [872, 124] on icon "button" at bounding box center [868, 118] width 6 height 11
click at [878, 126] on icon "button" at bounding box center [868, 118] width 19 height 19
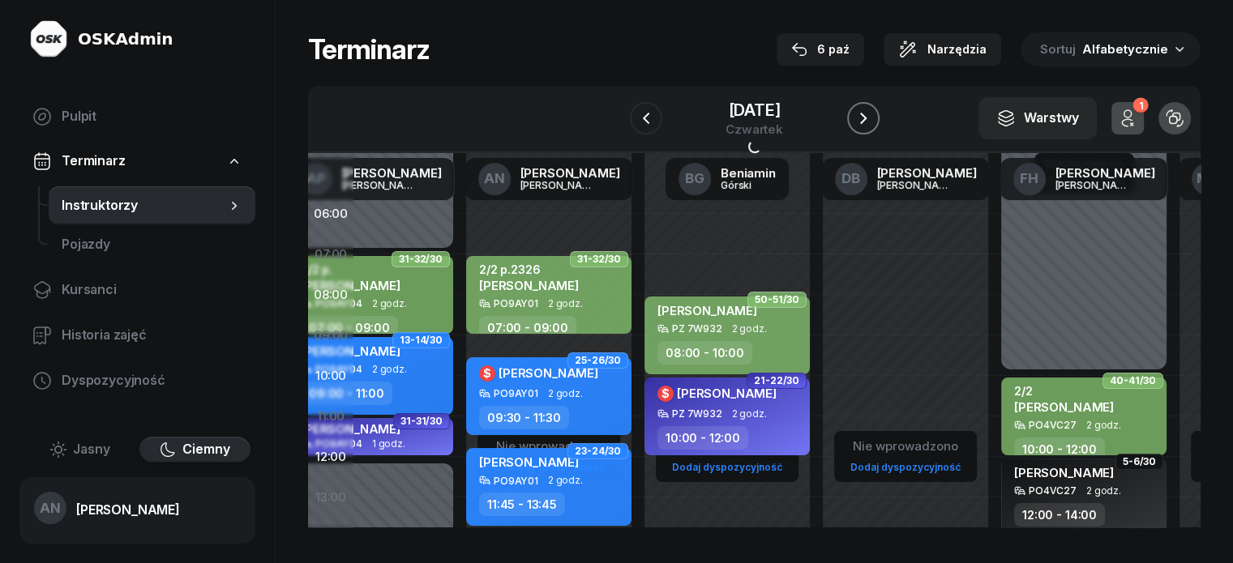
click at [880, 126] on button "button" at bounding box center [863, 118] width 32 height 32
click at [880, 126] on button "button" at bounding box center [877, 118] width 32 height 32
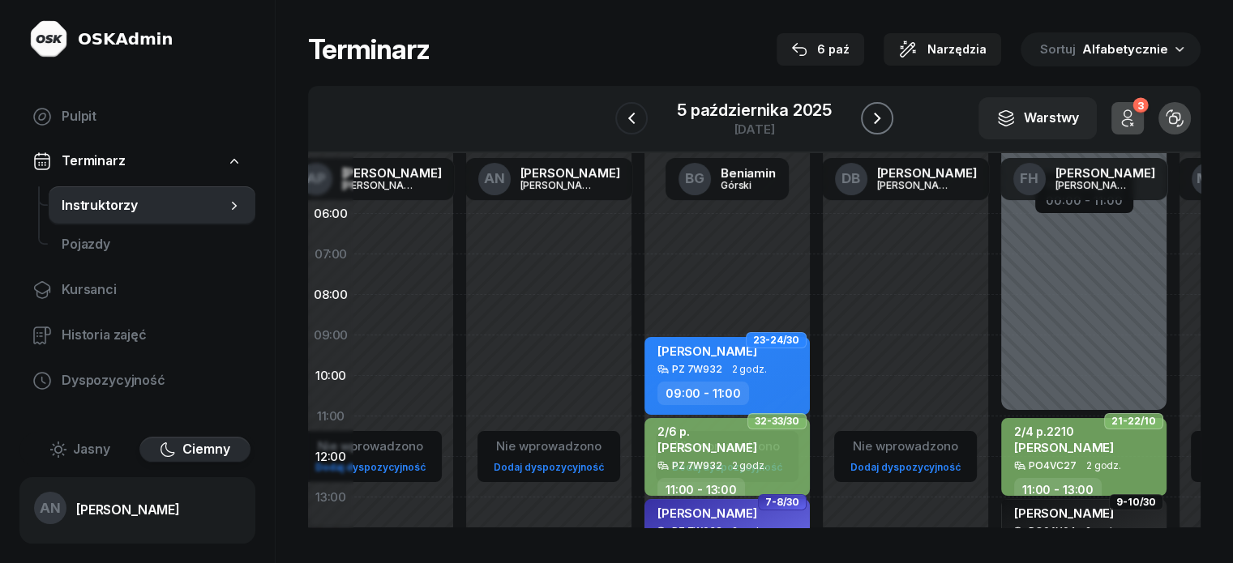
click at [880, 126] on button "button" at bounding box center [877, 118] width 32 height 32
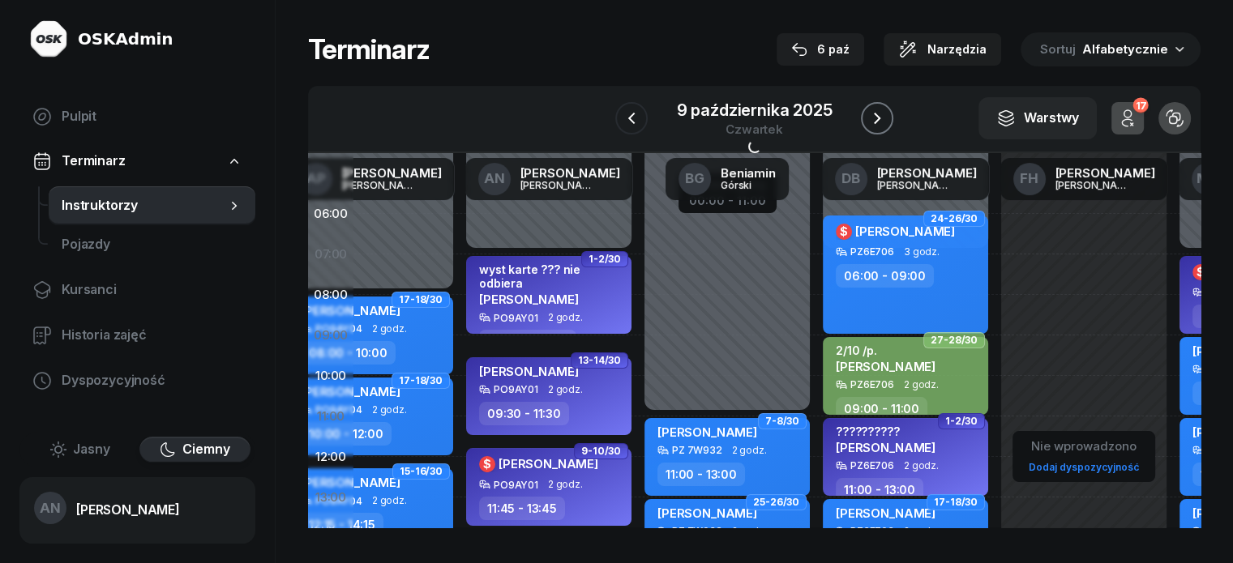
click at [880, 126] on button "button" at bounding box center [877, 118] width 32 height 32
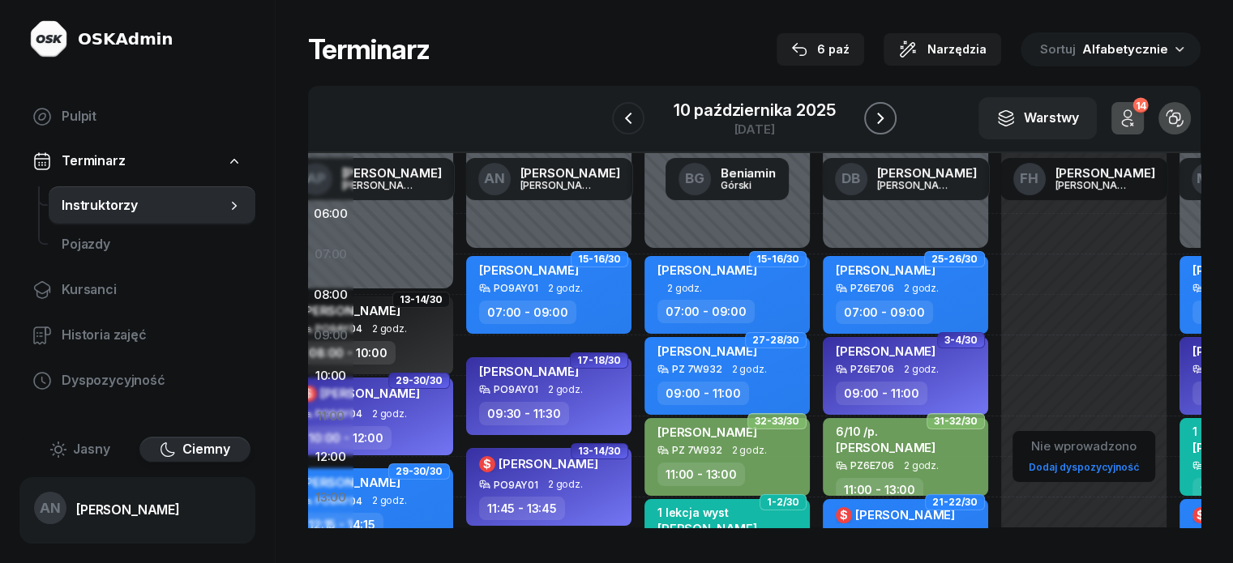
click at [880, 126] on button "button" at bounding box center [880, 118] width 32 height 32
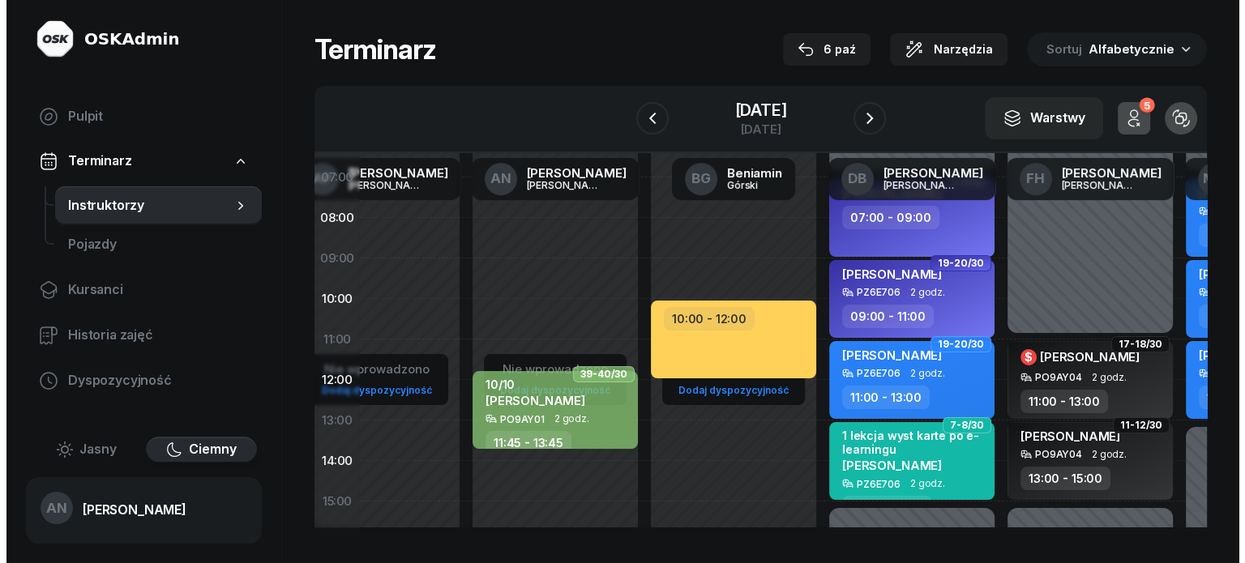
scroll to position [81, 72]
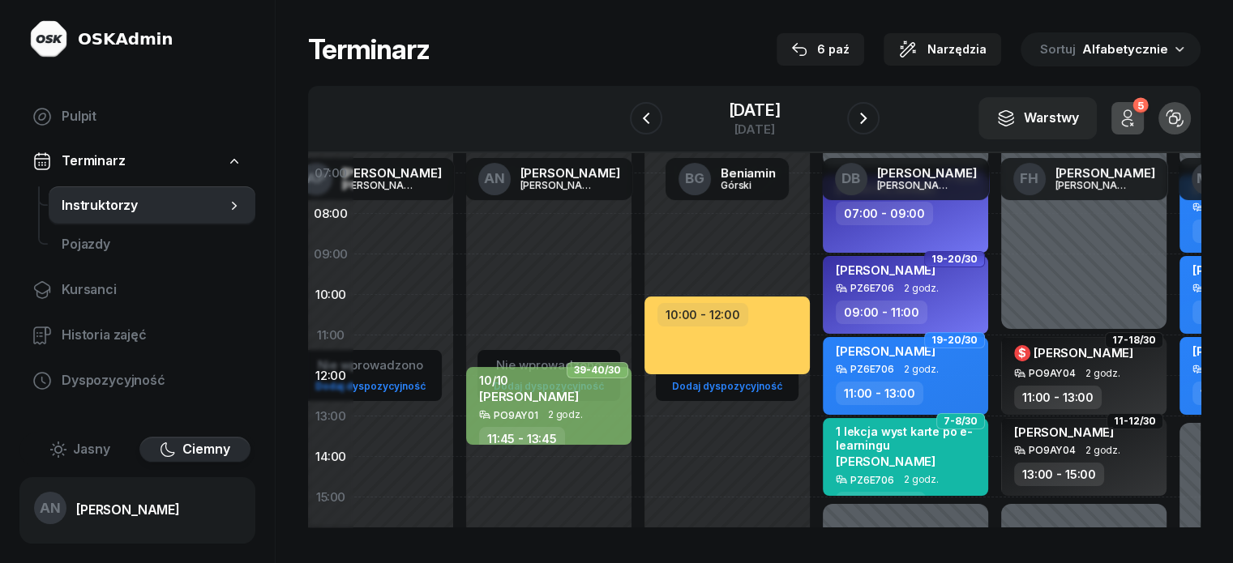
click at [460, 299] on div "Nie wprowadzono Dodaj dyspozycyjność 39-40/30 10/10 [PERSON_NAME] PO9AY01 2 god…" at bounding box center [549, 498] width 178 height 770
select select "09"
select select "11"
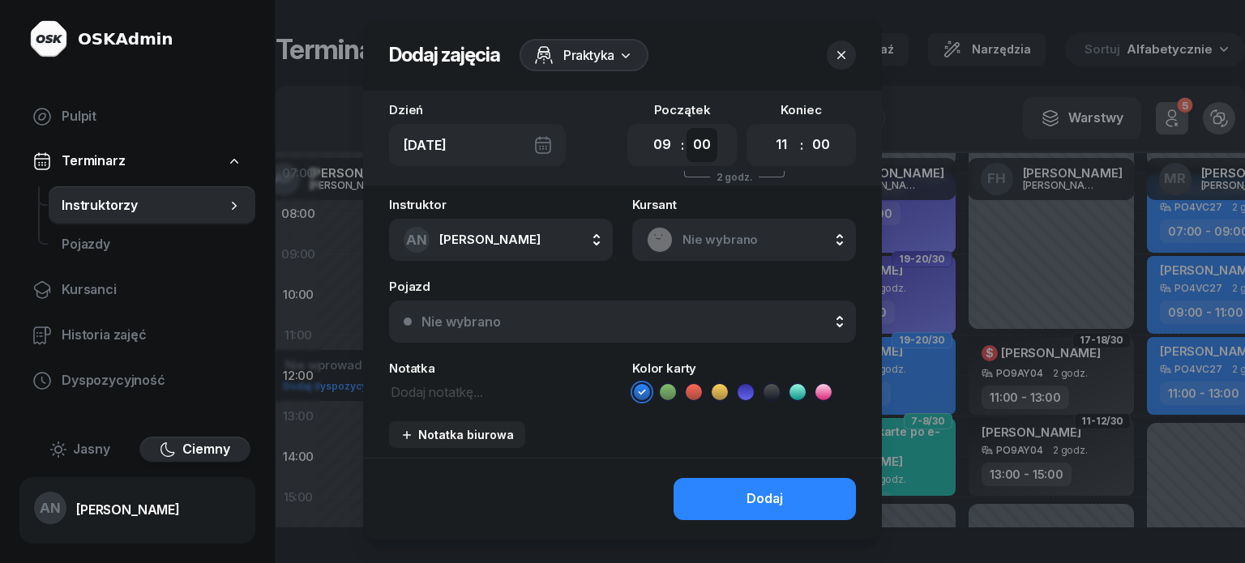
click at [715, 158] on select "00 05 10 15 20 25 30 35 40 45 50 55" at bounding box center [702, 145] width 31 height 34
select select "30"
click at [689, 142] on select "00 05 10 15 20 25 30 35 40 45 50 55" at bounding box center [702, 145] width 31 height 34
click at [837, 162] on select "00 05 10 15 20 25 30 35 40 45 50 55" at bounding box center [821, 145] width 31 height 34
select select "30"
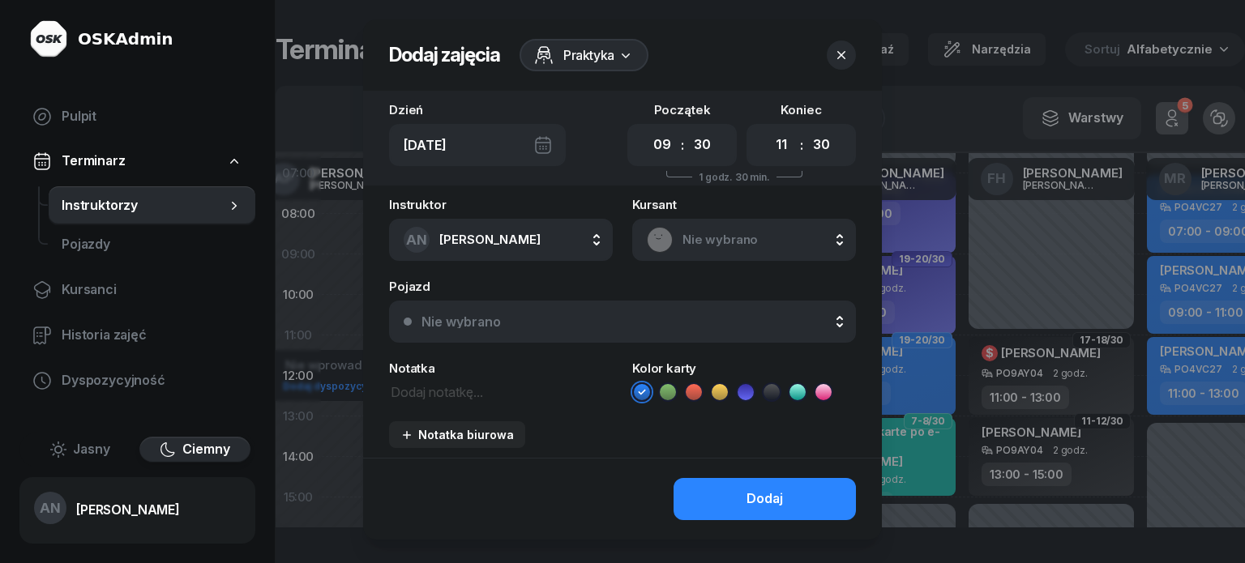
click at [823, 142] on select "00 05 10 15 20 25 30 35 40 45 50 55" at bounding box center [821, 145] width 31 height 34
click at [707, 251] on span "Nie wybrano" at bounding box center [762, 239] width 159 height 21
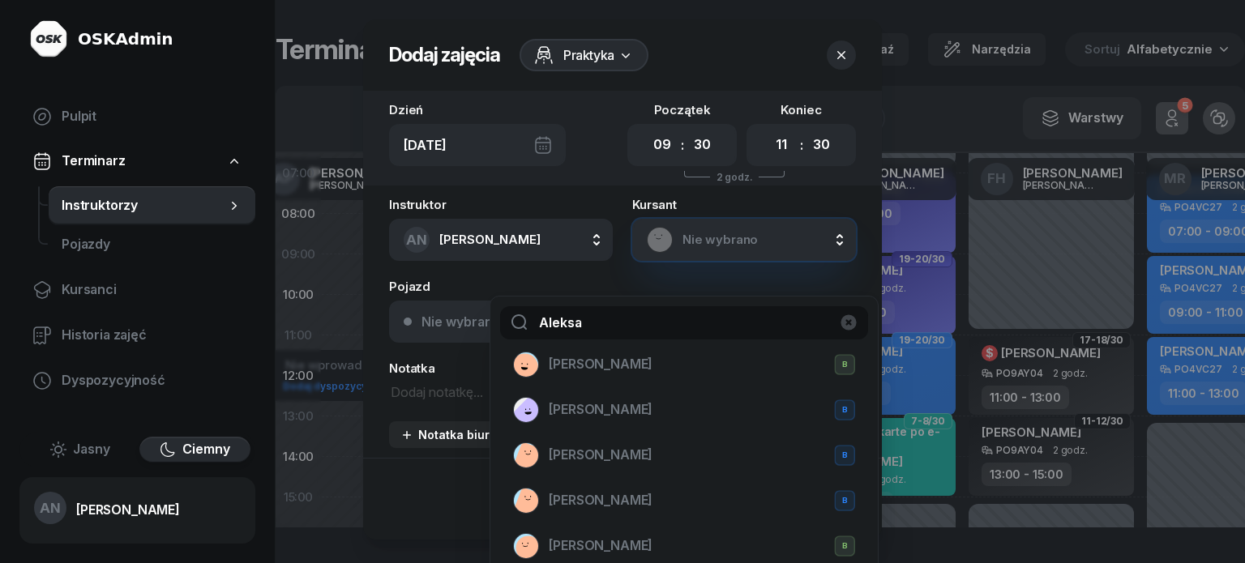
scroll to position [162, 0]
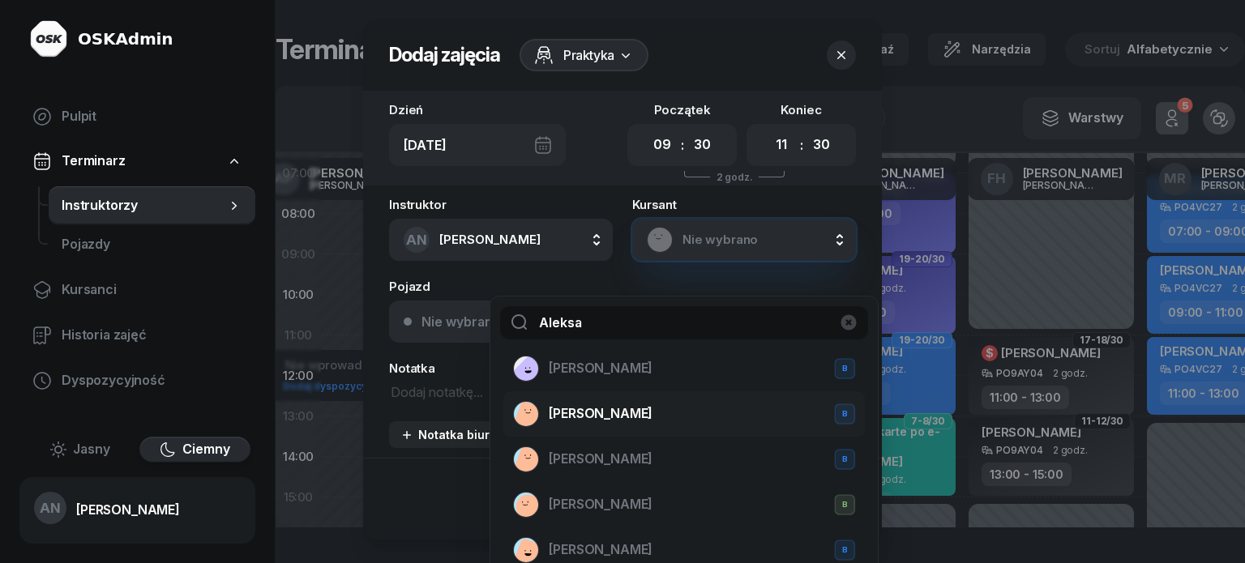
type input "Aleksa"
click at [610, 425] on span "[PERSON_NAME]" at bounding box center [601, 414] width 104 height 21
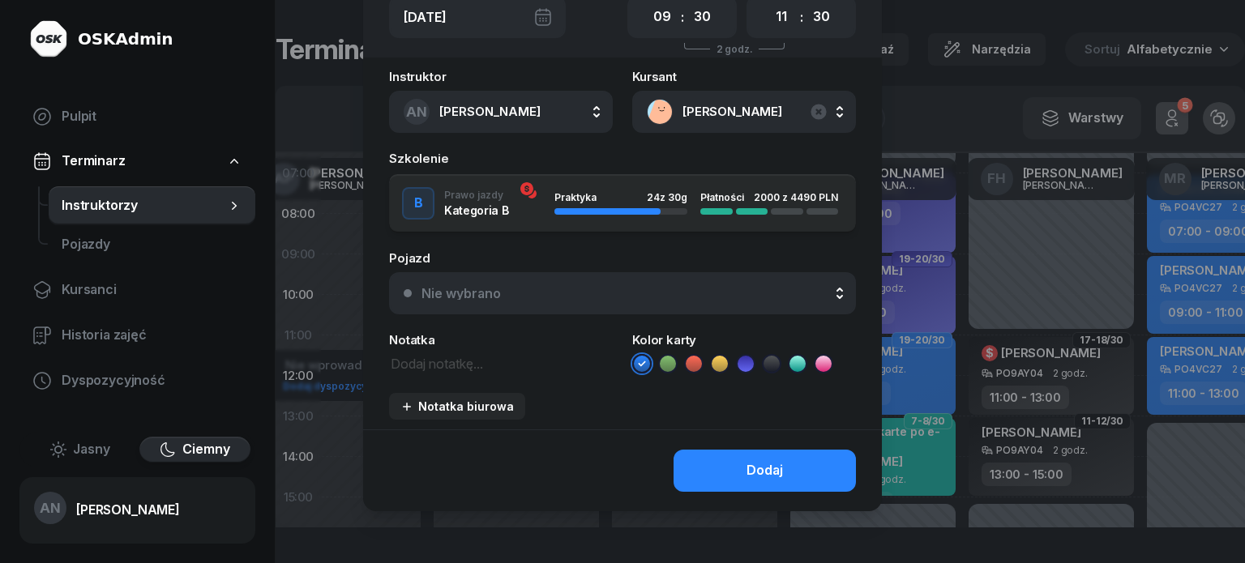
click at [754, 372] on icon at bounding box center [746, 364] width 16 height 16
click at [541, 311] on button "Nie wybrano" at bounding box center [622, 293] width 467 height 42
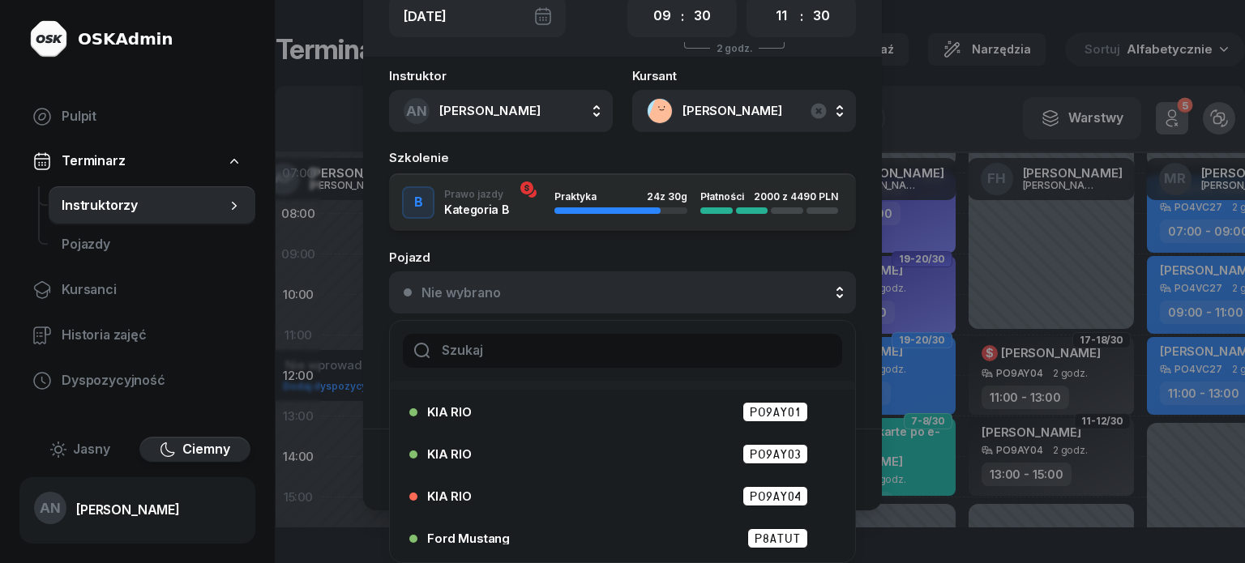
scroll to position [81, 0]
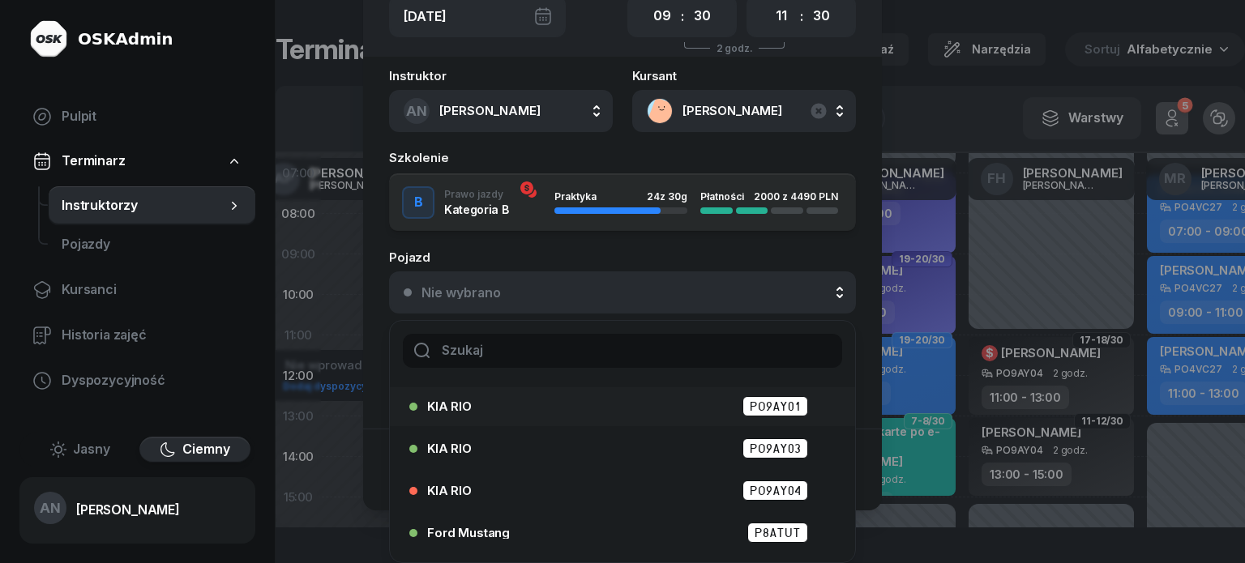
click at [727, 417] on div "KIA RIO PO9AY01" at bounding box center [626, 406] width 399 height 20
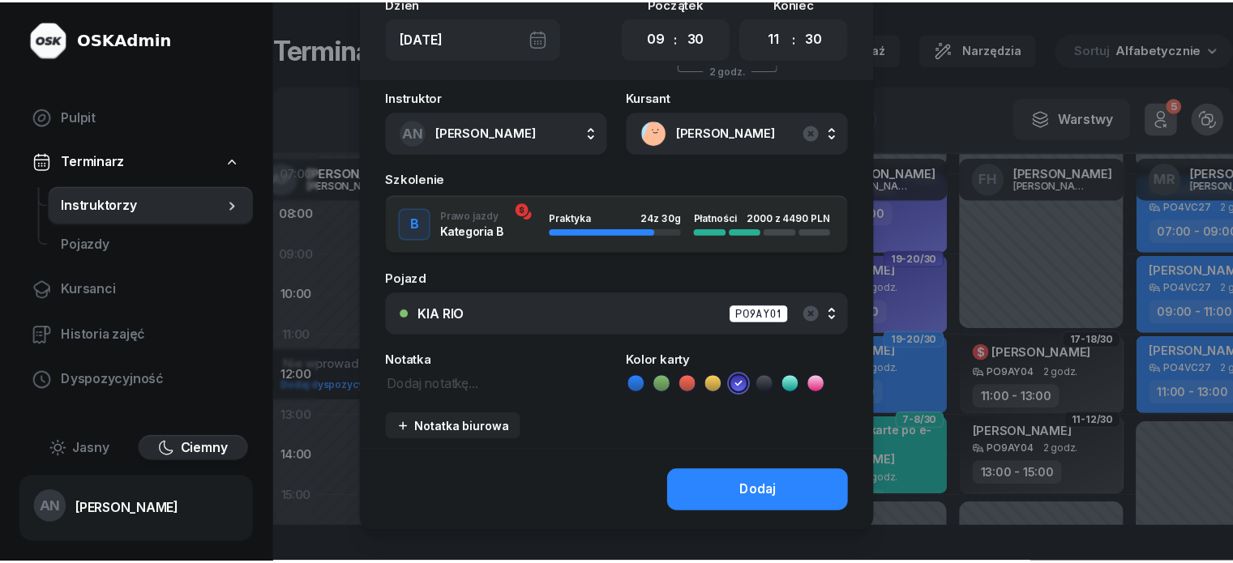
scroll to position [162, 0]
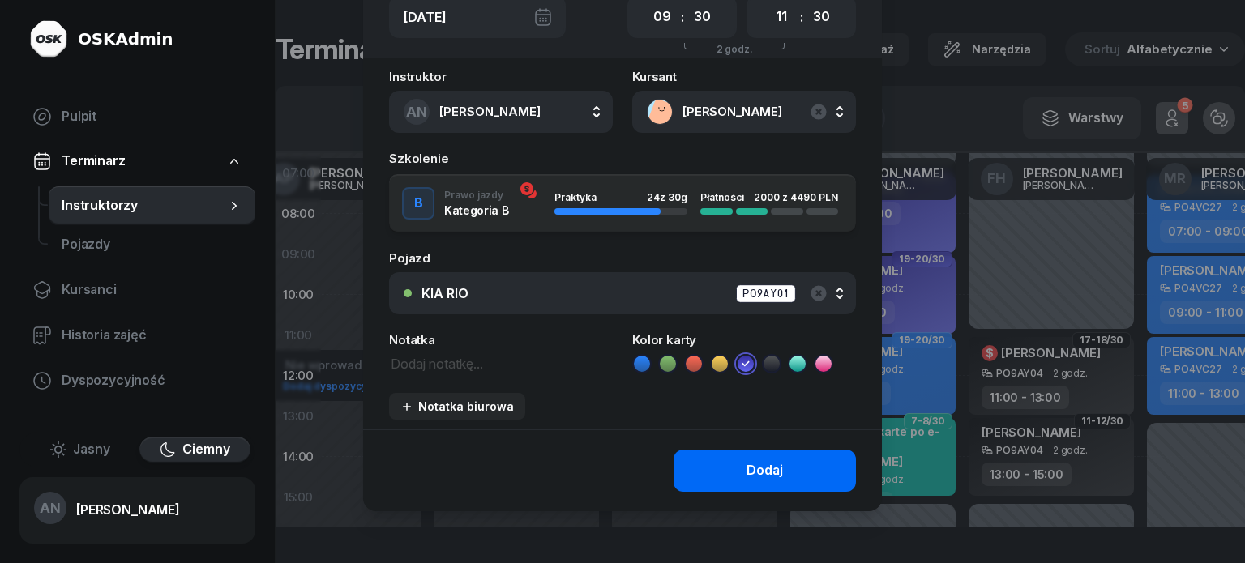
click at [735, 492] on button "Dodaj" at bounding box center [765, 471] width 182 height 42
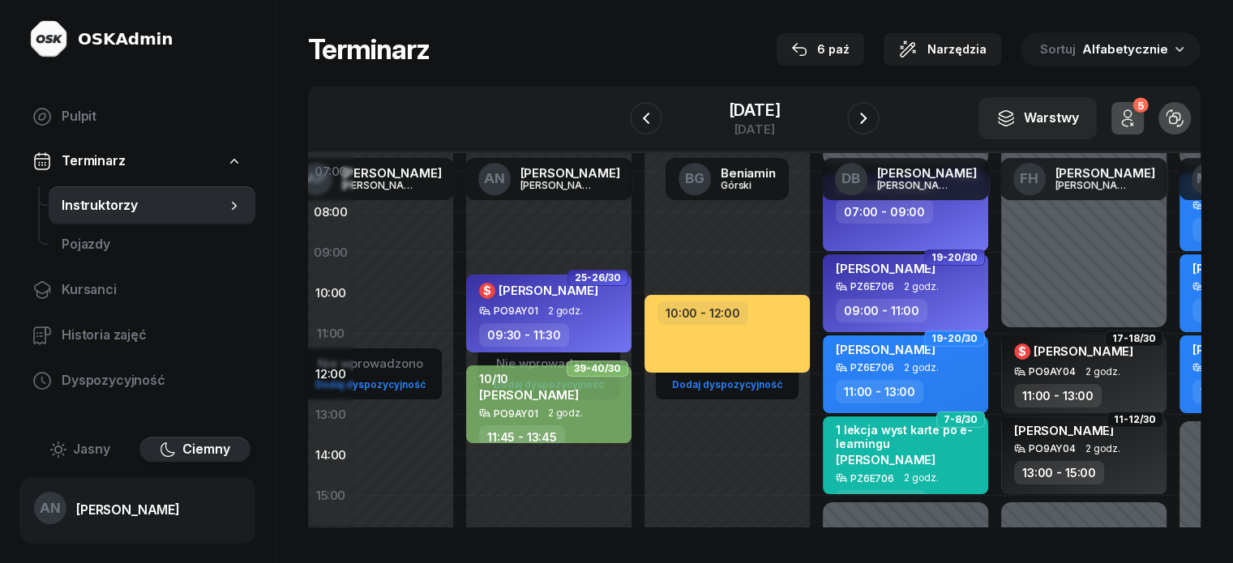
scroll to position [0, 72]
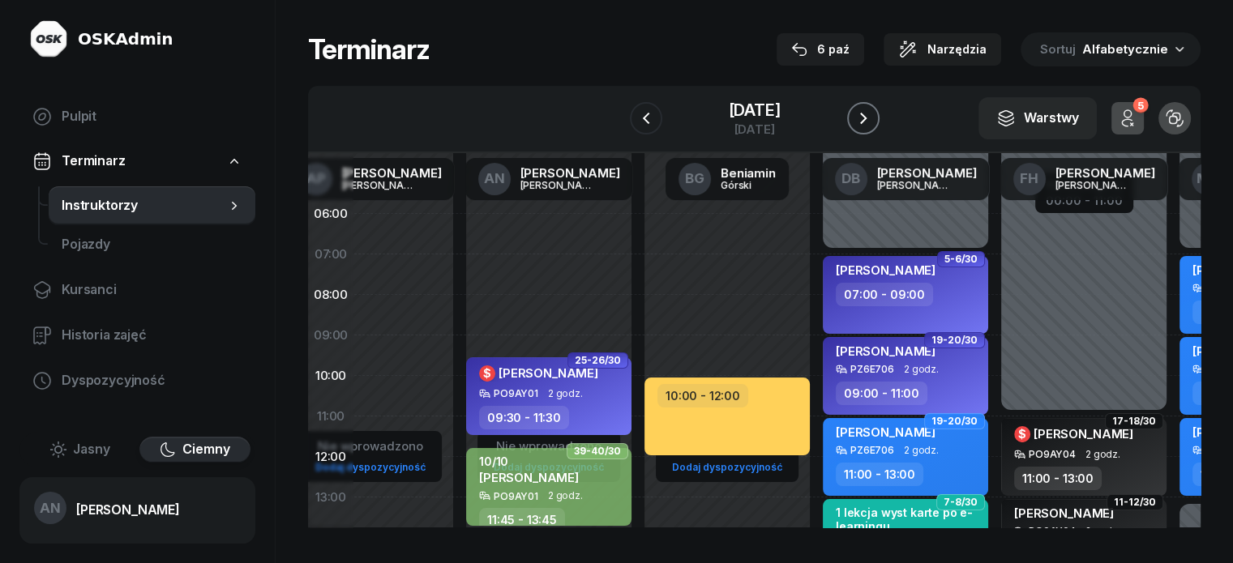
click at [873, 128] on icon "button" at bounding box center [863, 118] width 19 height 19
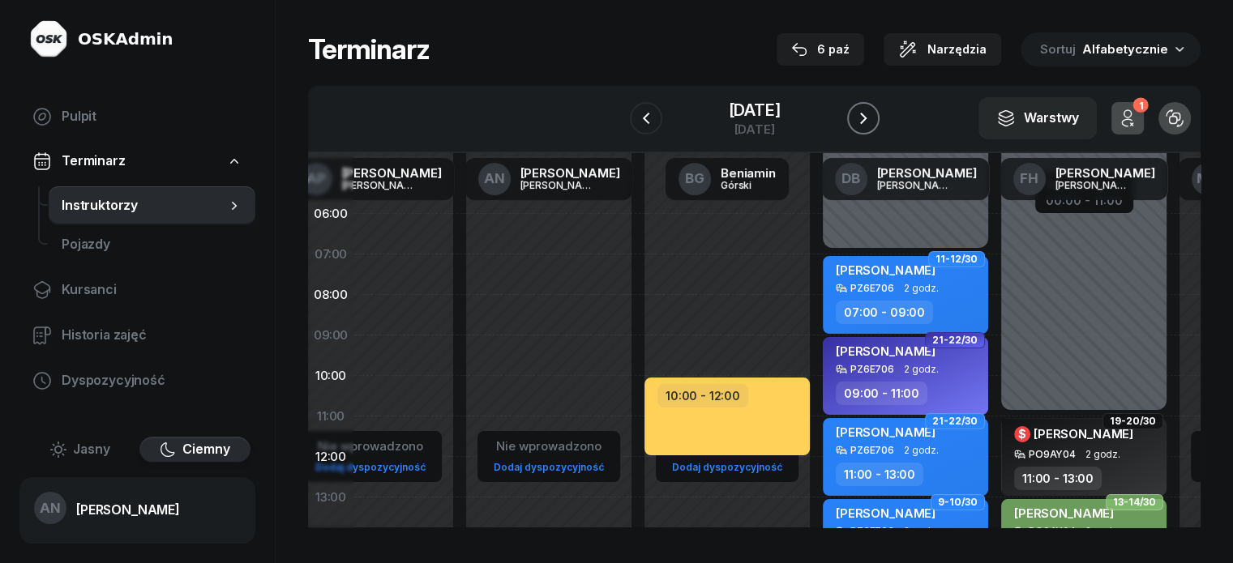
click at [873, 128] on icon "button" at bounding box center [863, 118] width 19 height 19
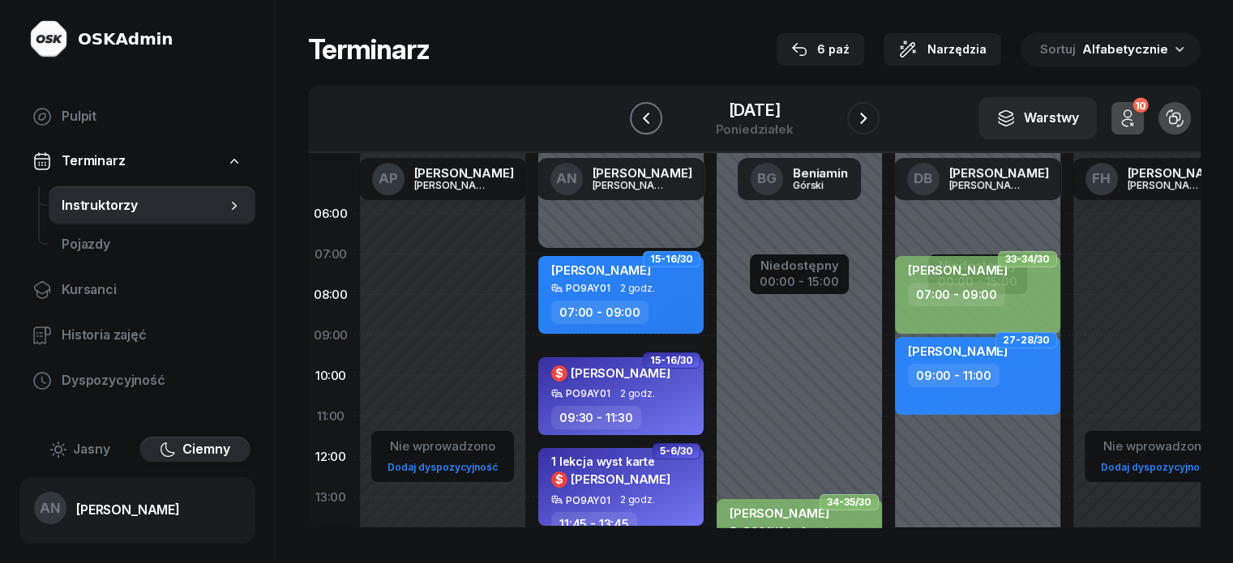
click at [636, 128] on icon "button" at bounding box center [645, 118] width 19 height 19
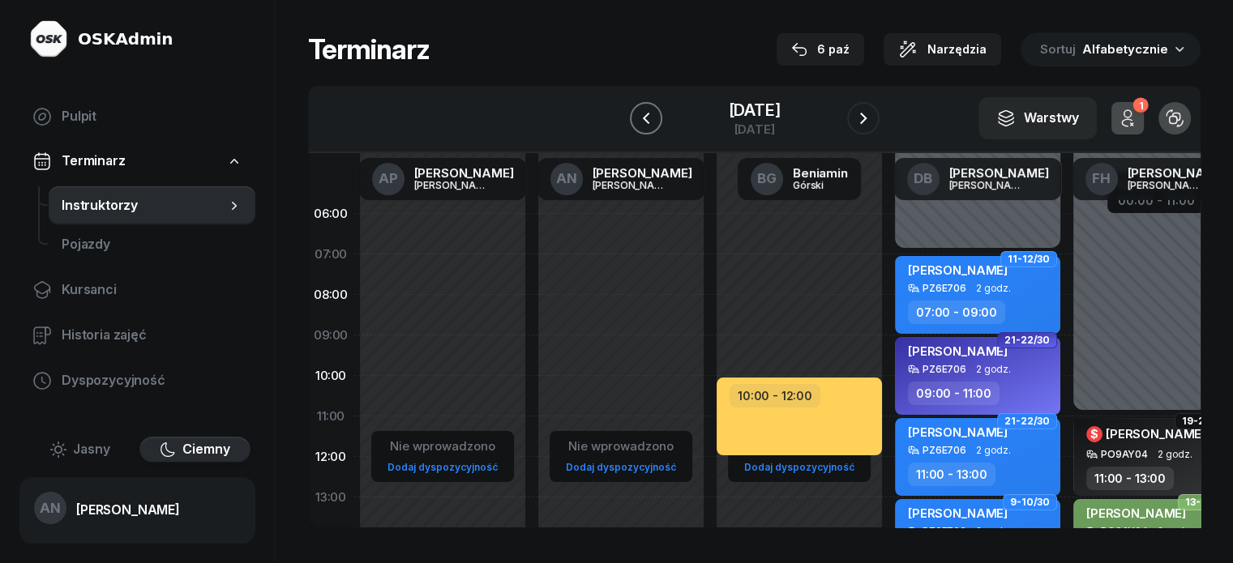
click at [636, 128] on icon "button" at bounding box center [645, 118] width 19 height 19
